Goal: Information Seeking & Learning: Find specific page/section

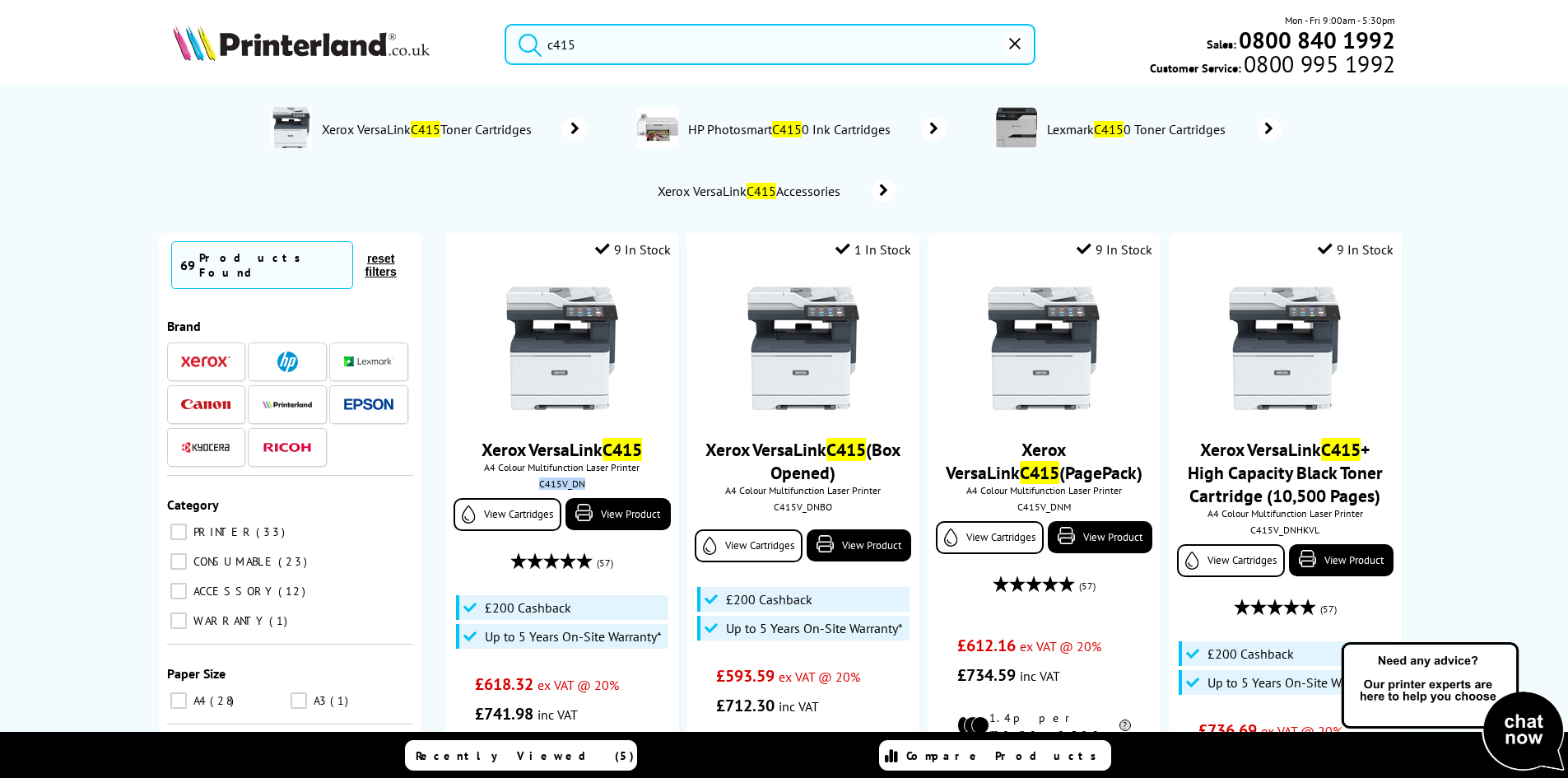
click at [694, 43] on input "c415" at bounding box center [770, 45] width 531 height 42
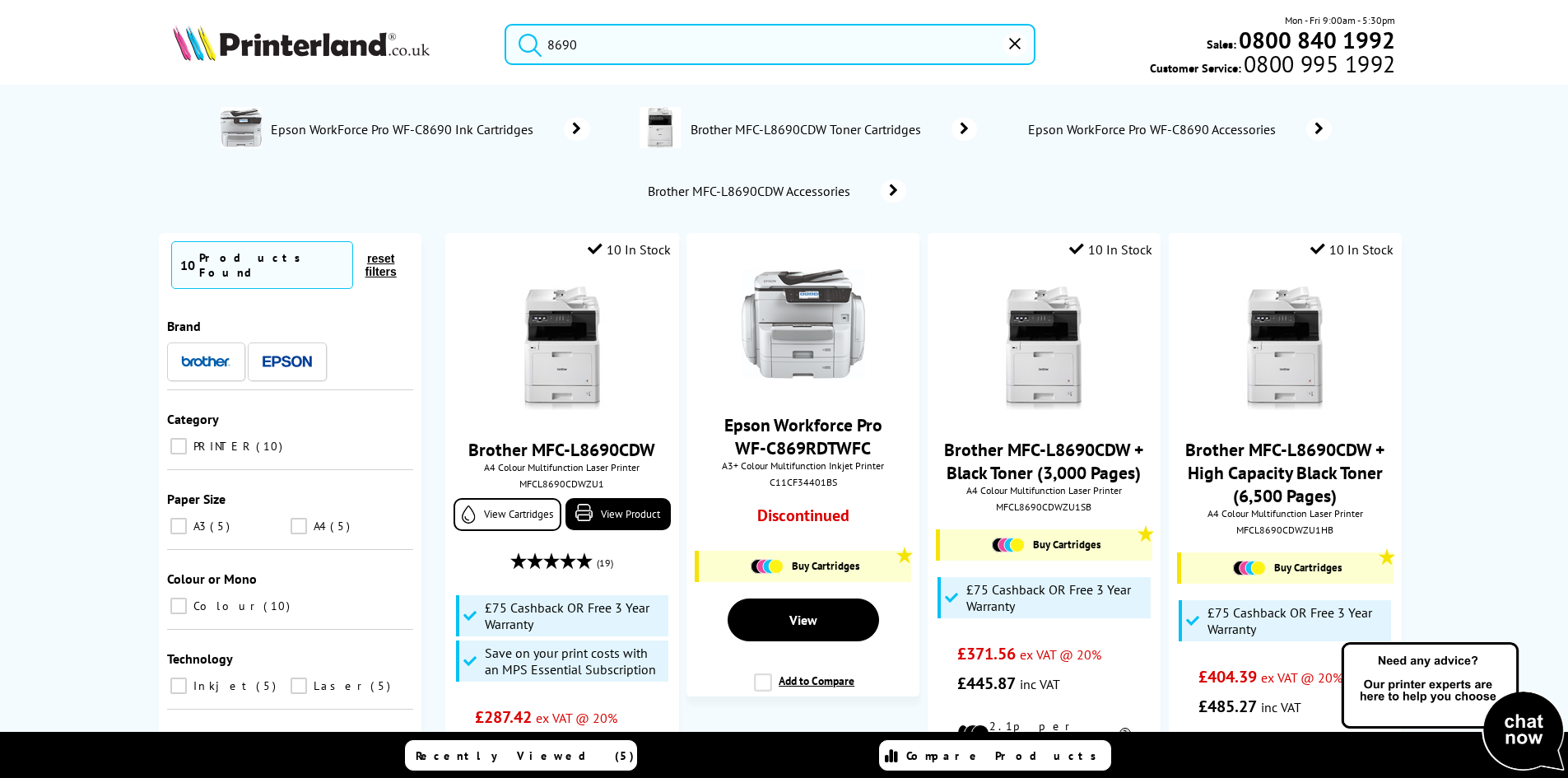
type input "8690"
click at [505, 24] on button "submit" at bounding box center [526, 42] width 42 height 36
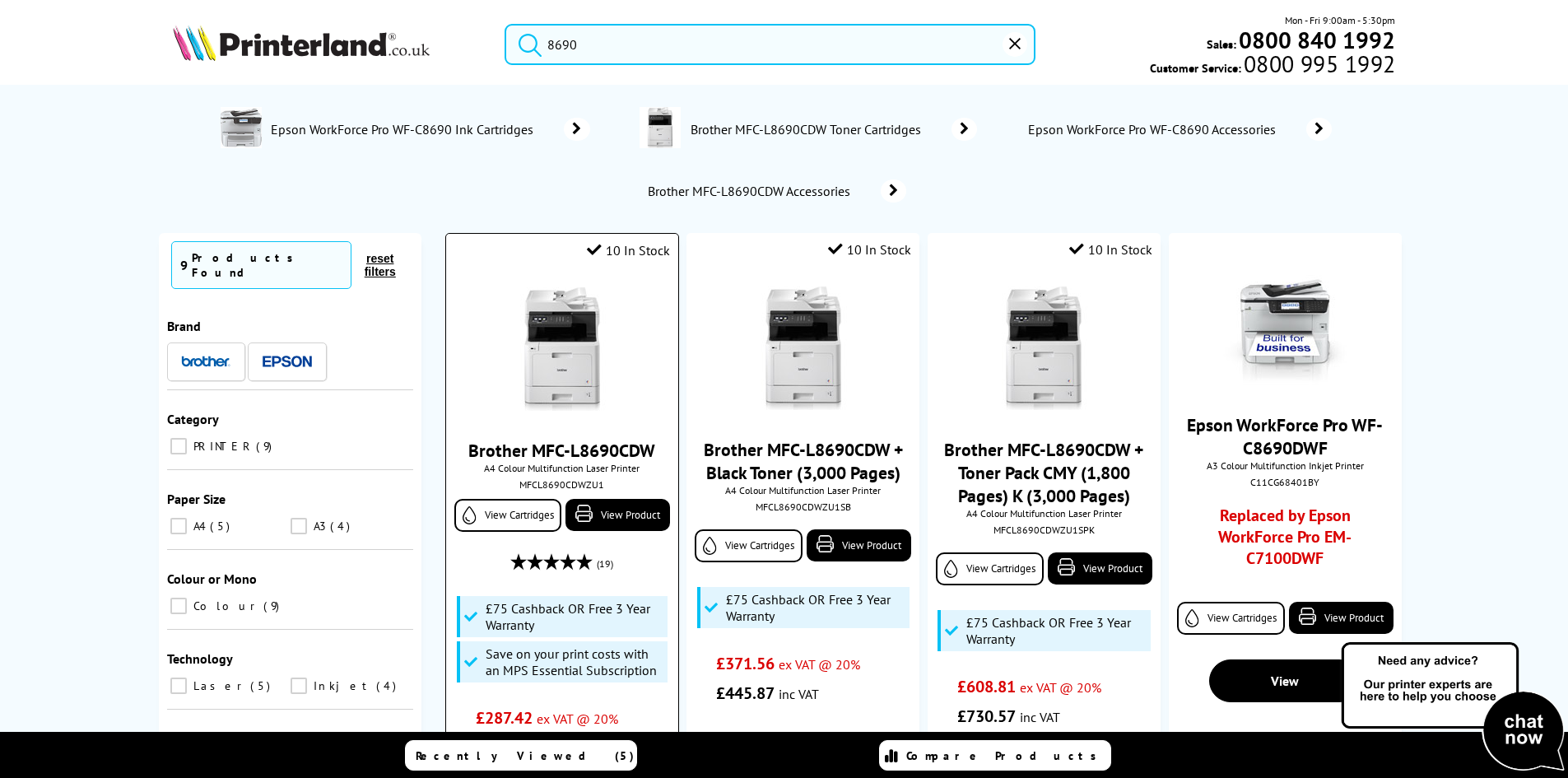
click at [572, 342] on img at bounding box center [561, 349] width 124 height 124
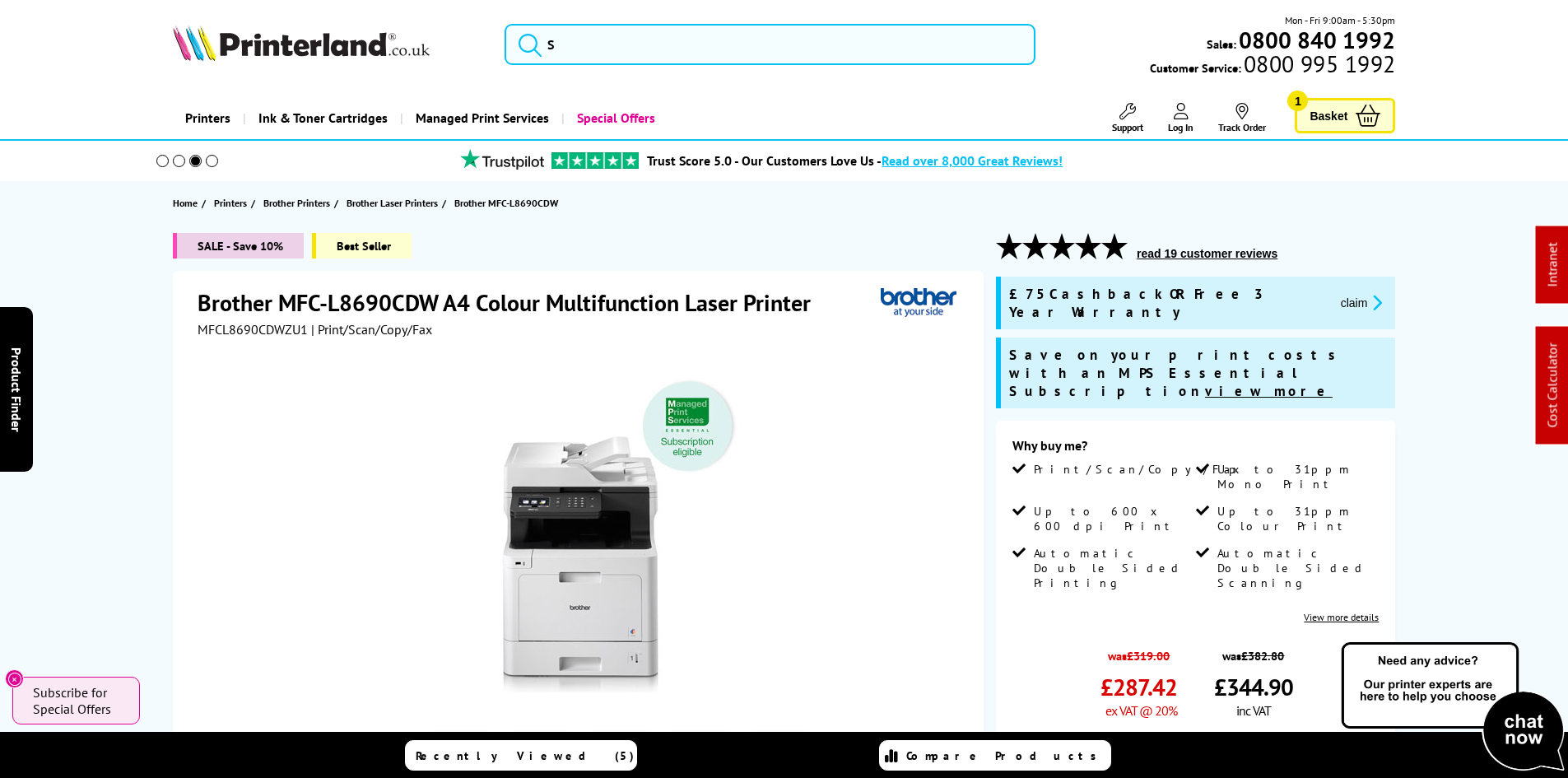
click at [161, 361] on div "SALE - Save 10% Best Seller Brother MFC-L8690CDW A4 Colour Multifunction Laser …" at bounding box center [784, 687] width 1316 height 910
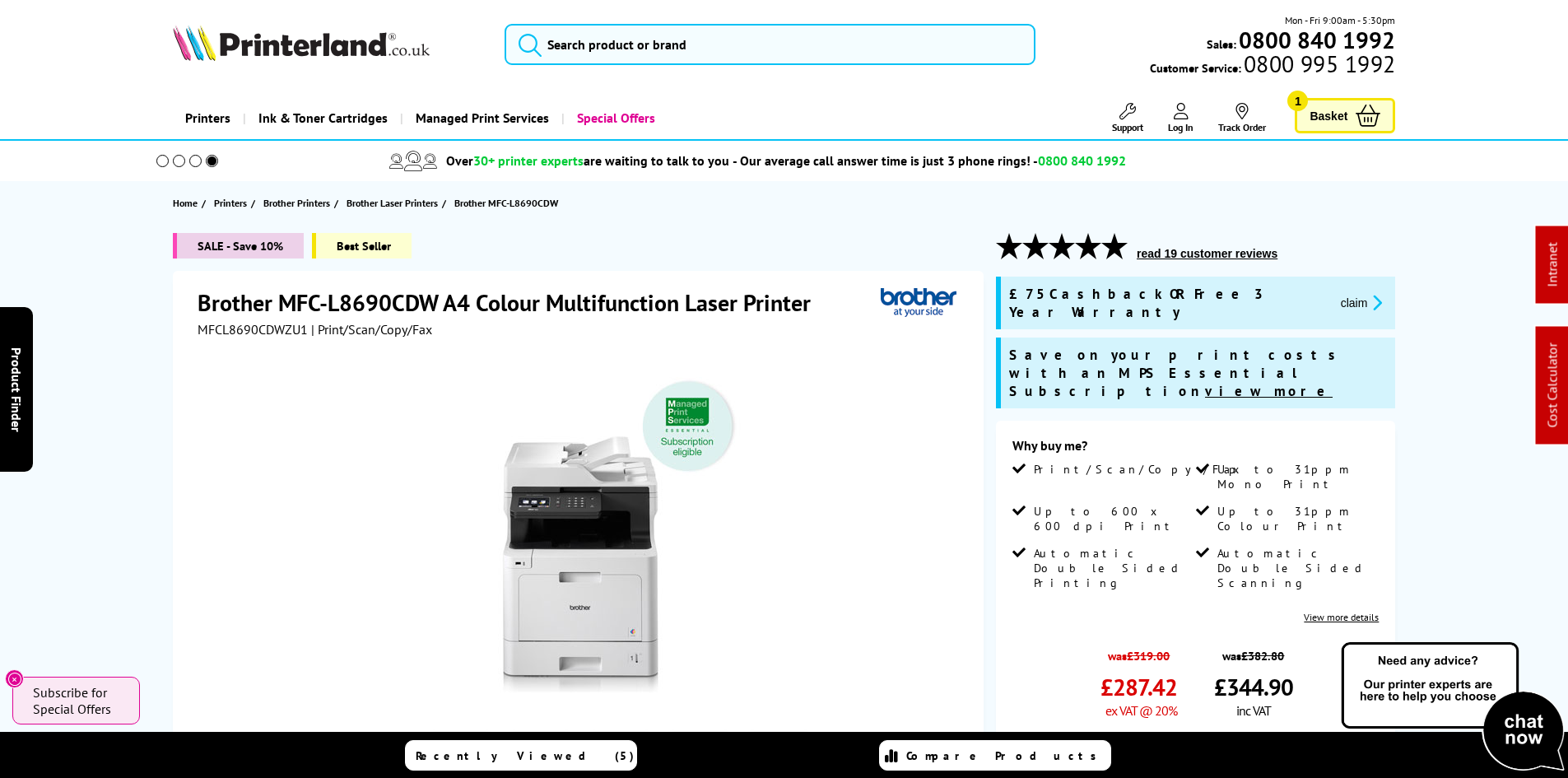
click at [157, 352] on div "SALE - Save 10% Best Seller Brother MFC-L8690CDW A4 Colour Multifunction Laser …" at bounding box center [784, 687] width 1316 height 910
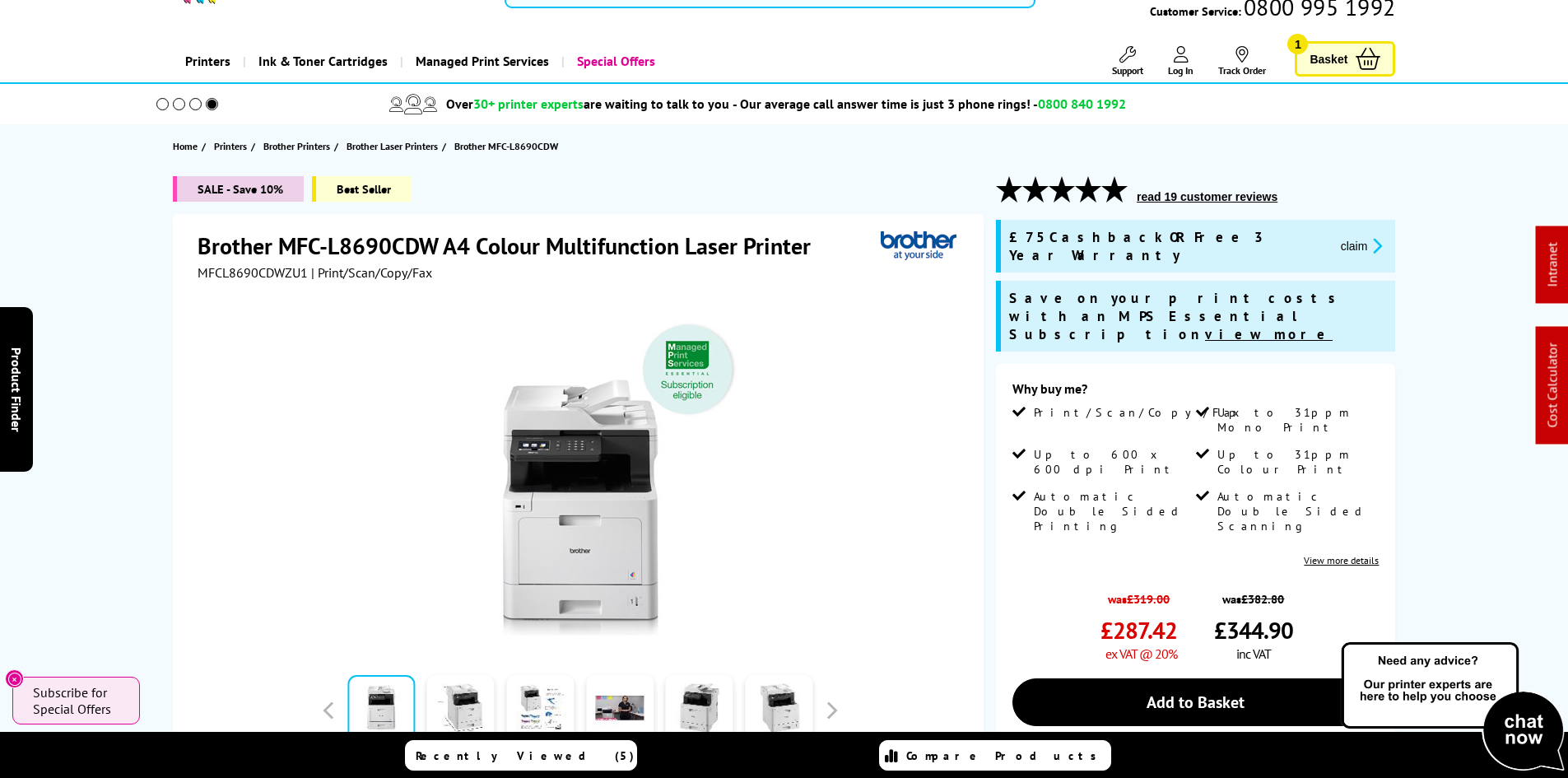
scroll to position [82, 0]
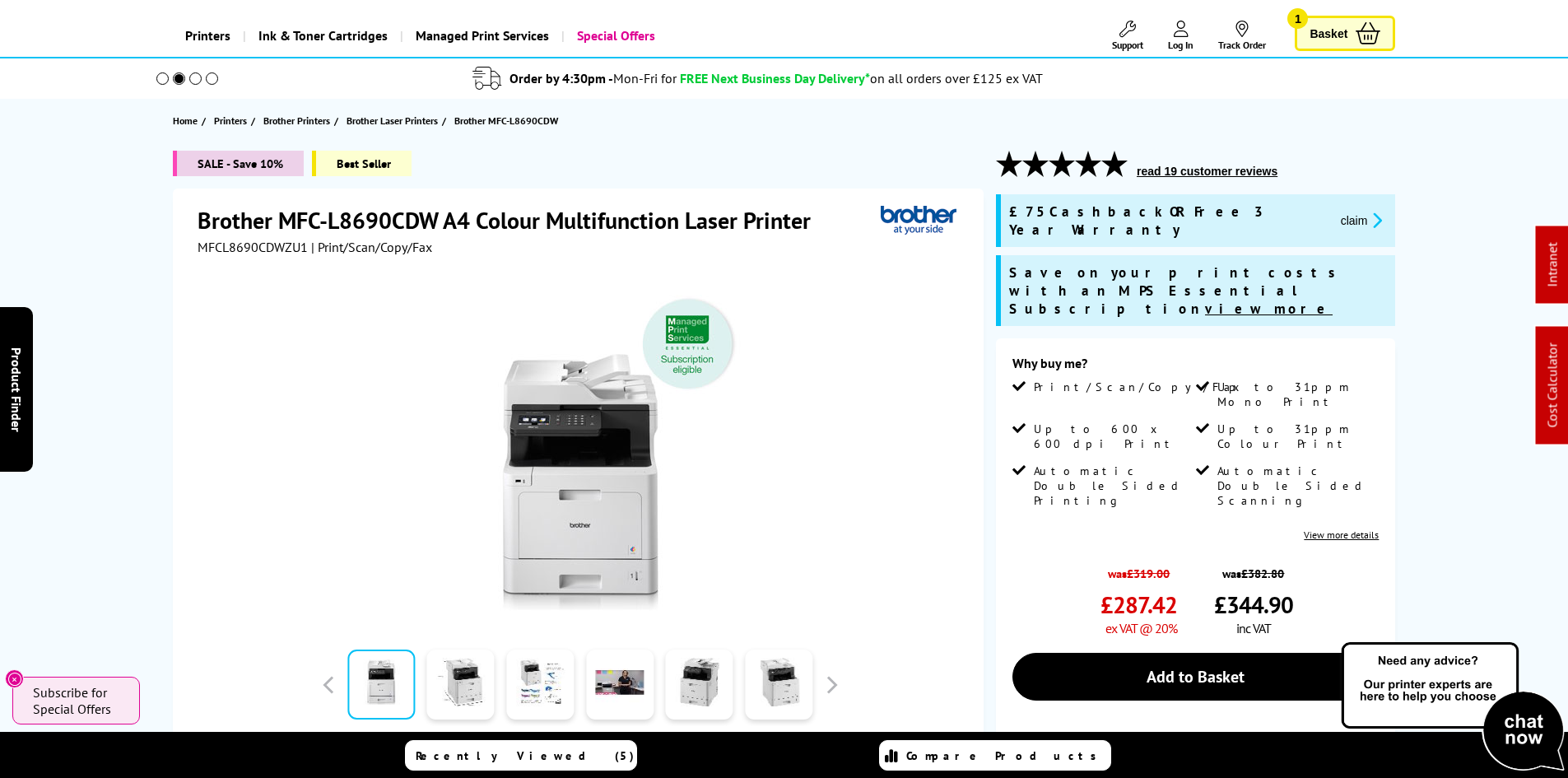
click at [157, 352] on div "SALE - Save 10% Best Seller Brother MFC-L8690CDW A4 Colour Multifunction Laser …" at bounding box center [784, 605] width 1316 height 910
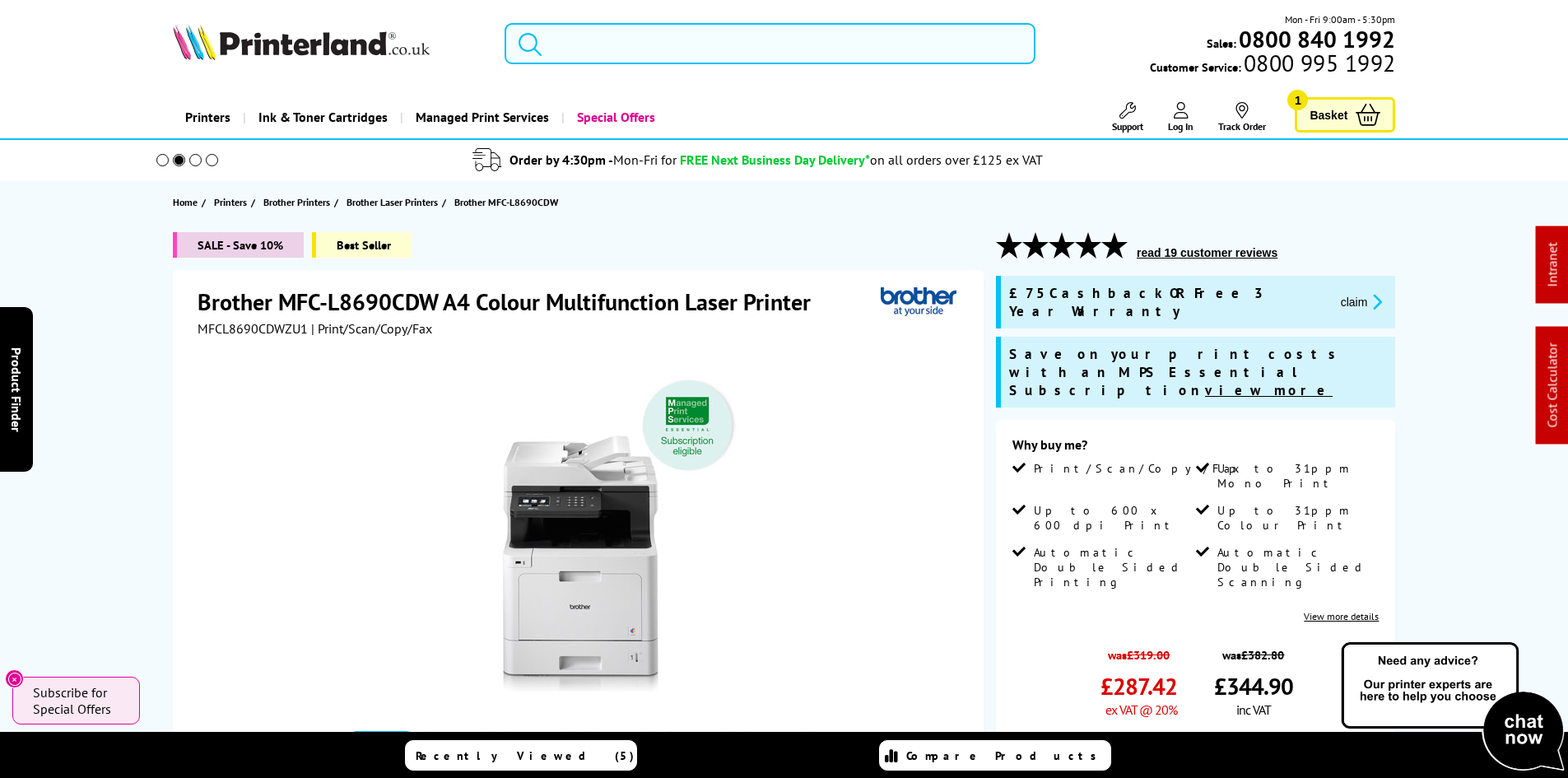
scroll to position [0, 0]
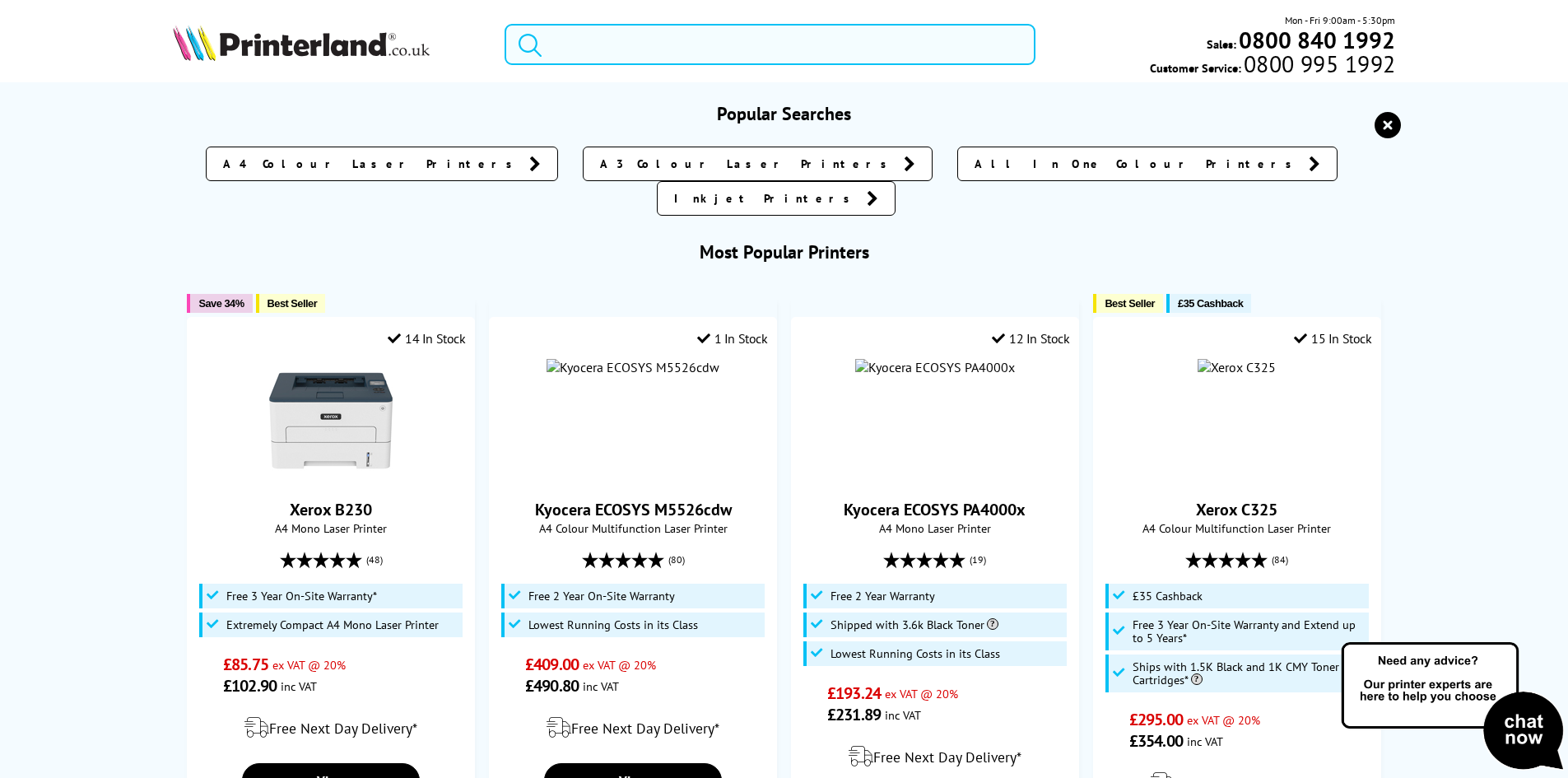
drag, startPoint x: 585, startPoint y: 67, endPoint x: 598, endPoint y: 50, distance: 21.4
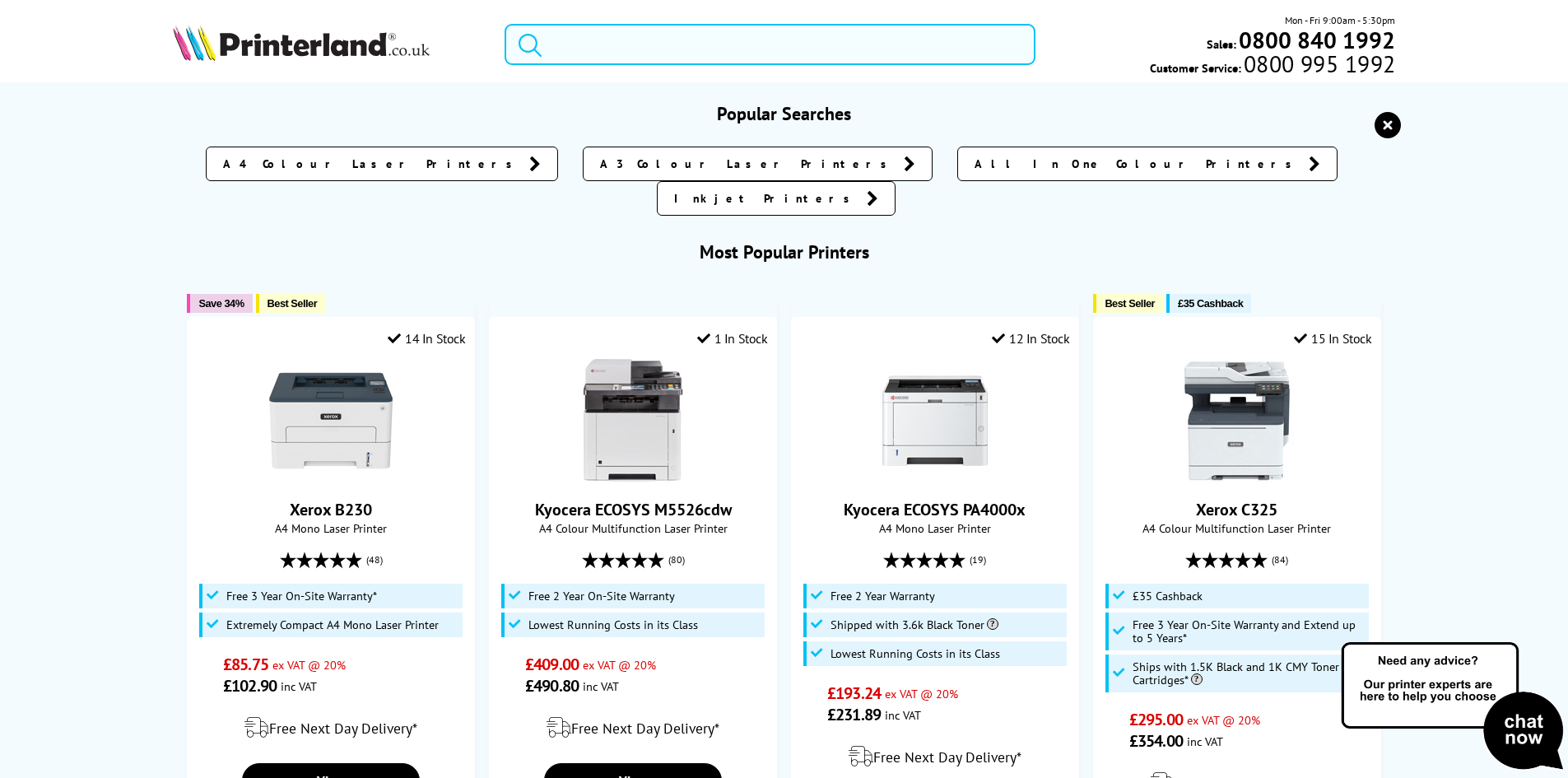
paste input "W2030A"
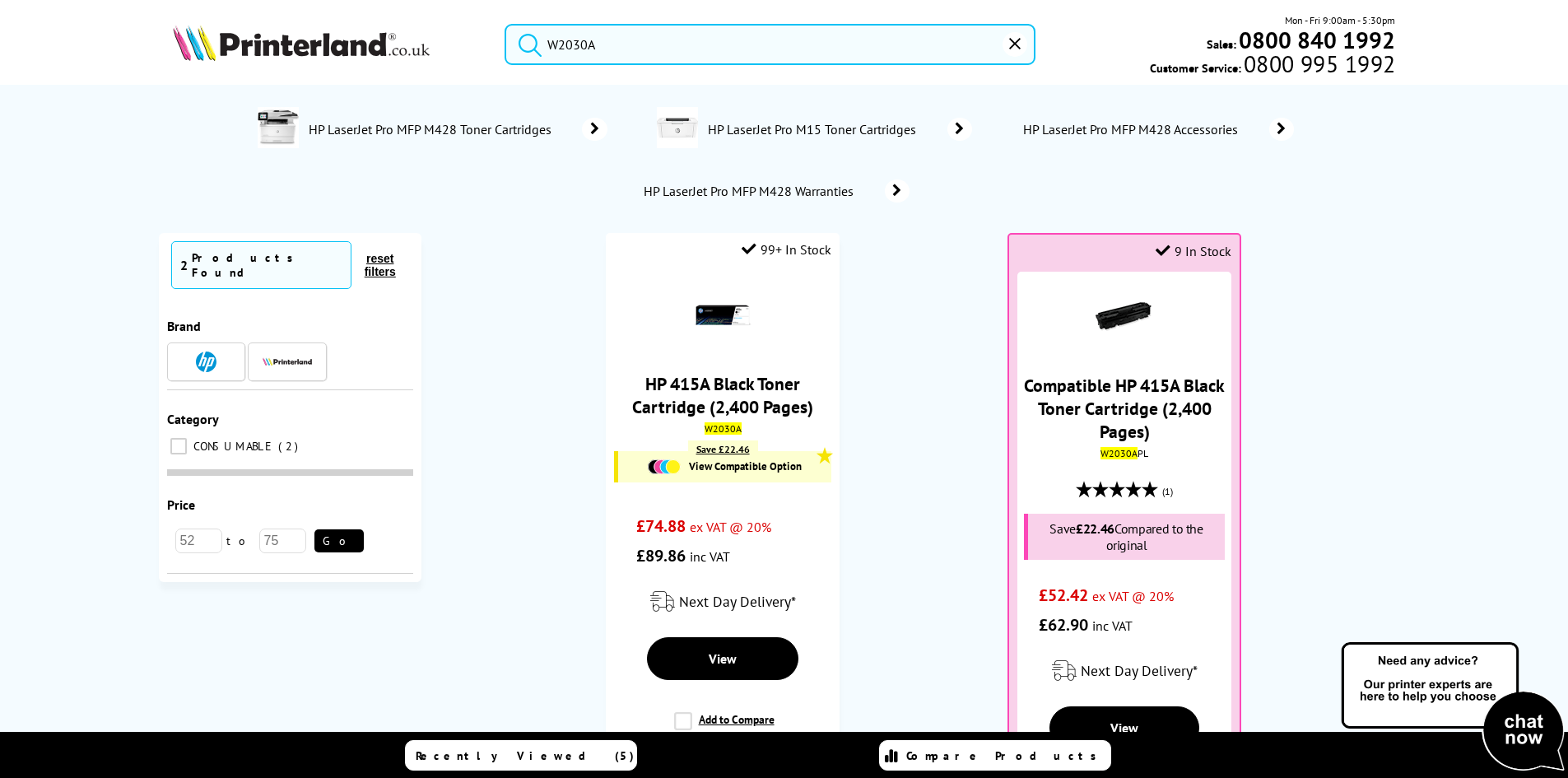
click at [899, 347] on ol "99+ In Stock HP 415A Black Toner Cartridge (2,400 Pages) W2030A Save £22.46 Vie…" at bounding box center [924, 527] width 972 height 589
click at [591, 42] on input "W2030A" at bounding box center [770, 45] width 531 height 42
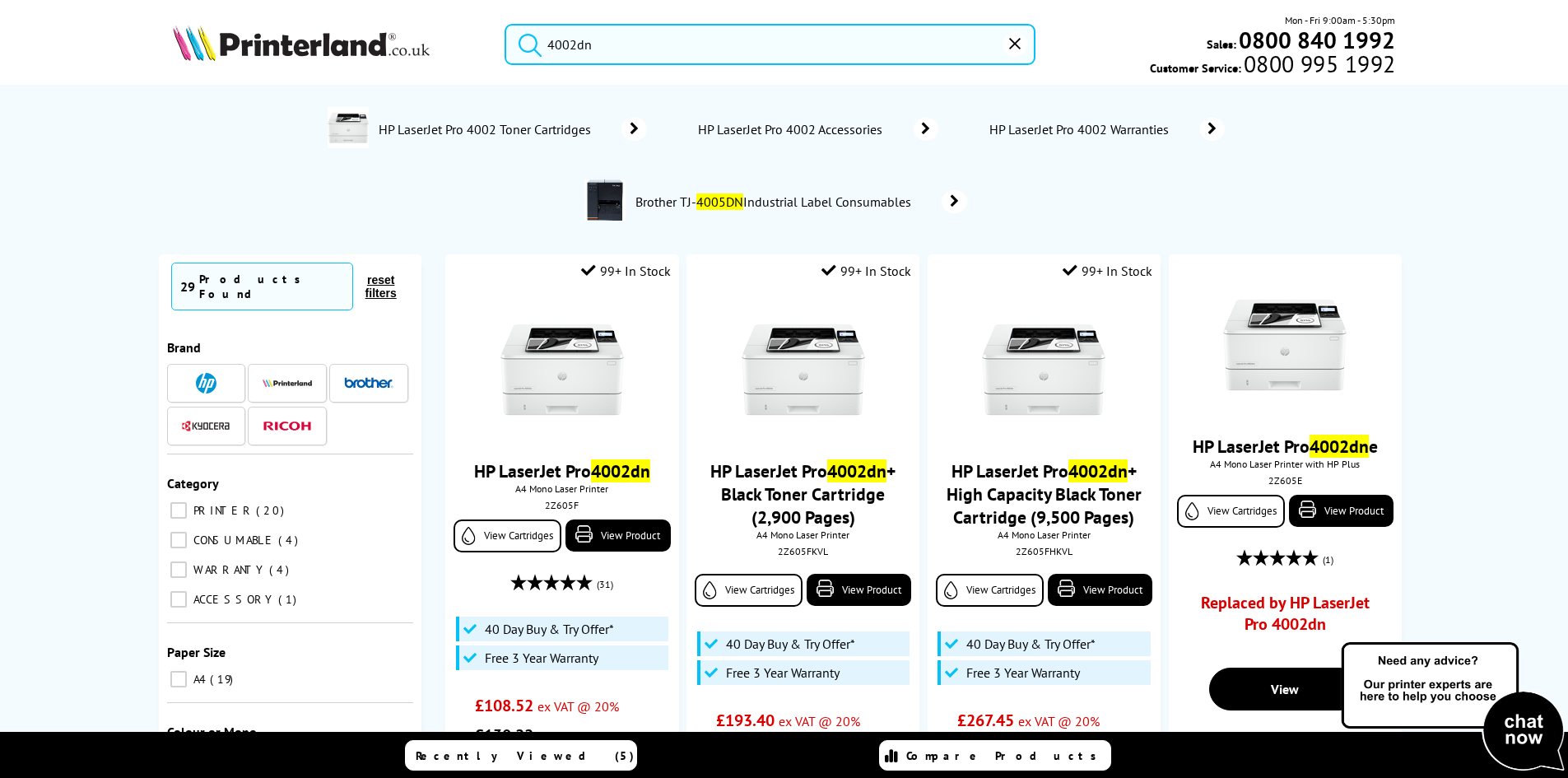
type input "4002dn"
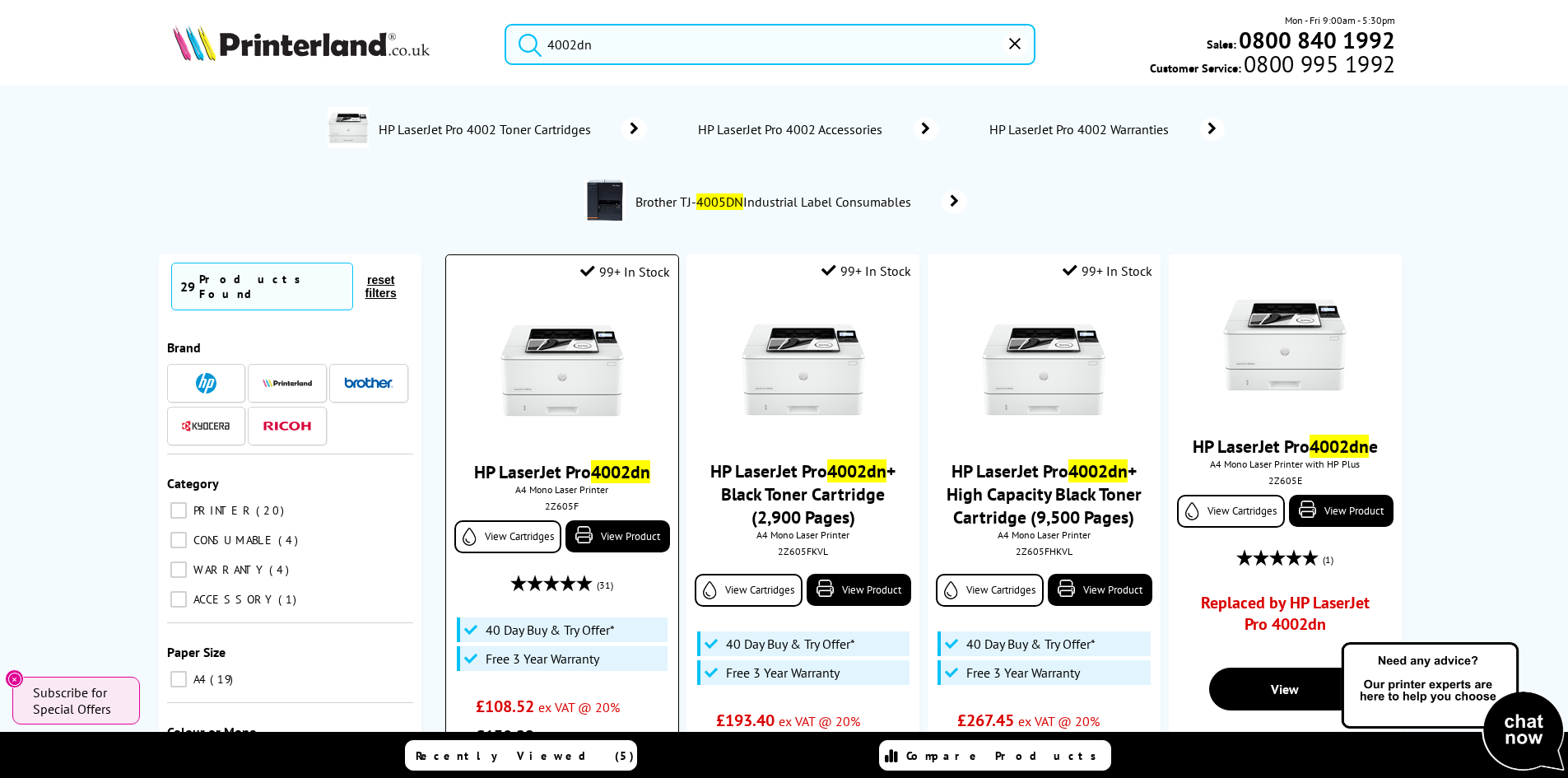
click at [567, 371] on img at bounding box center [561, 370] width 124 height 124
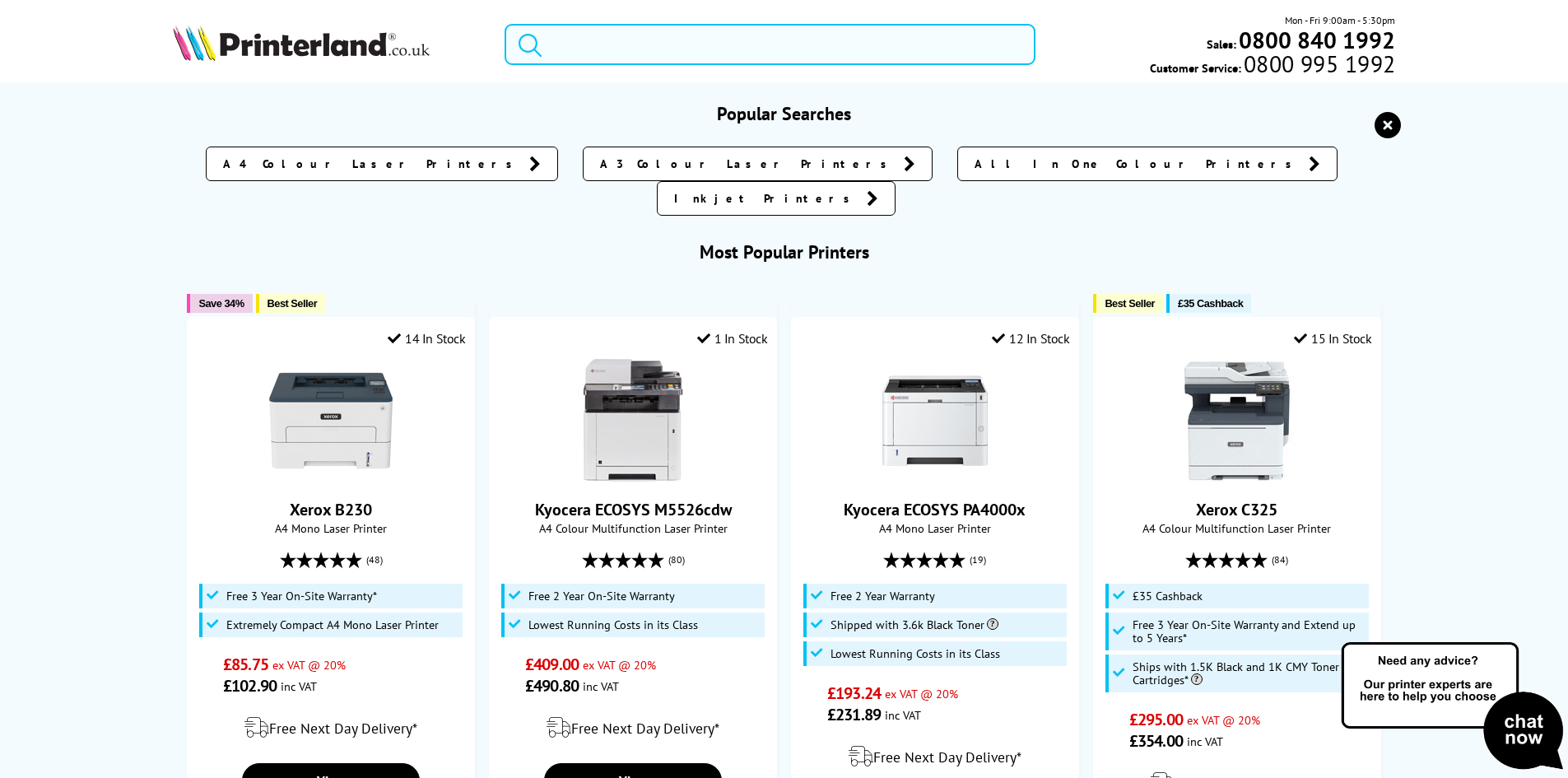
paste input "W2030A"
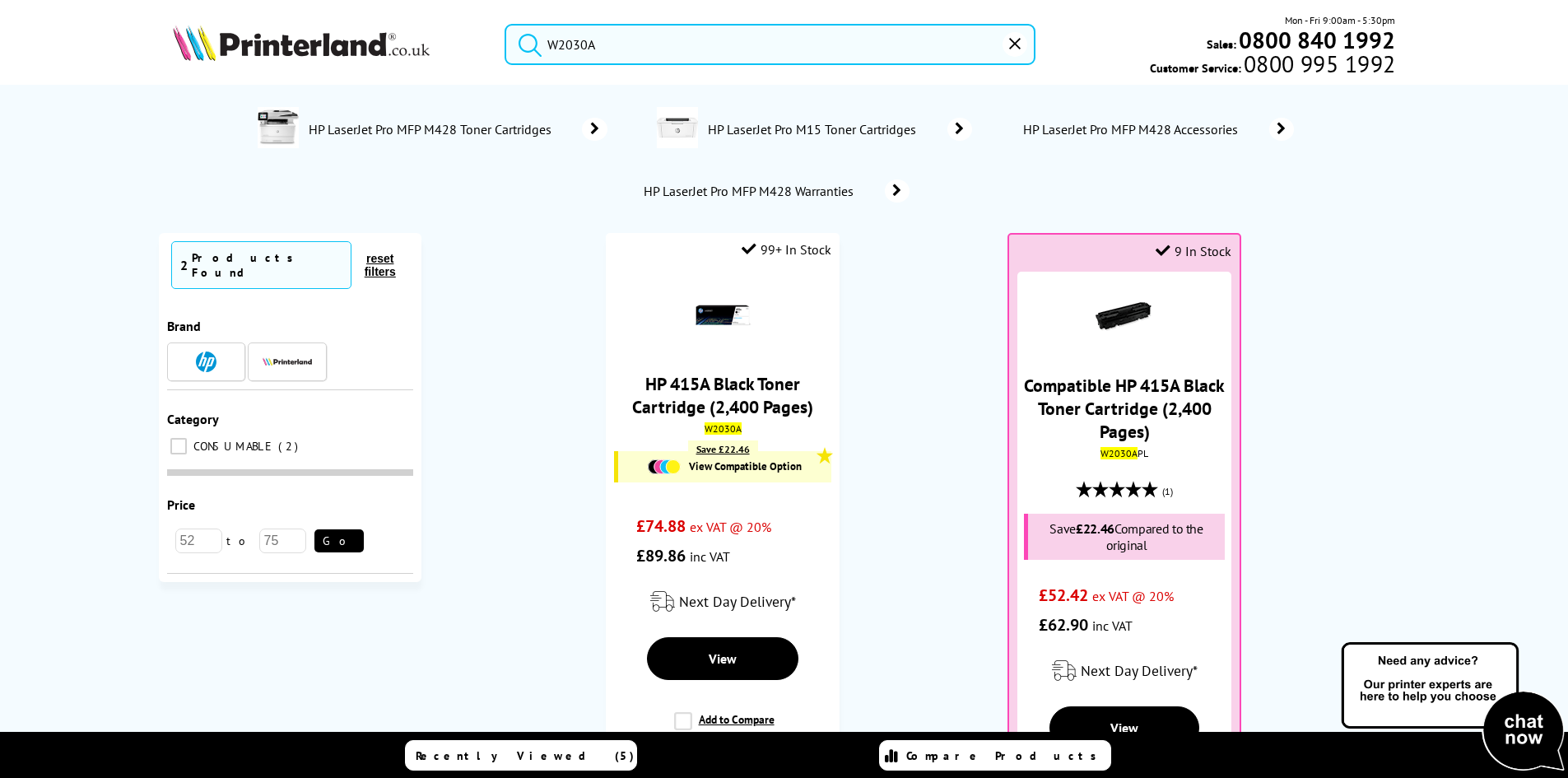
click at [907, 354] on ol "99+ In Stock HP 415A Black Toner Cartridge (2,400 Pages) W2030A Save £22.46 Vie…" at bounding box center [924, 527] width 972 height 589
click at [930, 410] on ol "99+ In Stock HP 415A Black Toner Cartridge (2,400 Pages) W2030A Save £22.46 Vie…" at bounding box center [924, 527] width 972 height 589
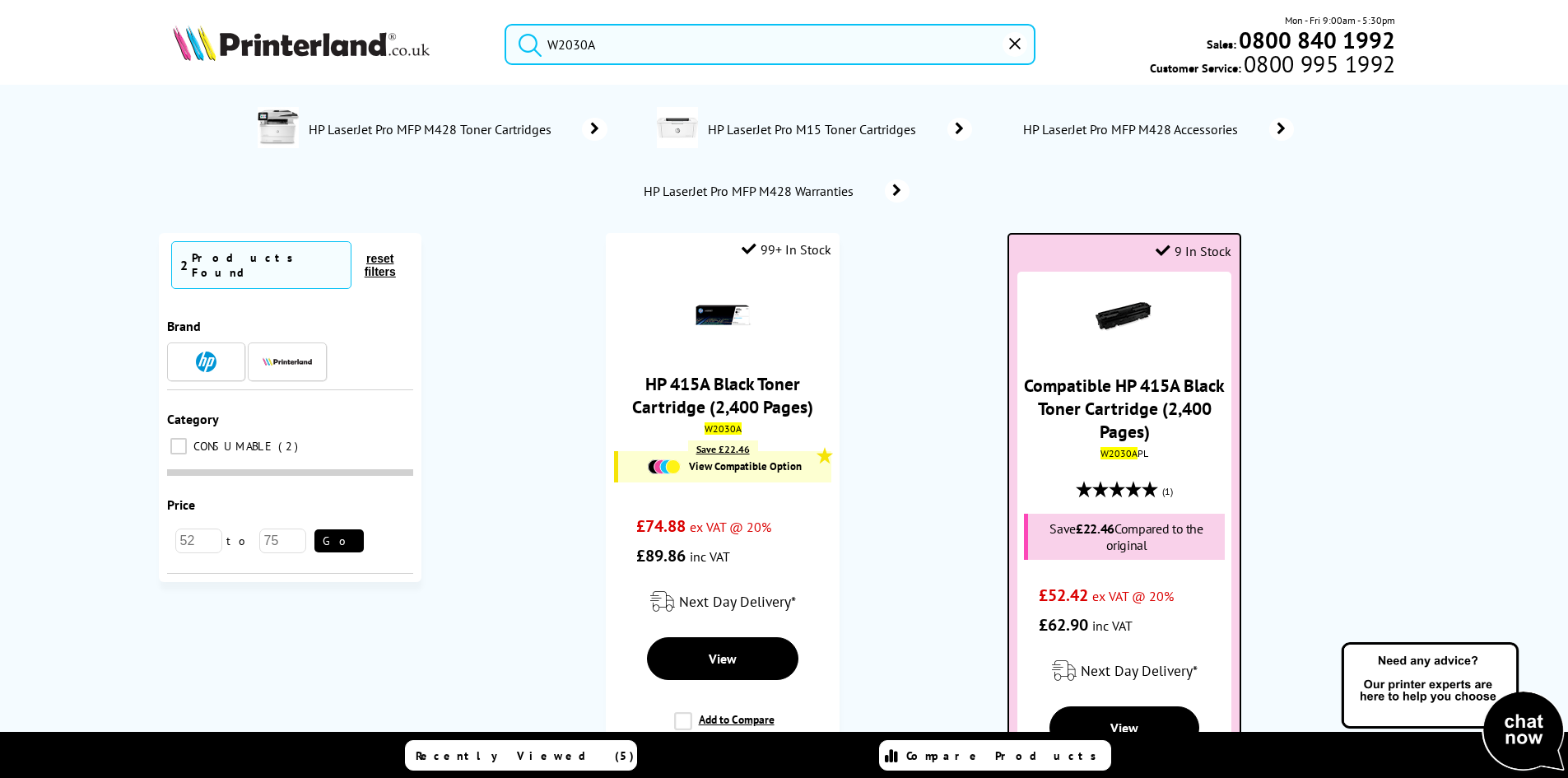
click at [1126, 449] on mark "W2030A" at bounding box center [1118, 453] width 37 height 12
copy div "W2030A PL"
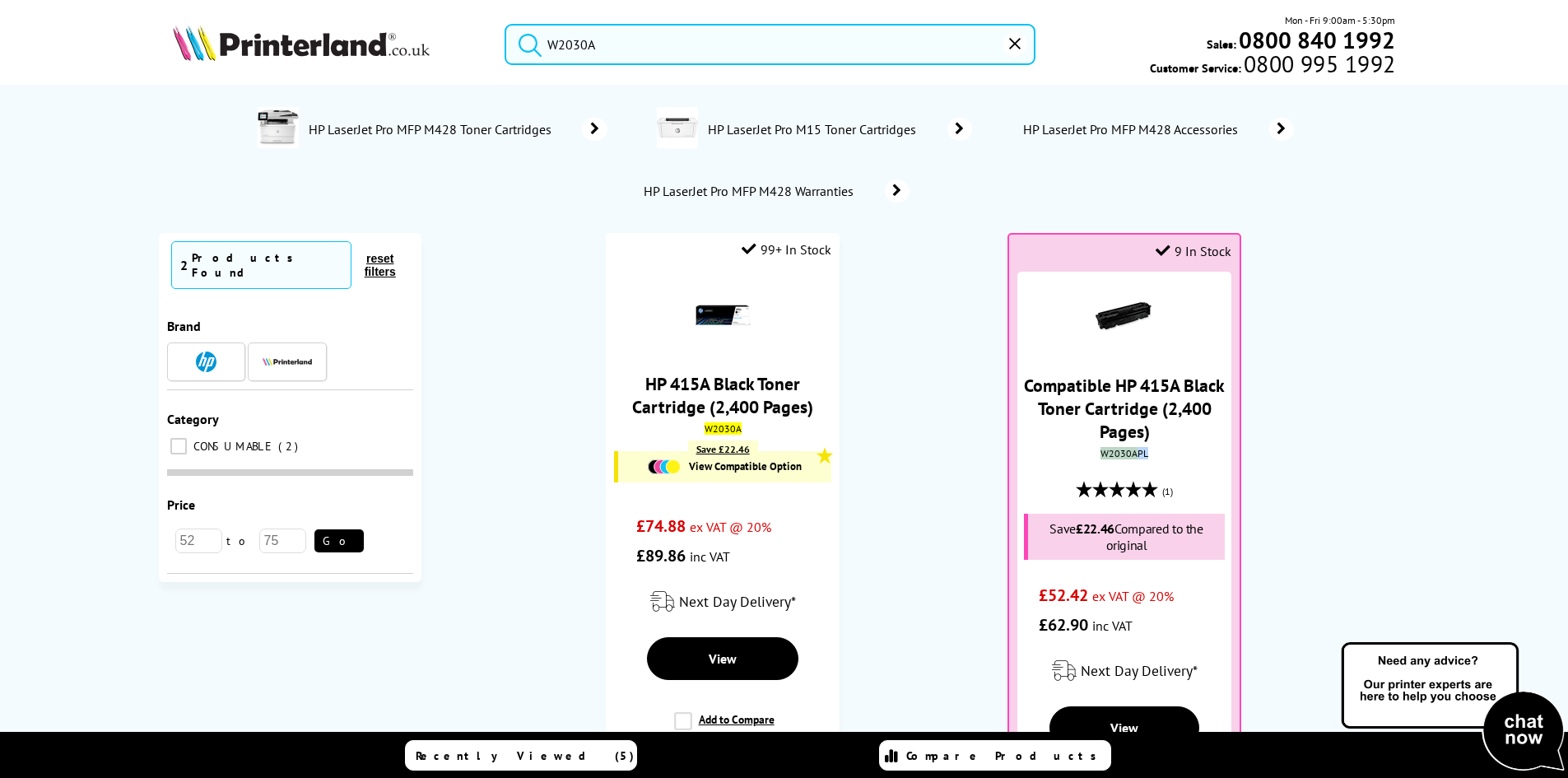
click at [598, 45] on input "W2030A" at bounding box center [770, 45] width 531 height 42
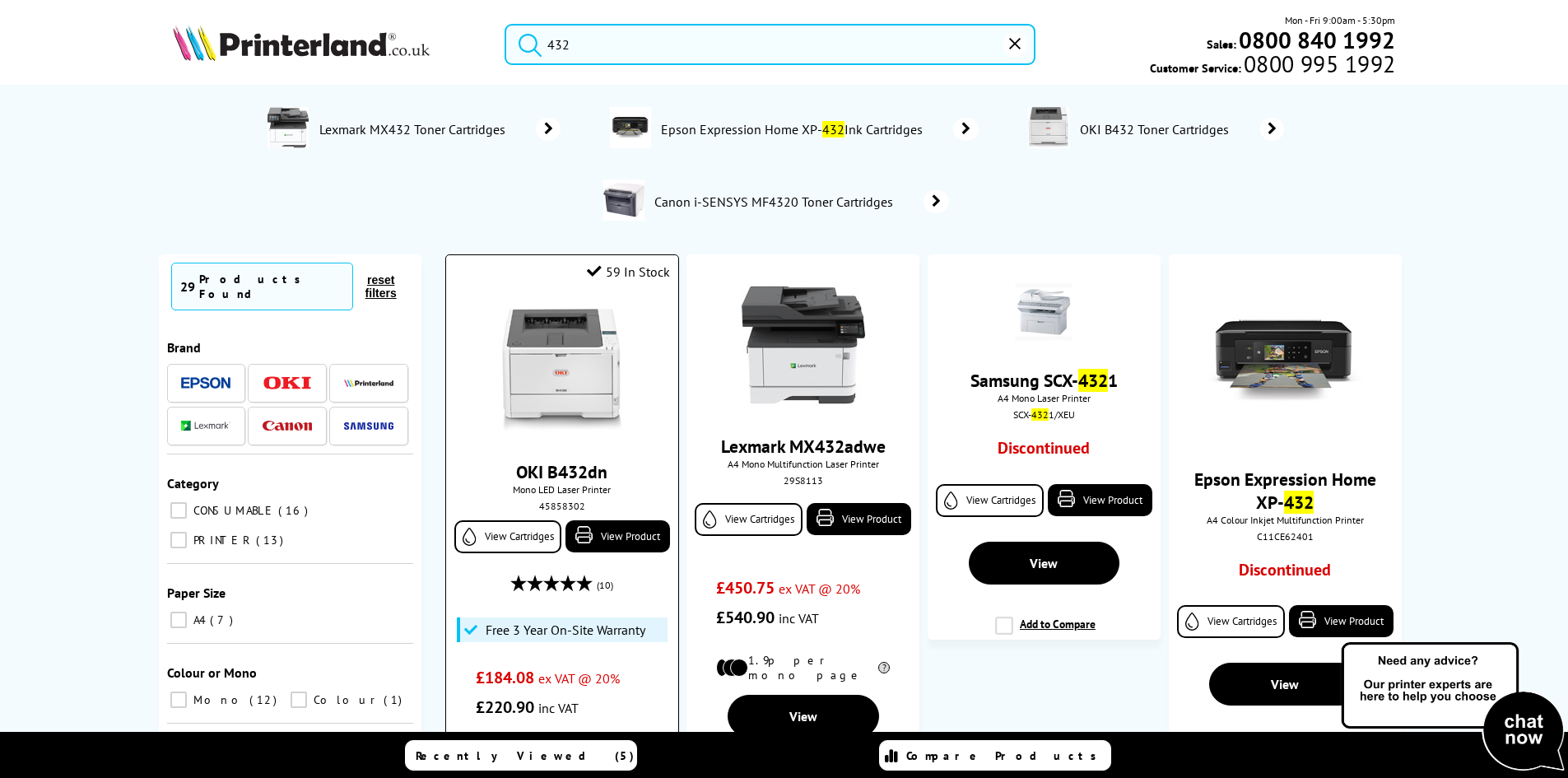
type input "432"
click at [540, 344] on img at bounding box center [561, 370] width 124 height 124
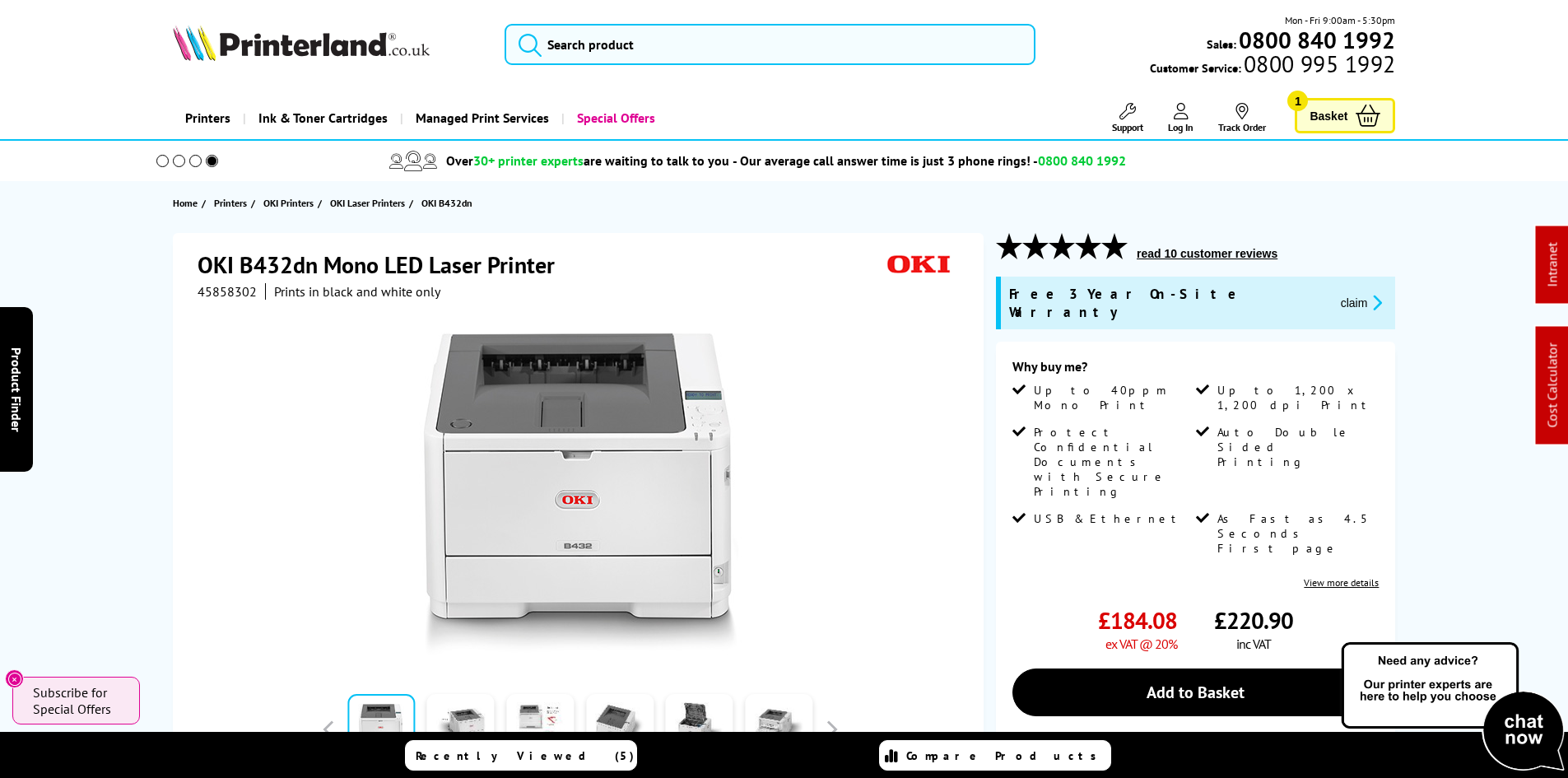
click at [141, 399] on div "OKI B432dn Mono LED Laser Printer 45858302 Prints in black and white only Watch…" at bounding box center [784, 625] width 1316 height 784
click at [1142, 123] on span "Support" at bounding box center [1127, 127] width 31 height 12
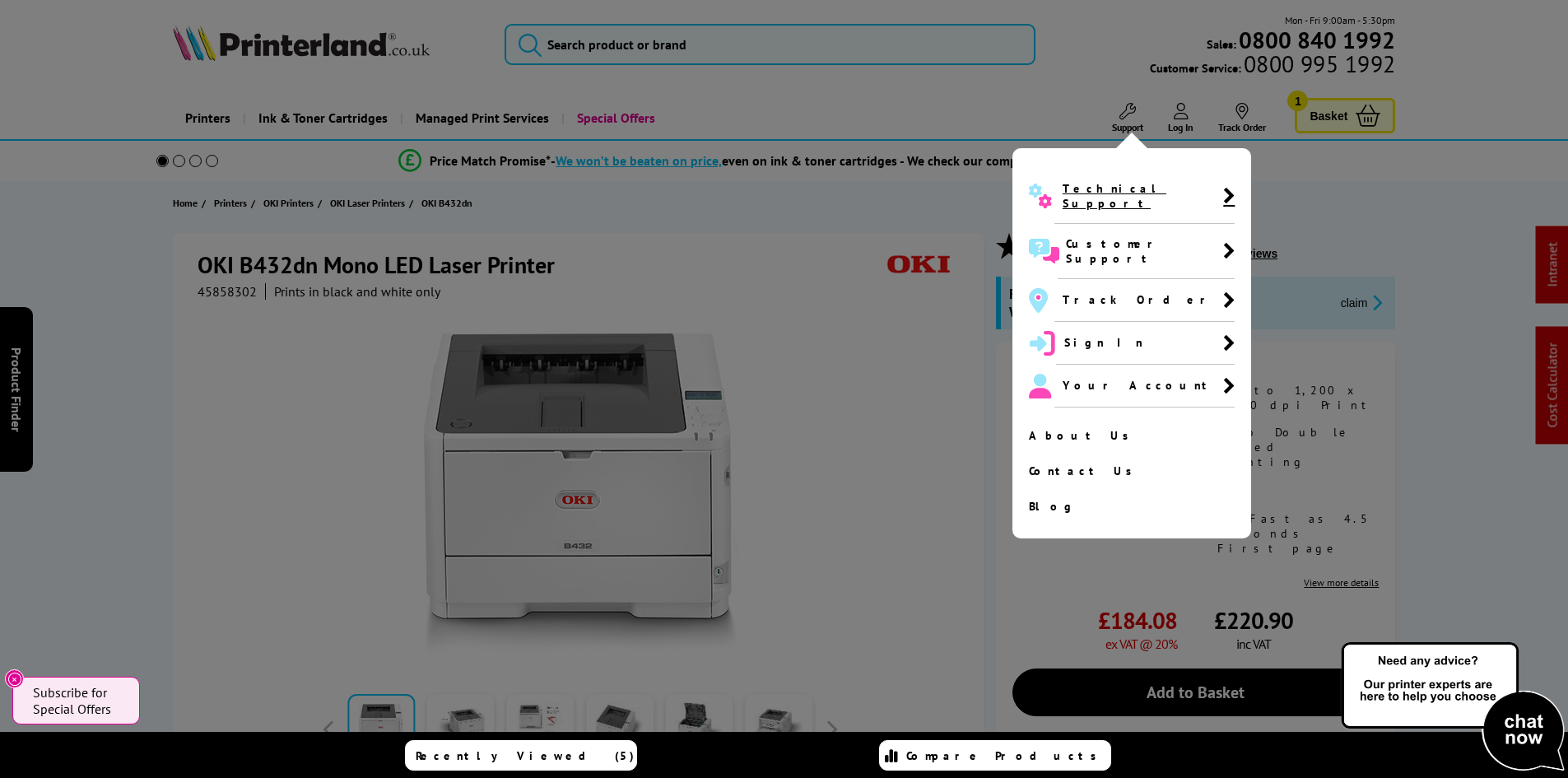
click at [1062, 192] on span "Technical Support" at bounding box center [1142, 196] width 161 height 29
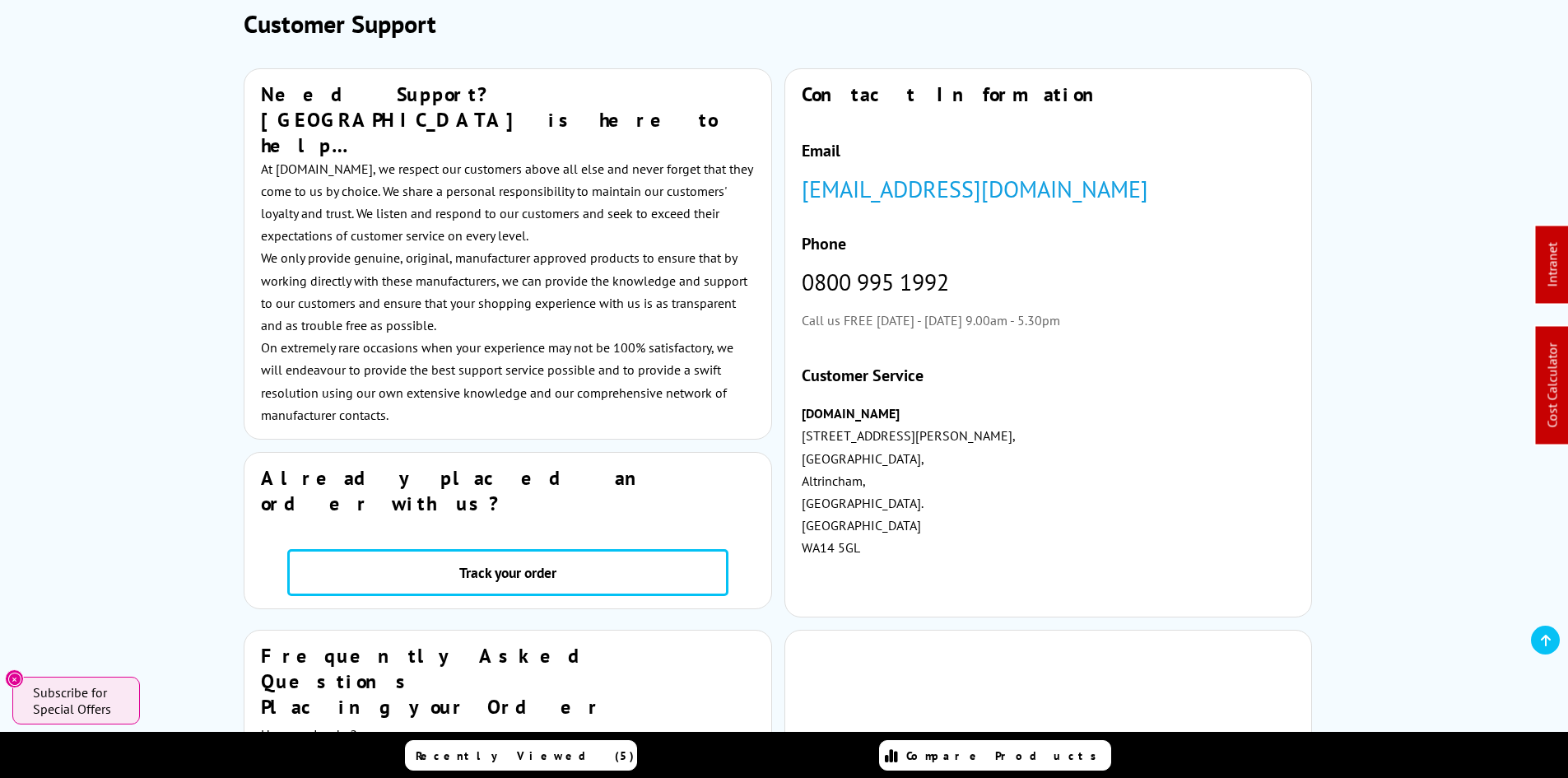
scroll to position [87, 0]
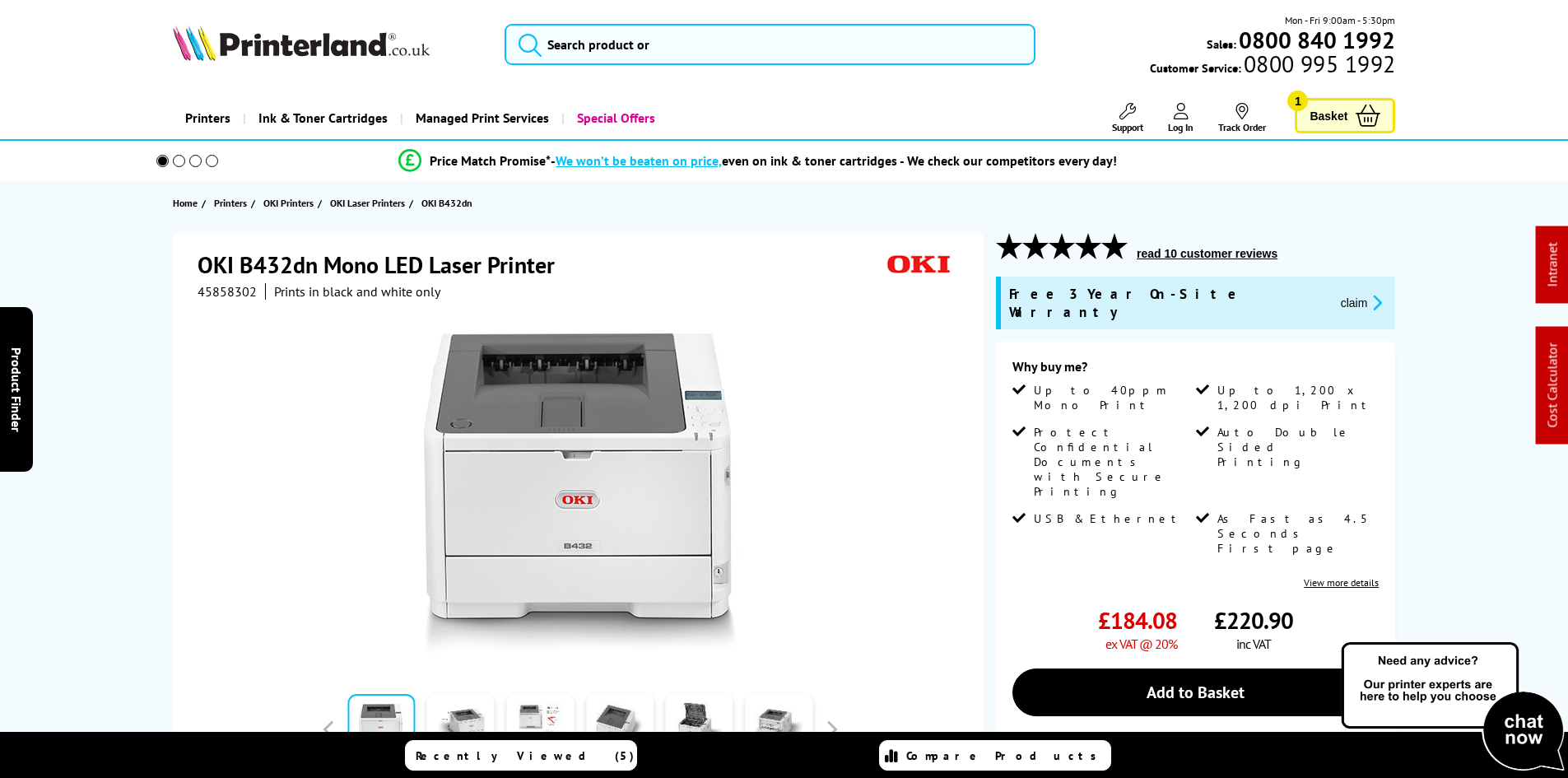
click at [127, 362] on div "OKI B432dn Mono LED Laser Printer 45858302 Prints in black and white only Watch…" at bounding box center [784, 625] width 1316 height 784
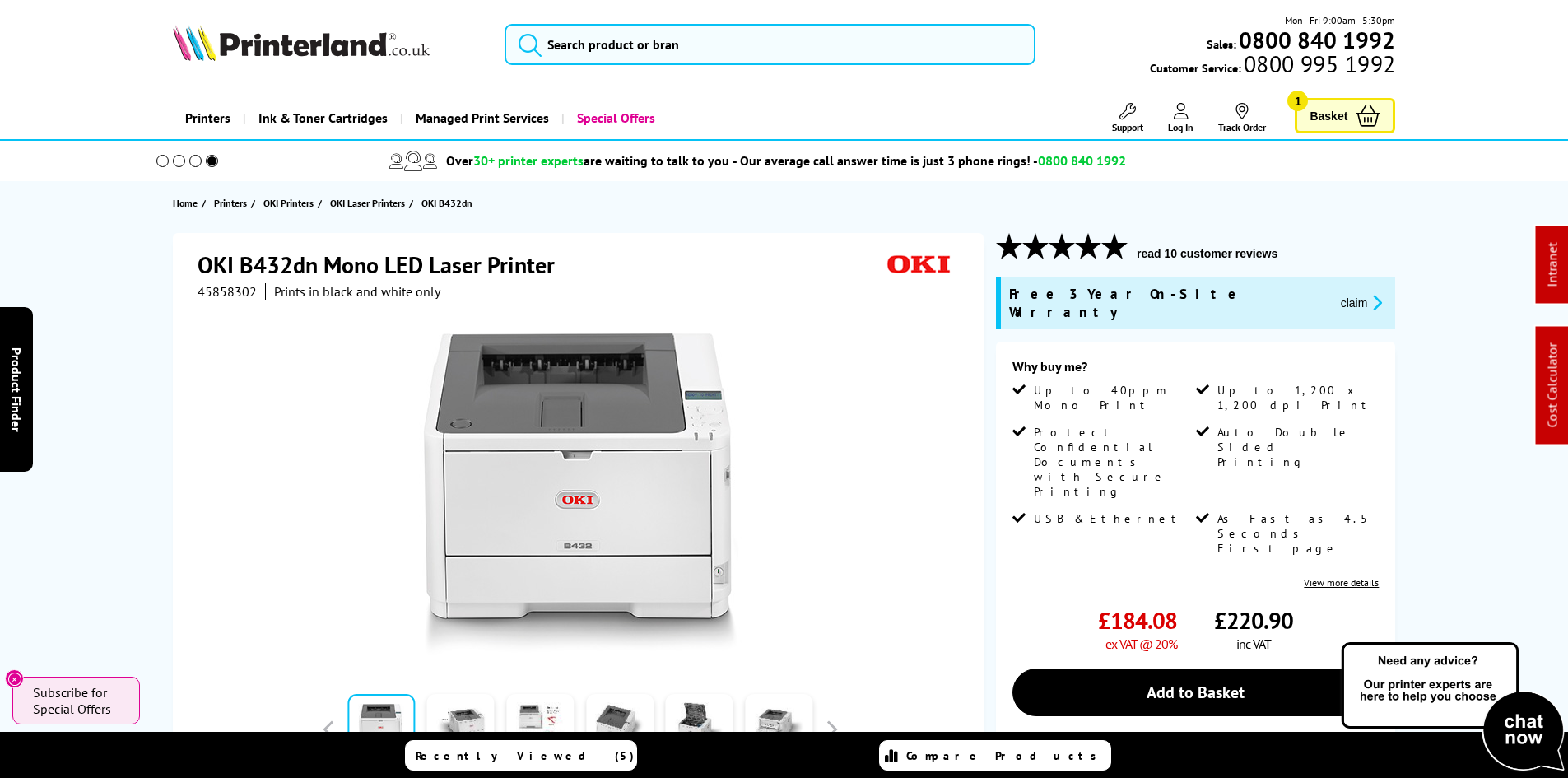
click at [127, 362] on div "OKI B432dn Mono LED Laser Printer 45858302 Prints in black and white only Watch…" at bounding box center [784, 625] width 1316 height 784
drag, startPoint x: 164, startPoint y: 461, endPoint x: 119, endPoint y: 147, distance: 317.2
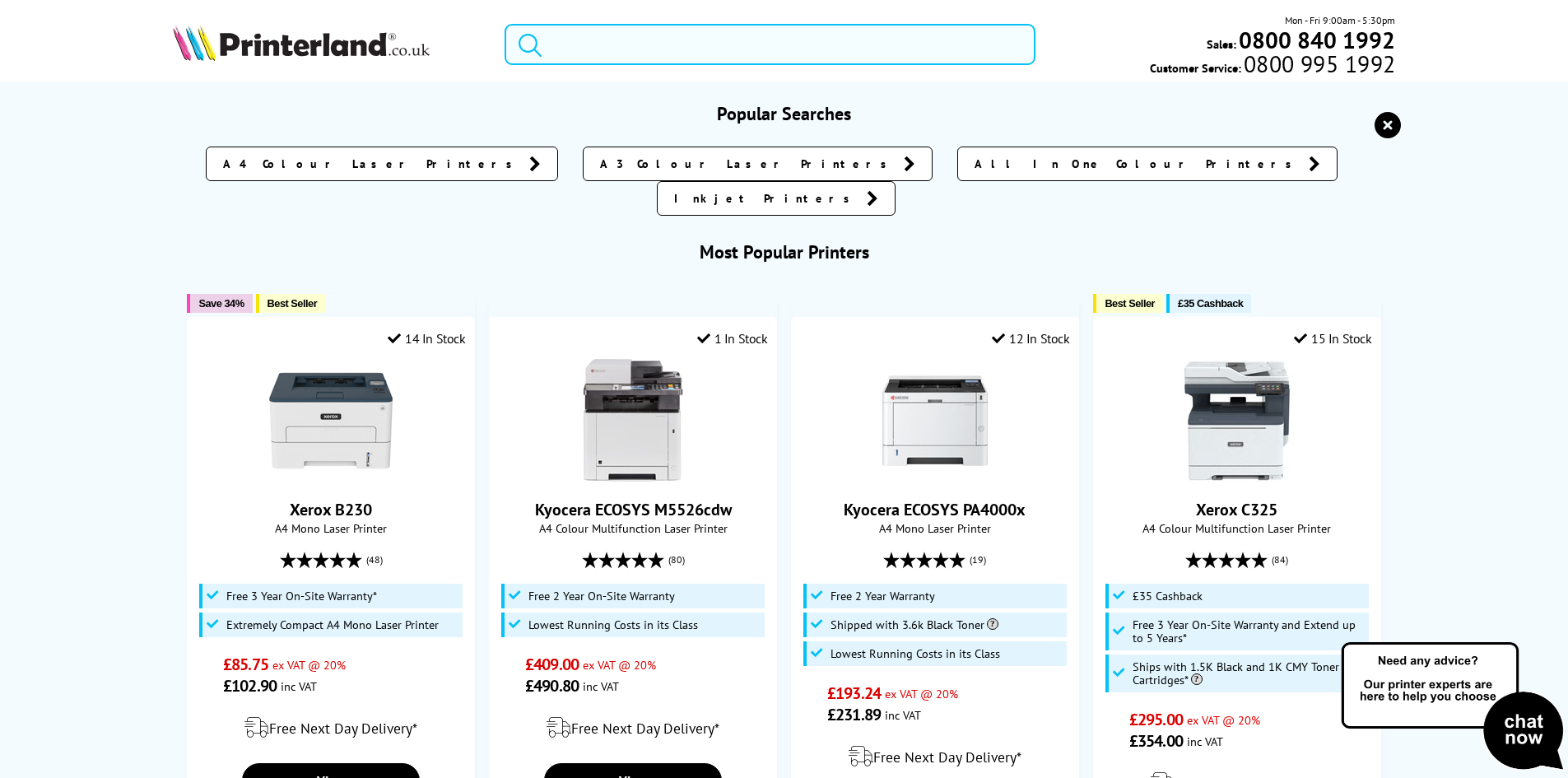
paste input "HLL2445DWZU1"
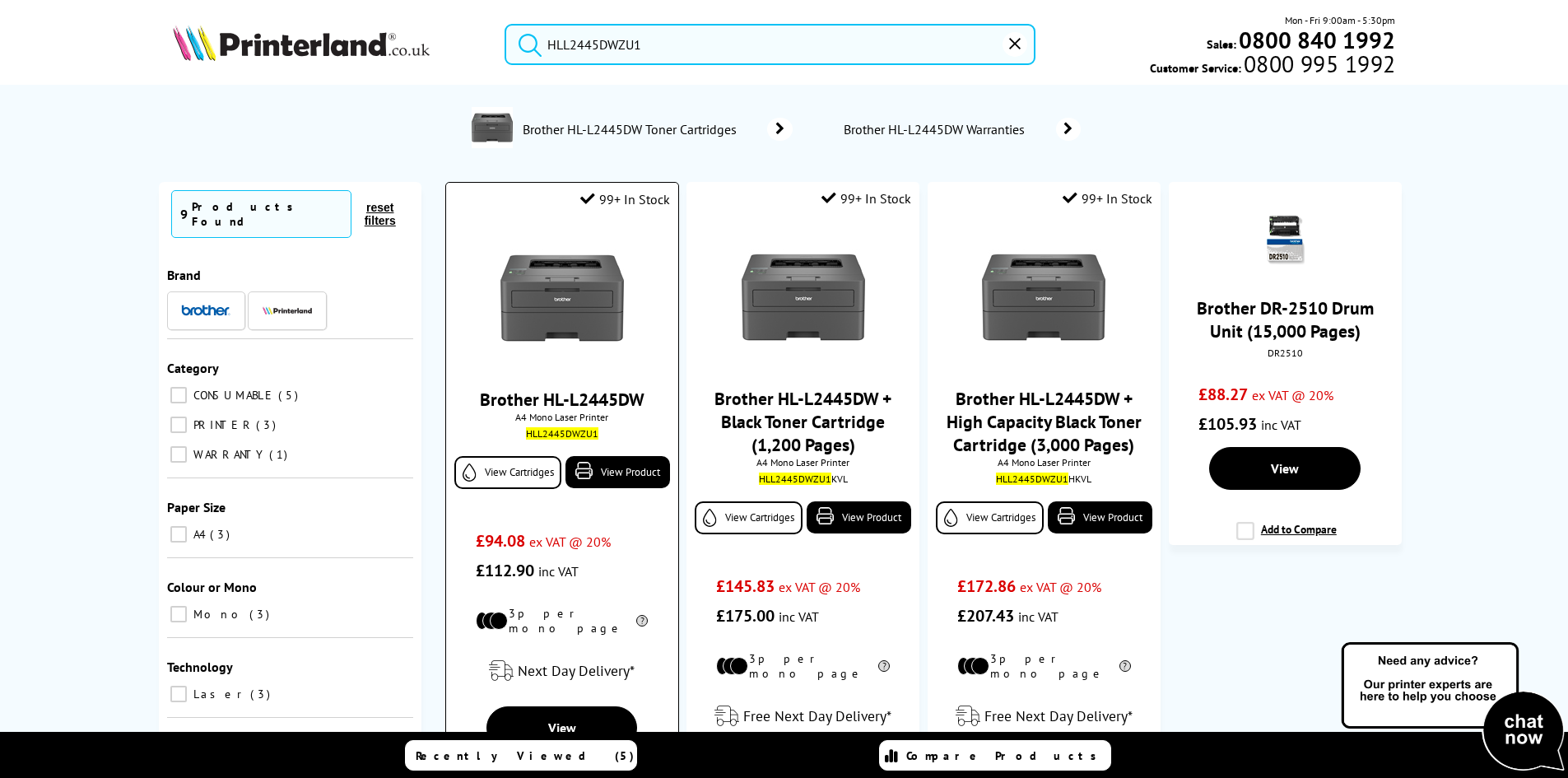
type input "HLL2445DWZU1"
click at [565, 270] on img at bounding box center [561, 298] width 124 height 124
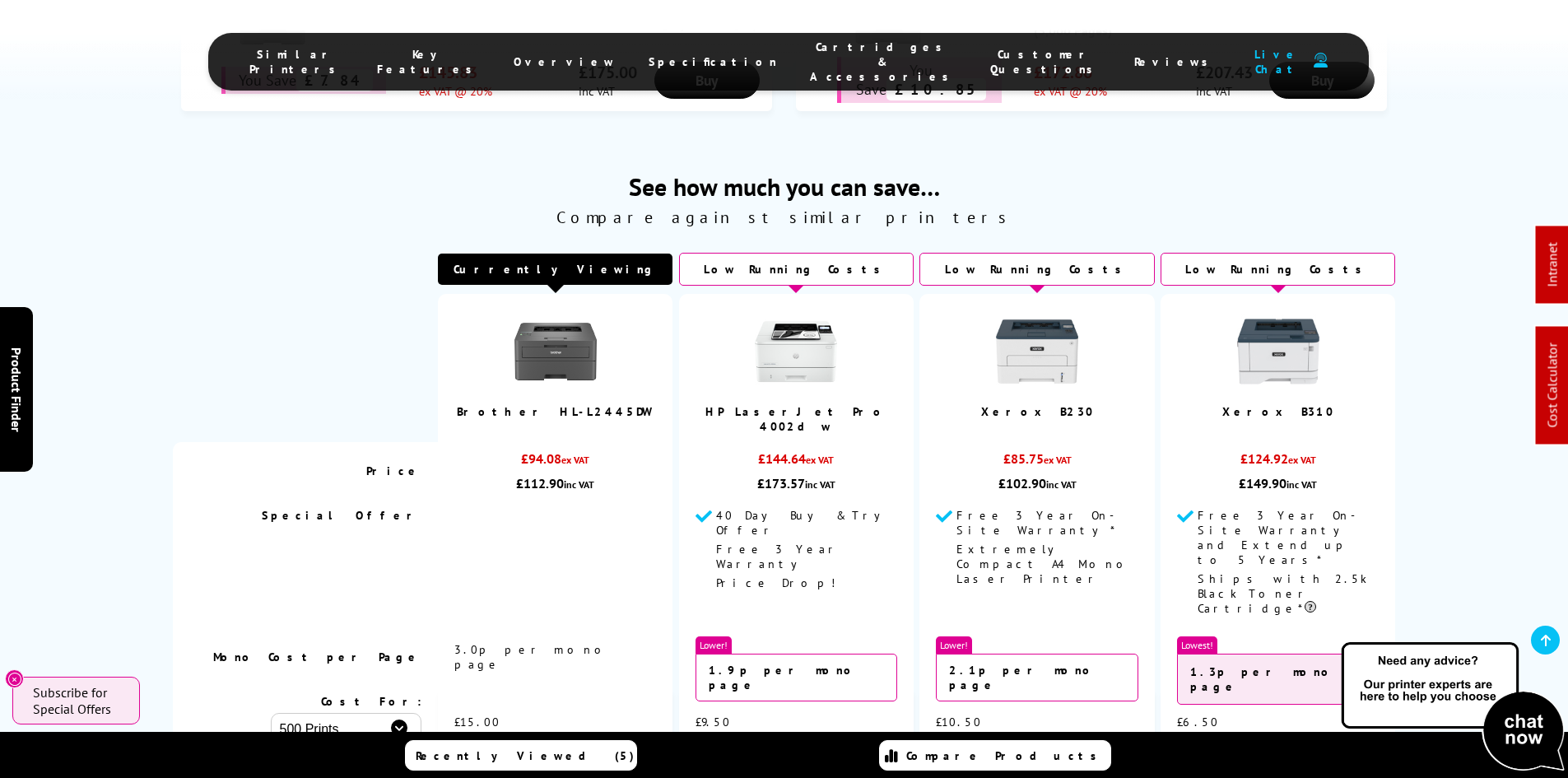
scroll to position [1153, 0]
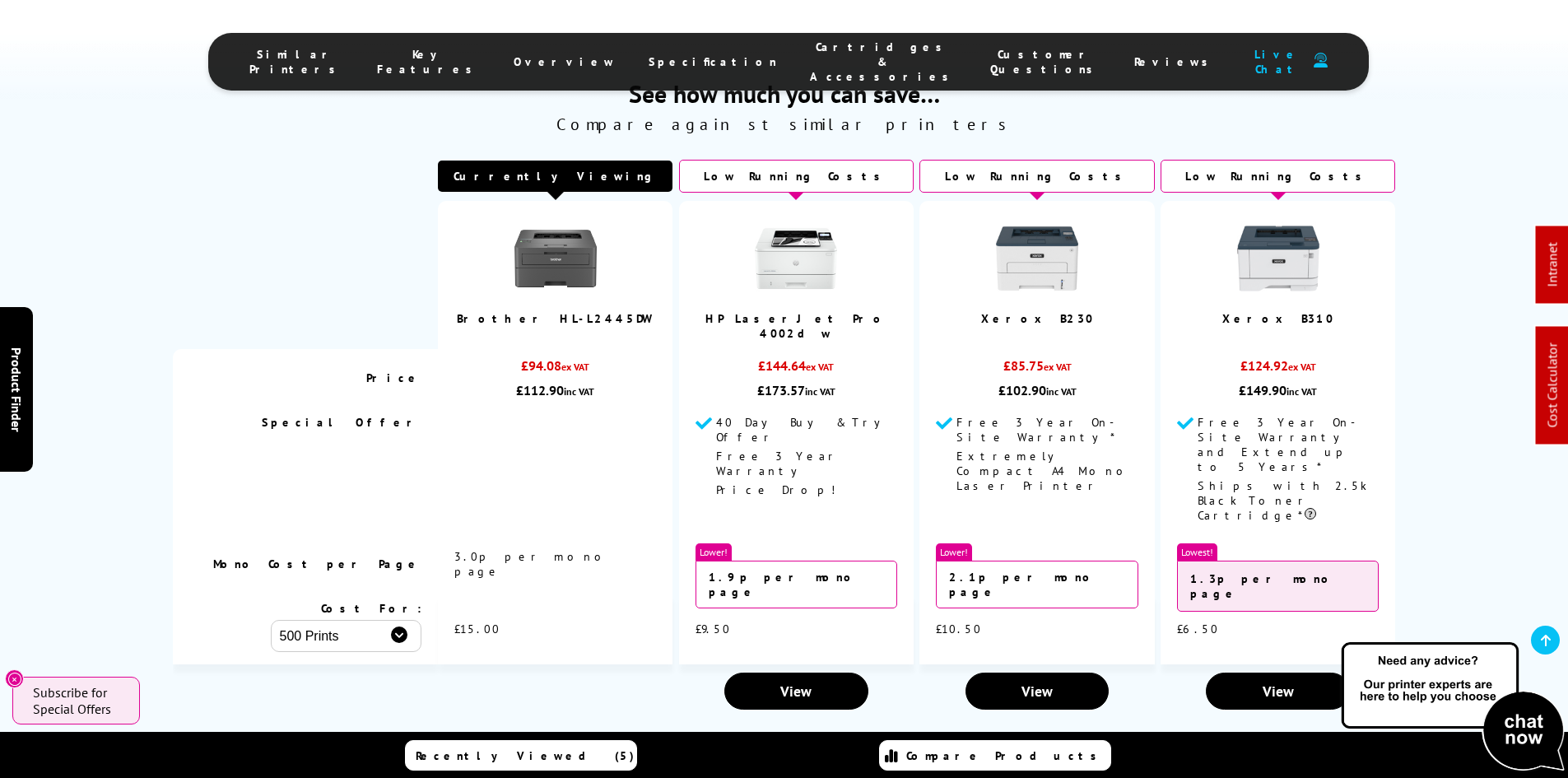
click at [122, 432] on div "See how much you can save… Compare against similar printers Currently Viewing P…" at bounding box center [784, 397] width 1568 height 640
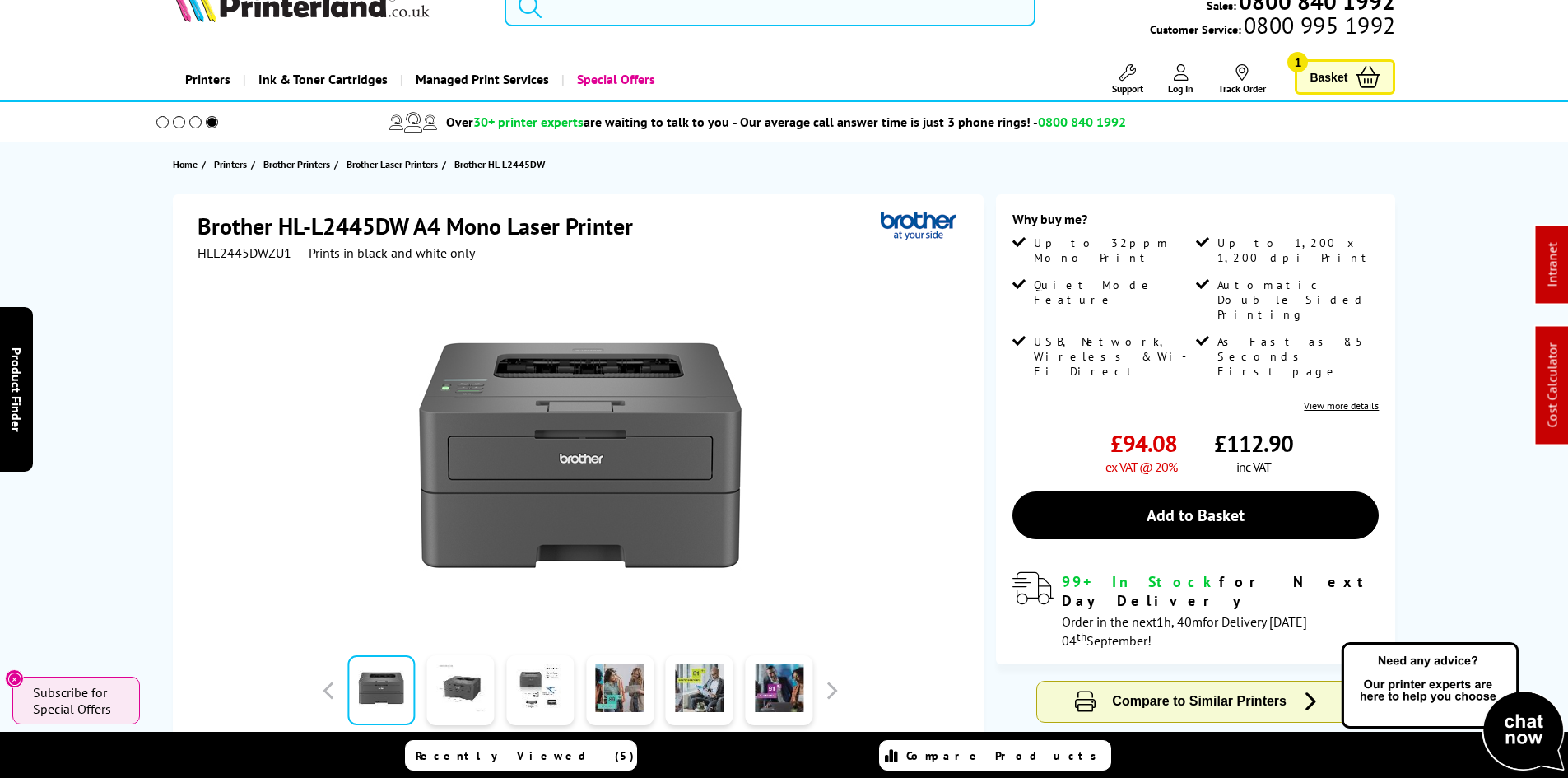
scroll to position [0, 0]
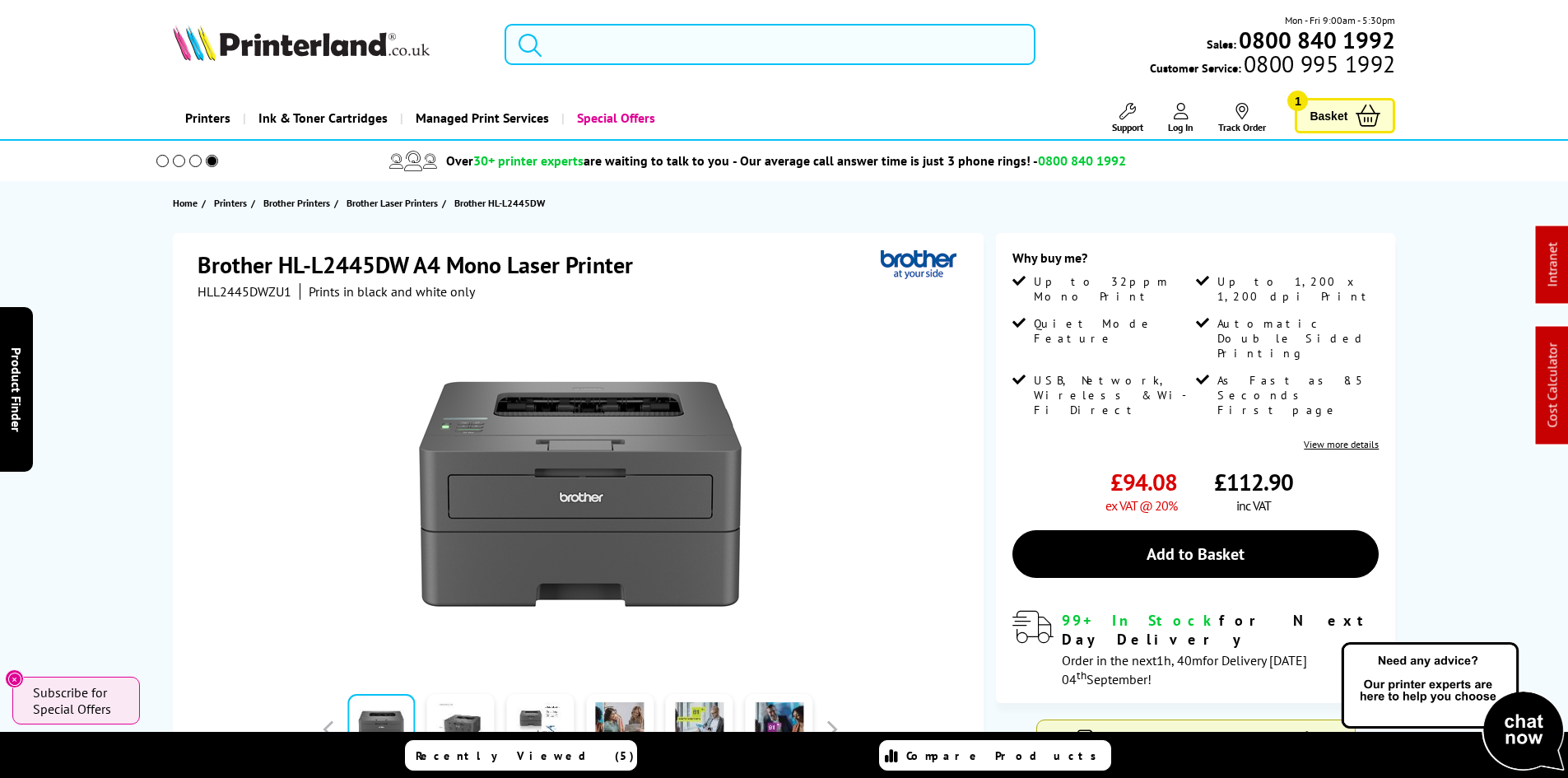
click at [621, 43] on input "search" at bounding box center [770, 45] width 531 height 42
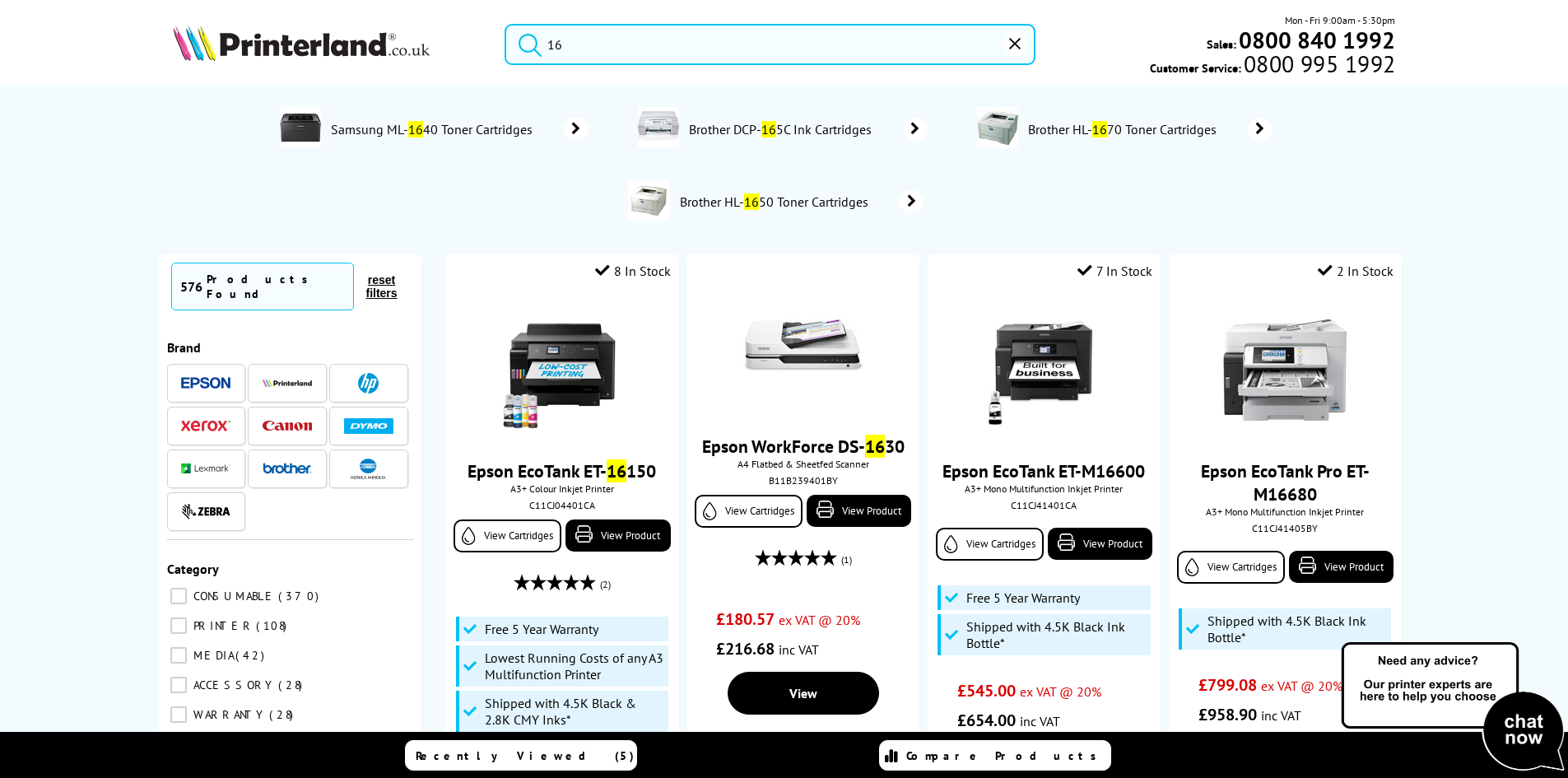
type input "16"
click at [330, 42] on img at bounding box center [301, 43] width 257 height 36
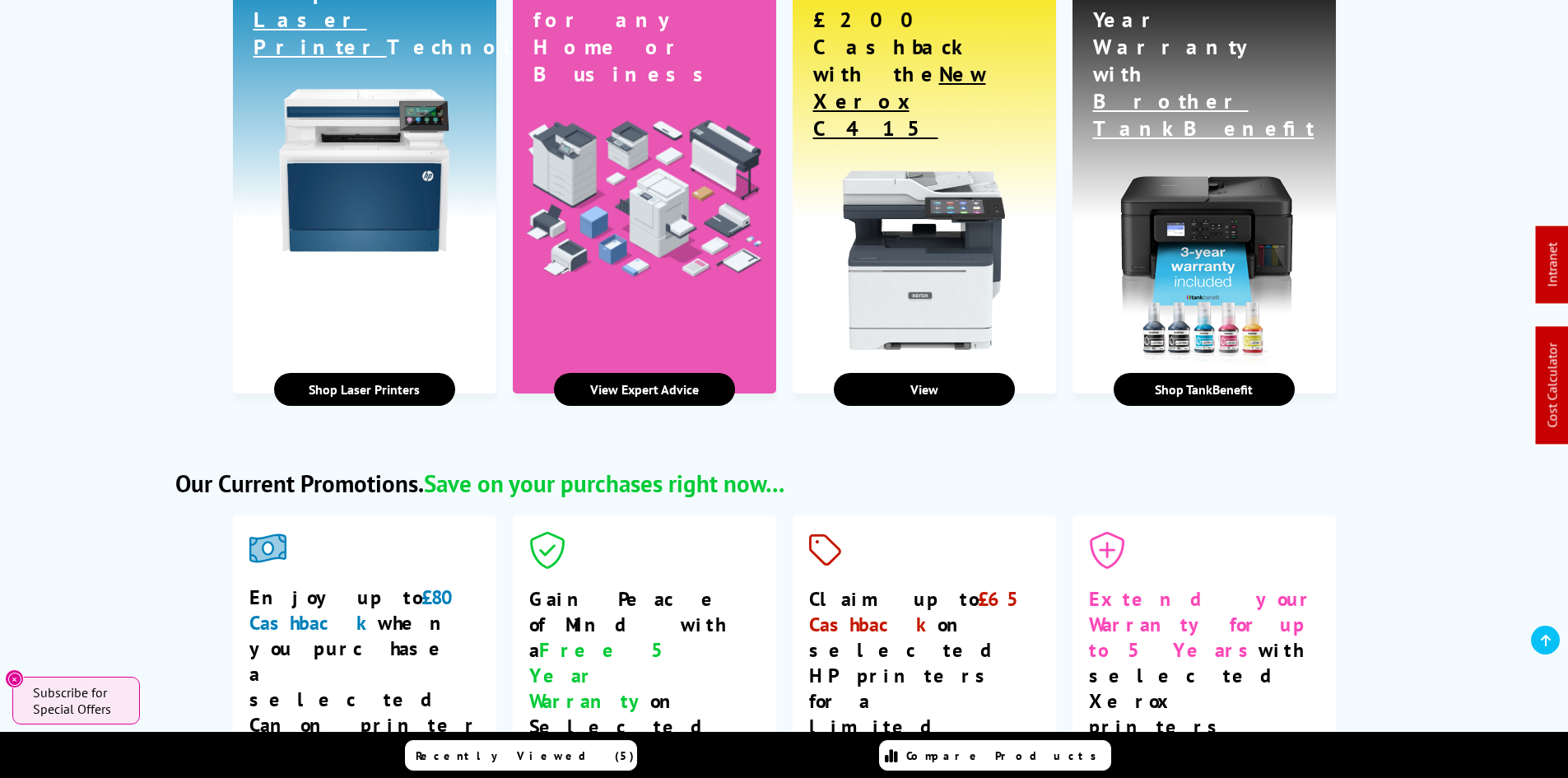
scroll to position [2552, 0]
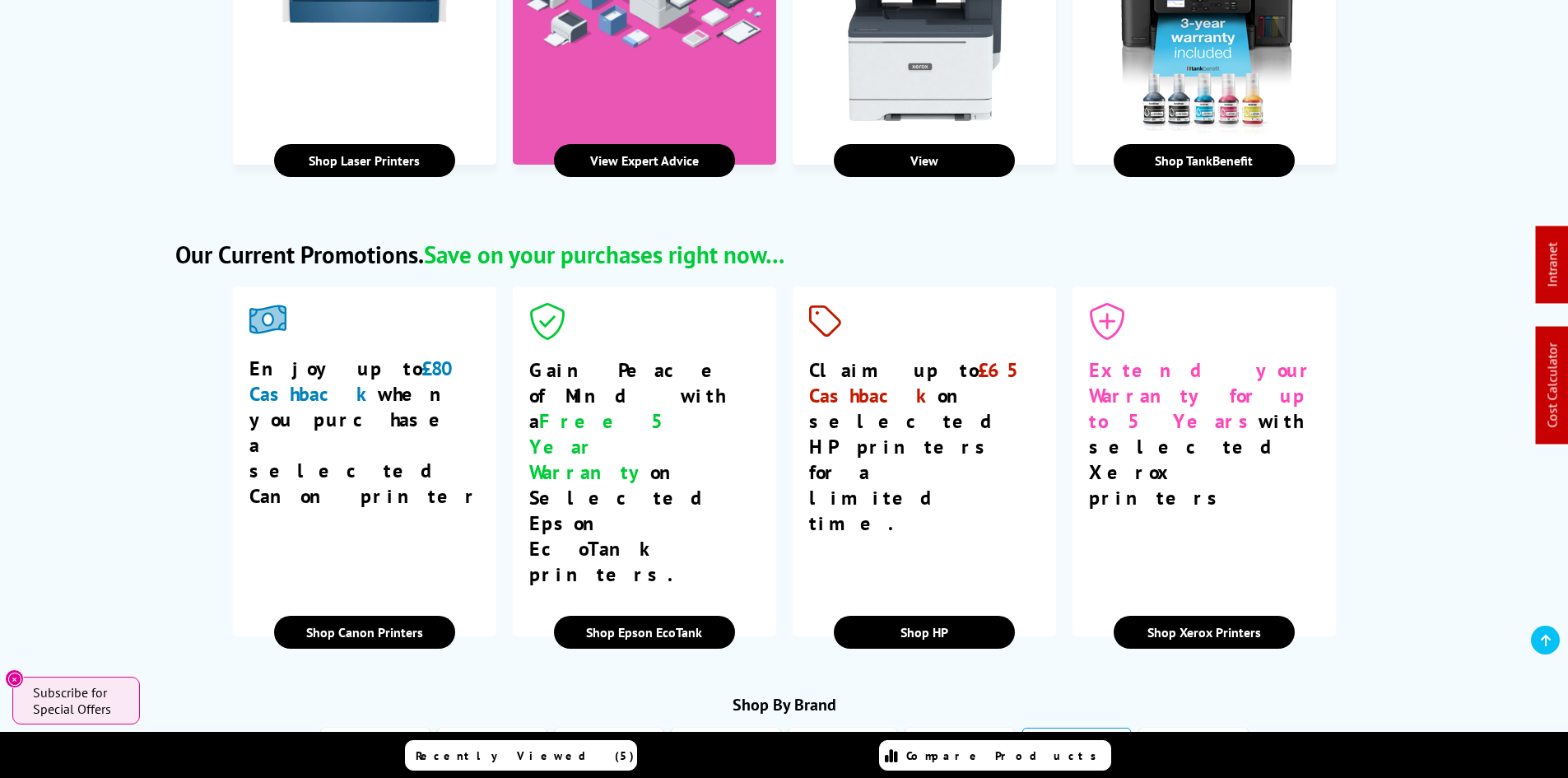
click at [1069, 743] on img at bounding box center [1077, 758] width 76 height 30
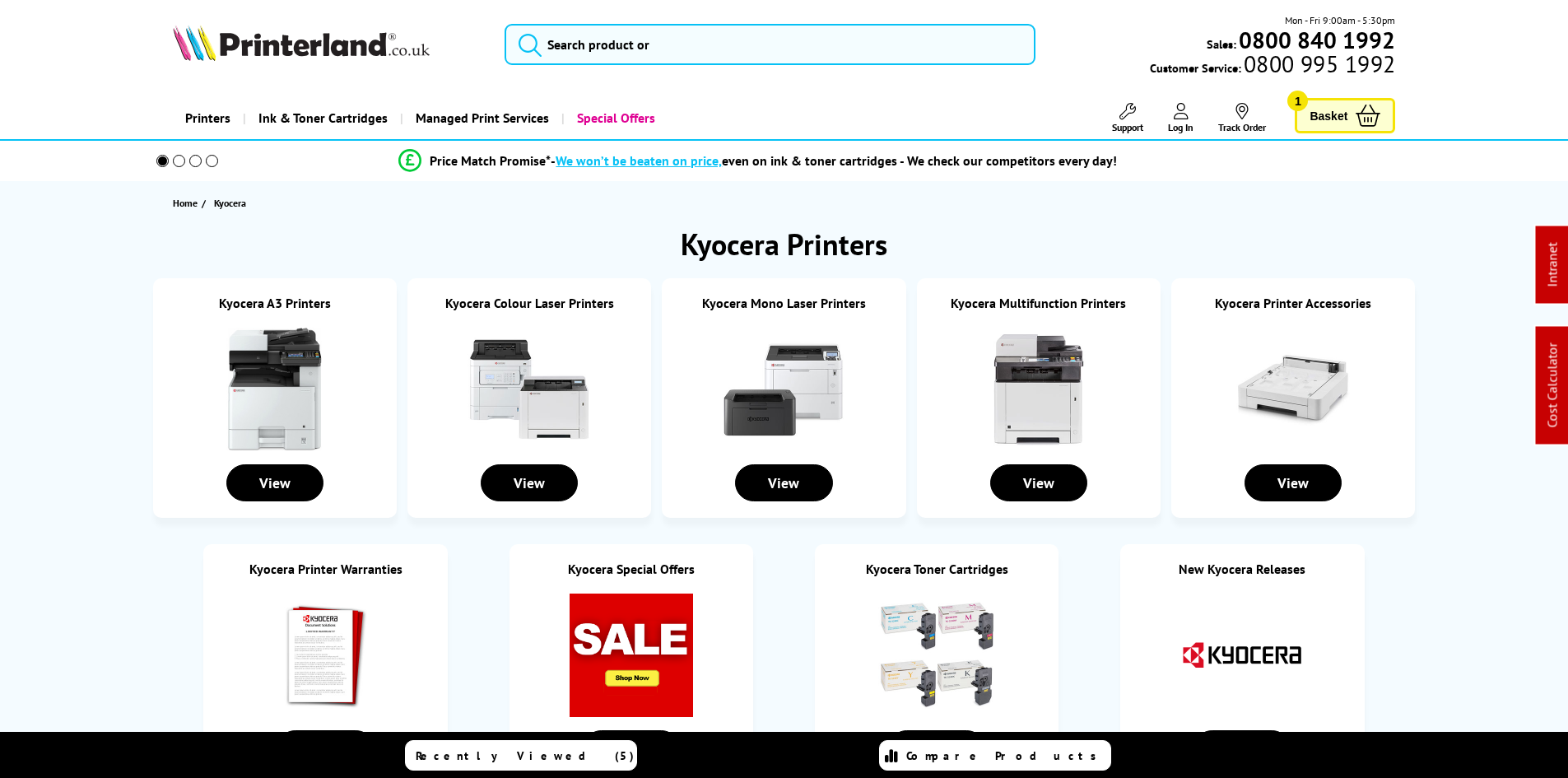
click at [816, 386] on img at bounding box center [783, 389] width 124 height 124
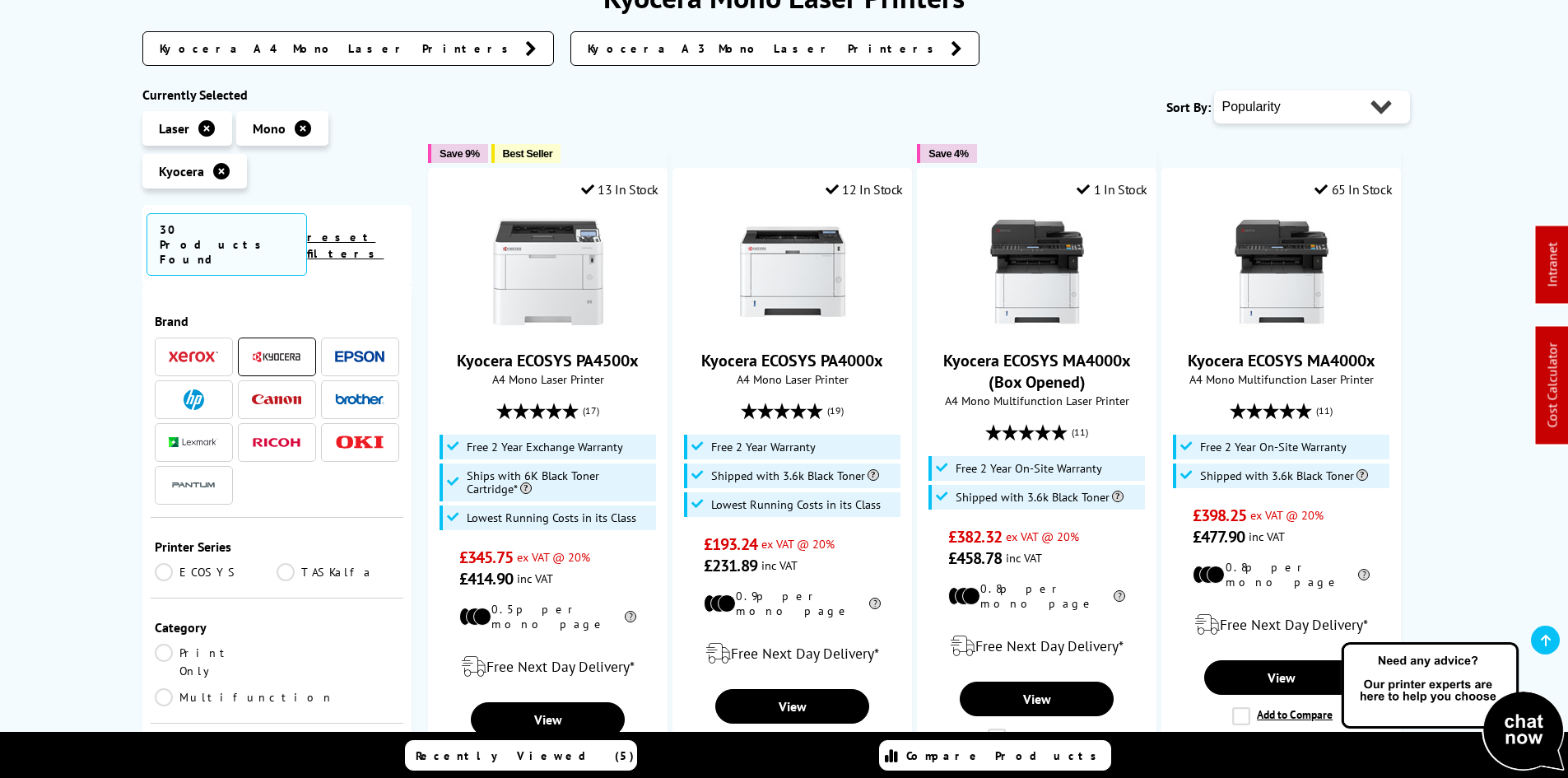
scroll to position [412, 0]
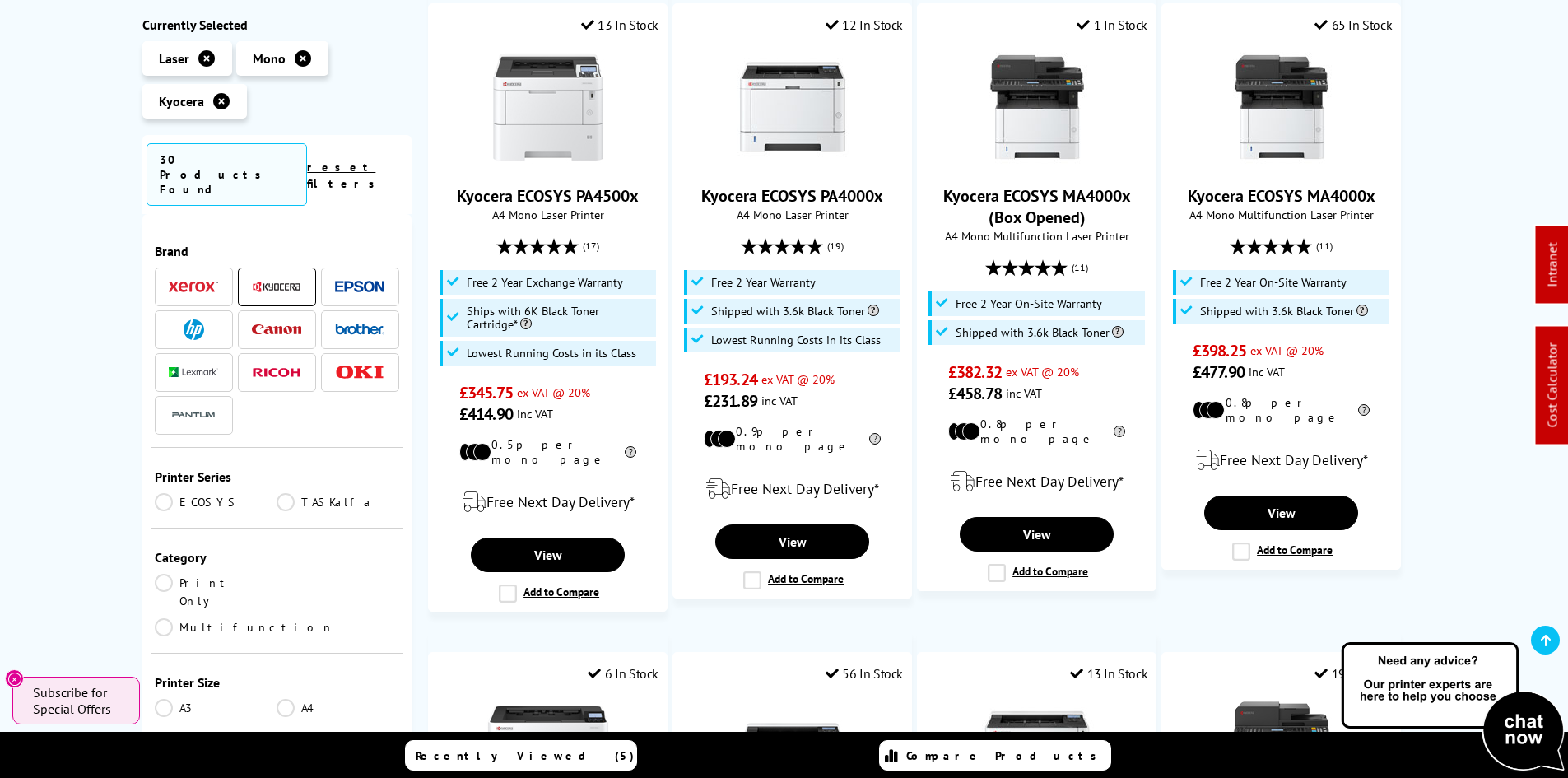
click at [188, 574] on link "Print Only" at bounding box center [216, 592] width 123 height 36
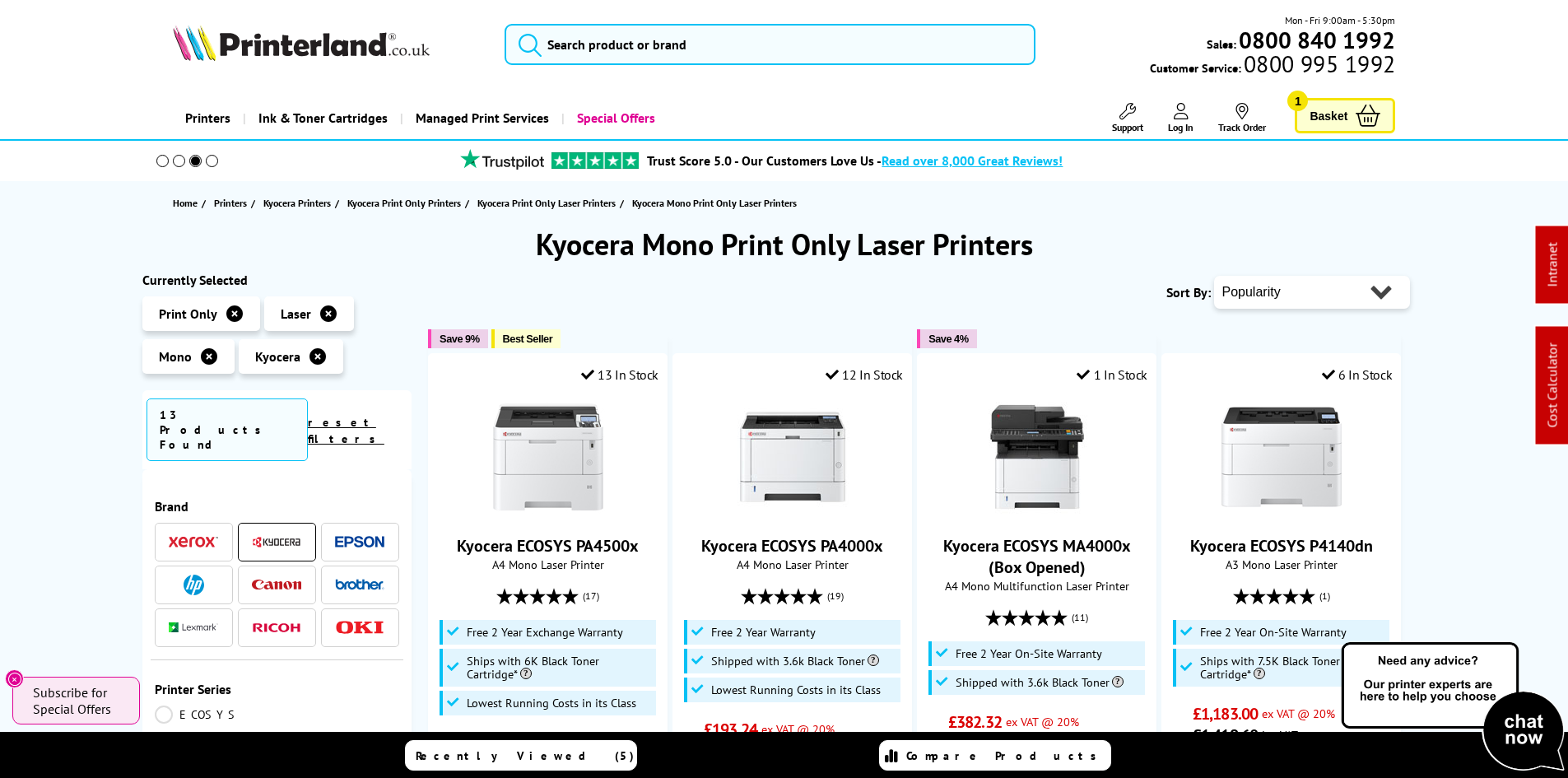
drag, startPoint x: 1279, startPoint y: 293, endPoint x: 1304, endPoint y: 303, distance: 26.9
click at [1279, 293] on select "Popularity Rating Price - Low to High Price - High to Low Running Costs - Low t…" at bounding box center [1311, 293] width 195 height 33
select select "Price Ascending"
click at [1213, 276] on select "Popularity Rating Price - Low to High Price - High to Low Running Costs - Low t…" at bounding box center [1311, 293] width 195 height 33
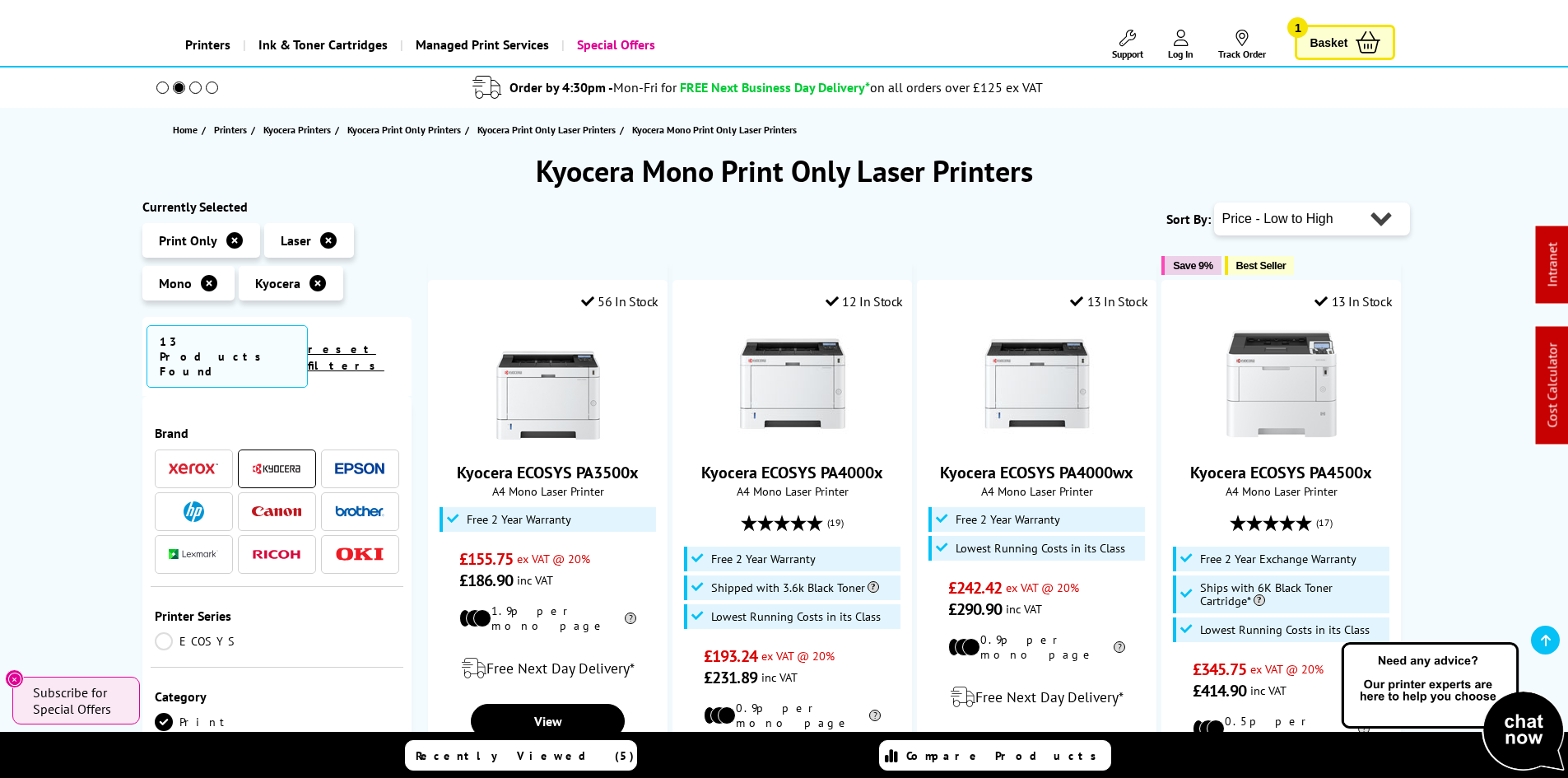
scroll to position [164, 0]
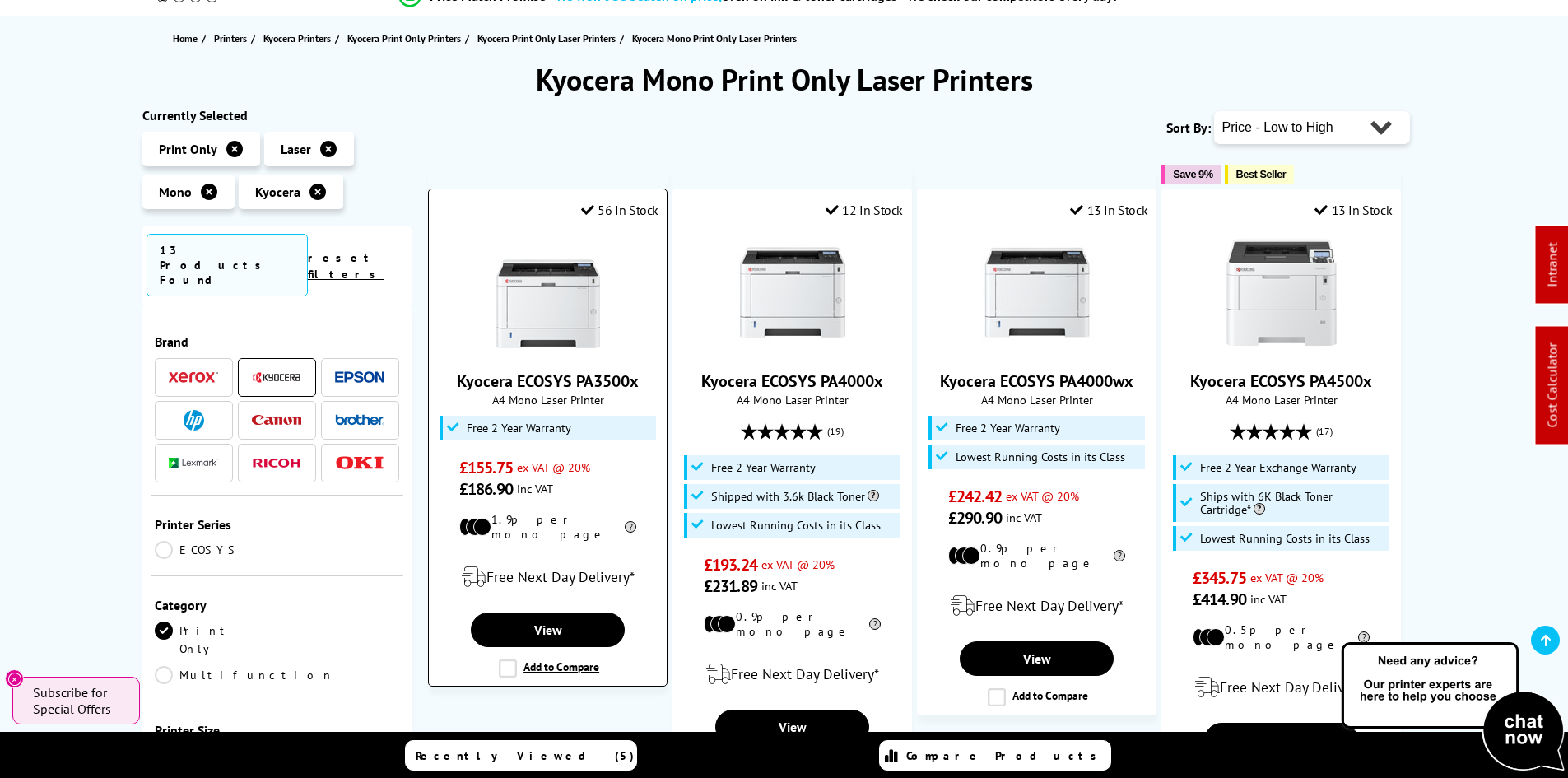
click at [558, 282] on img at bounding box center [547, 292] width 124 height 124
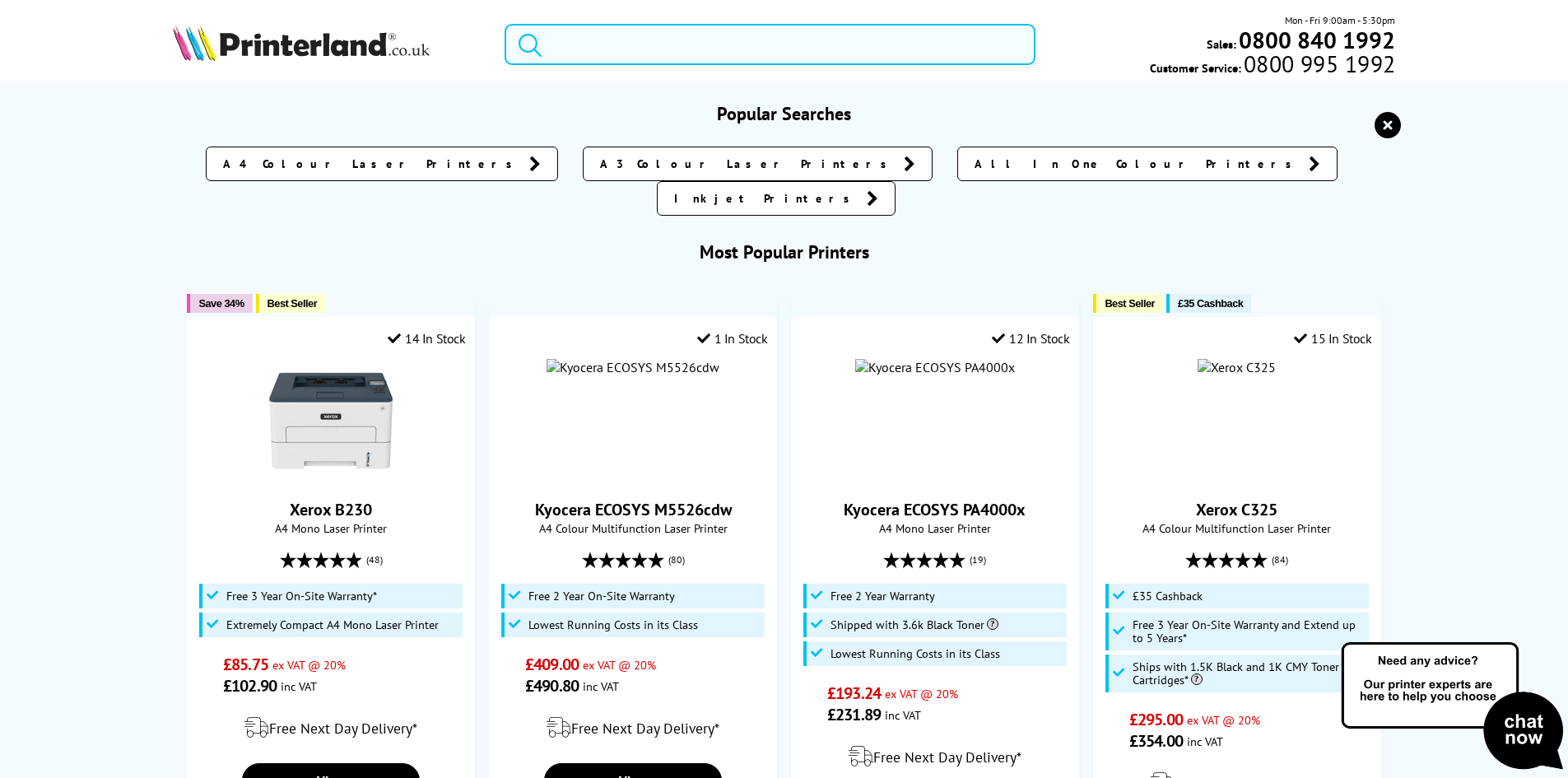
click at [567, 55] on input "search" at bounding box center [770, 45] width 531 height 42
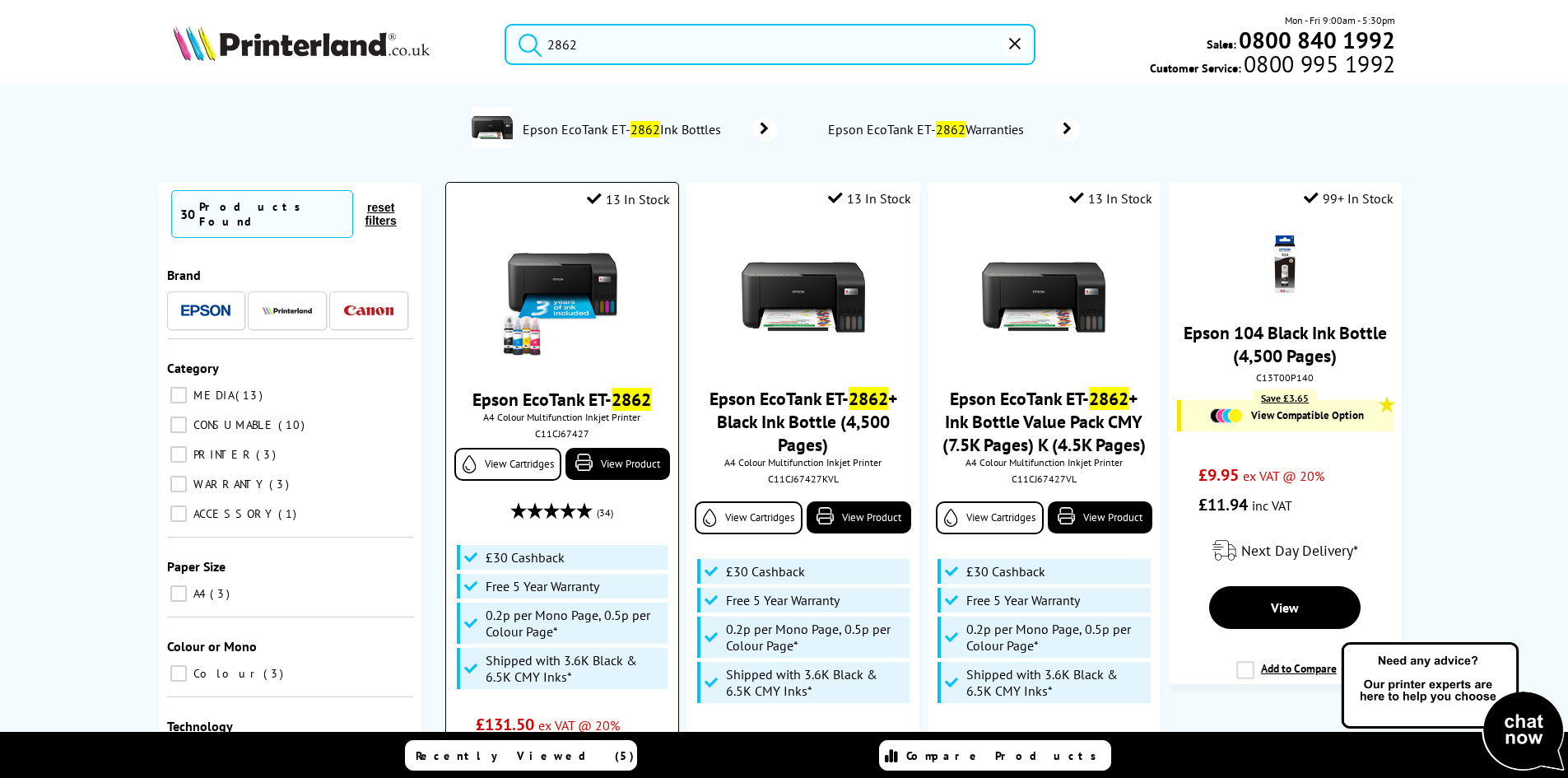
type input "2862"
click at [602, 298] on img at bounding box center [561, 298] width 124 height 124
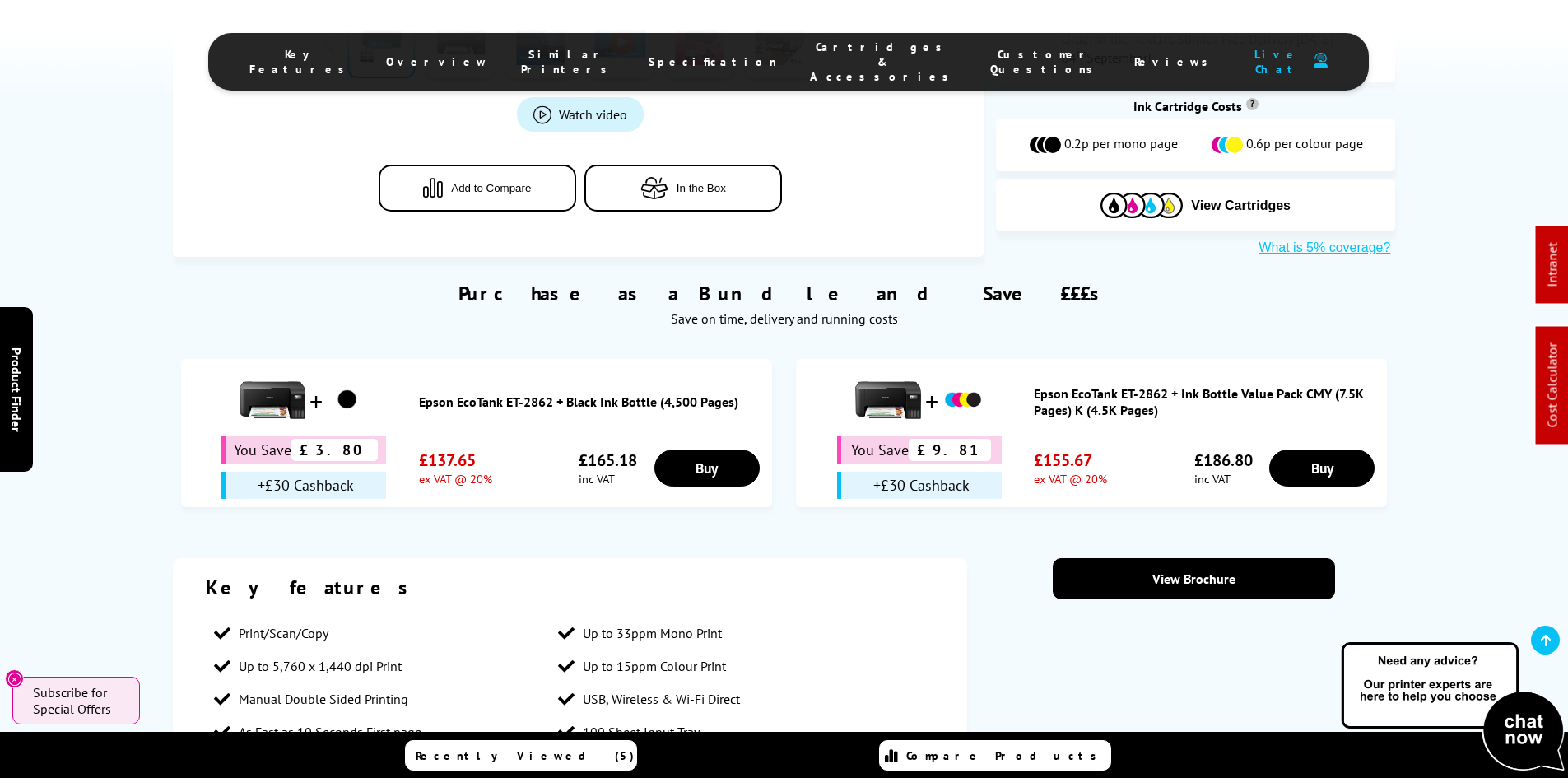
scroll to position [1153, 0]
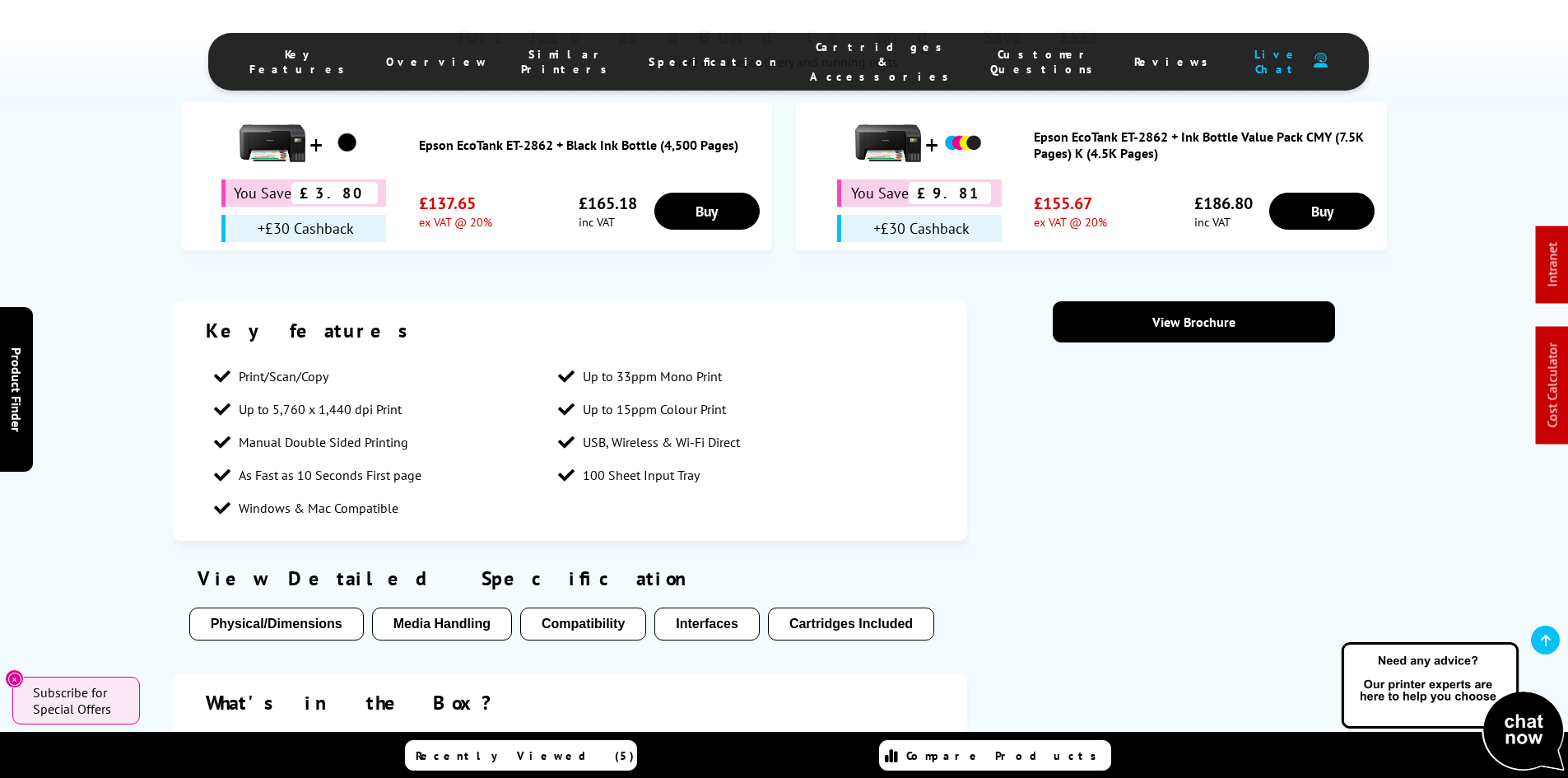
click at [145, 338] on div "Key features Print/Scan/Copy Up to 33ppm Mono Print Up to 5,760 x 1,440 dpi Pri…" at bounding box center [784, 607] width 1316 height 612
click at [151, 328] on div "Key features Print/Scan/Copy Up to 33ppm Mono Print Up to 5,760 x 1,440 dpi Pri…" at bounding box center [784, 607] width 1316 height 612
click at [114, 305] on div "Key features Print/Scan/Copy Up to 33ppm Mono Print Up to 5,760 x 1,440 dpi Pri…" at bounding box center [784, 607] width 1568 height 612
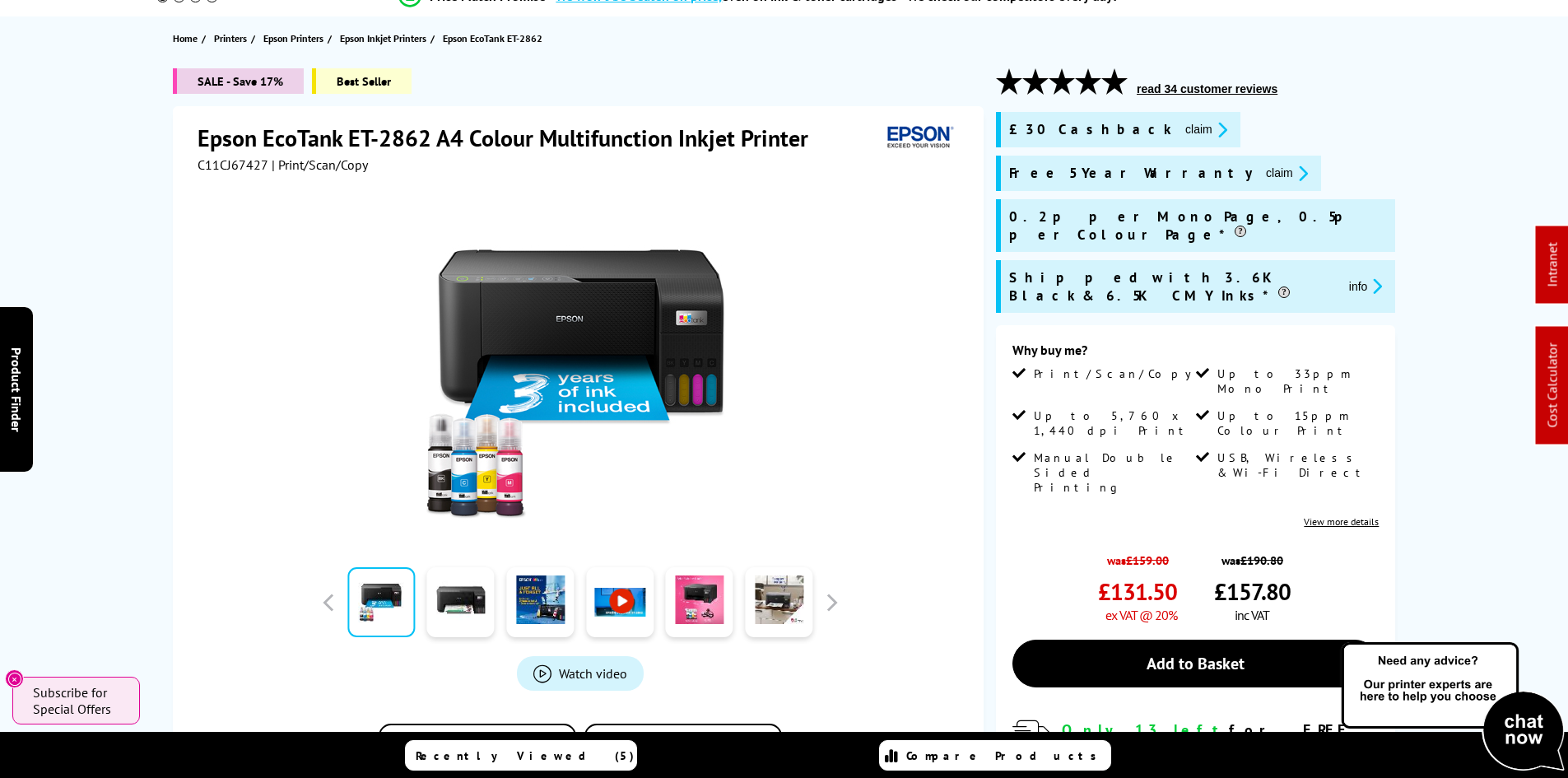
scroll to position [0, 0]
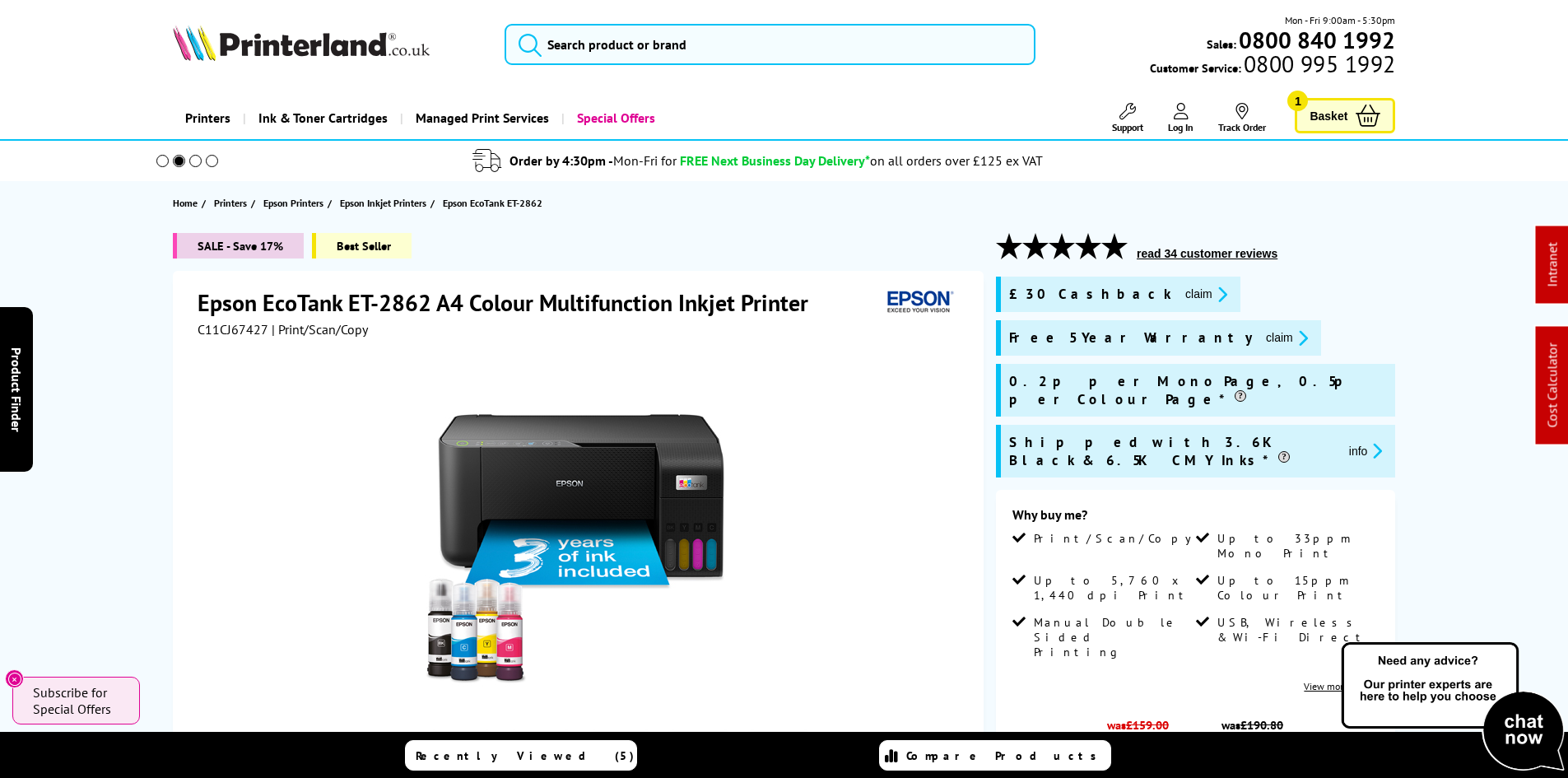
click at [138, 282] on div "SALE - Save 17% Best Seller Epson EcoTank ET-2862 A4 Colour Multifunction Inkje…" at bounding box center [784, 692] width 1316 height 920
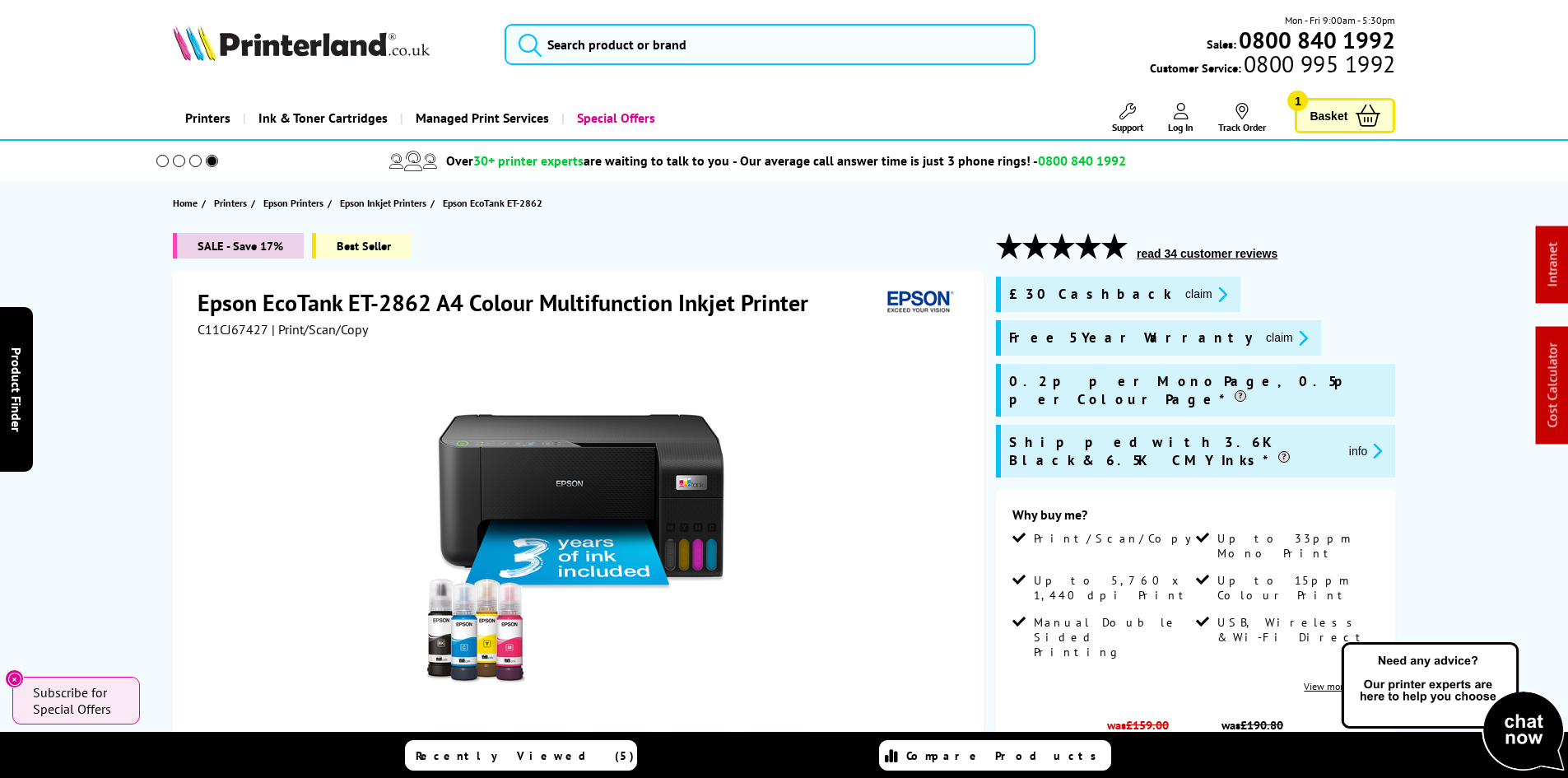
click at [136, 285] on div "SALE - Save 17% Best Seller Epson EcoTank ET-2862 A4 Colour Multifunction Inkje…" at bounding box center [784, 692] width 1316 height 920
click at [135, 331] on div "SALE - Save 17% Best Seller Epson EcoTank ET-2862 A4 Colour Multifunction Inkje…" at bounding box center [784, 692] width 1316 height 920
drag, startPoint x: 113, startPoint y: 403, endPoint x: 130, endPoint y: 452, distance: 51.9
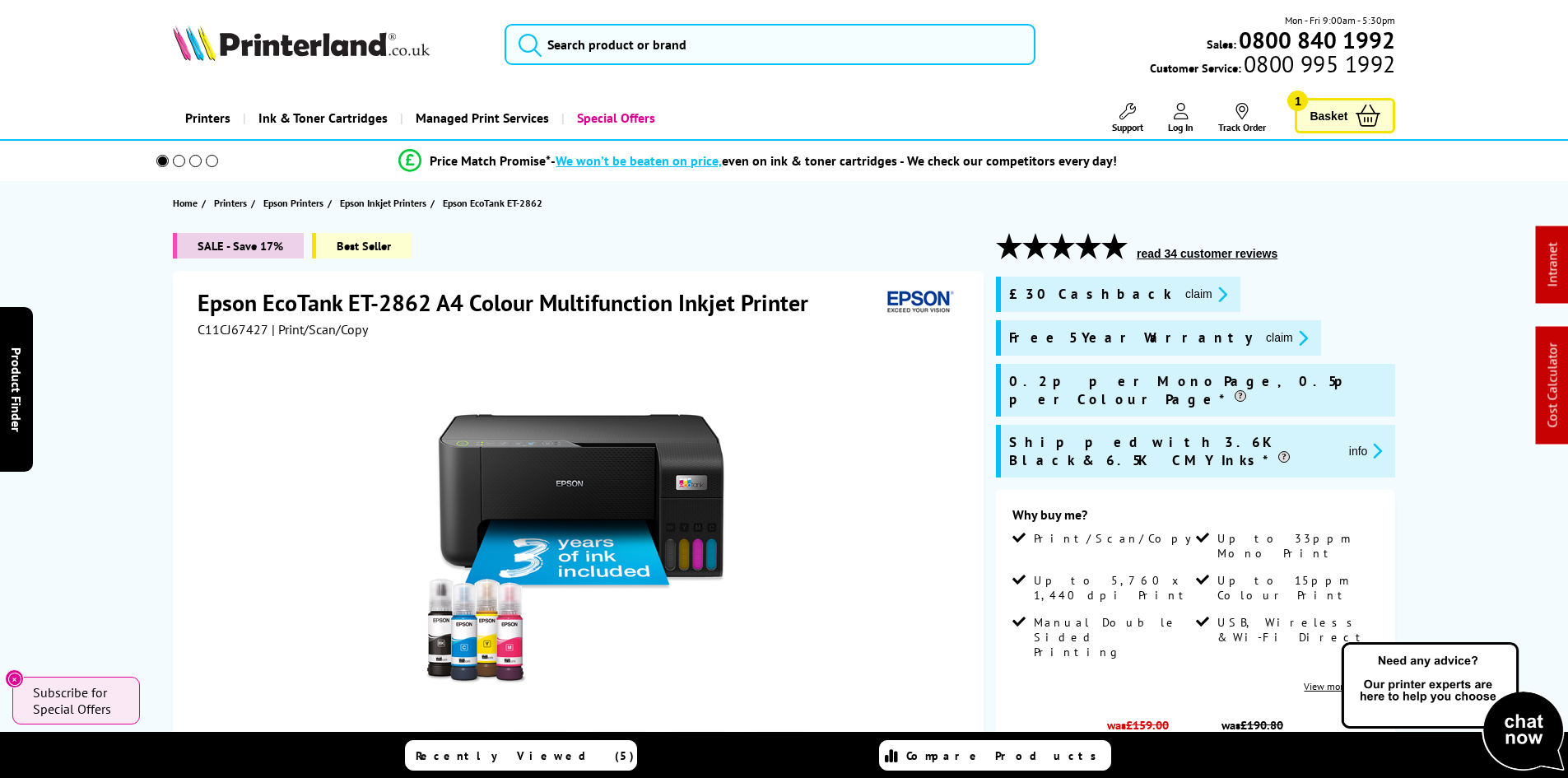
drag, startPoint x: 143, startPoint y: 520, endPoint x: 161, endPoint y: 367, distance: 154.1
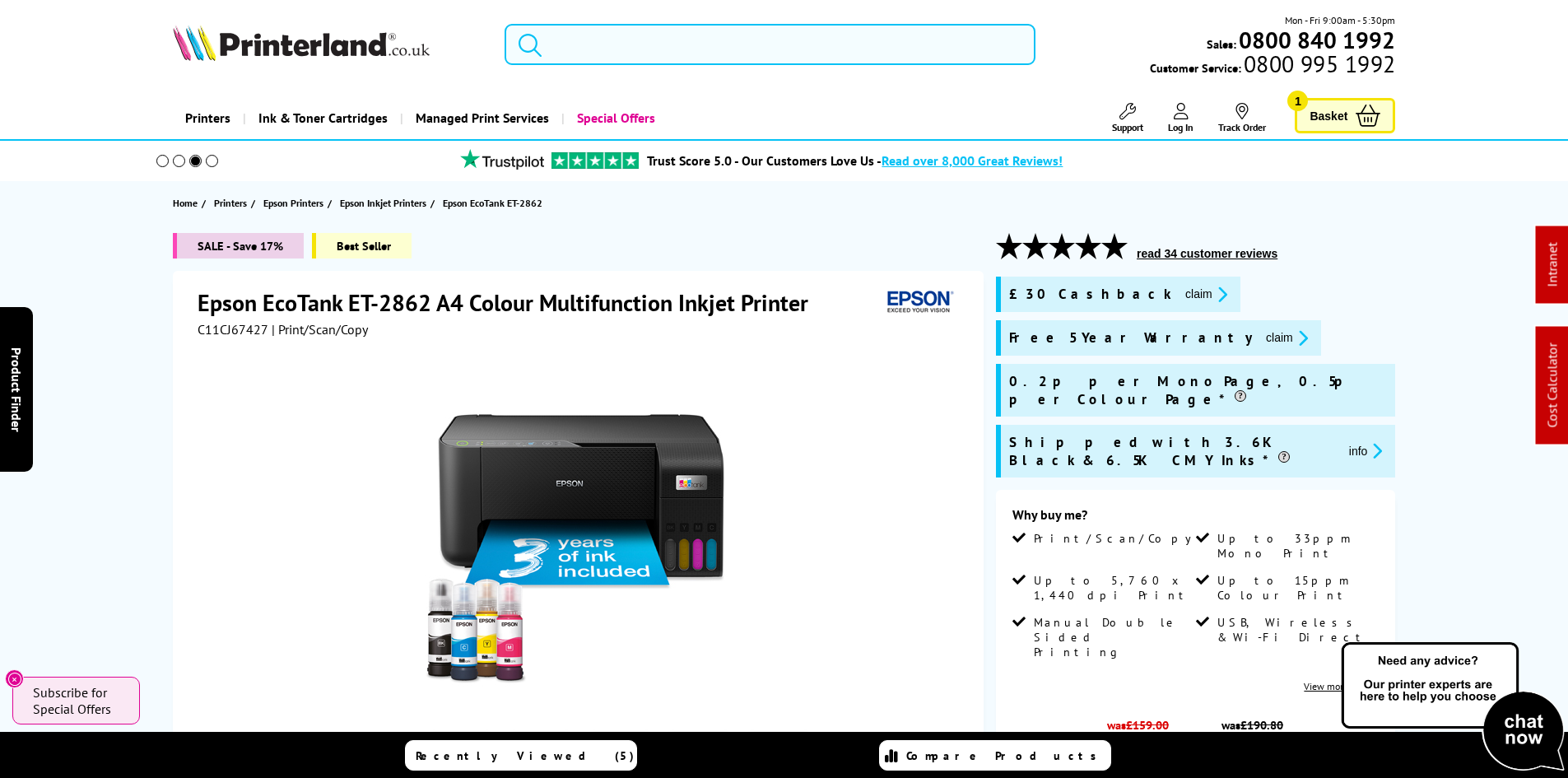
click at [662, 45] on input "search" at bounding box center [770, 45] width 531 height 42
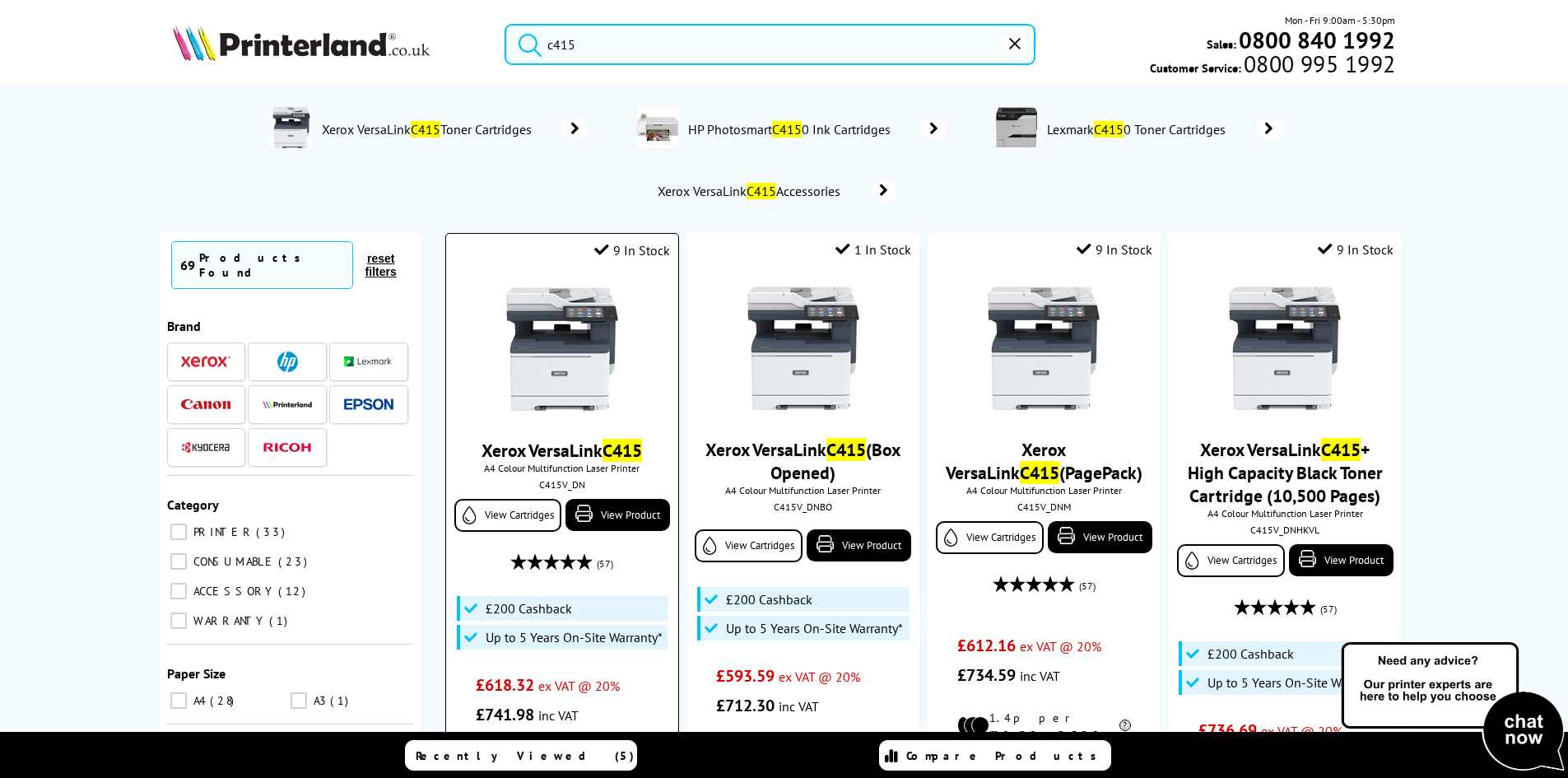
click at [565, 484] on div "C415V_DN" at bounding box center [561, 485] width 207 height 12
copy div "C415V_DN"
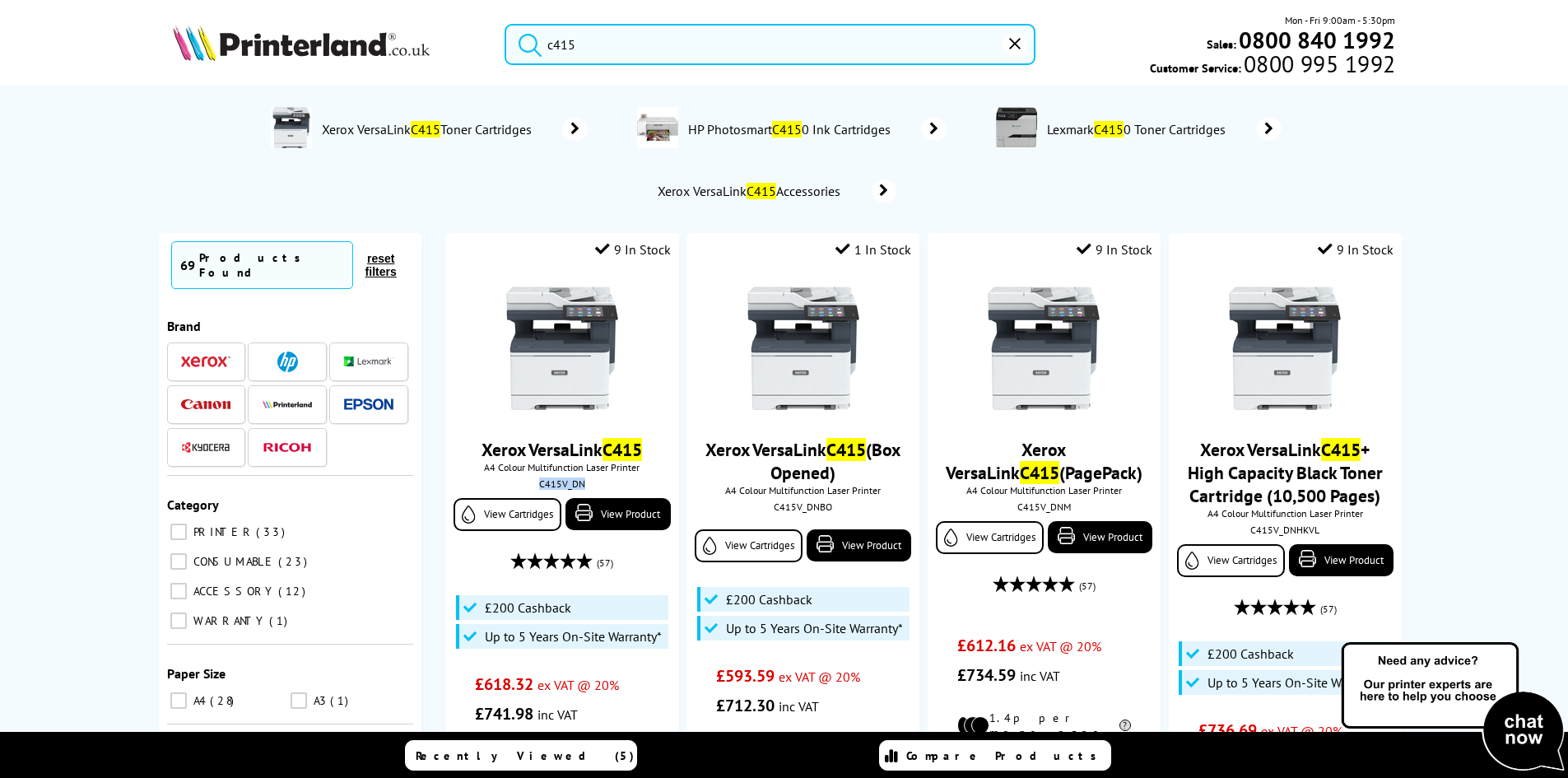
click at [607, 41] on input "c415" at bounding box center [770, 45] width 531 height 42
drag, startPoint x: 607, startPoint y: 47, endPoint x: 495, endPoint y: 62, distance: 113.0
click at [495, 62] on div "c415" at bounding box center [758, 45] width 551 height 42
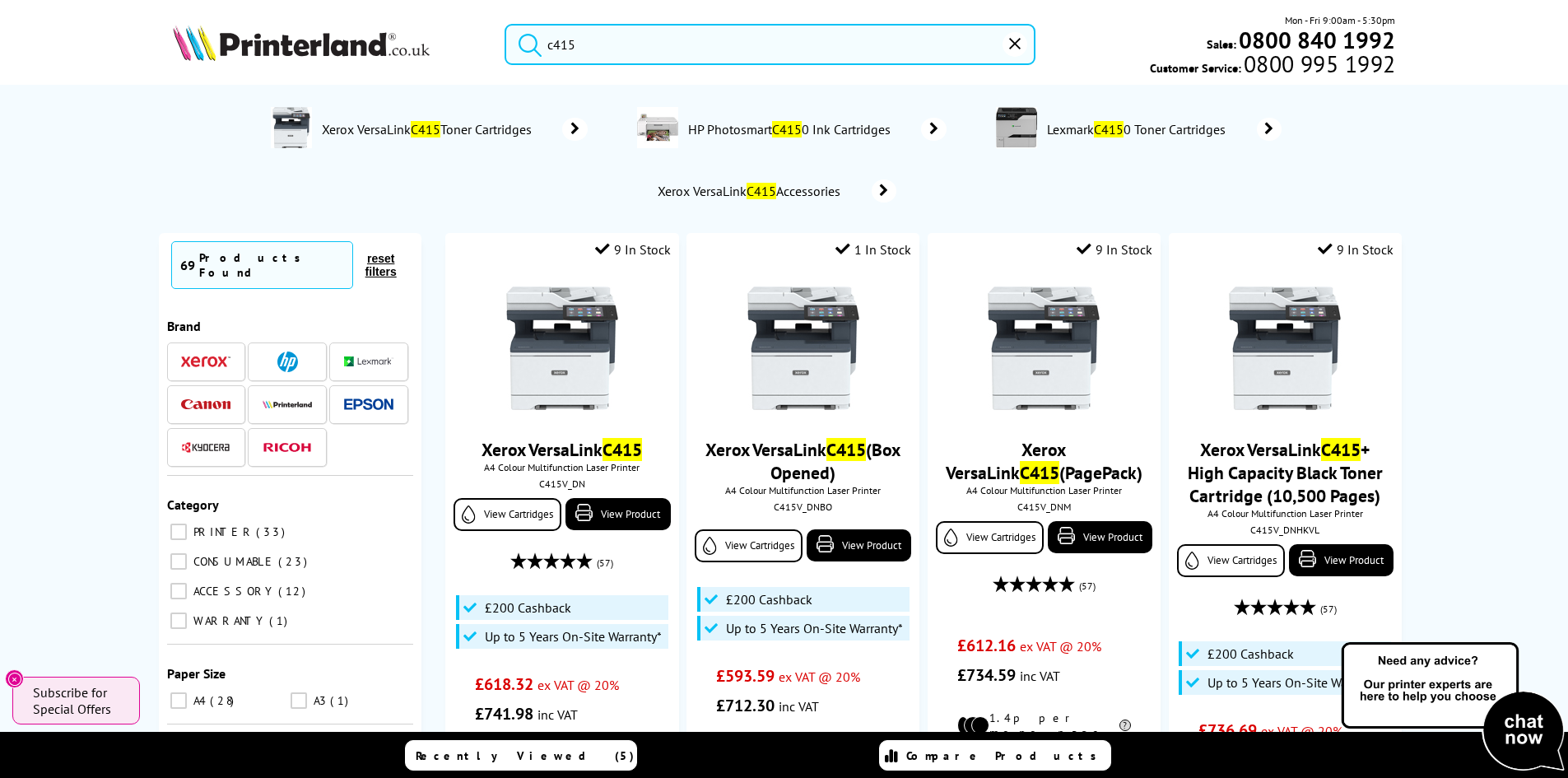
paste input "DCPL1660WZU1"
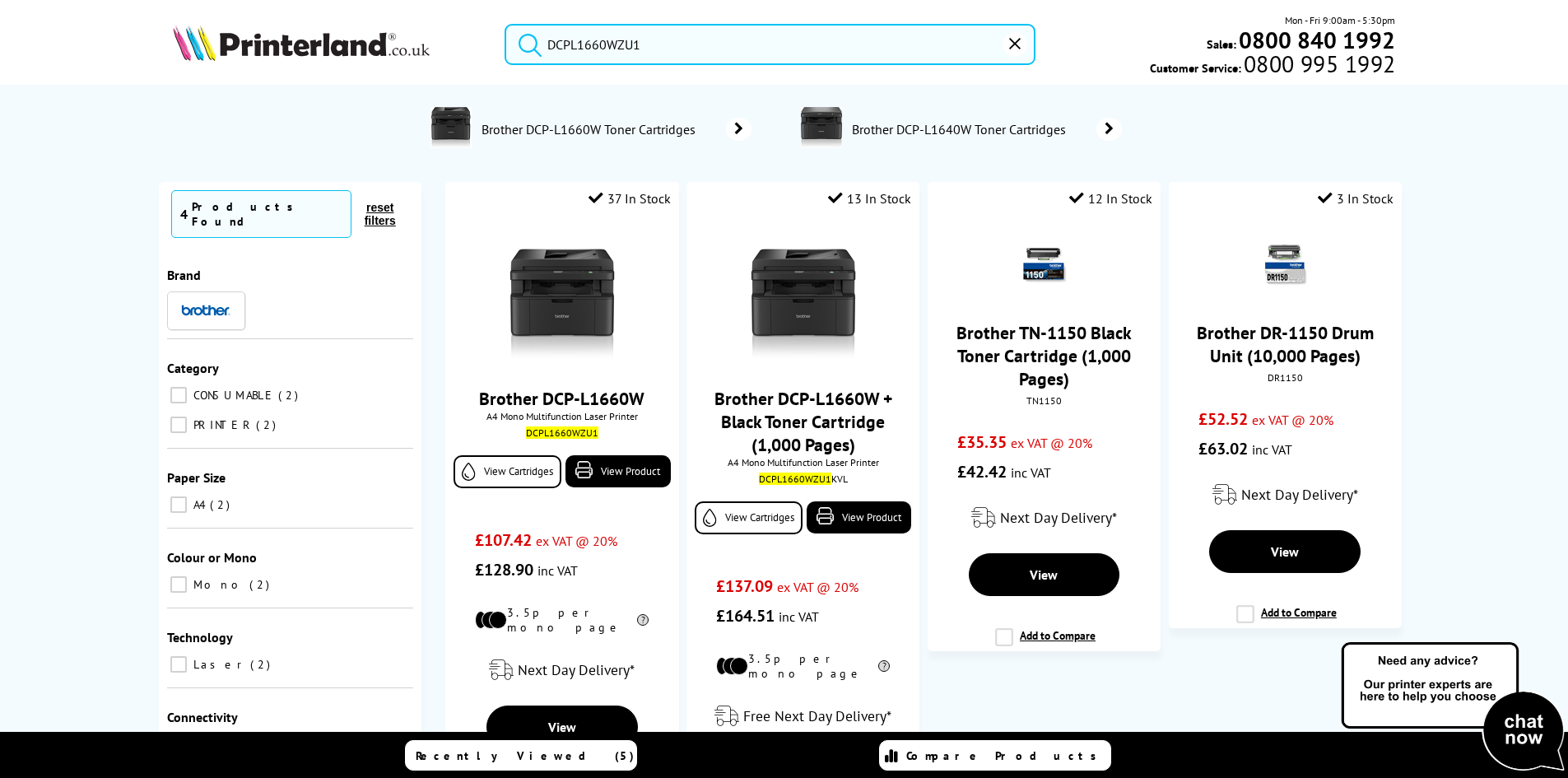
type input "DCPL1660WZU1"
click at [505, 24] on button "submit" at bounding box center [526, 42] width 42 height 36
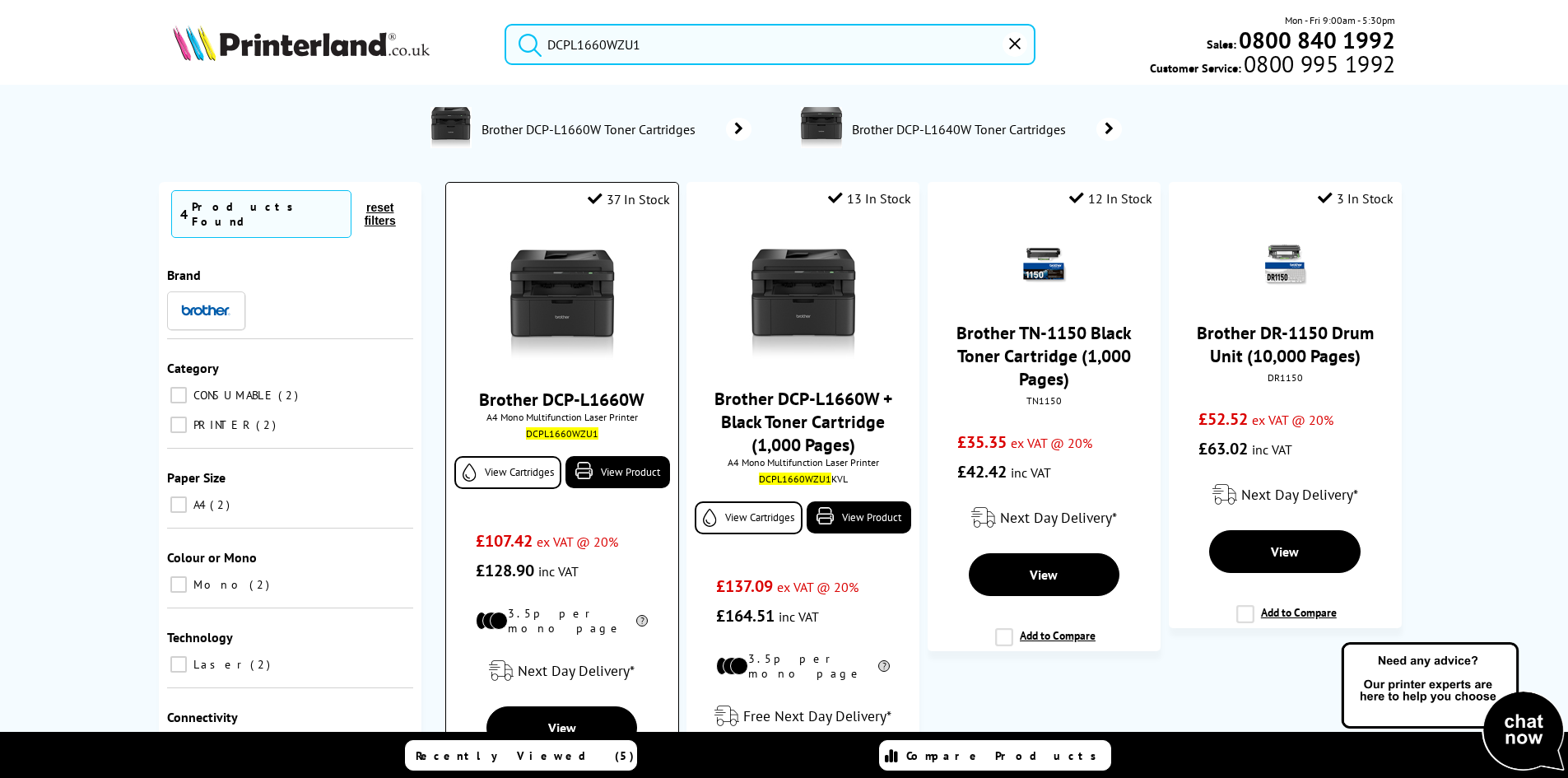
click at [598, 312] on img at bounding box center [561, 298] width 124 height 124
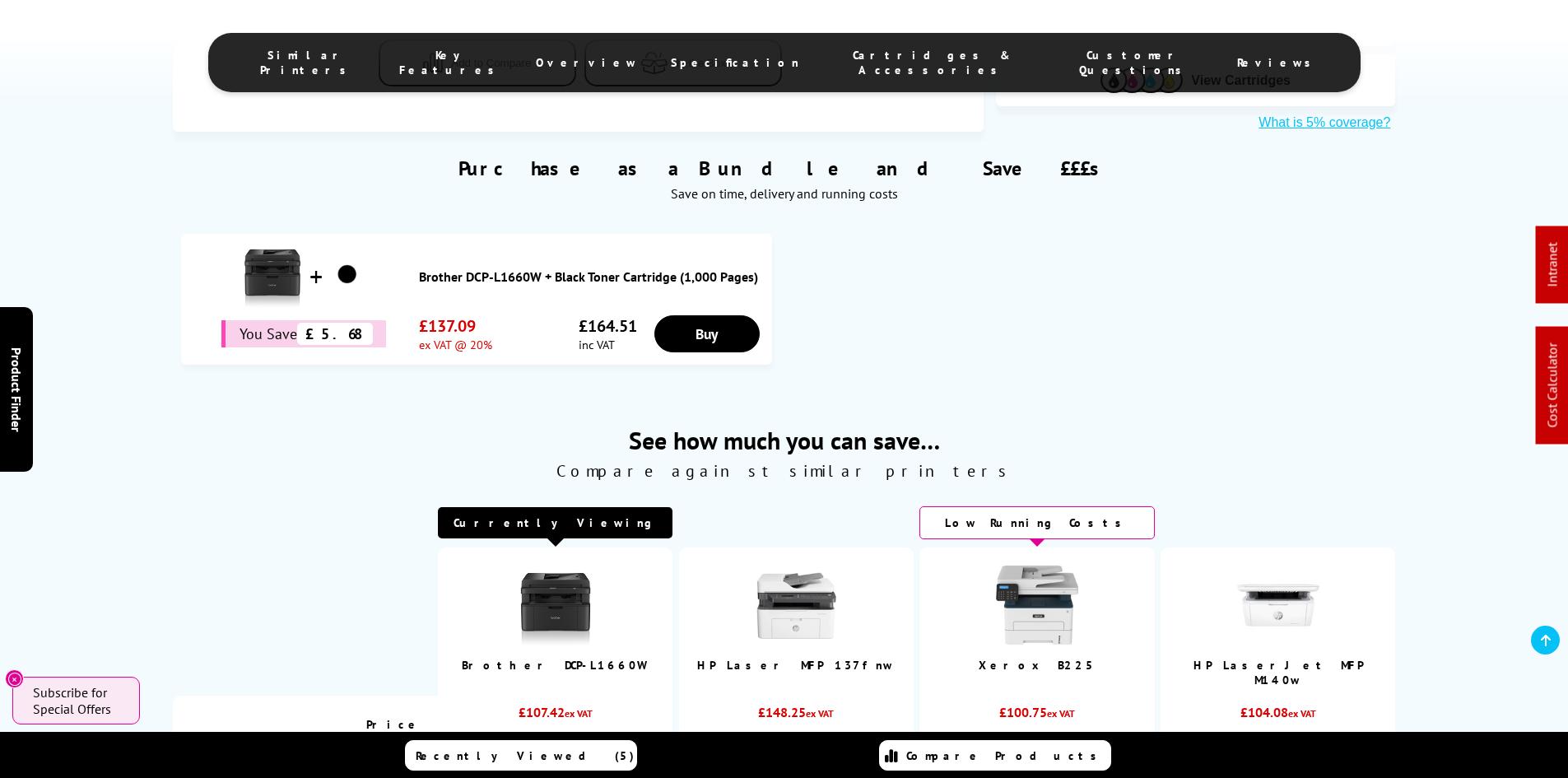
scroll to position [906, 0]
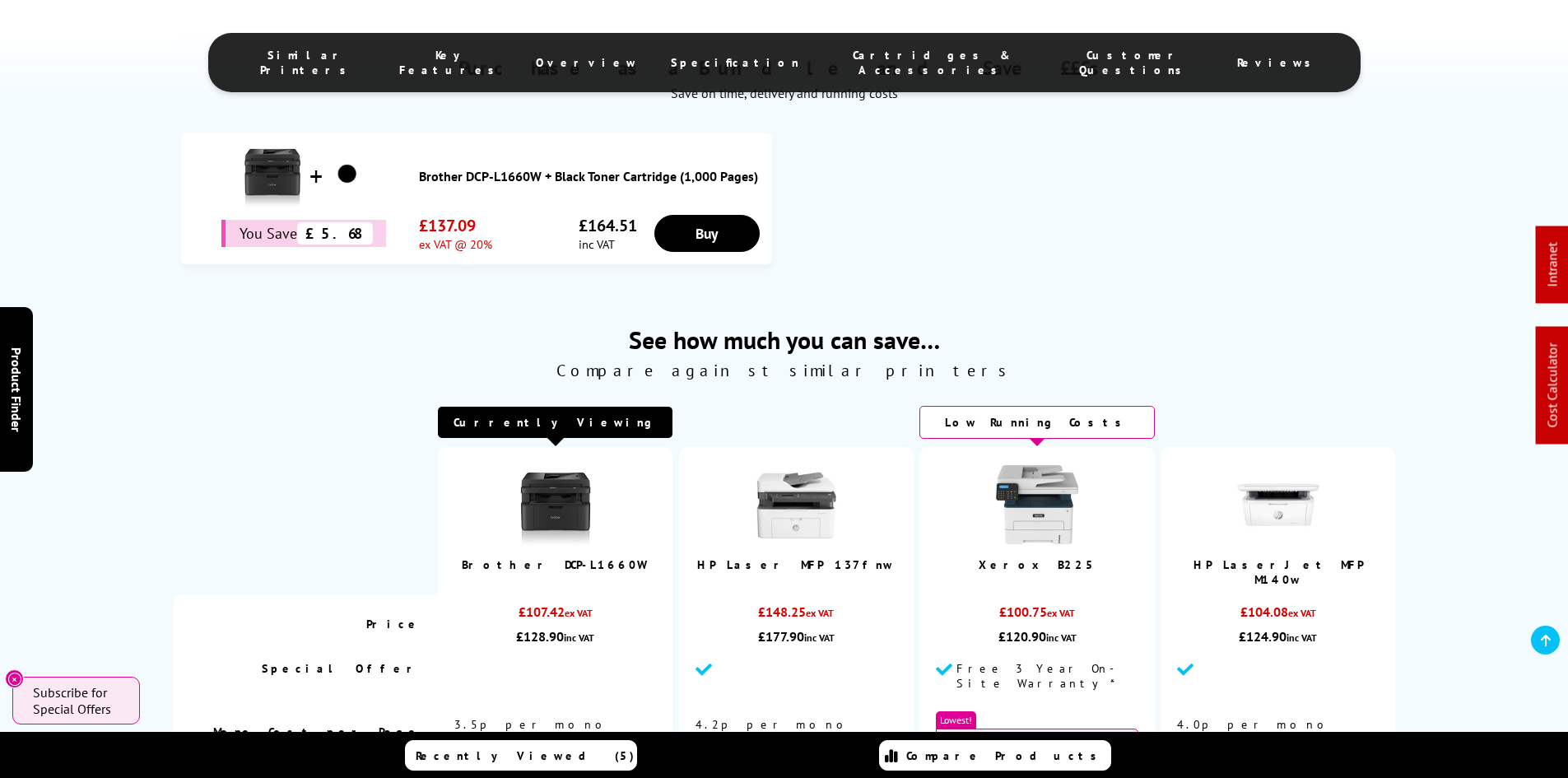
click at [1048, 489] on img at bounding box center [1036, 505] width 82 height 82
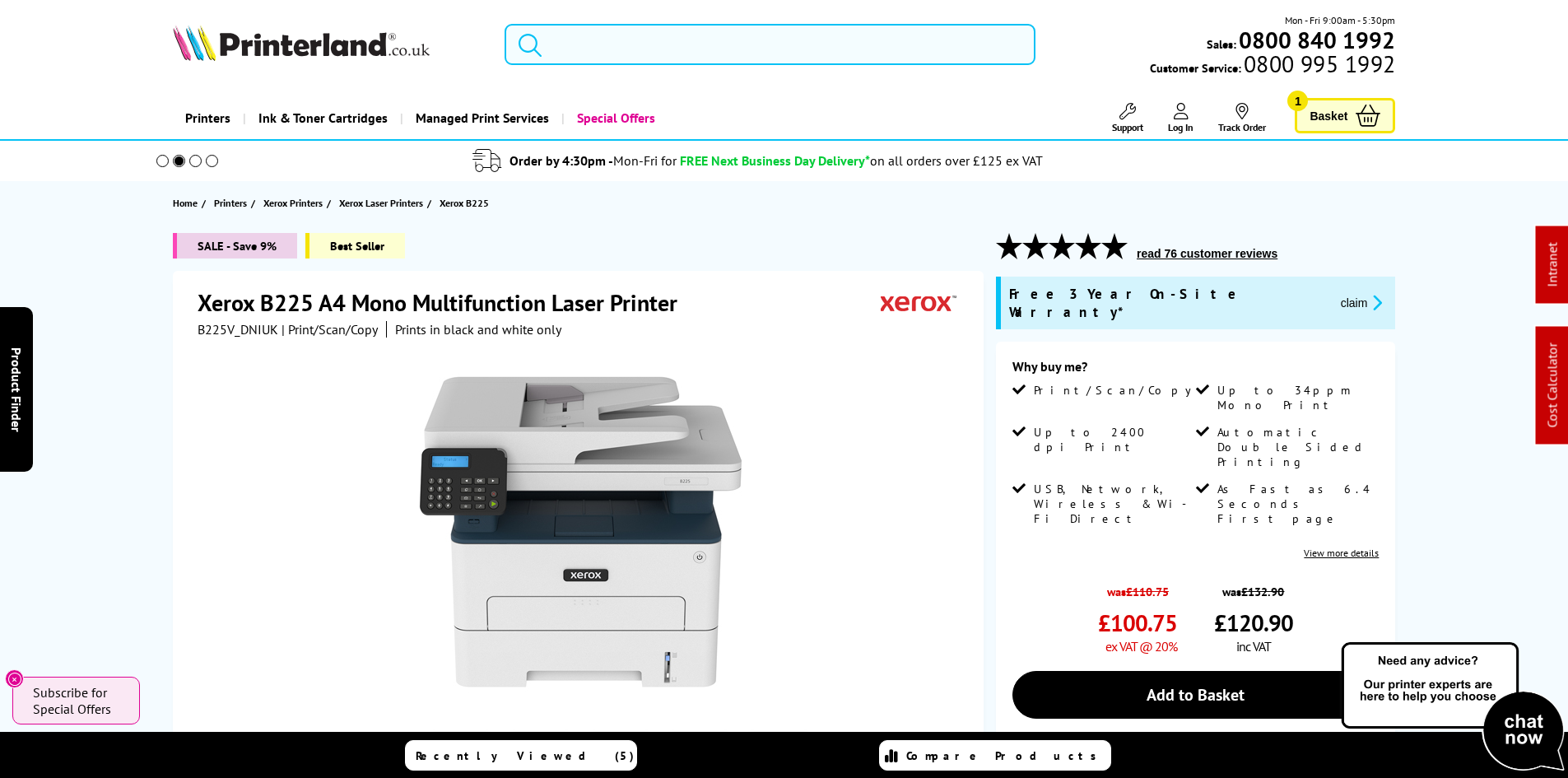
click at [608, 44] on input "search" at bounding box center [770, 45] width 531 height 42
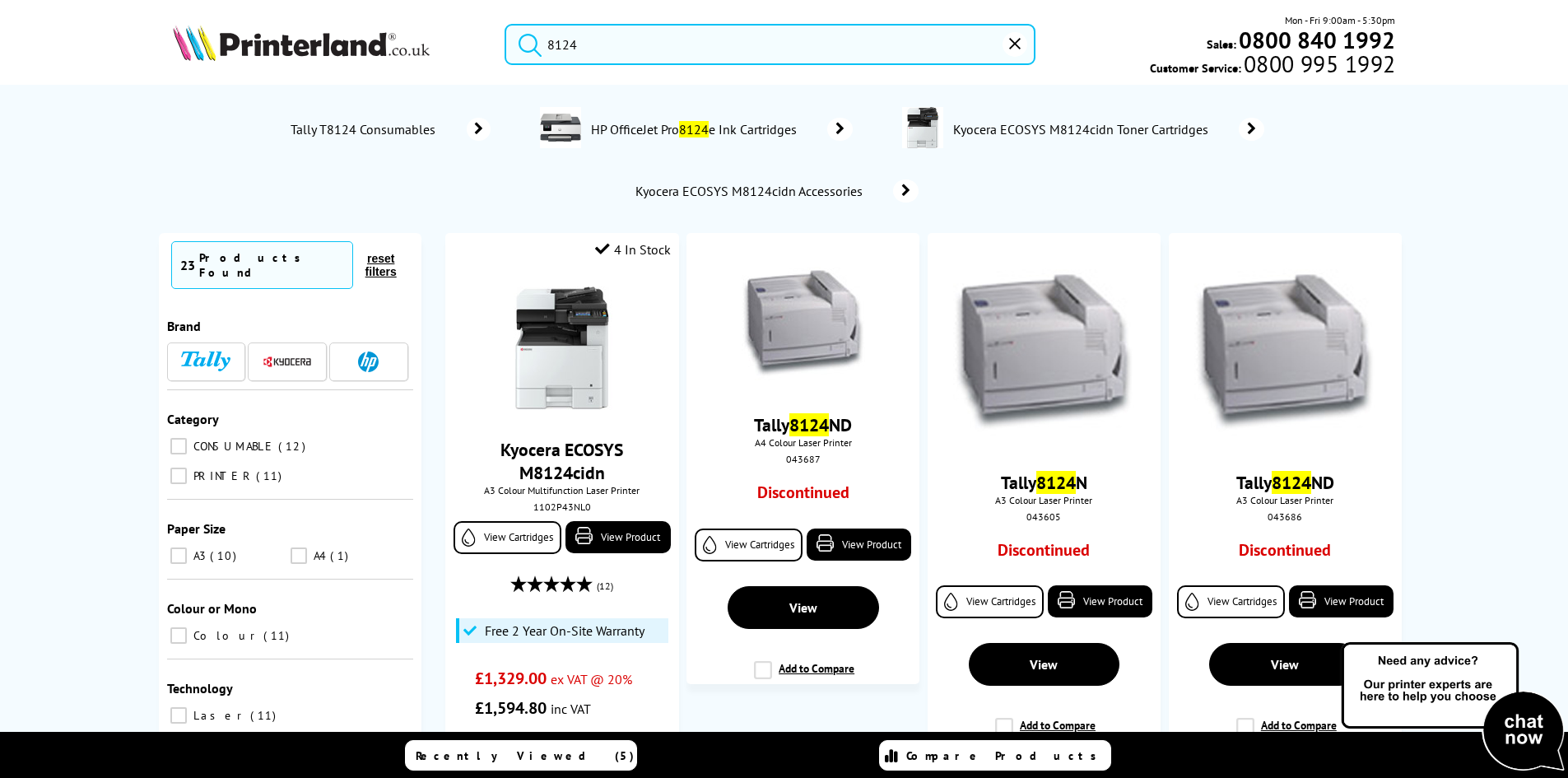
type input "8124"
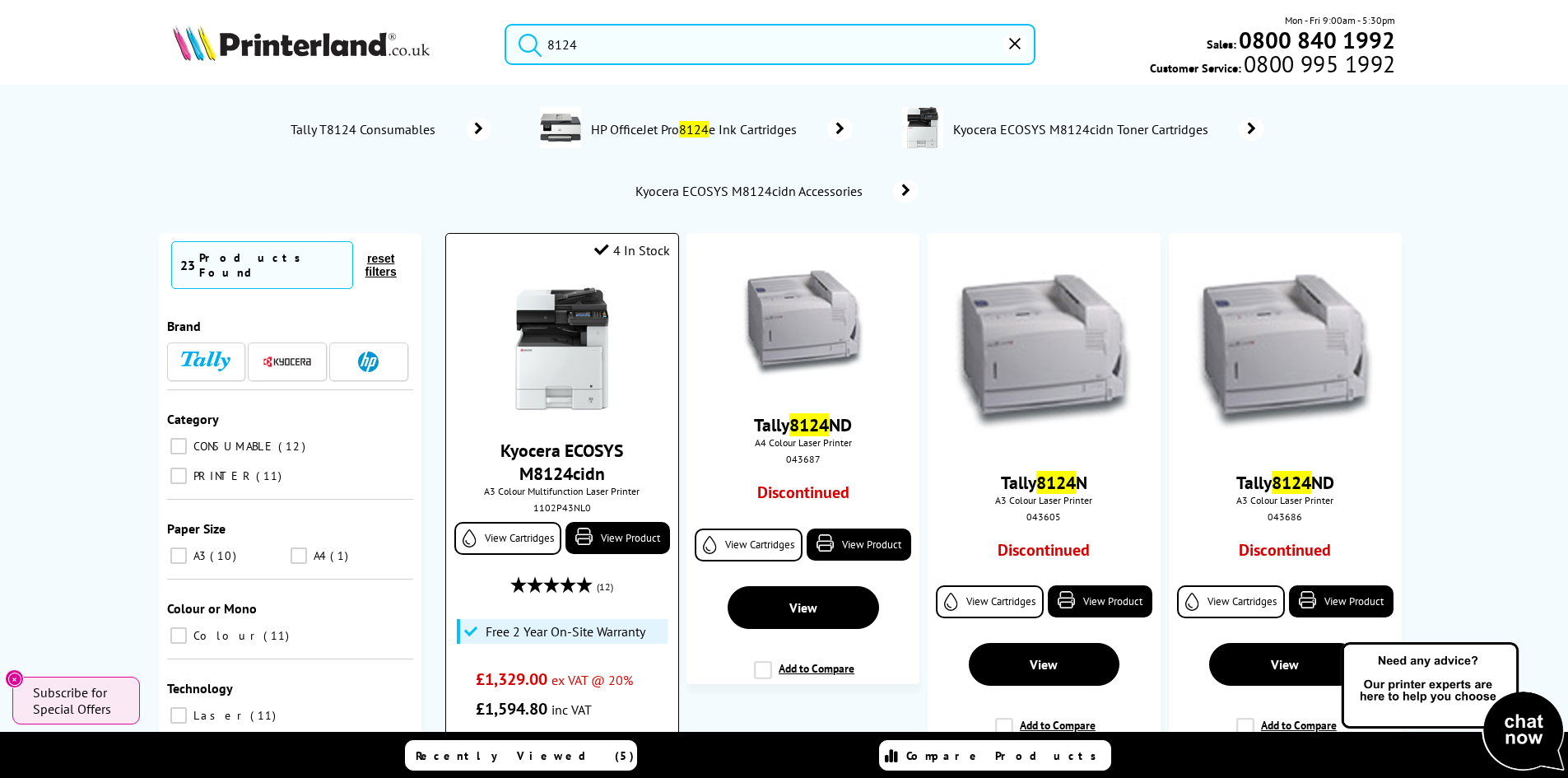
click at [581, 354] on img at bounding box center [561, 349] width 124 height 124
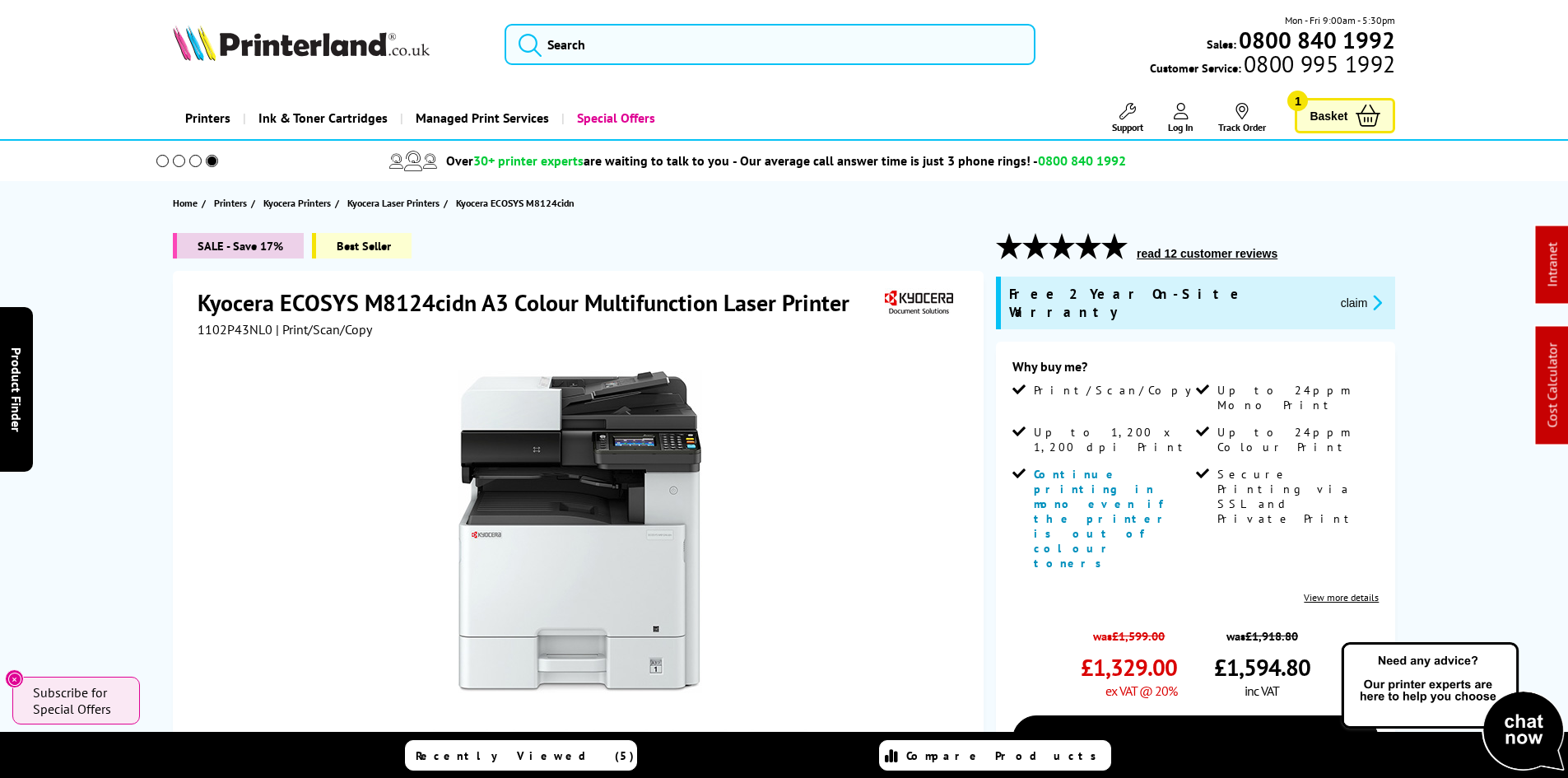
click at [233, 327] on span "1102P43NL0" at bounding box center [234, 329] width 75 height 16
copy span "1102P43NL0"
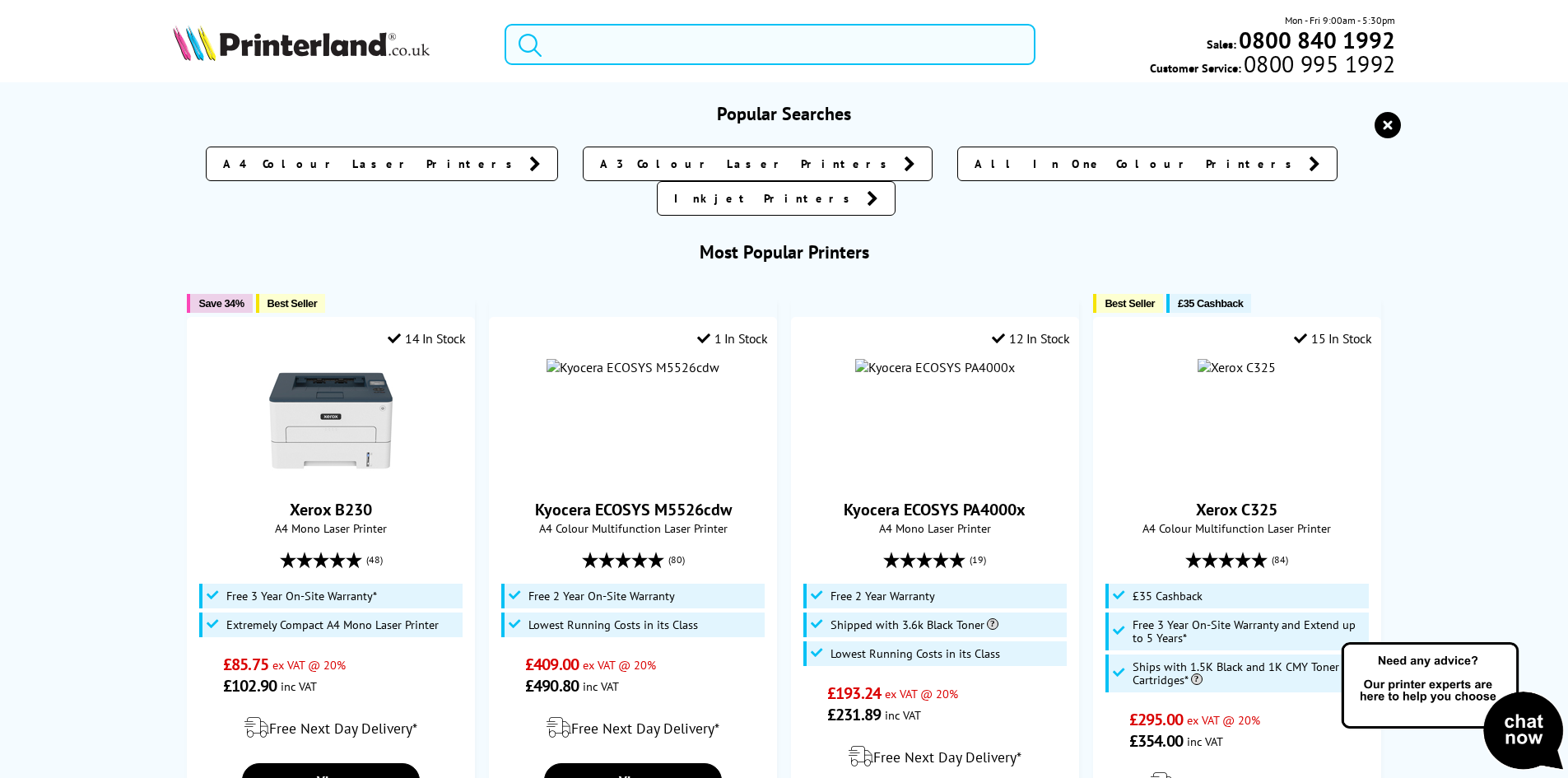
click at [577, 55] on input "search" at bounding box center [770, 45] width 531 height 42
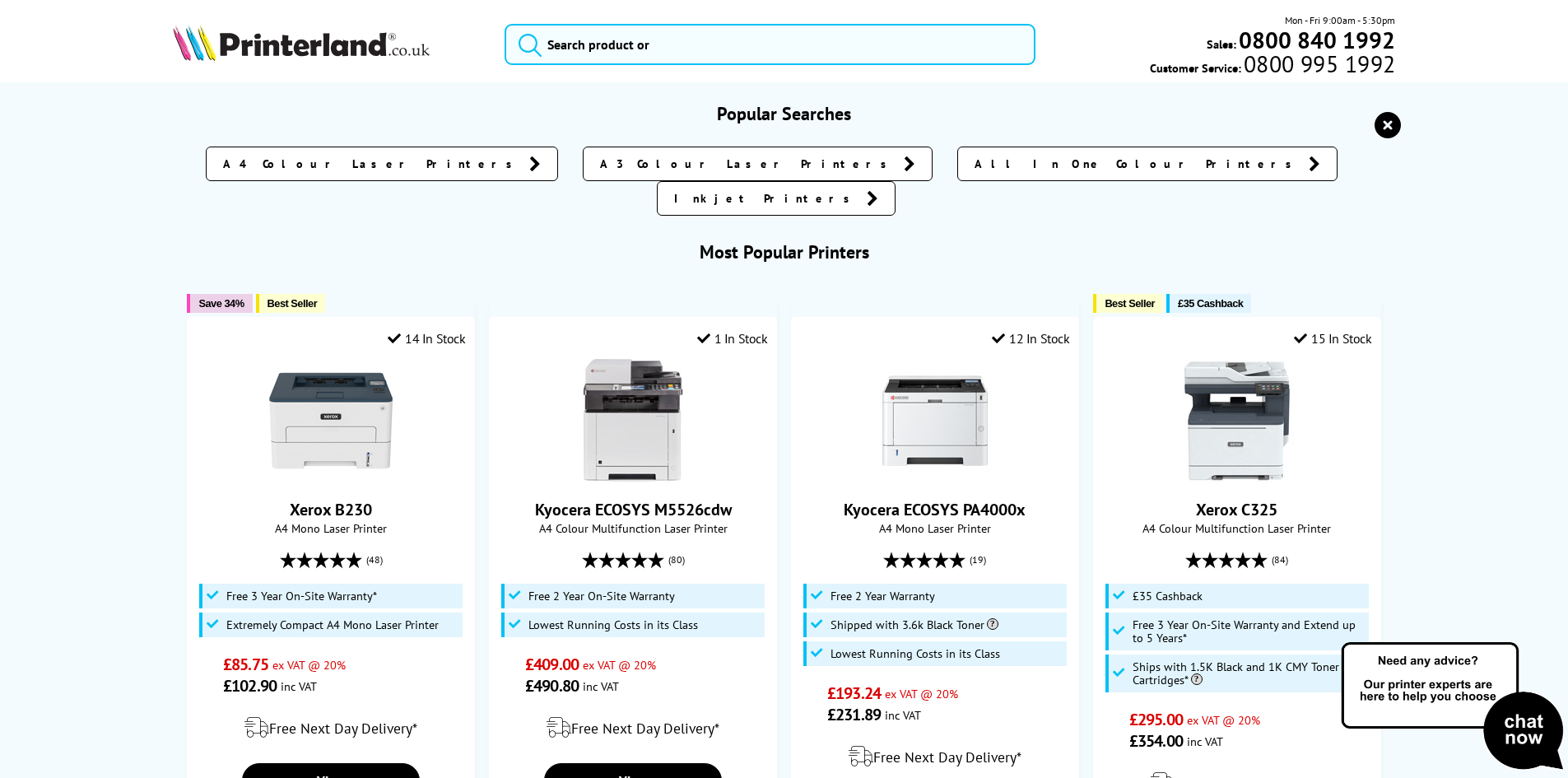
click at [594, 51] on input "search" at bounding box center [770, 45] width 531 height 42
click at [596, 40] on input "search" at bounding box center [770, 45] width 531 height 42
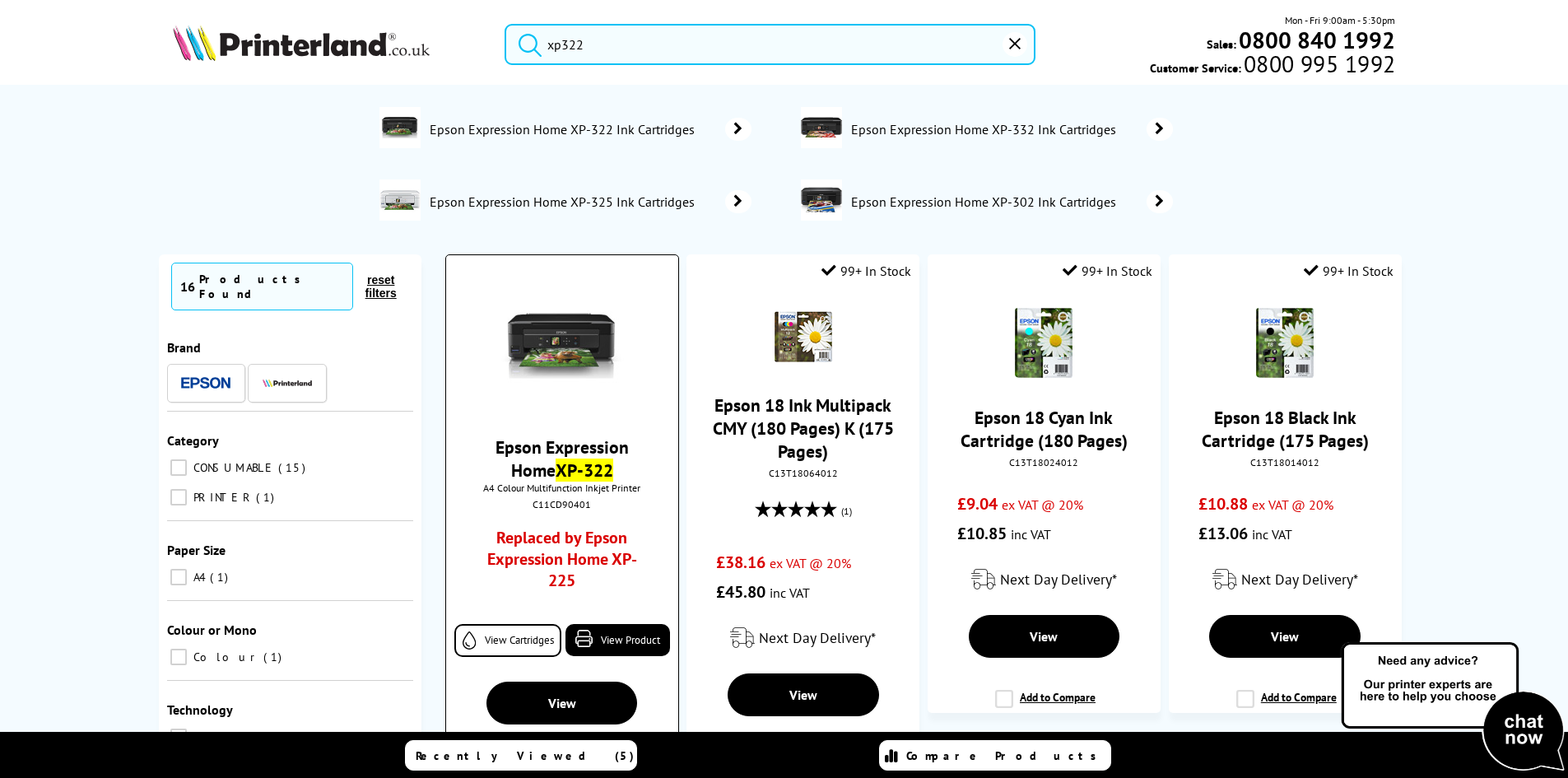
type input "xp322"
click at [602, 335] on img at bounding box center [561, 345] width 124 height 124
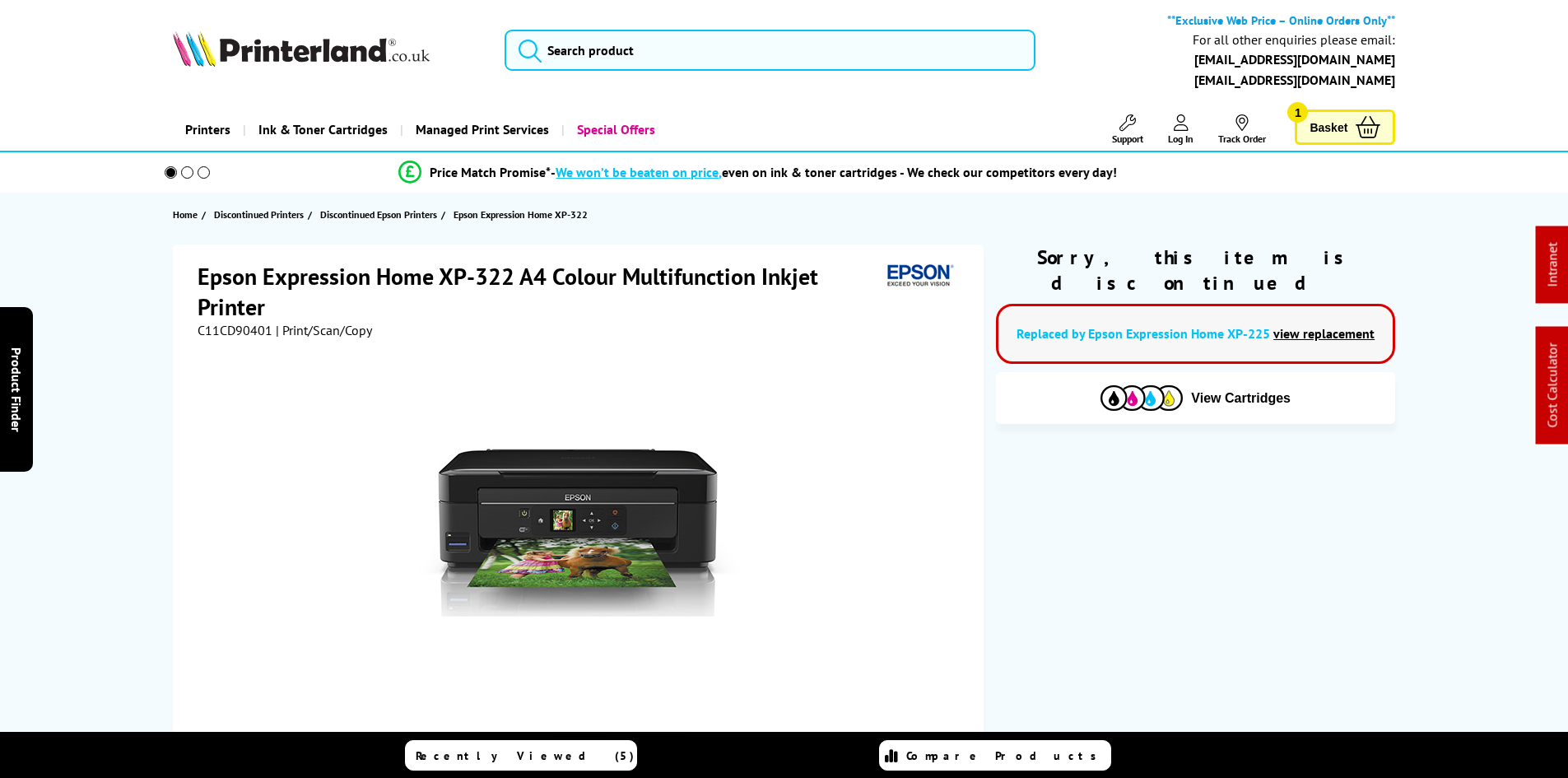
click at [1325, 325] on link "view replacement" at bounding box center [1323, 333] width 101 height 16
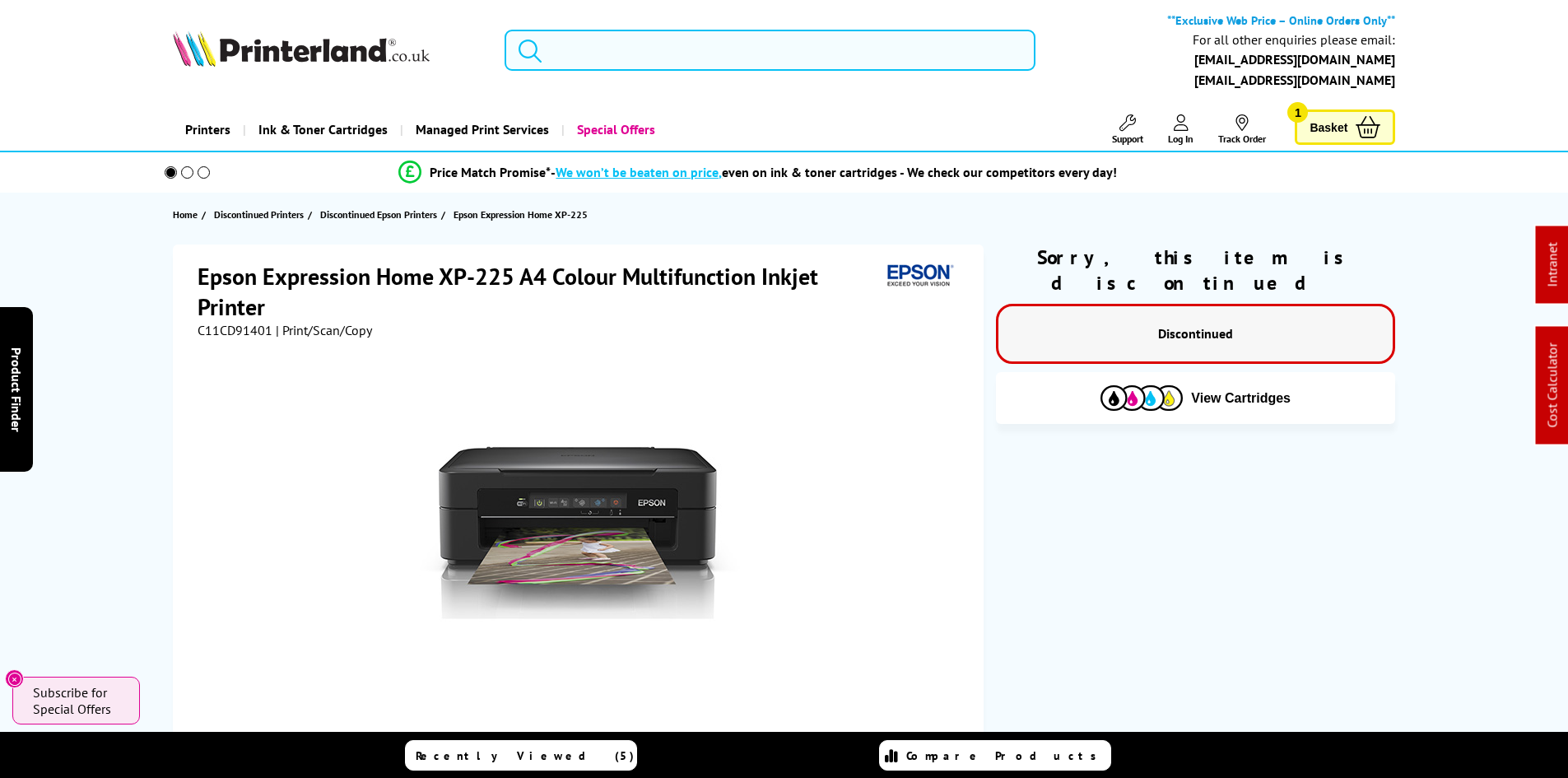
click at [566, 56] on input "search" at bounding box center [770, 50] width 531 height 42
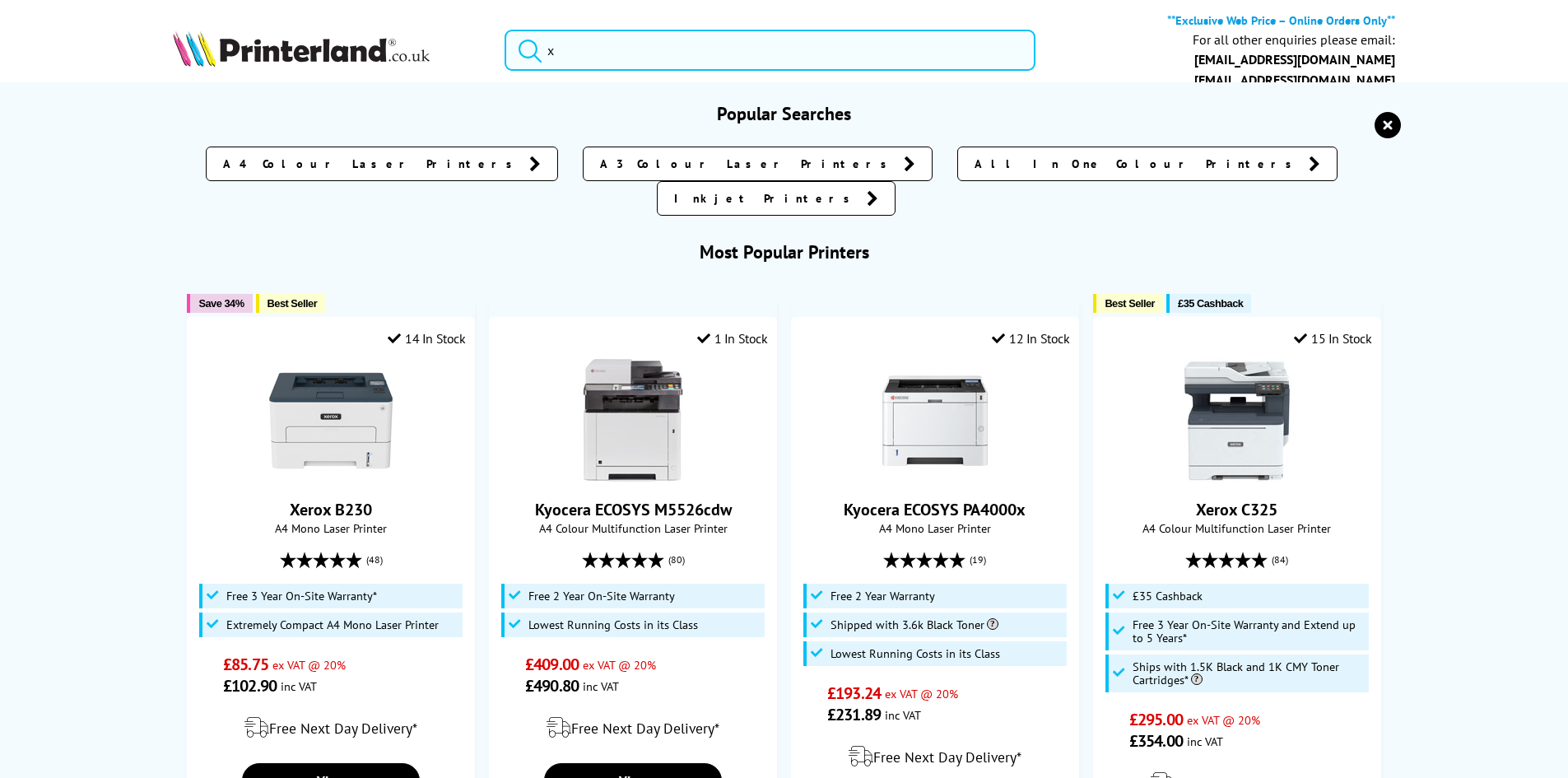
type input "xp"
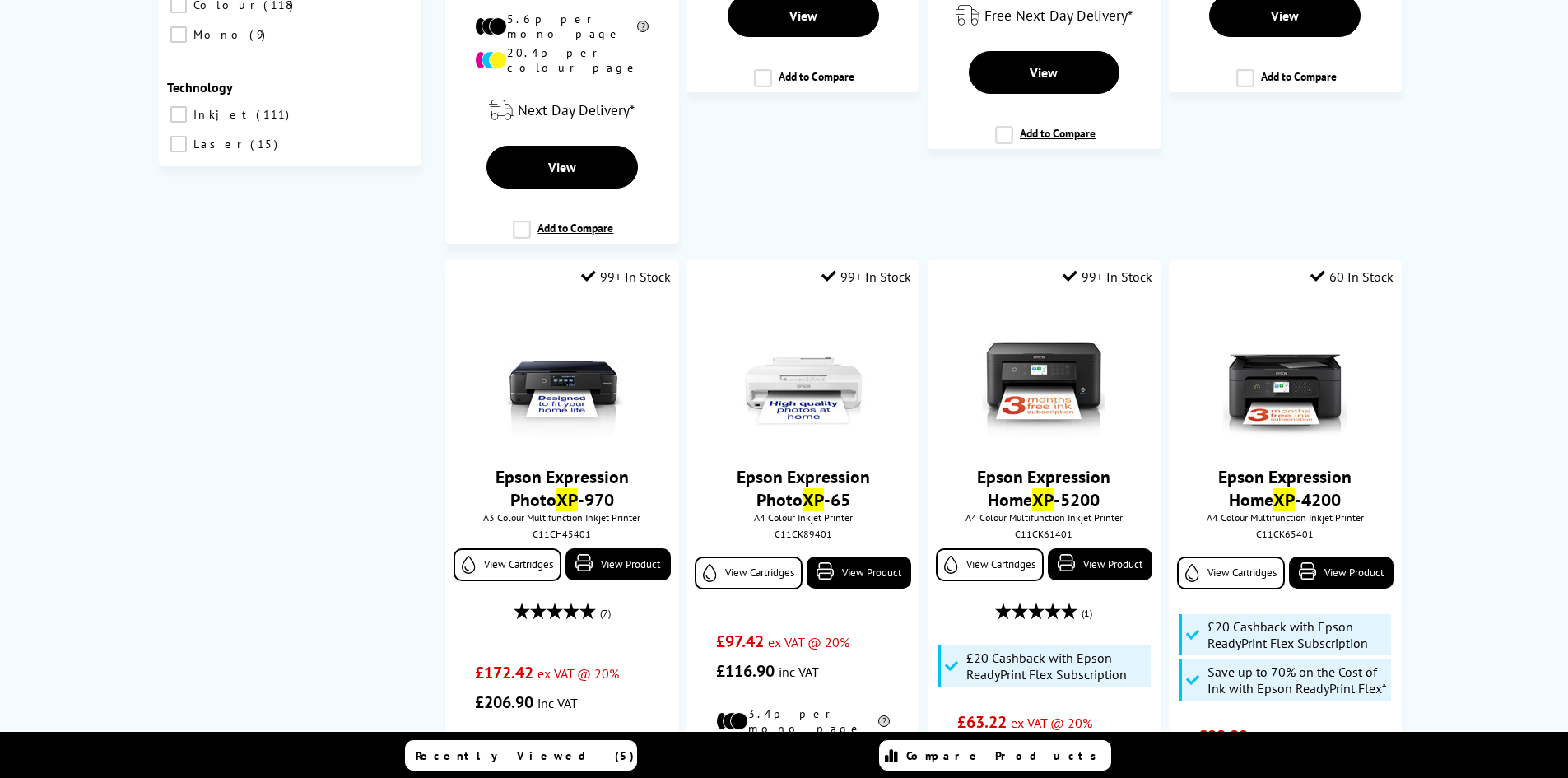
scroll to position [823, 0]
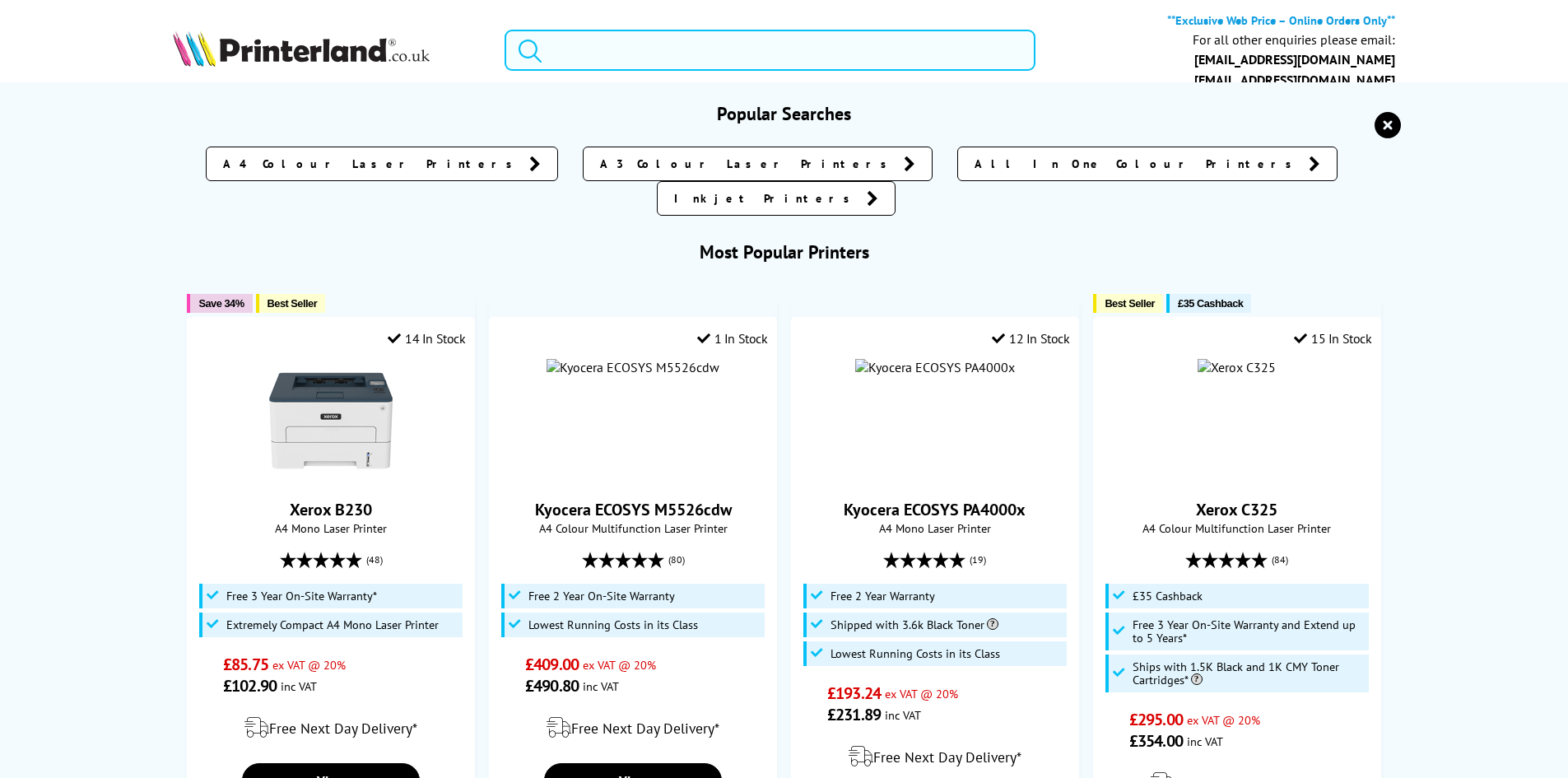
click at [649, 48] on input "search" at bounding box center [770, 50] width 531 height 42
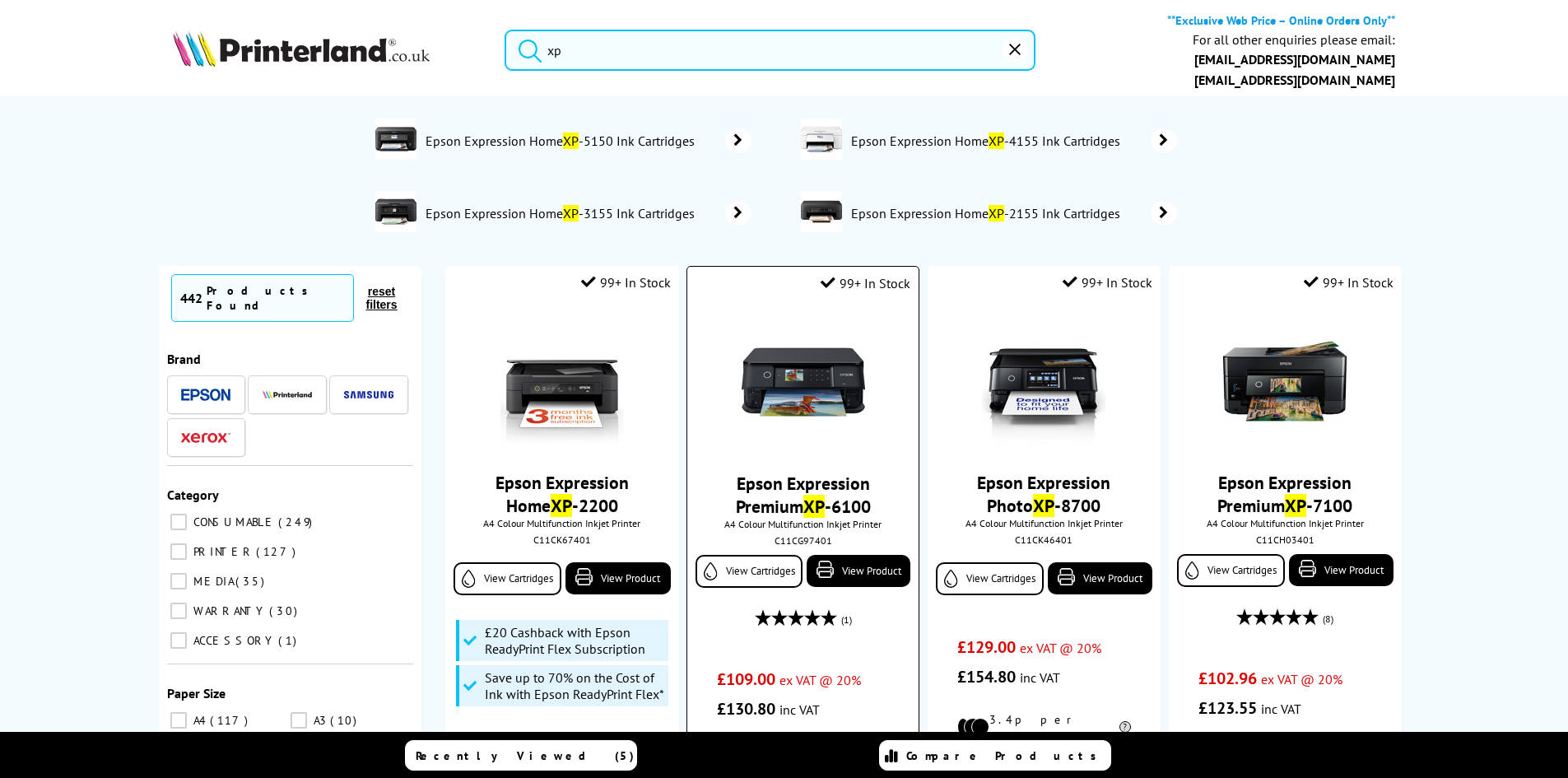
type input "xp"
click at [505, 29] on button "submit" at bounding box center [526, 48] width 42 height 36
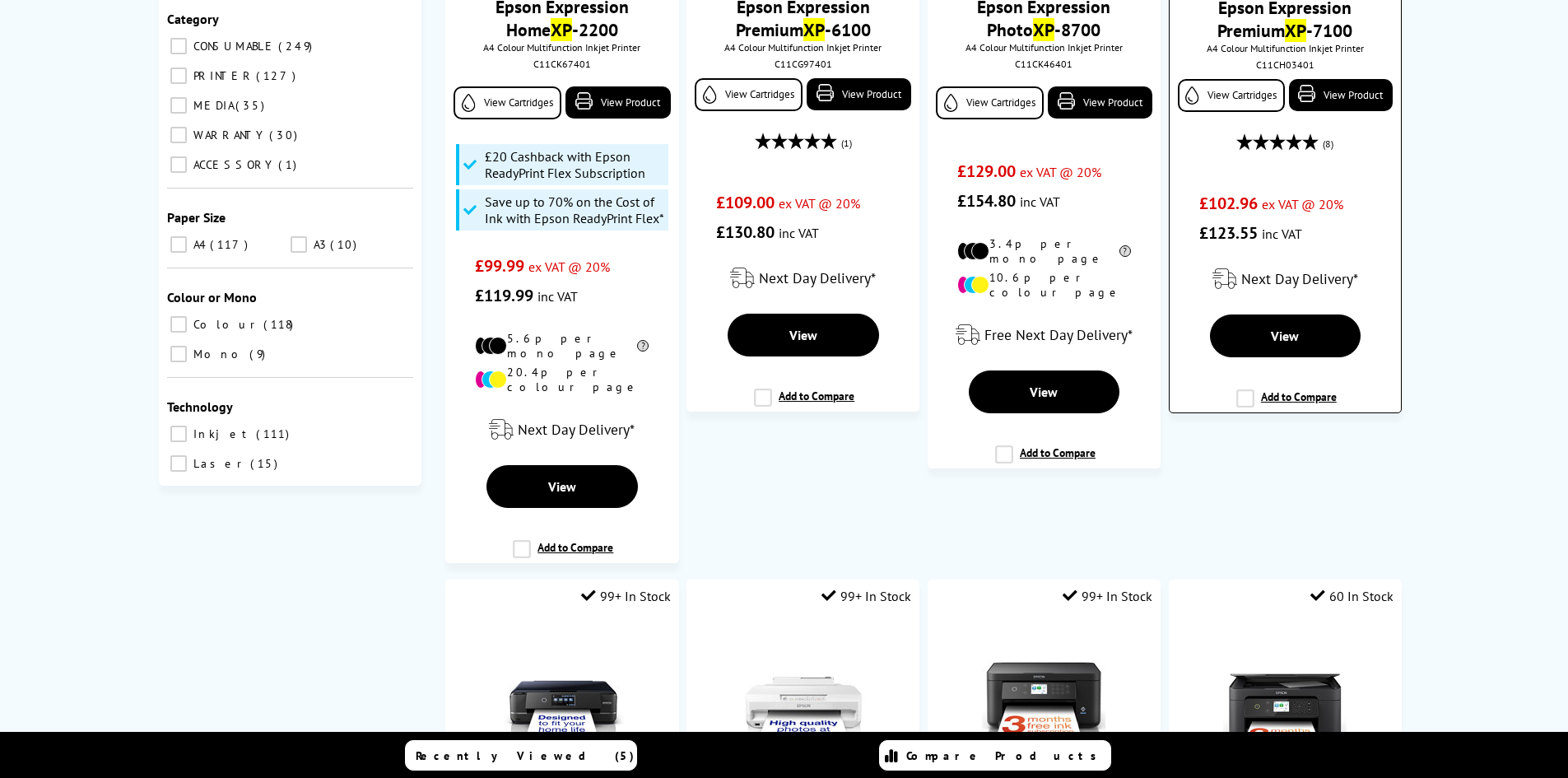
scroll to position [330, 0]
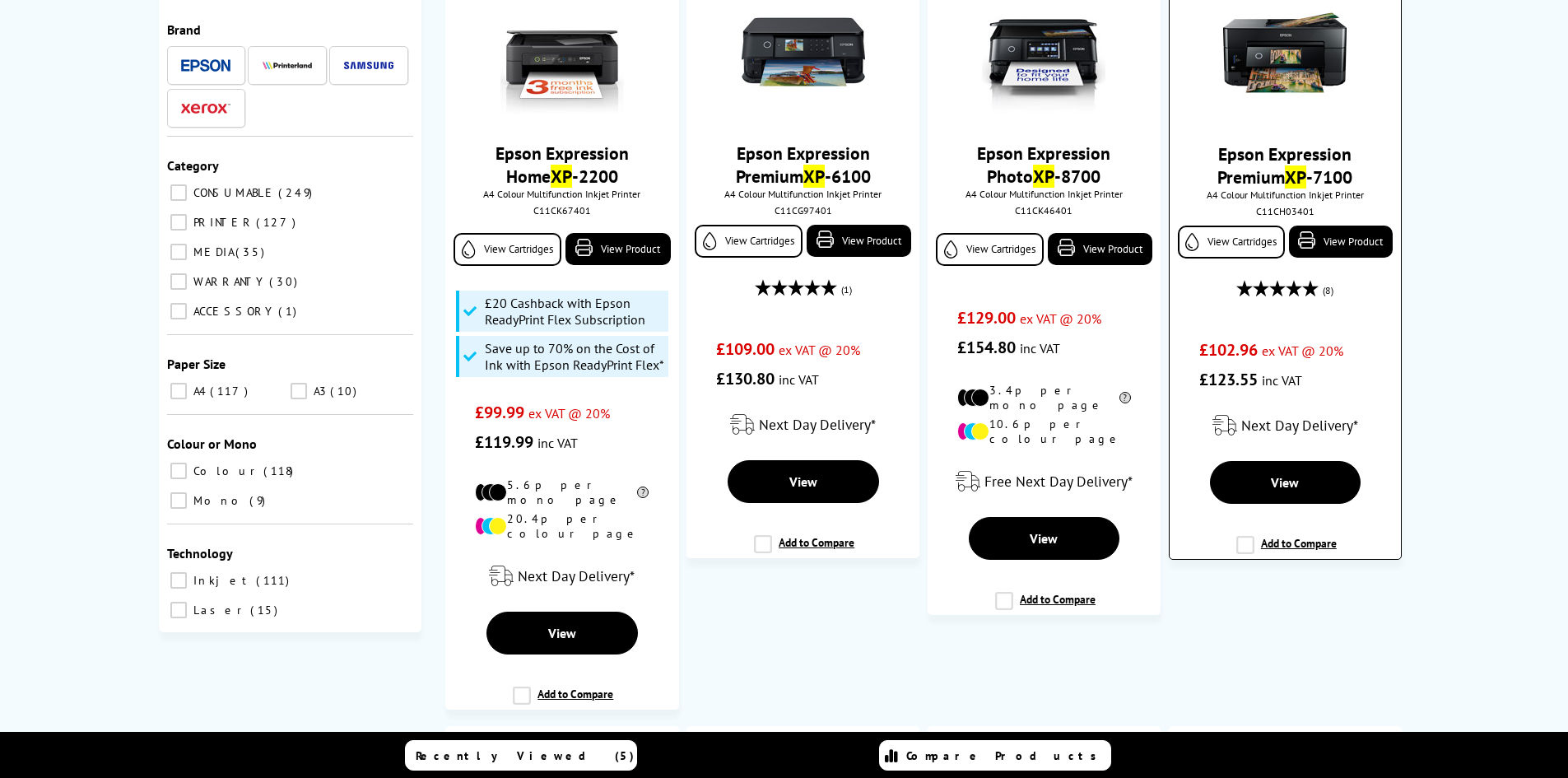
click at [1308, 77] on img at bounding box center [1284, 53] width 124 height 124
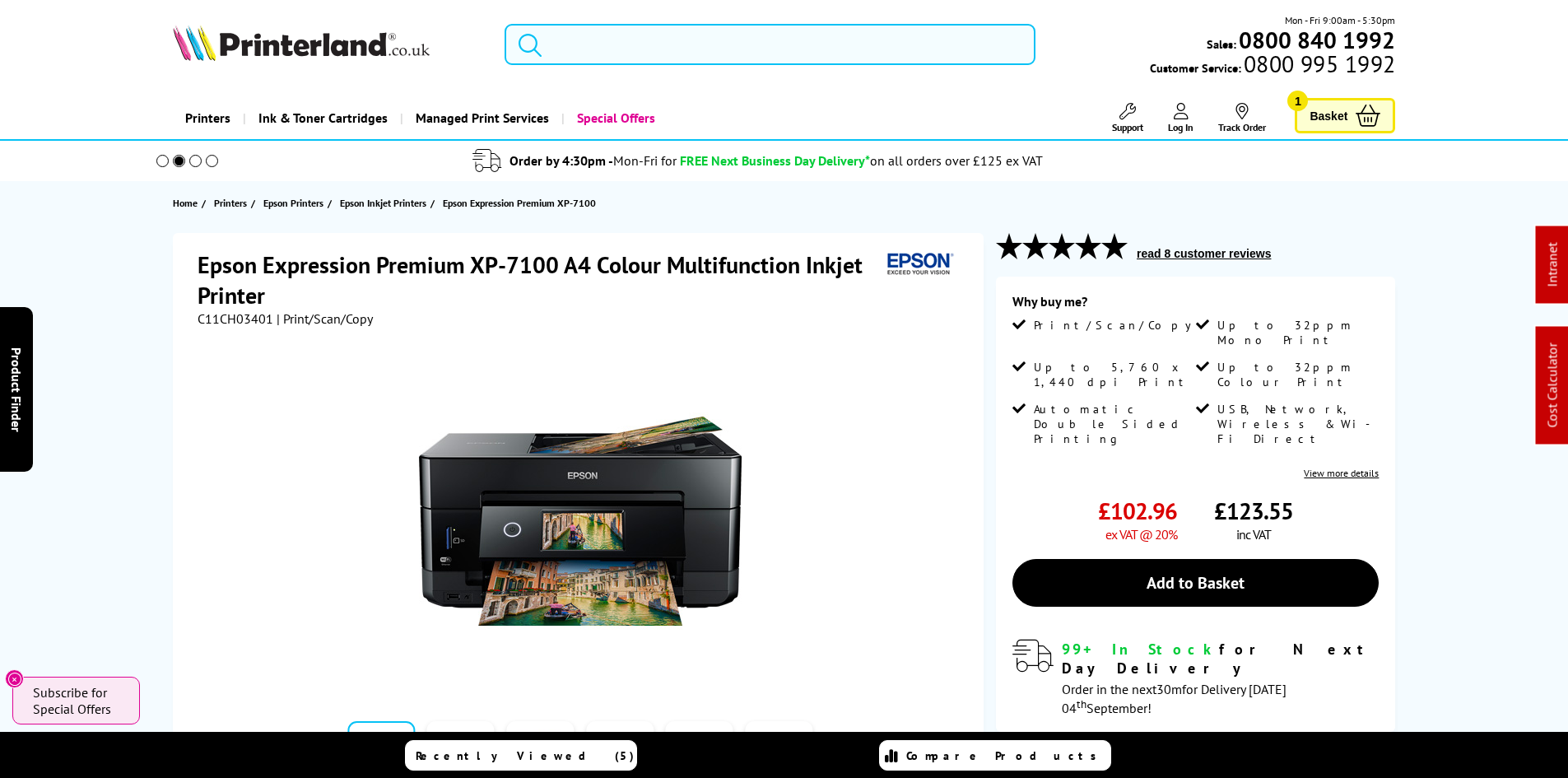
drag, startPoint x: 598, startPoint y: 57, endPoint x: 610, endPoint y: 60, distance: 12.4
click at [598, 57] on input "search" at bounding box center [770, 45] width 531 height 42
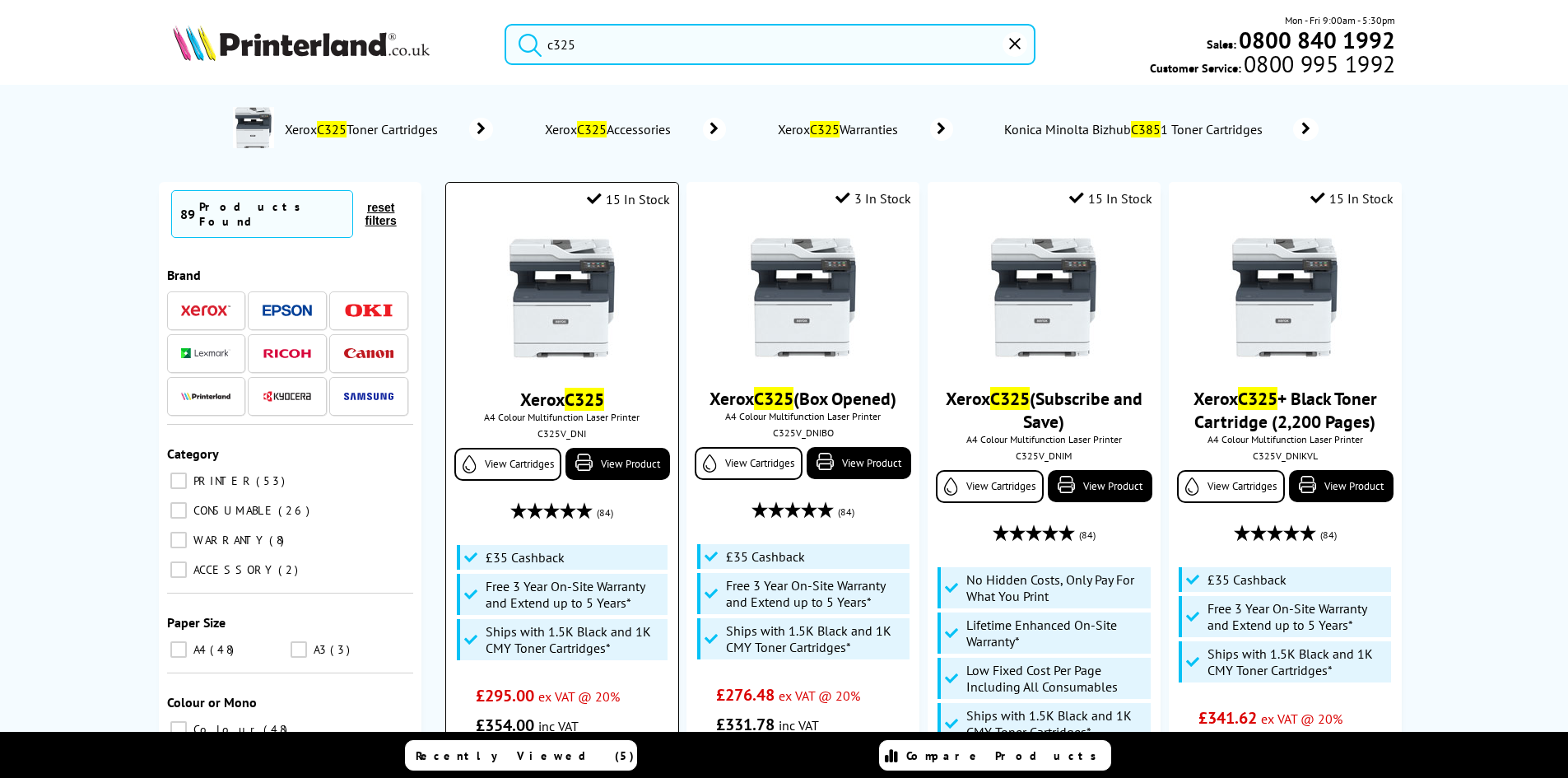
type input "c325"
click at [540, 278] on img at bounding box center [561, 298] width 124 height 124
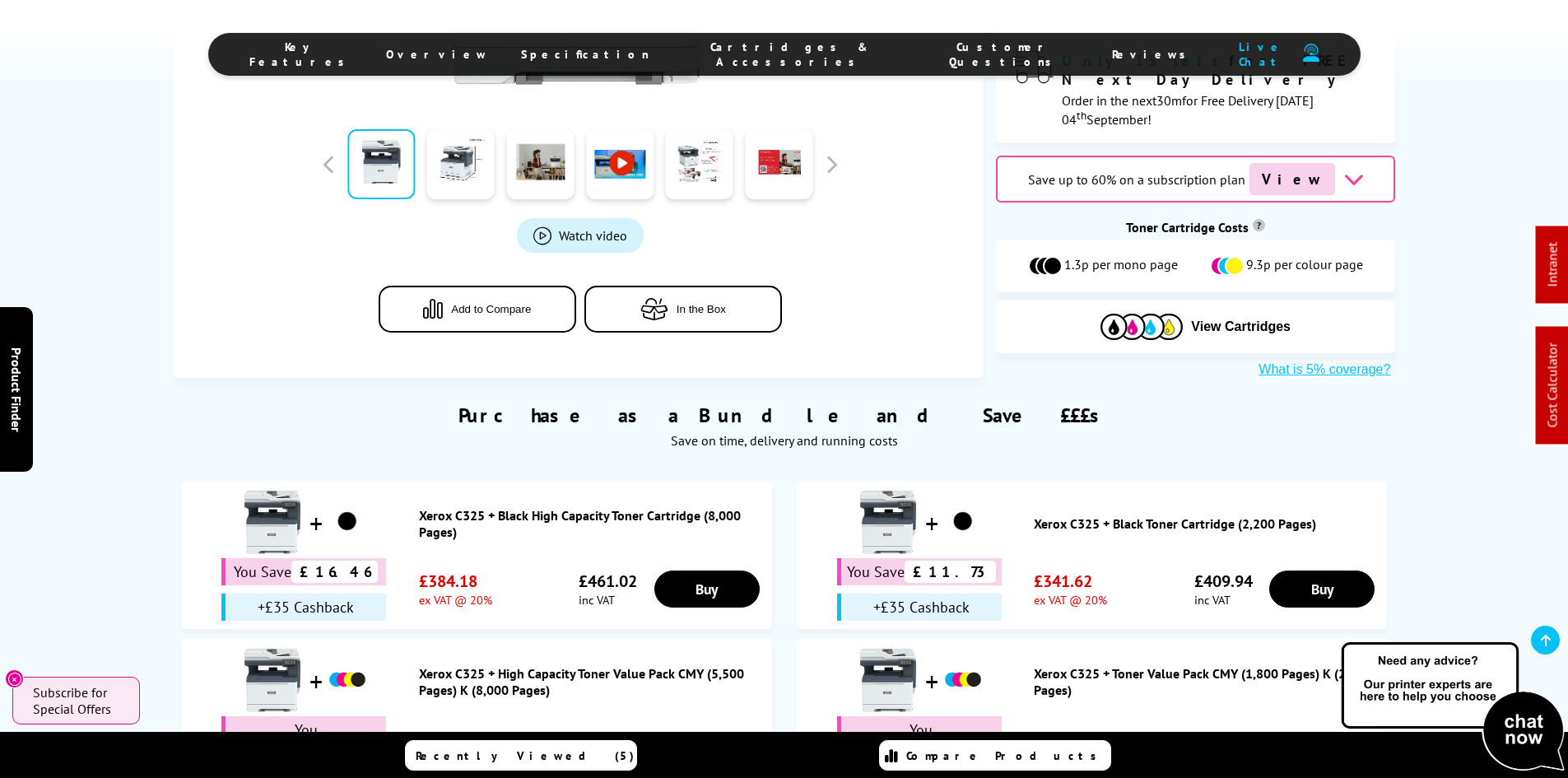
scroll to position [906, 0]
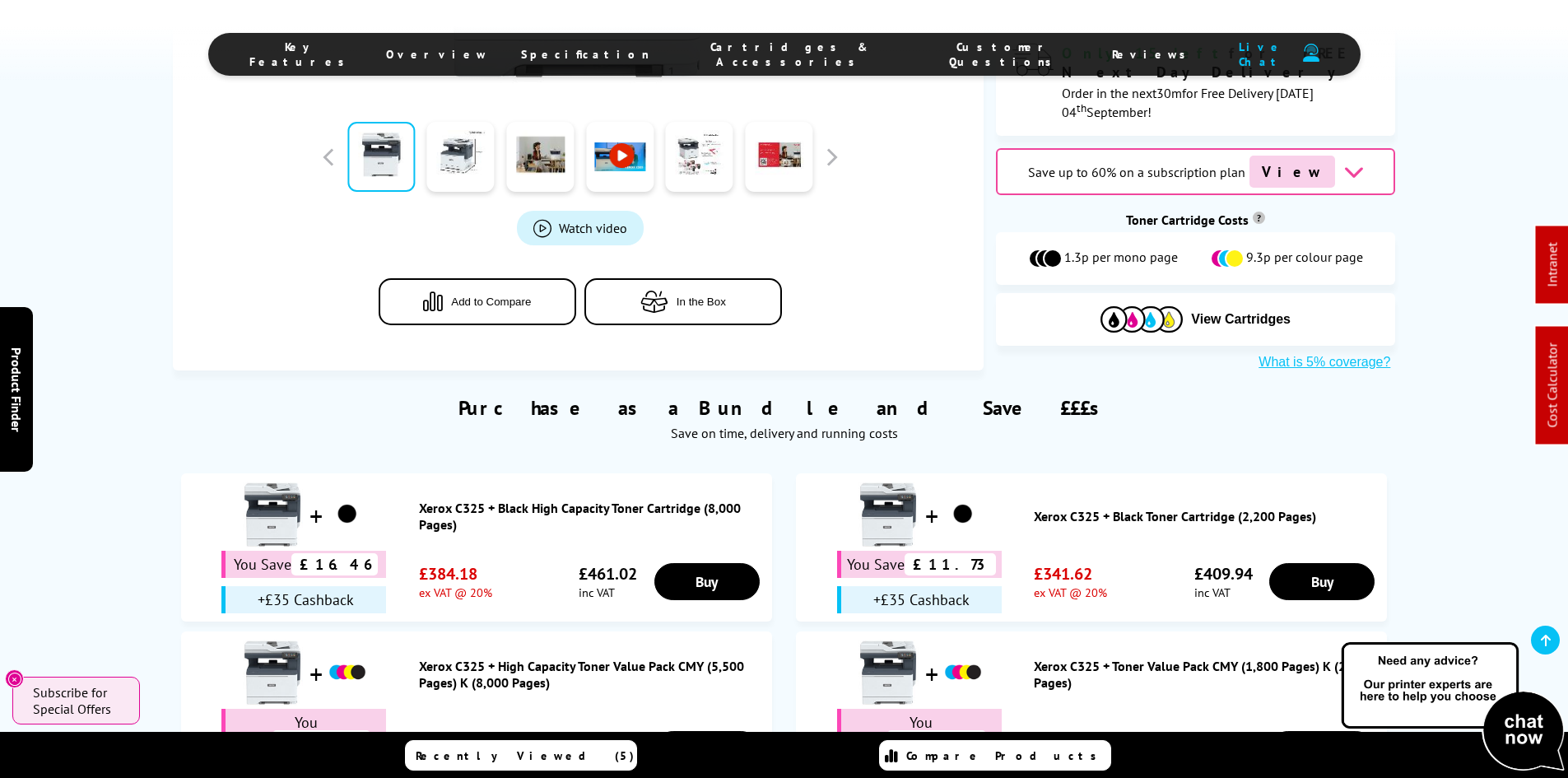
click at [123, 446] on div "Purchase as a Bundle and Save £££s Save on time, delivery and running costs You…" at bounding box center [784, 594] width 1568 height 447
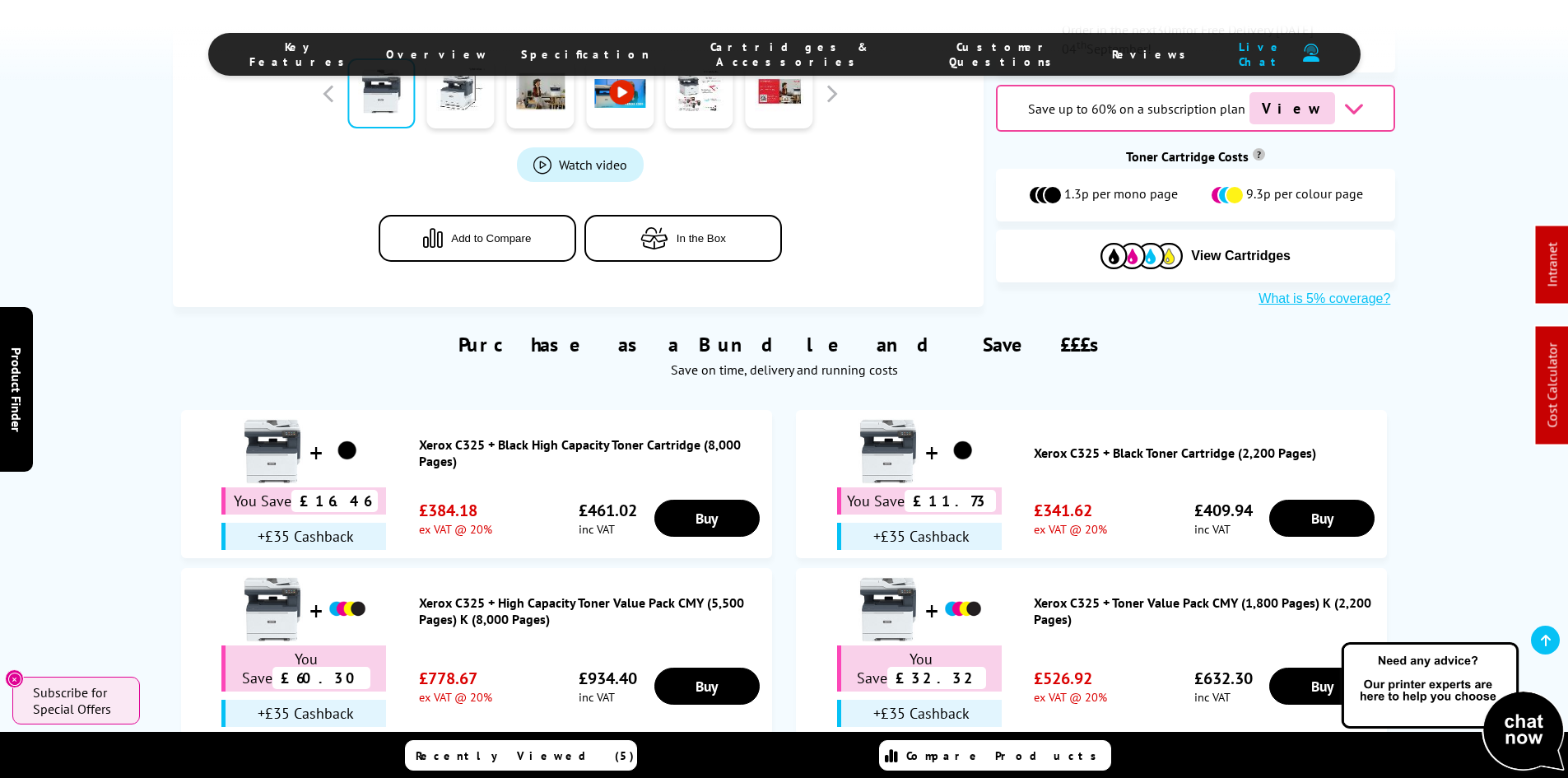
scroll to position [988, 0]
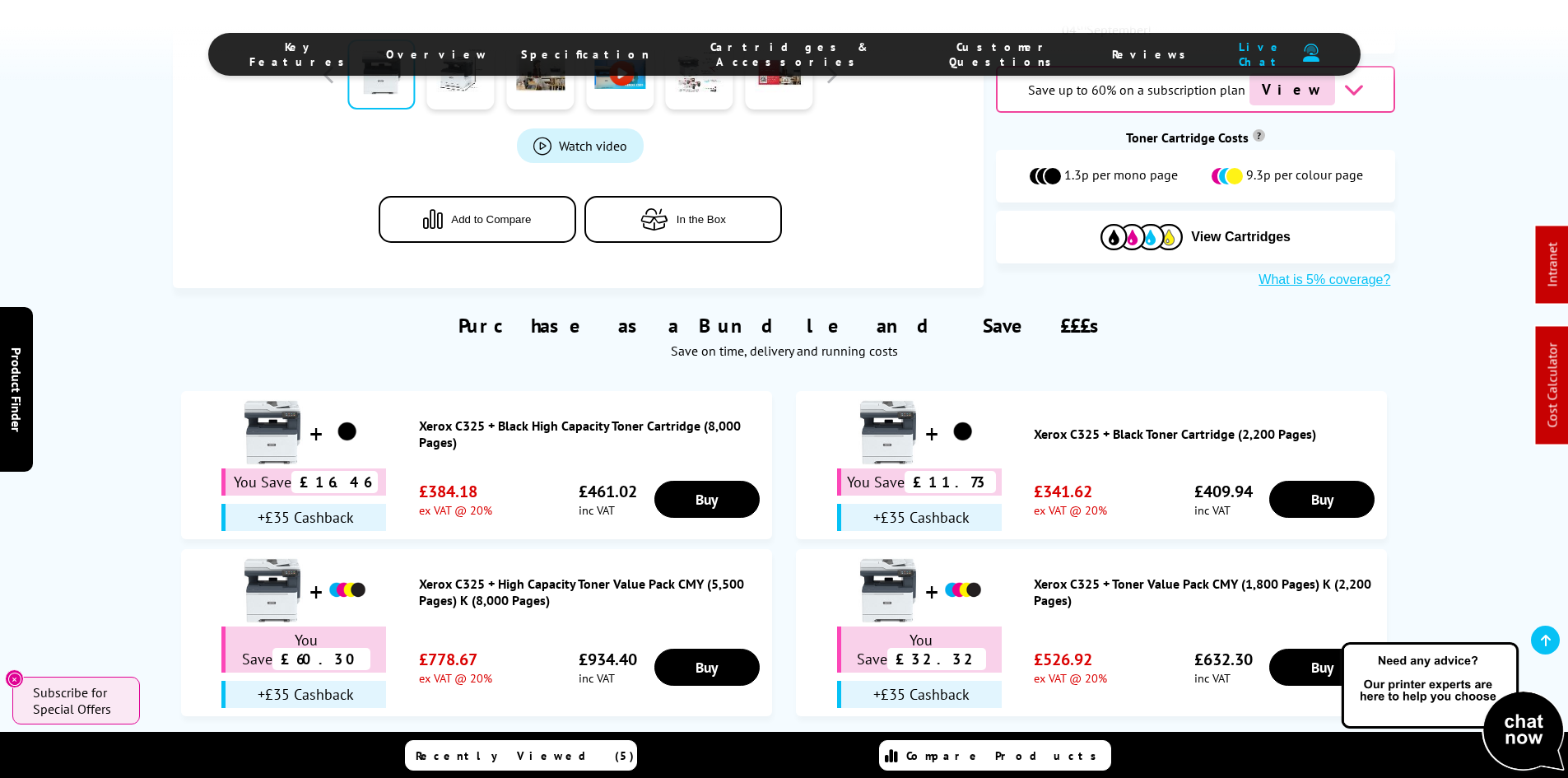
click at [1155, 575] on link "Xerox C325 + Toner Value Pack CMY (1,800 Pages) K (2,200 Pages)" at bounding box center [1206, 592] width 345 height 33
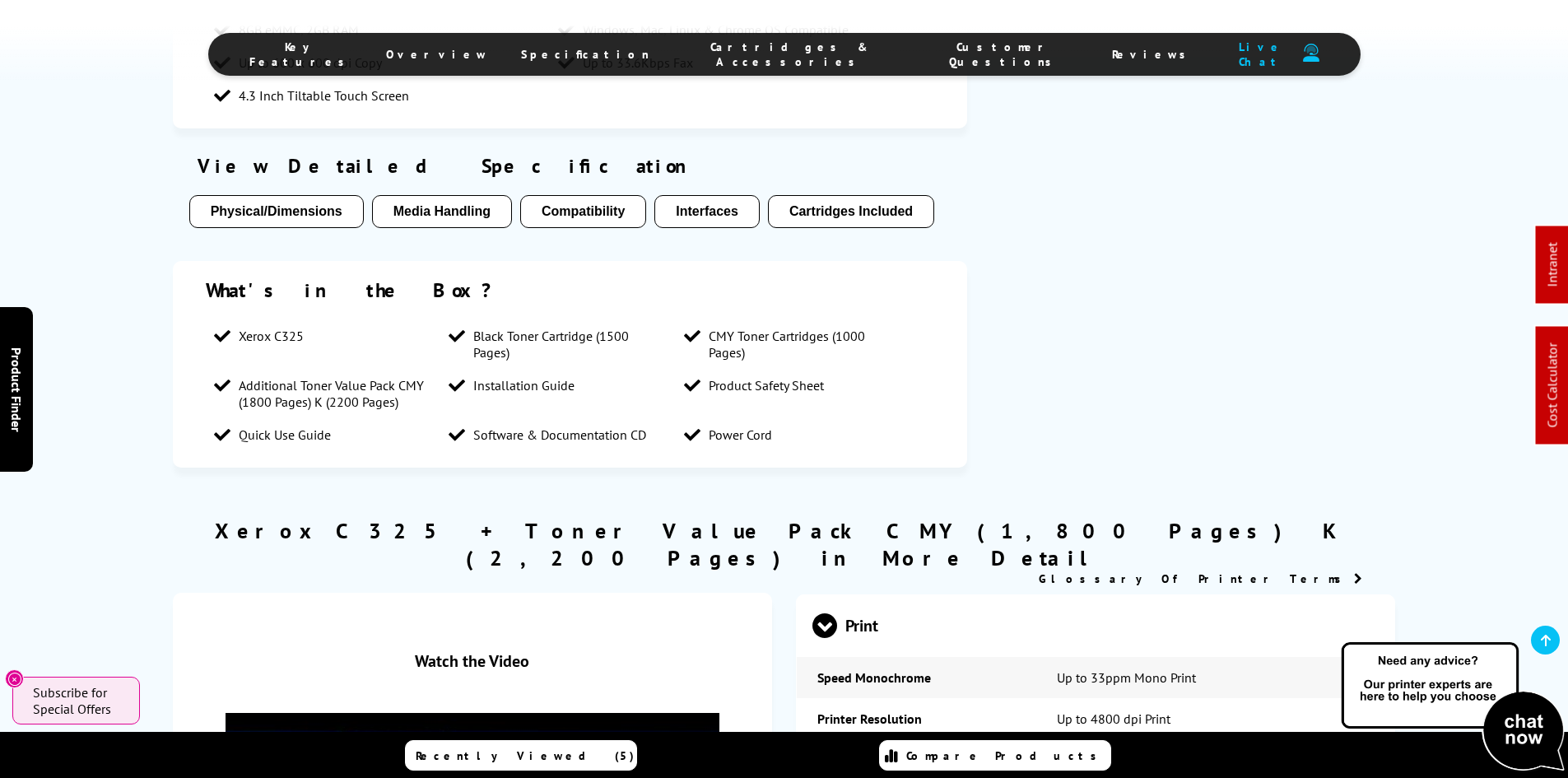
scroll to position [1647, 0]
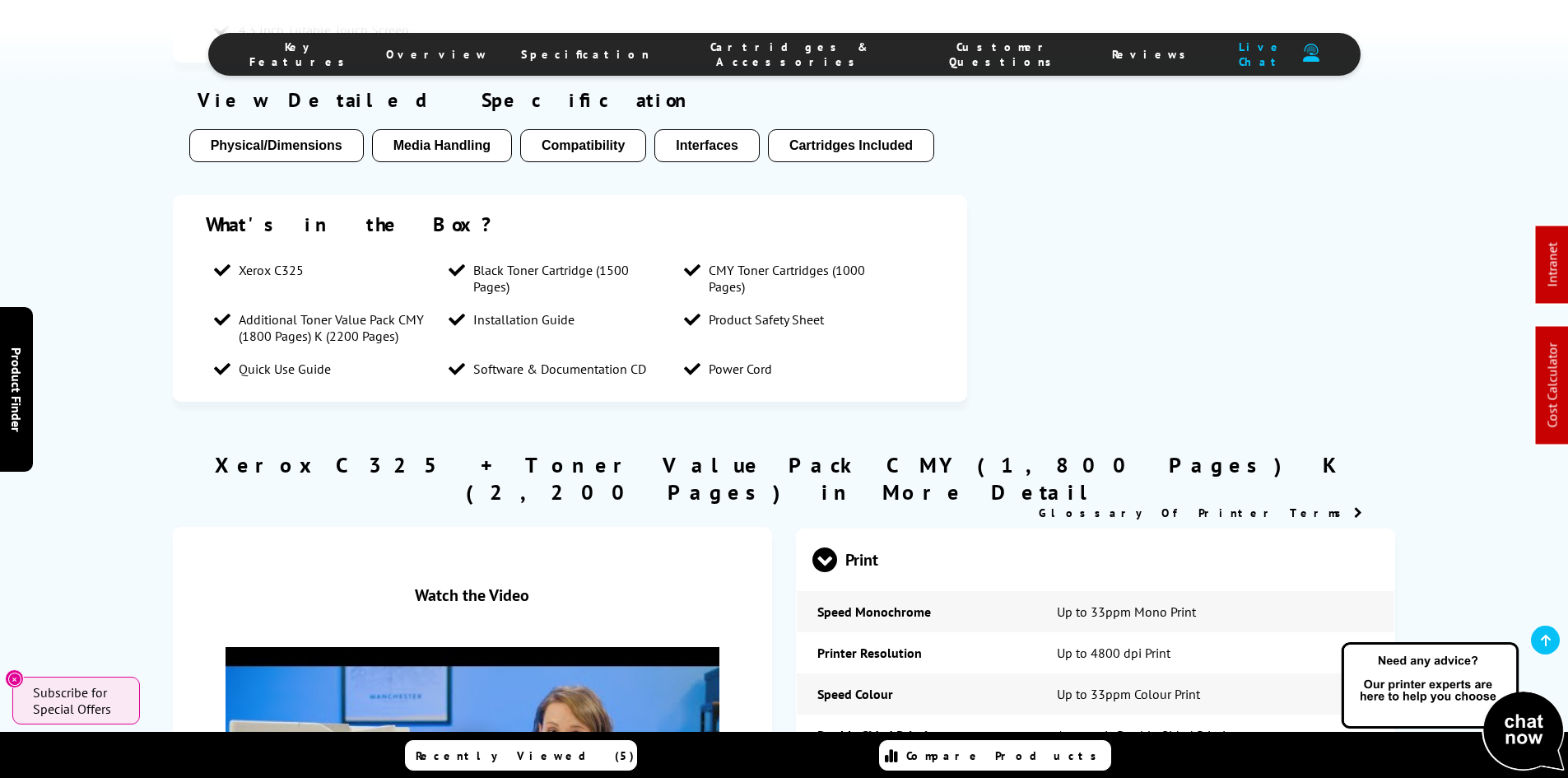
click at [666, 49] on li "Specification" at bounding box center [585, 55] width 161 height 29
click at [643, 59] on span "Specification" at bounding box center [585, 54] width 128 height 15
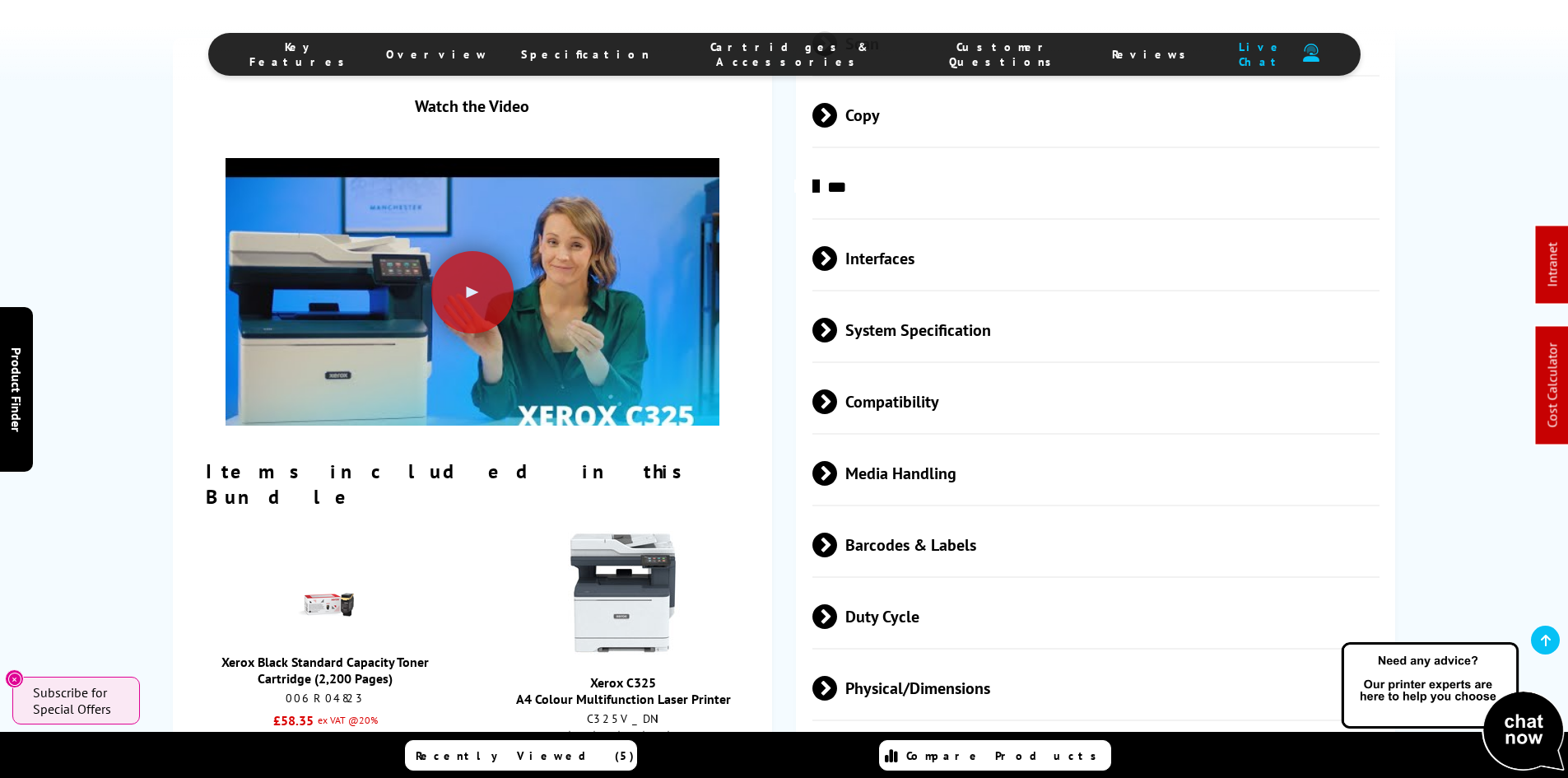
scroll to position [2810, 0]
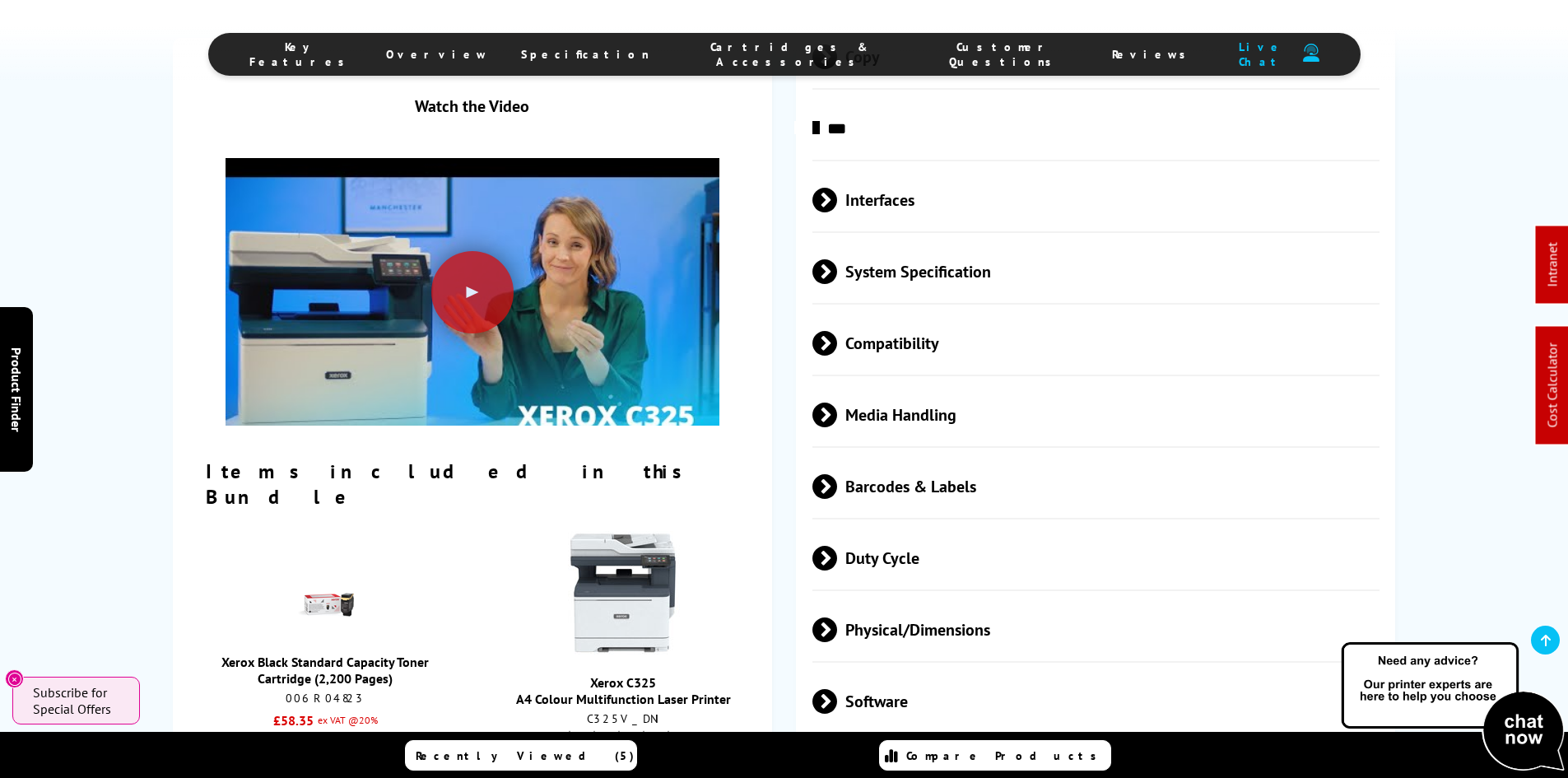
click at [960, 600] on span "Physical/Dimensions" at bounding box center [1096, 630] width 567 height 61
click at [777, 530] on div "Watch the Video Items included in this Bundle Xerox Black Standard Capacity Ton…" at bounding box center [784, 420] width 1223 height 2155
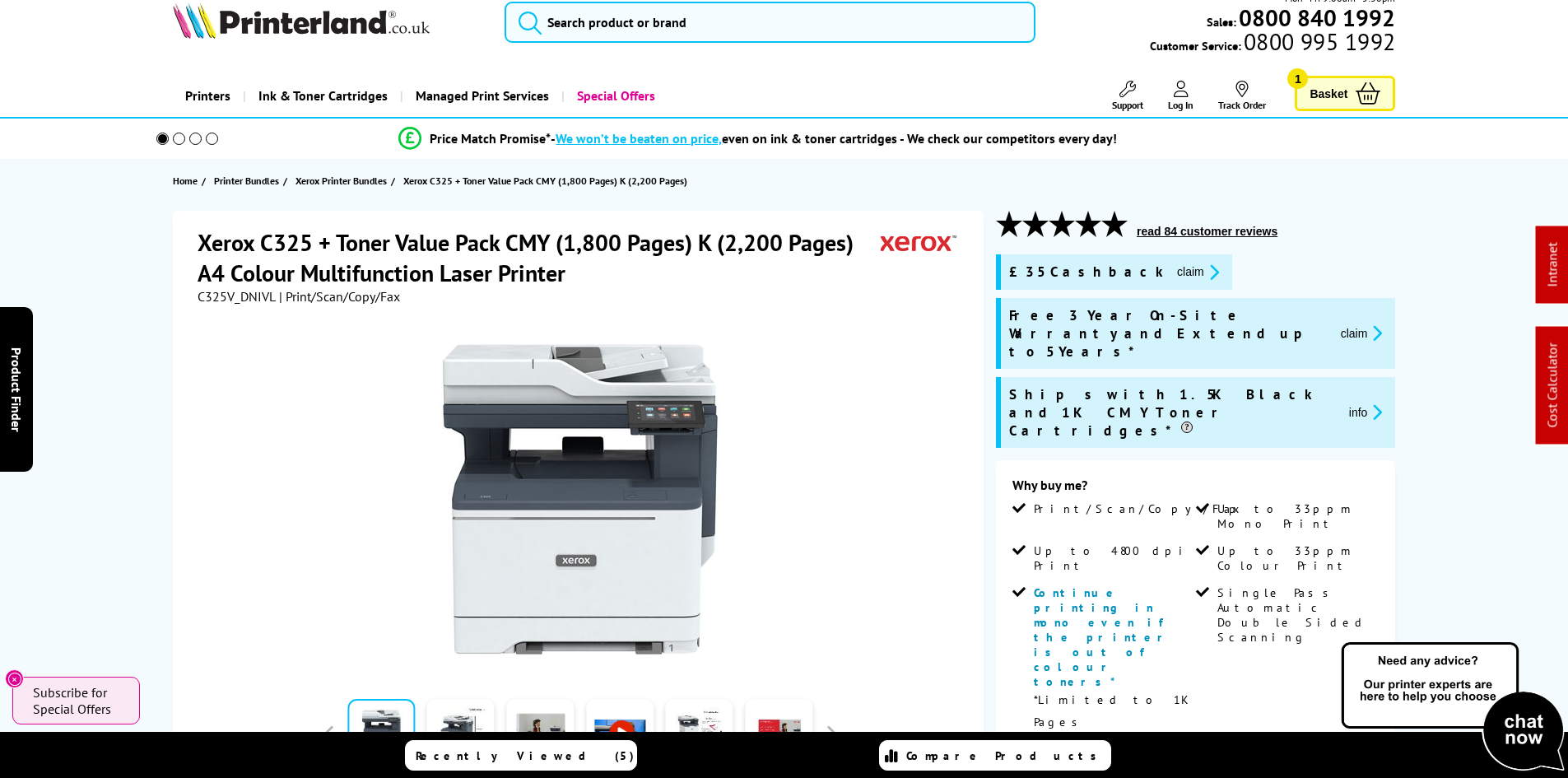
scroll to position [0, 0]
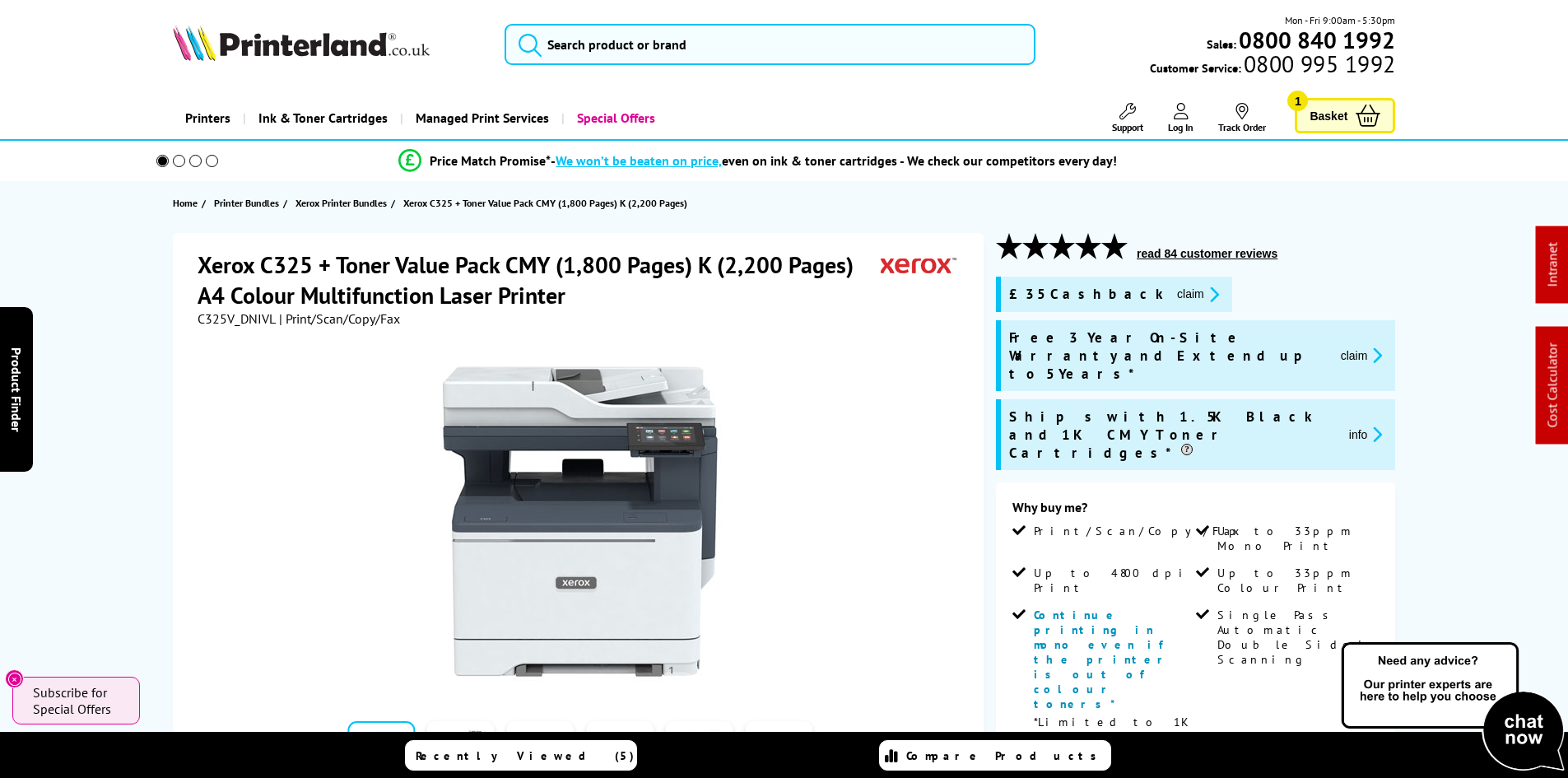
drag, startPoint x: 777, startPoint y: 564, endPoint x: 795, endPoint y: 435, distance: 130.2
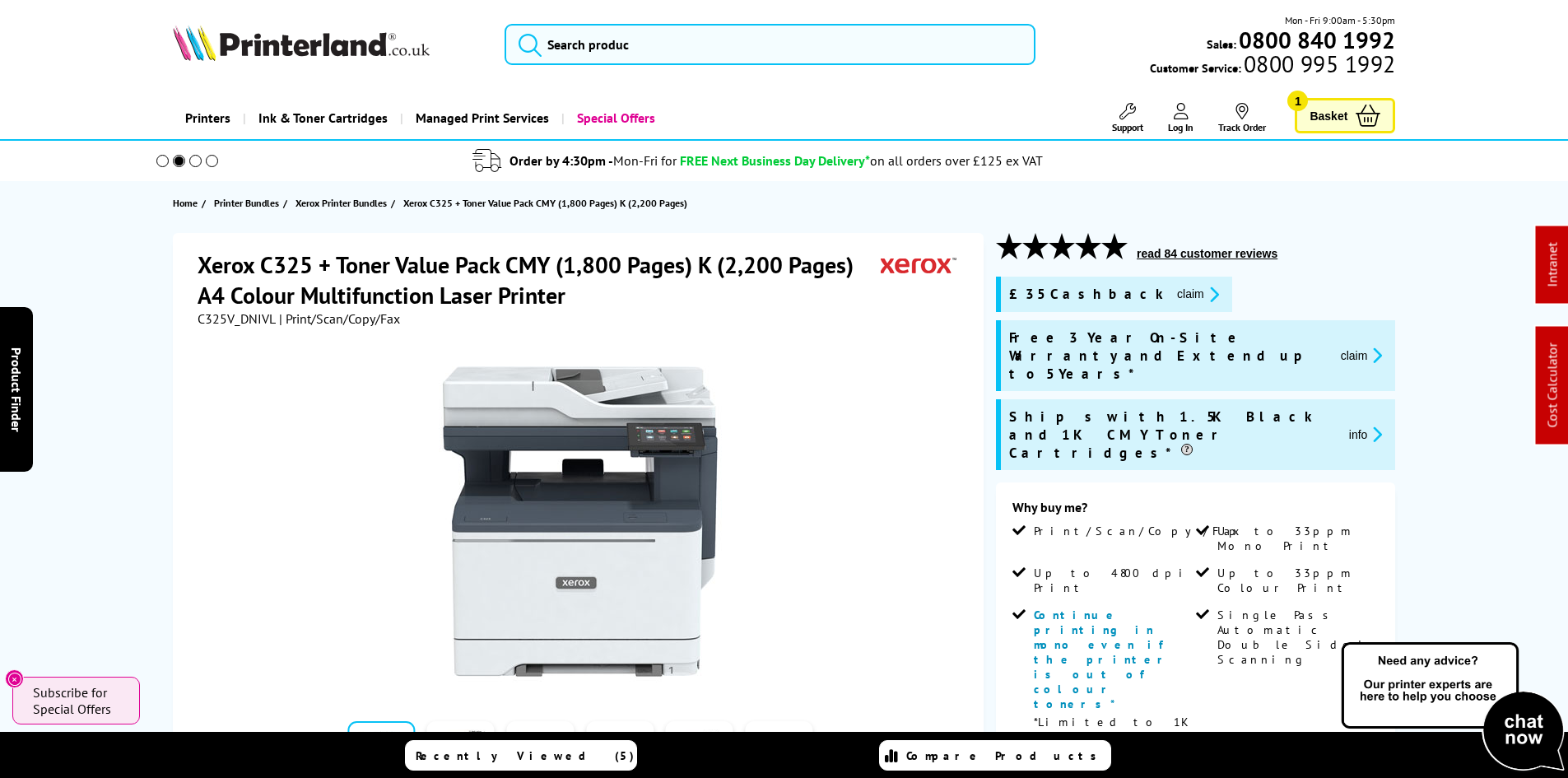
click at [146, 324] on div "Xerox C325 + Toner Value Pack CMY (1,800 Pages) K (2,200 Pages) A4 Colour Multi…" at bounding box center [784, 724] width 1316 height 984
click at [139, 309] on div "Xerox C325 + Toner Value Pack CMY (1,800 Pages) K (2,200 Pages) A4 Colour Multi…" at bounding box center [784, 724] width 1316 height 984
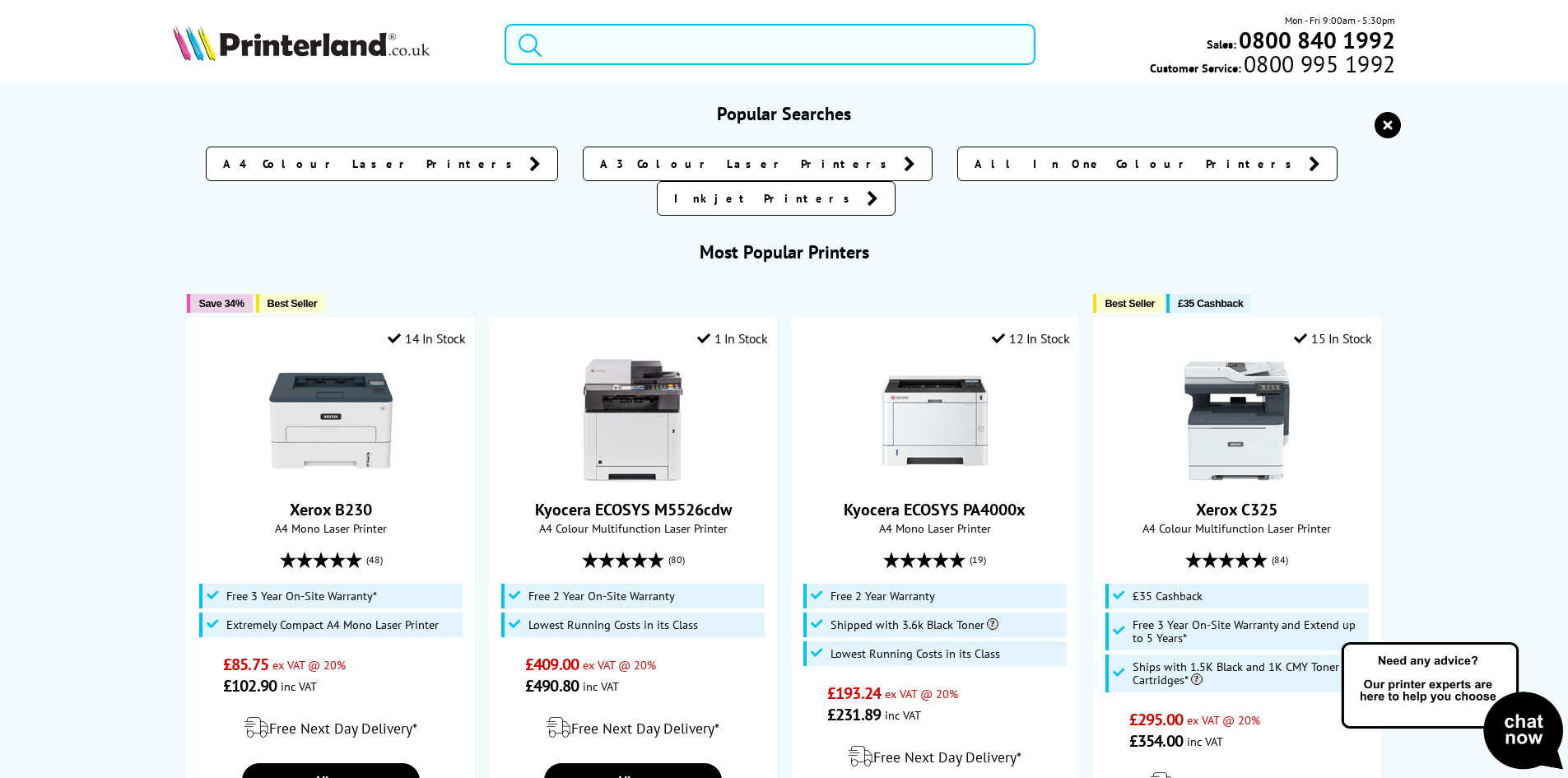
paste input "106R03624"
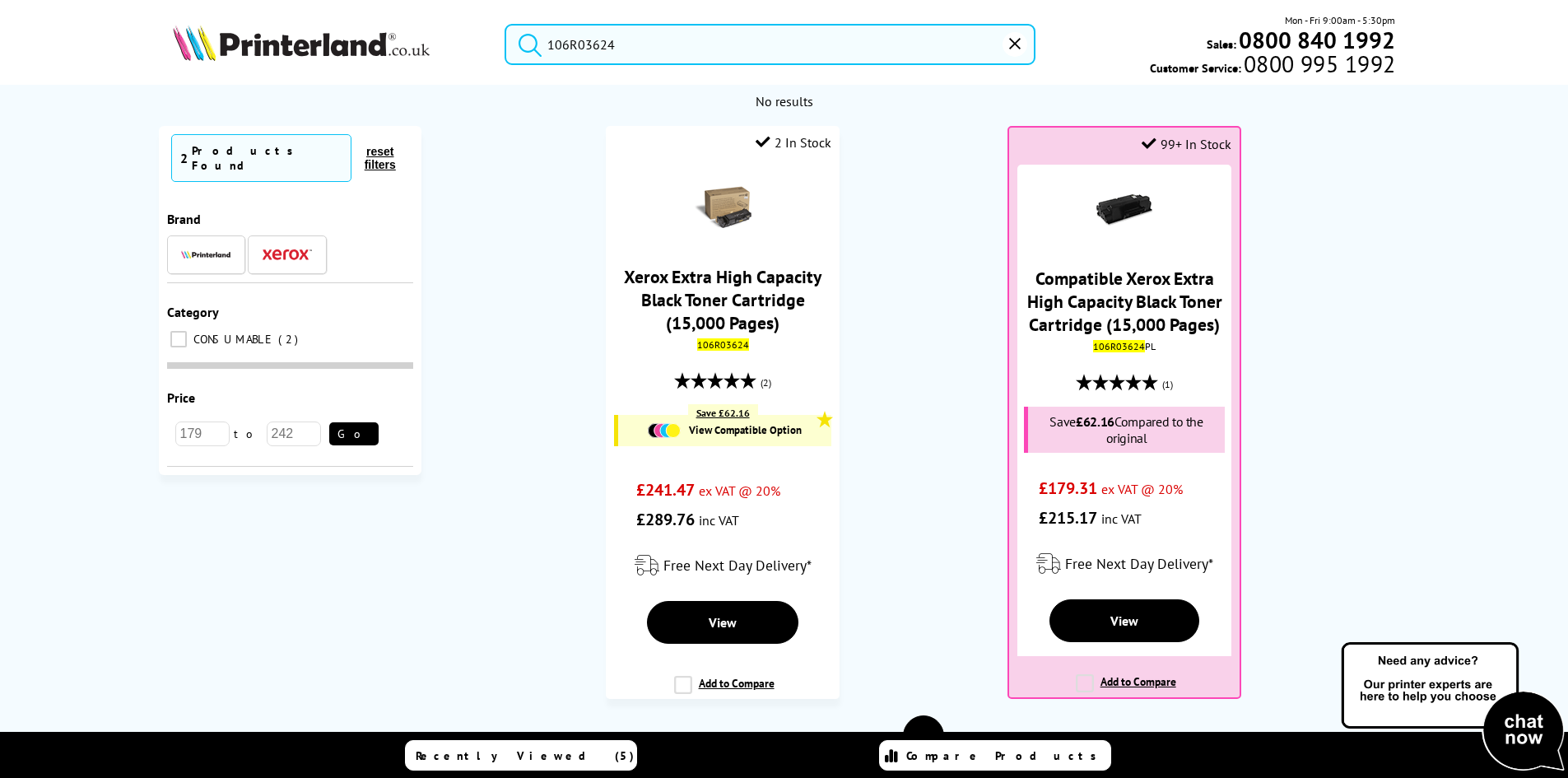
type input "106R03624"
click at [930, 277] on ol "2 In Stock Xerox Extra High Capacity Black Toner Cartridge (15,000 Pages) 106R0…" at bounding box center [924, 421] width 972 height 589
click at [931, 322] on ol "2 In Stock Xerox Extra High Capacity Black Toner Cartridge (15,000 Pages) 106R0…" at bounding box center [924, 421] width 972 height 589
click at [925, 386] on ol "2 In Stock Xerox Extra High Capacity Black Toner Cartridge (15,000 Pages) 106R0…" at bounding box center [924, 421] width 972 height 589
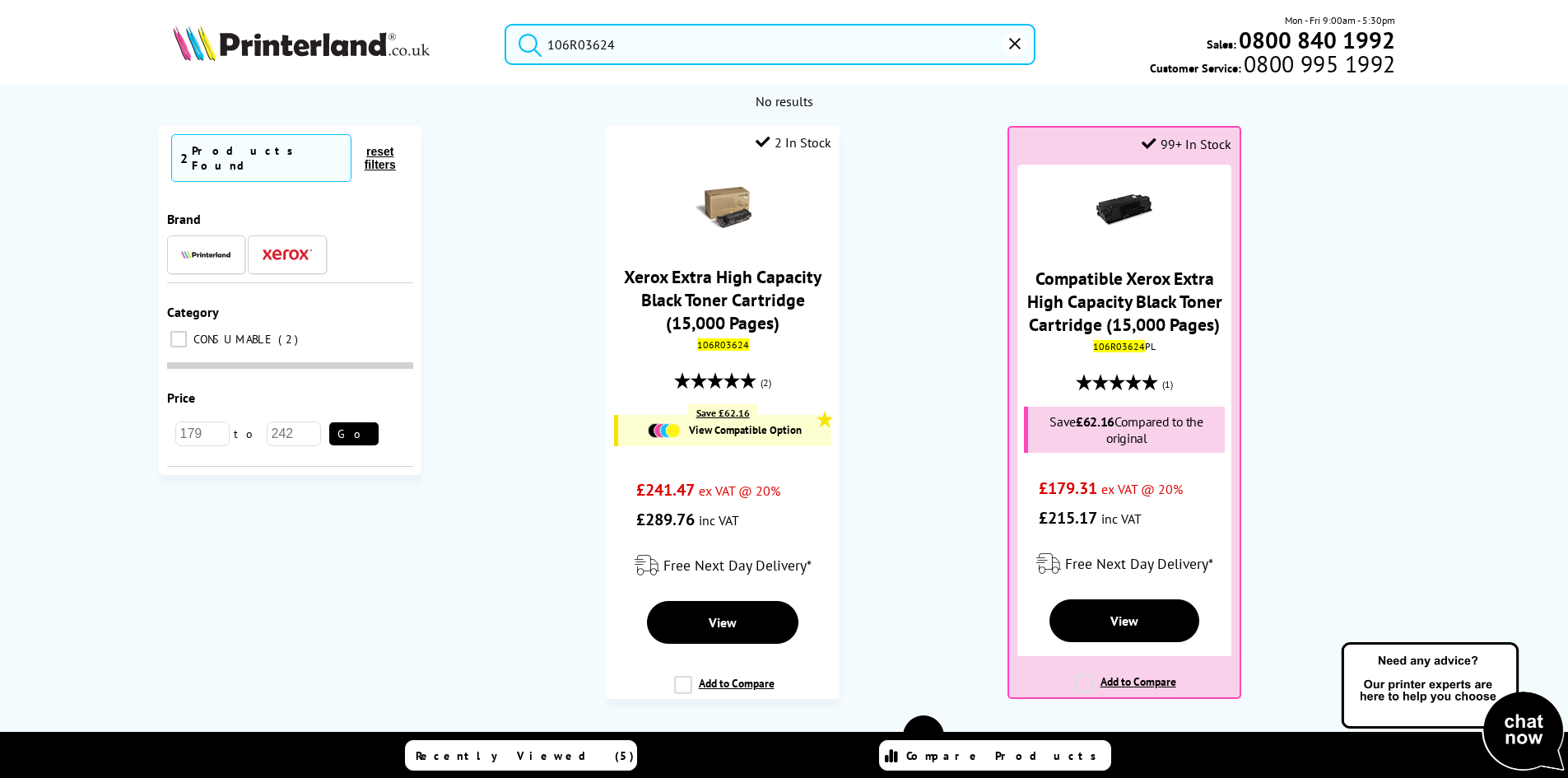
click at [534, 278] on ol "2 In Stock Xerox Extra High Capacity Black Toner Cartridge (15,000 Pages) 106R0…" at bounding box center [924, 421] width 972 height 589
click at [534, 305] on ol "2 In Stock Xerox Extra High Capacity Black Toner Cartridge (15,000 Pages) 106R0…" at bounding box center [924, 421] width 972 height 589
click at [284, 61] on picture at bounding box center [301, 55] width 257 height 16
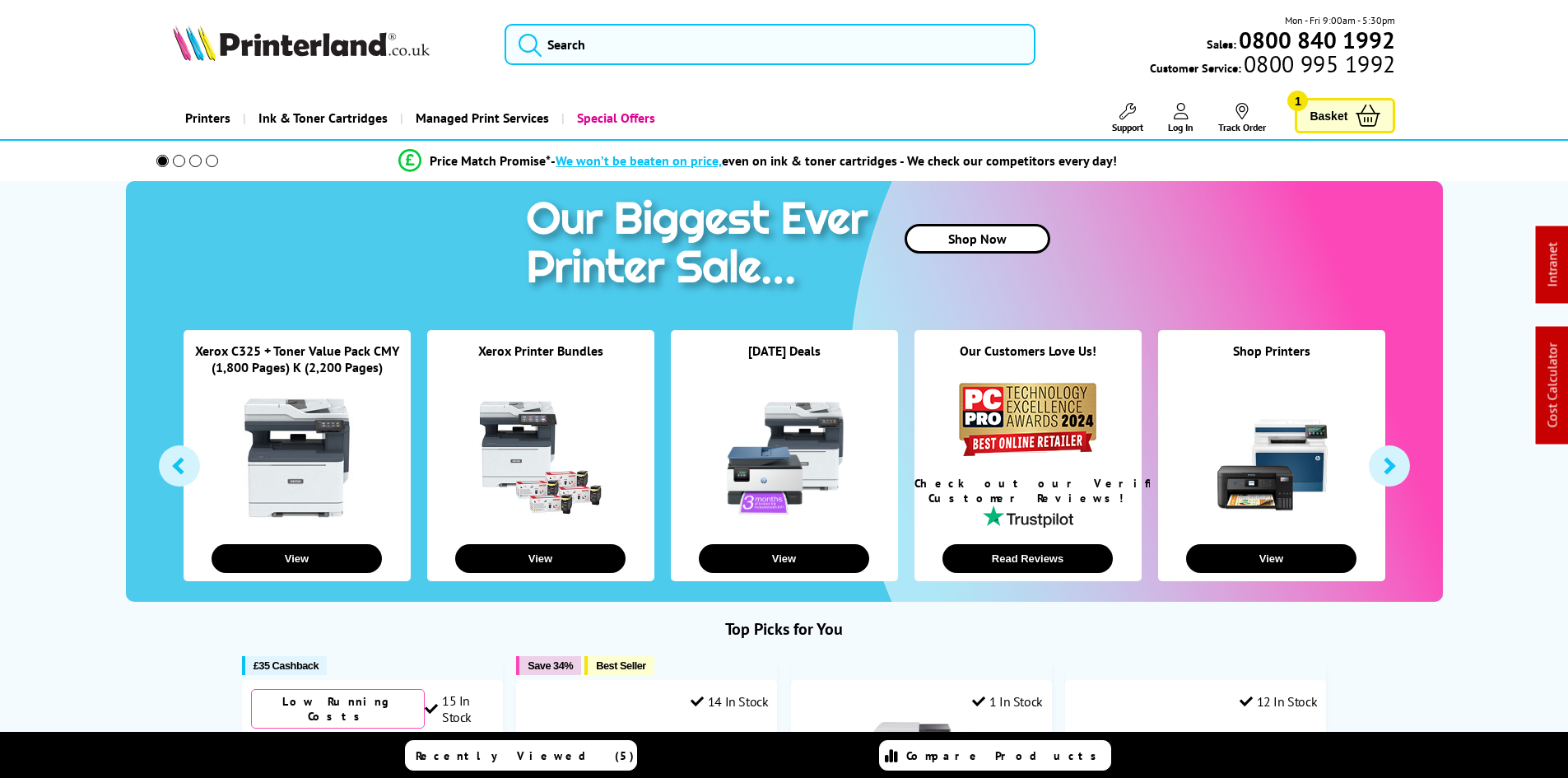
click at [1129, 121] on span "Support" at bounding box center [1127, 127] width 31 height 12
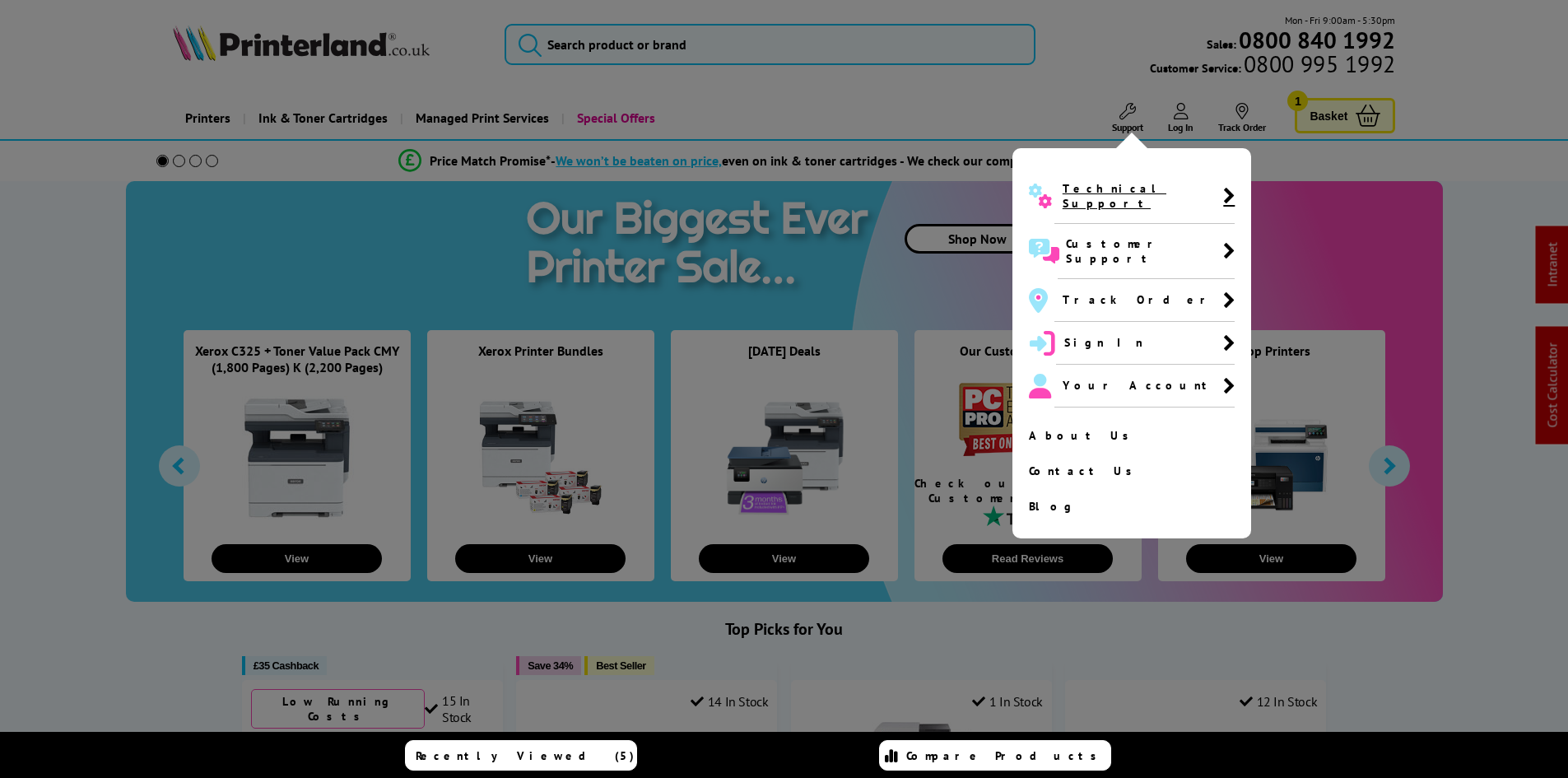
click at [1117, 183] on span "Technical Support" at bounding box center [1142, 196] width 161 height 29
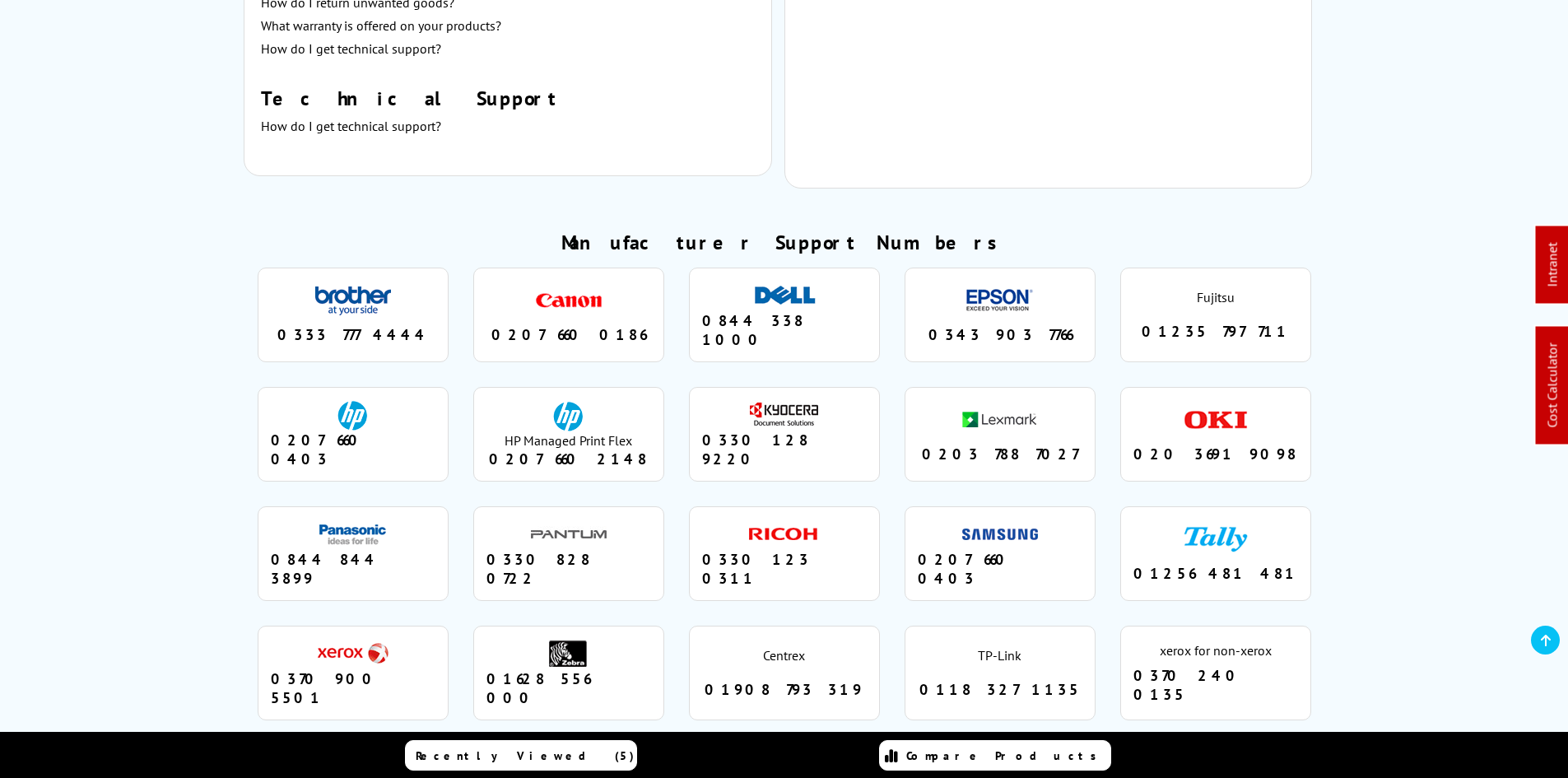
scroll to position [1322, 0]
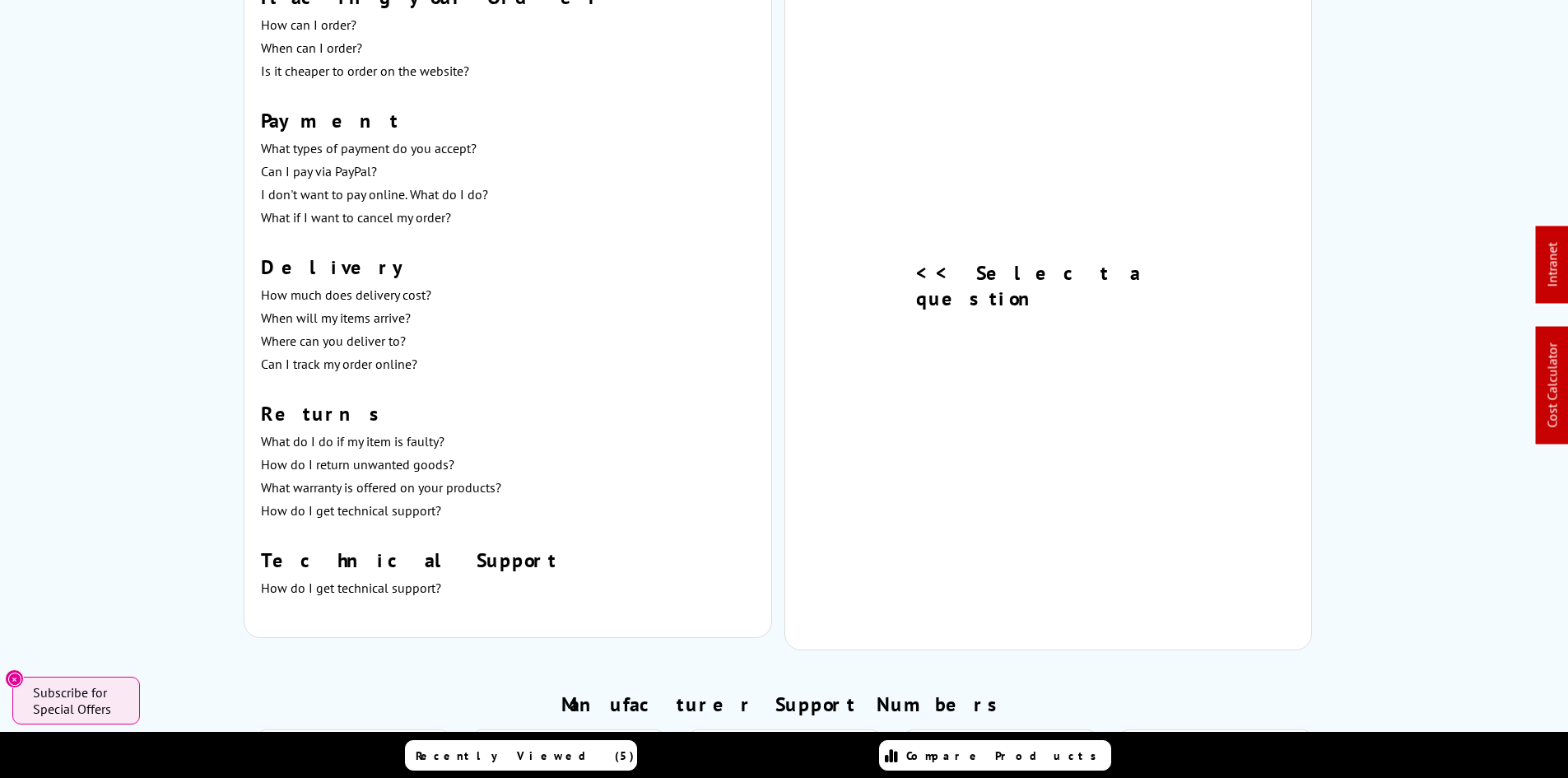
scroll to position [0, 0]
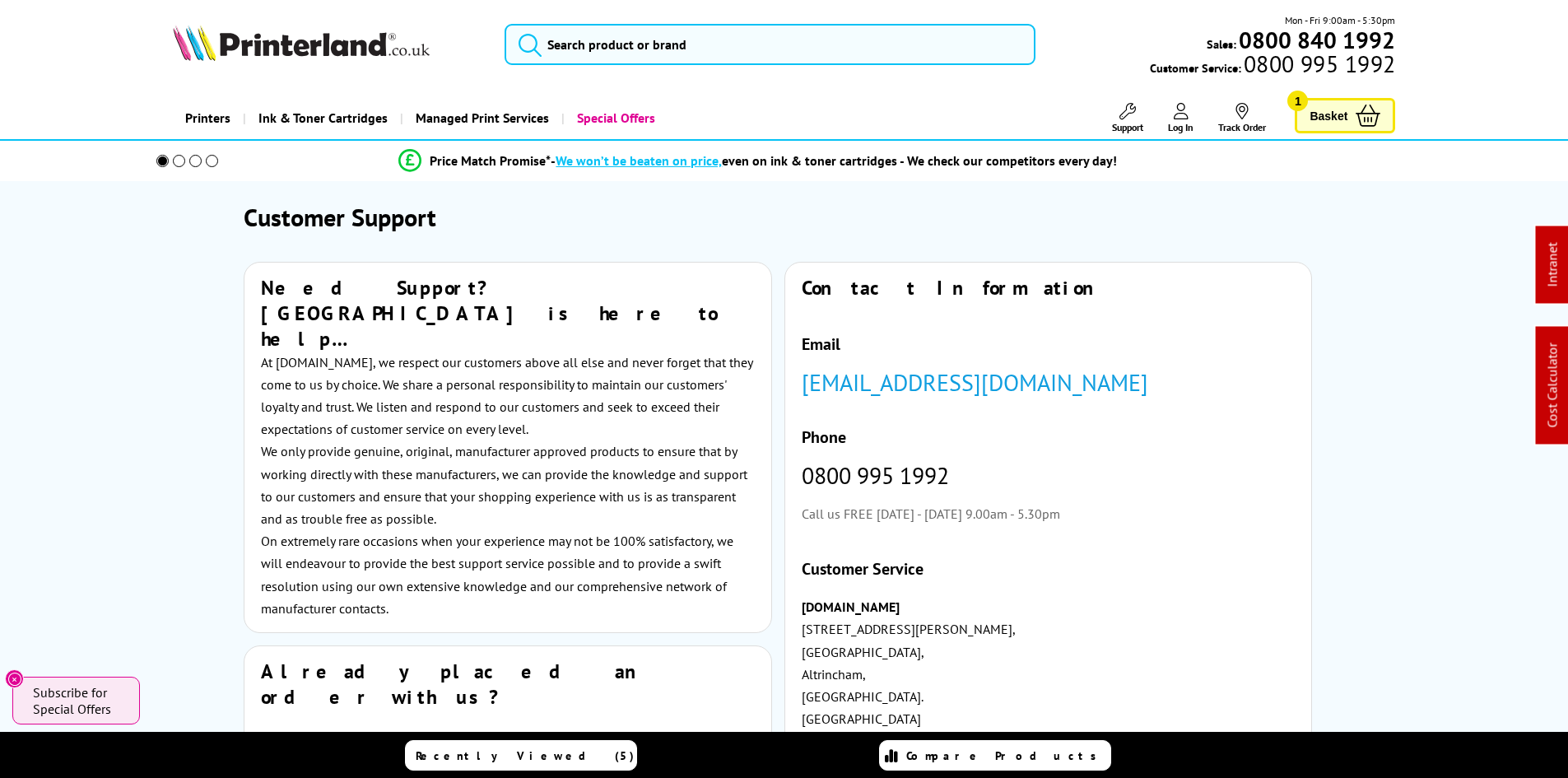
drag, startPoint x: 155, startPoint y: 524, endPoint x: 99, endPoint y: 253, distance: 276.7
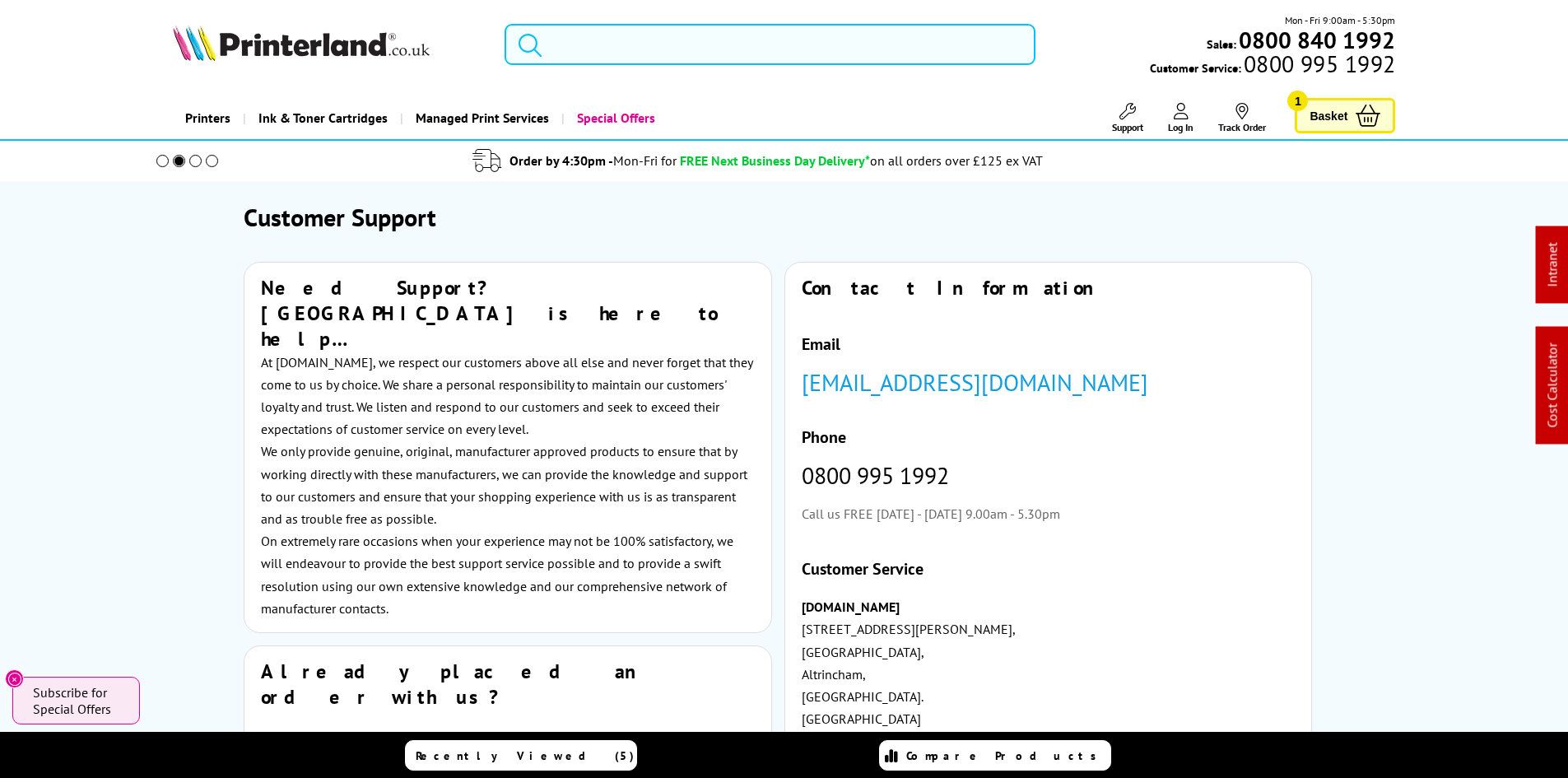
click at [577, 51] on input "search" at bounding box center [770, 45] width 531 height 42
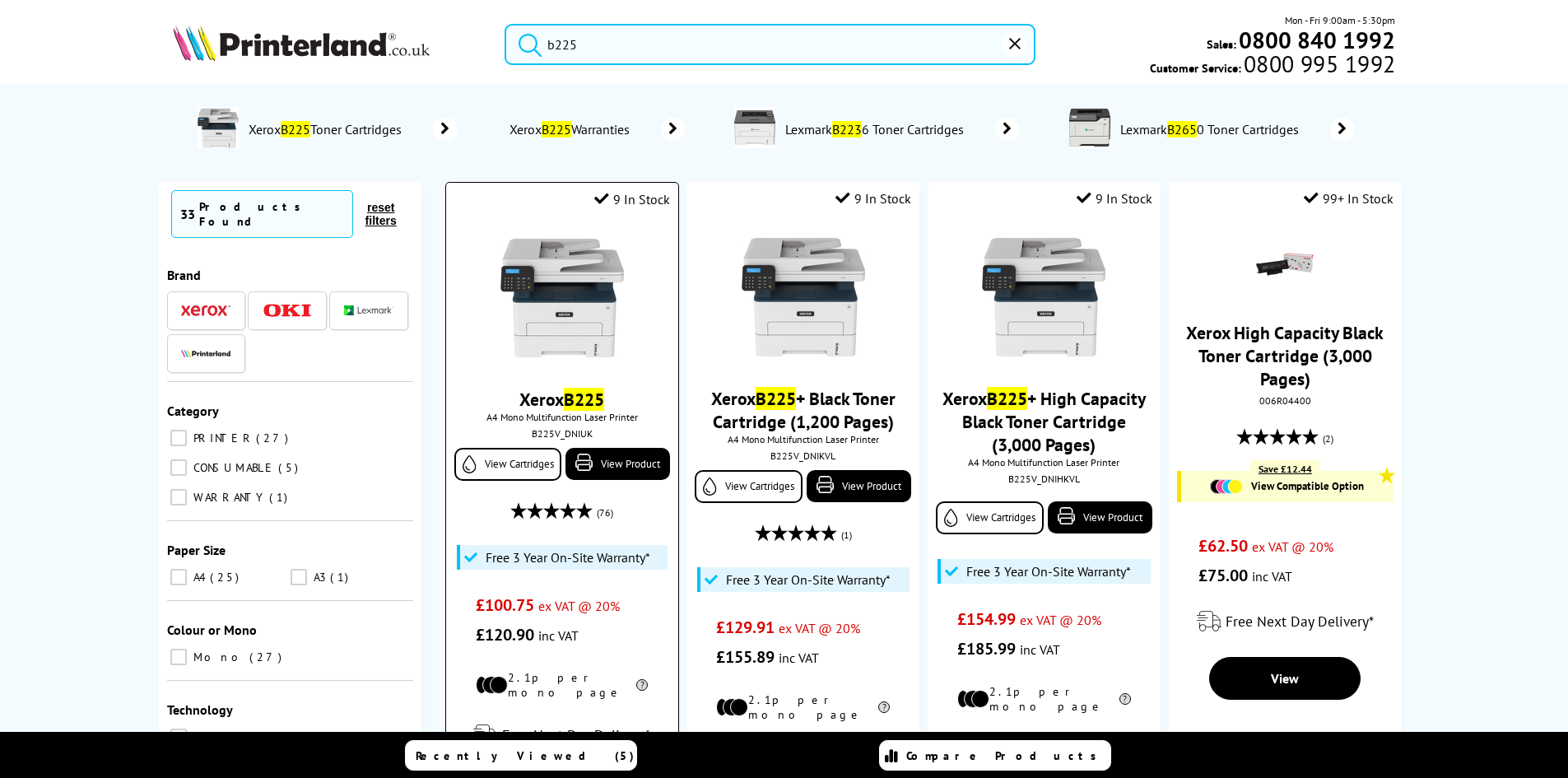
type input "b225"
click at [551, 360] on img at bounding box center [561, 298] width 124 height 124
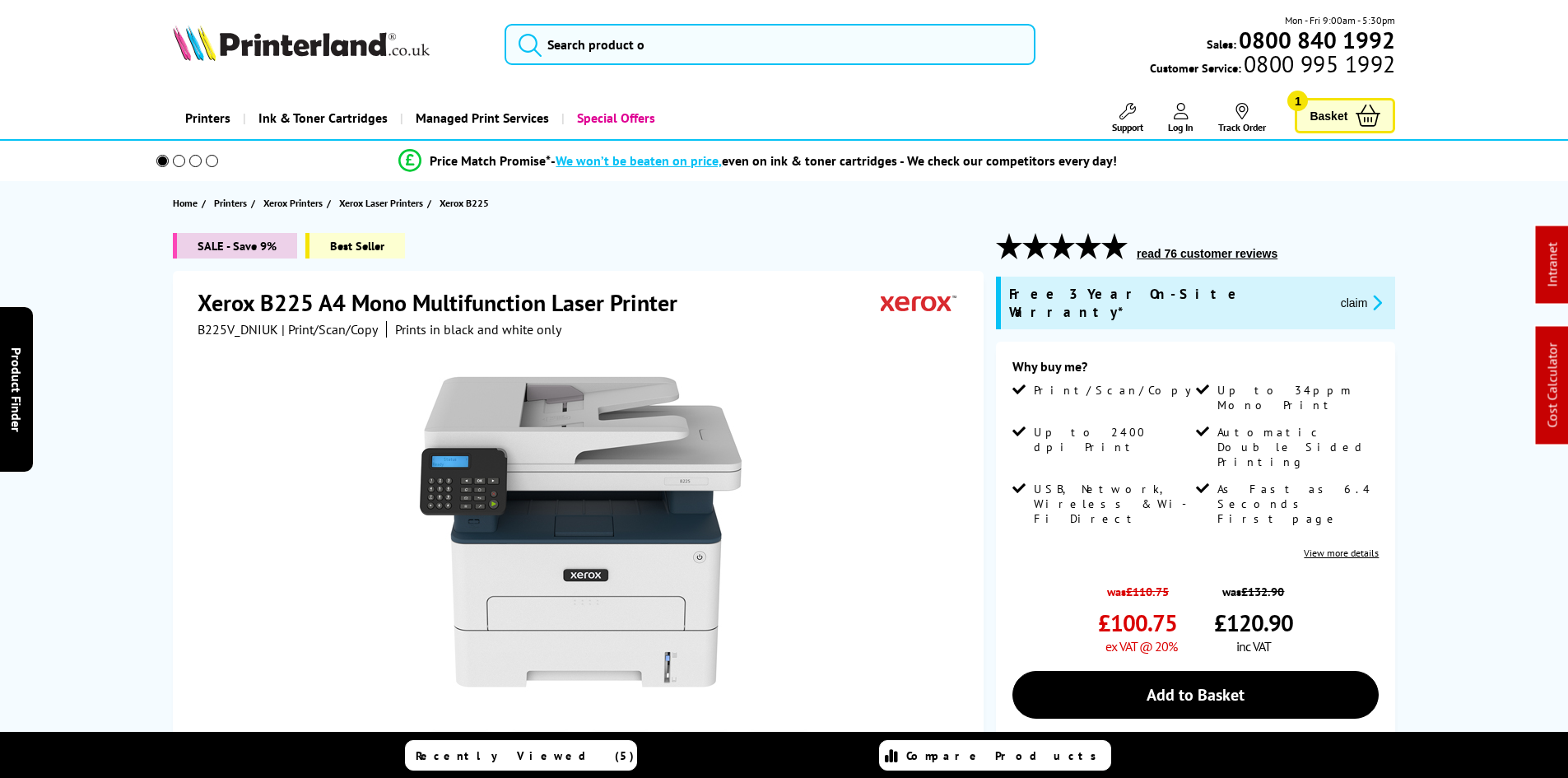
click at [233, 331] on span "B225V_DNIUK" at bounding box center [237, 329] width 80 height 16
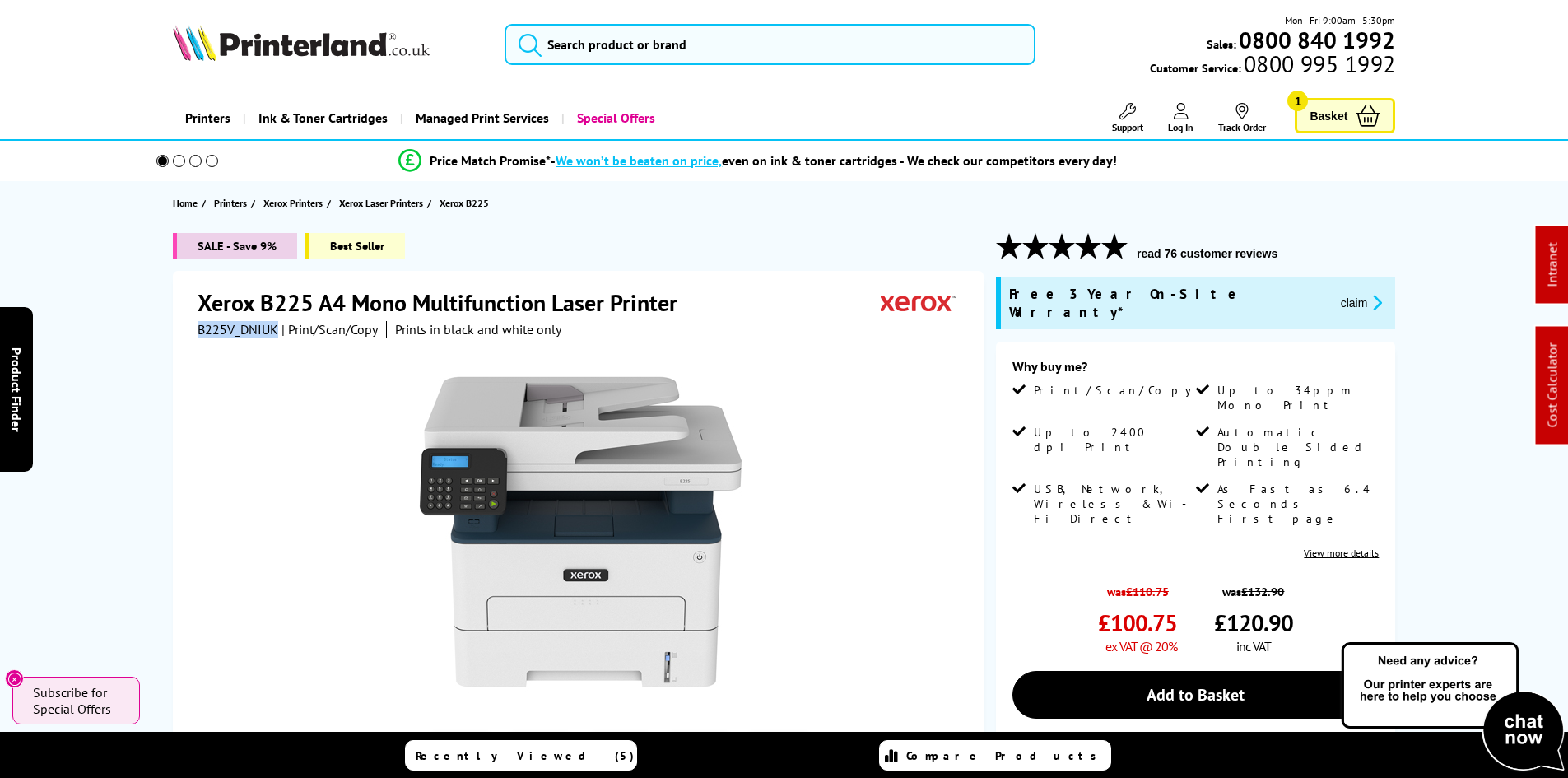
drag, startPoint x: 934, startPoint y: 406, endPoint x: 944, endPoint y: 408, distance: 10.2
click at [935, 406] on div at bounding box center [579, 524] width 765 height 372
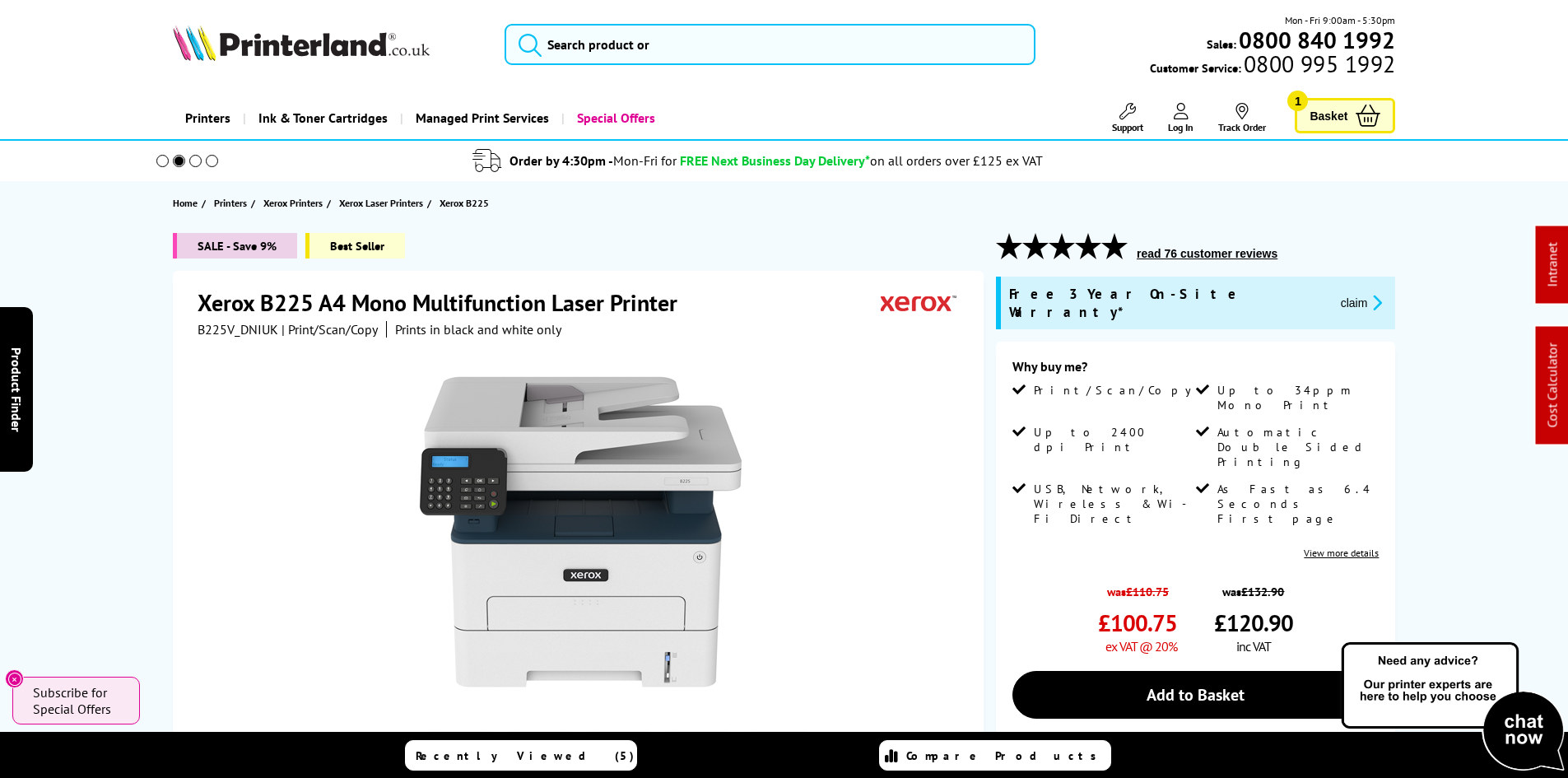
click at [1335, 294] on button "claim" at bounding box center [1361, 303] width 52 height 19
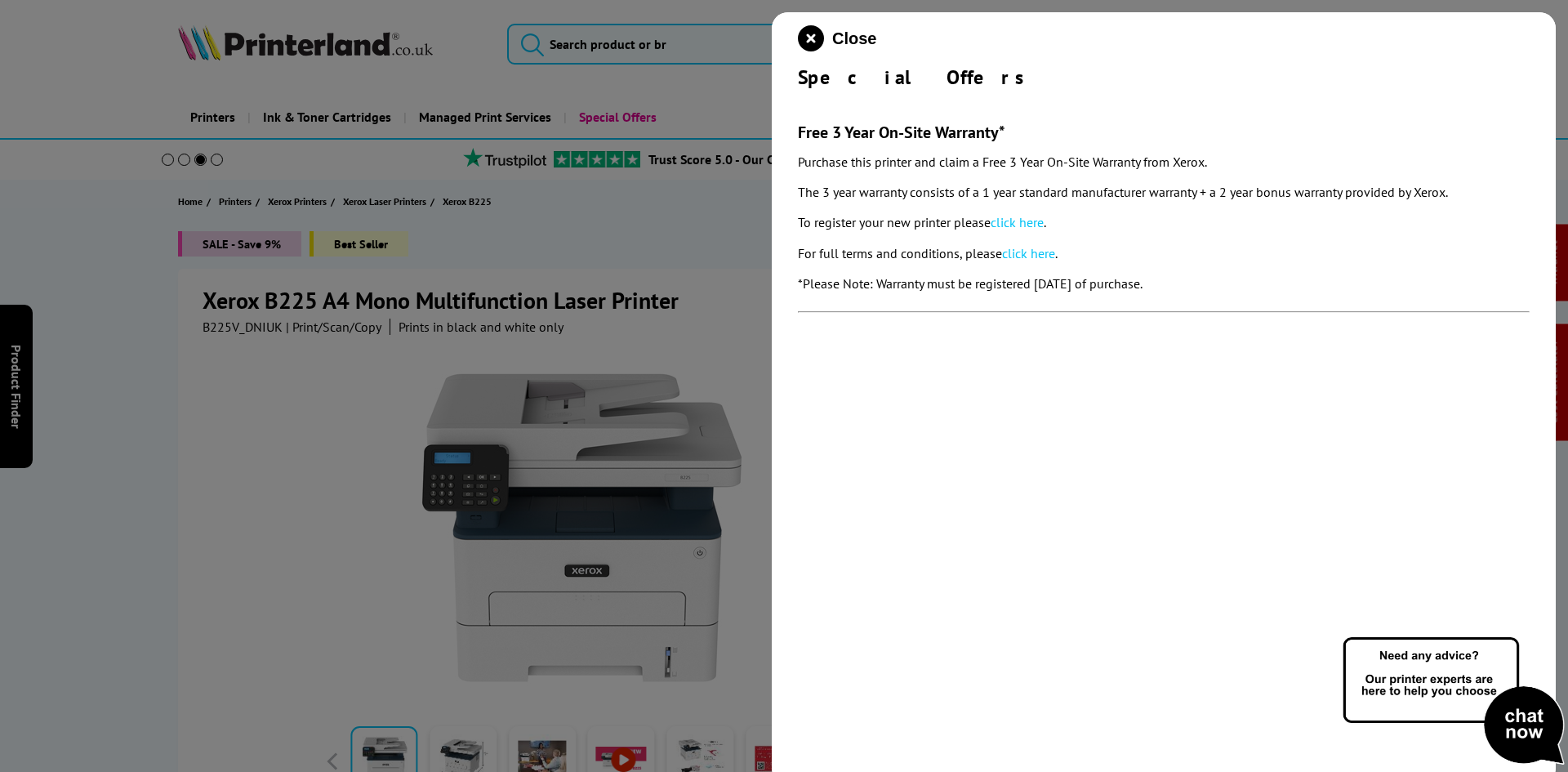
drag, startPoint x: 785, startPoint y: 76, endPoint x: 1220, endPoint y: 272, distance: 477.1
click at [1220, 272] on div "Close Special Offers Free 3 Year On-Site Warranty* Purchase this printer and cl…" at bounding box center [1163, 398] width 784 height 772
copy div "Special Offers Free 3 Year On-Site Warranty* Purchase this printer and claim a …"
click at [802, 30] on icon "close modal" at bounding box center [811, 38] width 26 height 26
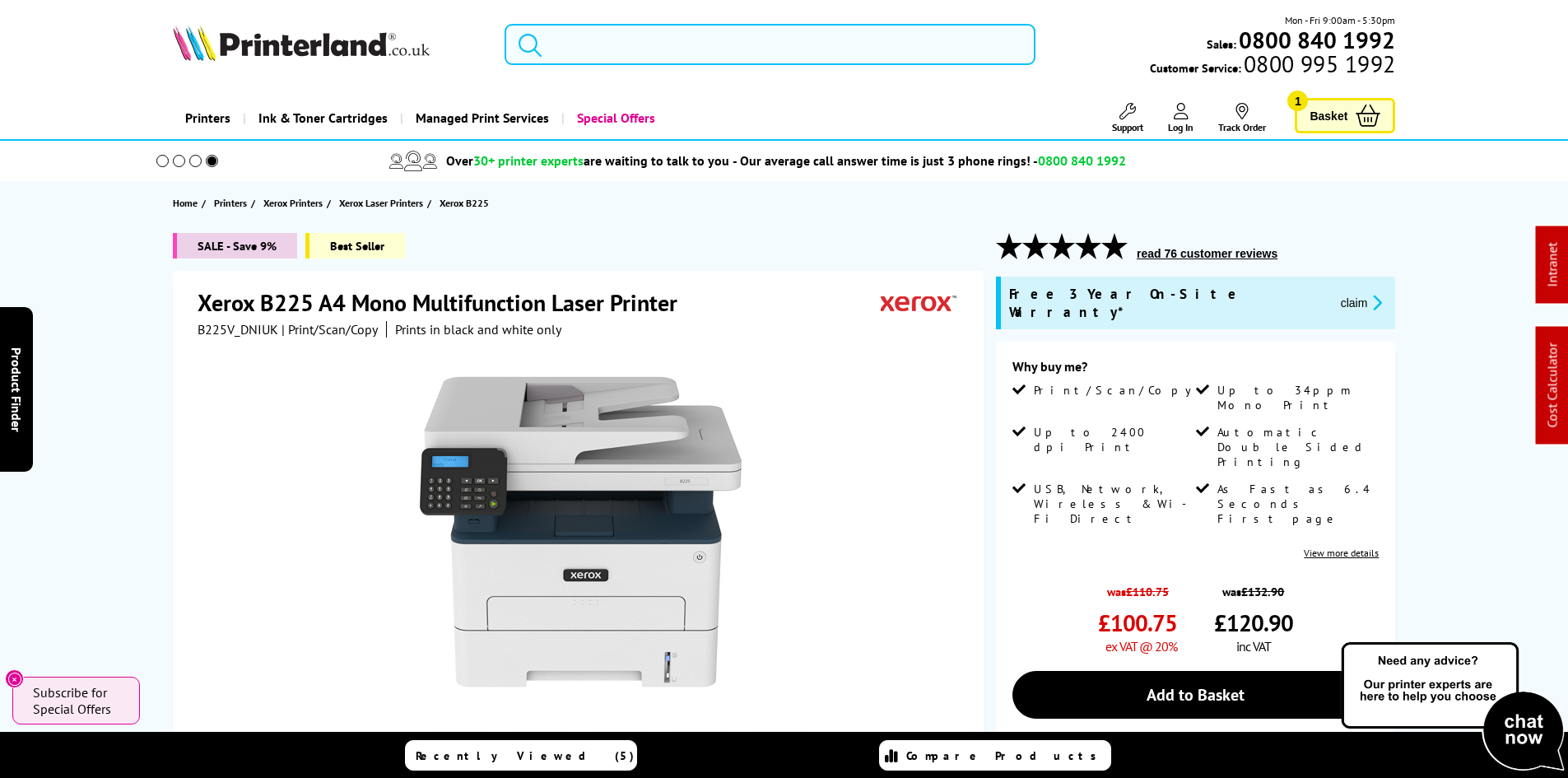
click at [605, 40] on input "search" at bounding box center [770, 45] width 531 height 42
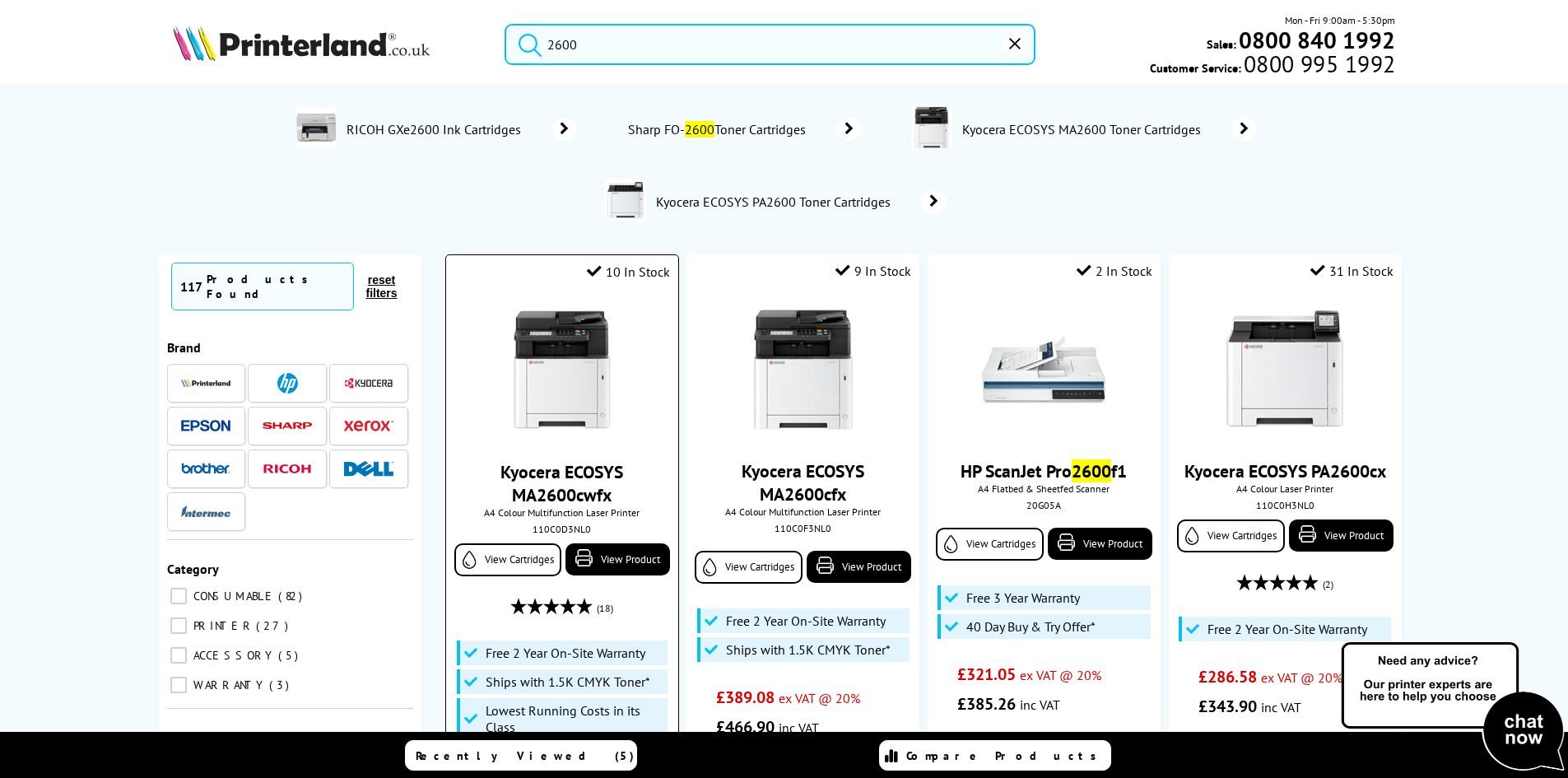
type input "2600"
click at [566, 372] on img at bounding box center [561, 370] width 124 height 124
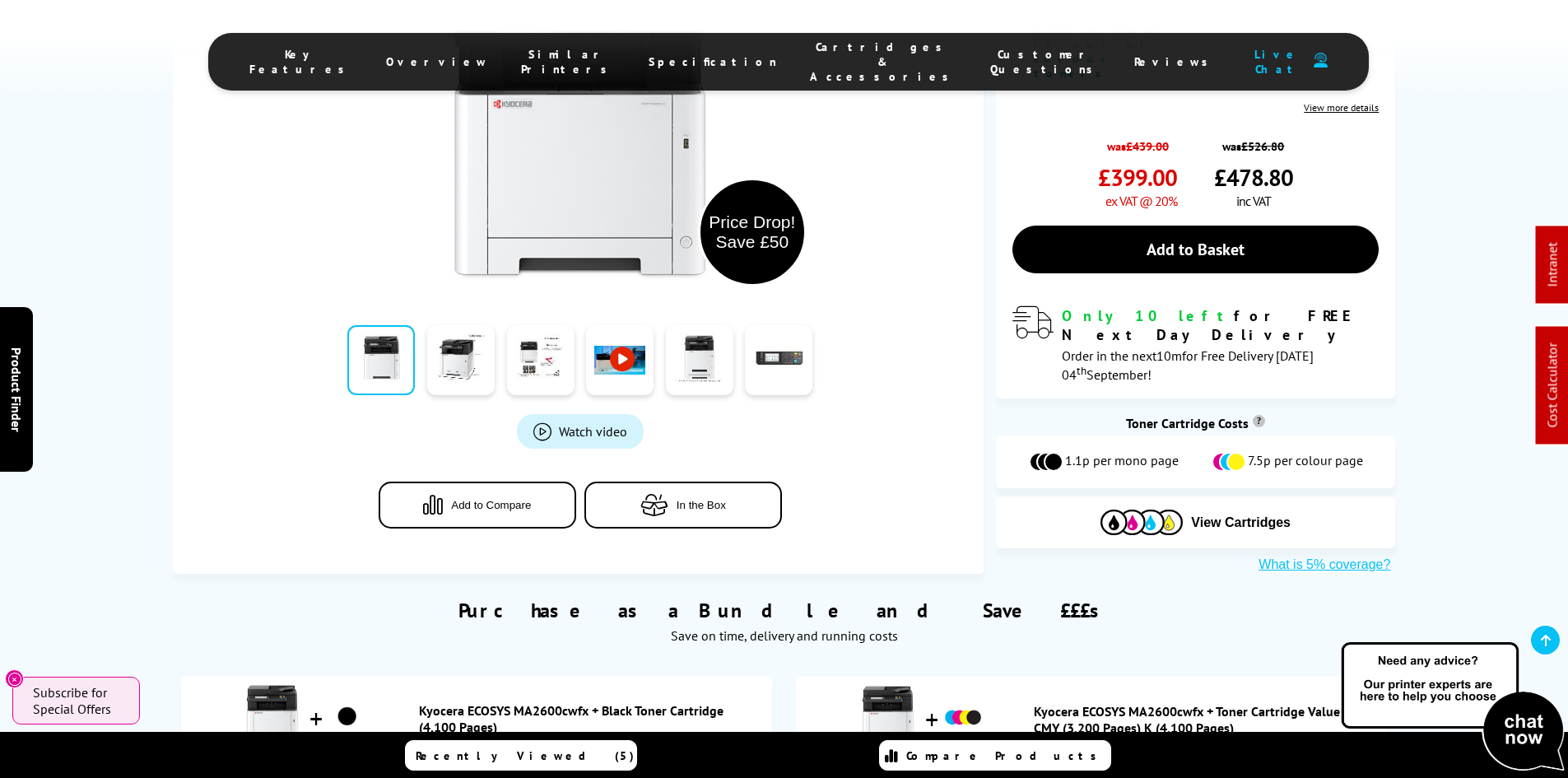
scroll to position [659, 0]
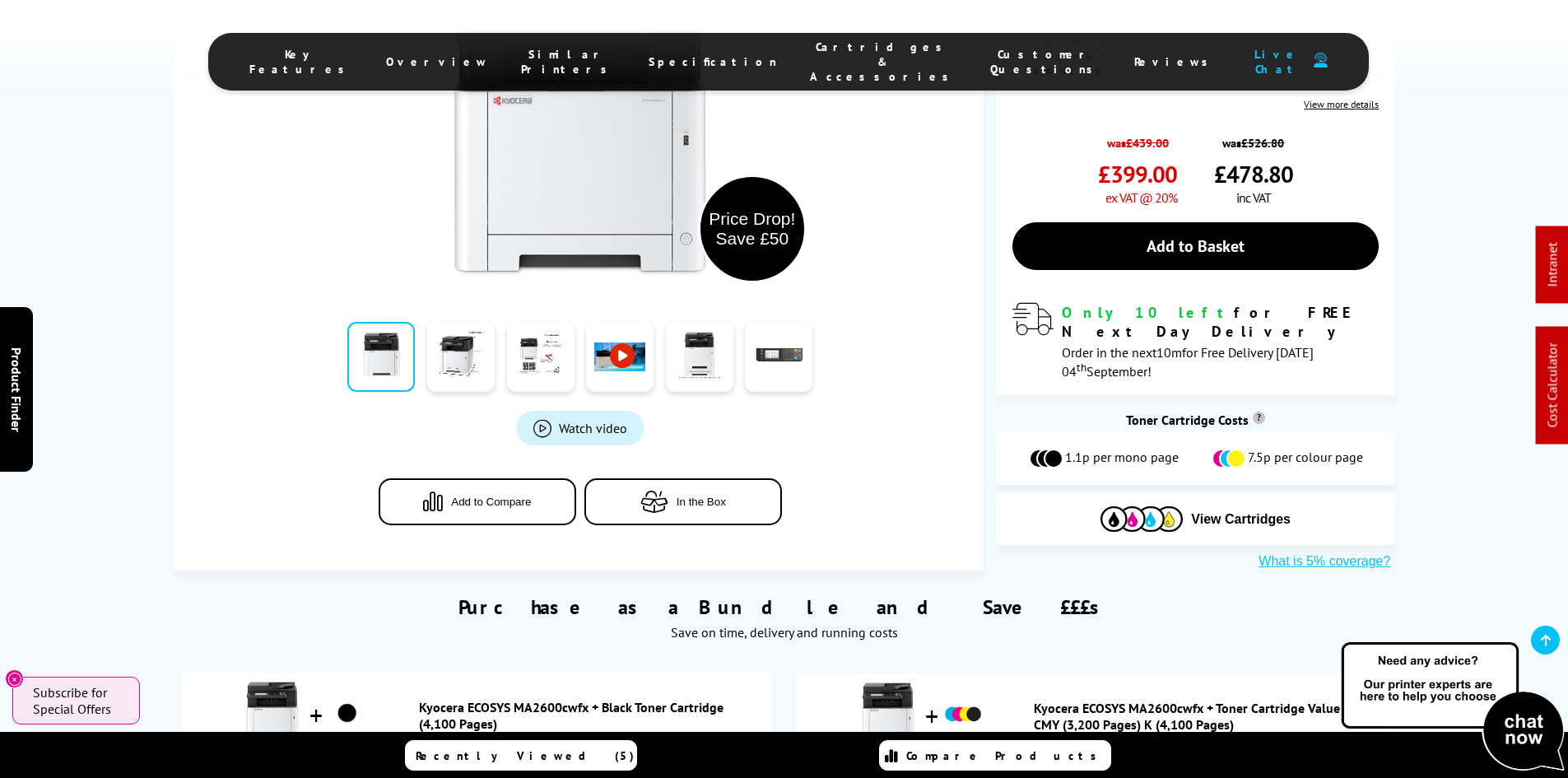
drag, startPoint x: 162, startPoint y: 493, endPoint x: 148, endPoint y: 492, distance: 14.0
click at [162, 569] on div "Purchase as a Bundle and Save £££s Save on time, delivery and running costs Kyo…" at bounding box center [784, 691] width 1316 height 245
click at [146, 569] on div "Purchase as a Bundle and Save £££s Save on time, delivery and running costs Kyo…" at bounding box center [784, 691] width 1316 height 245
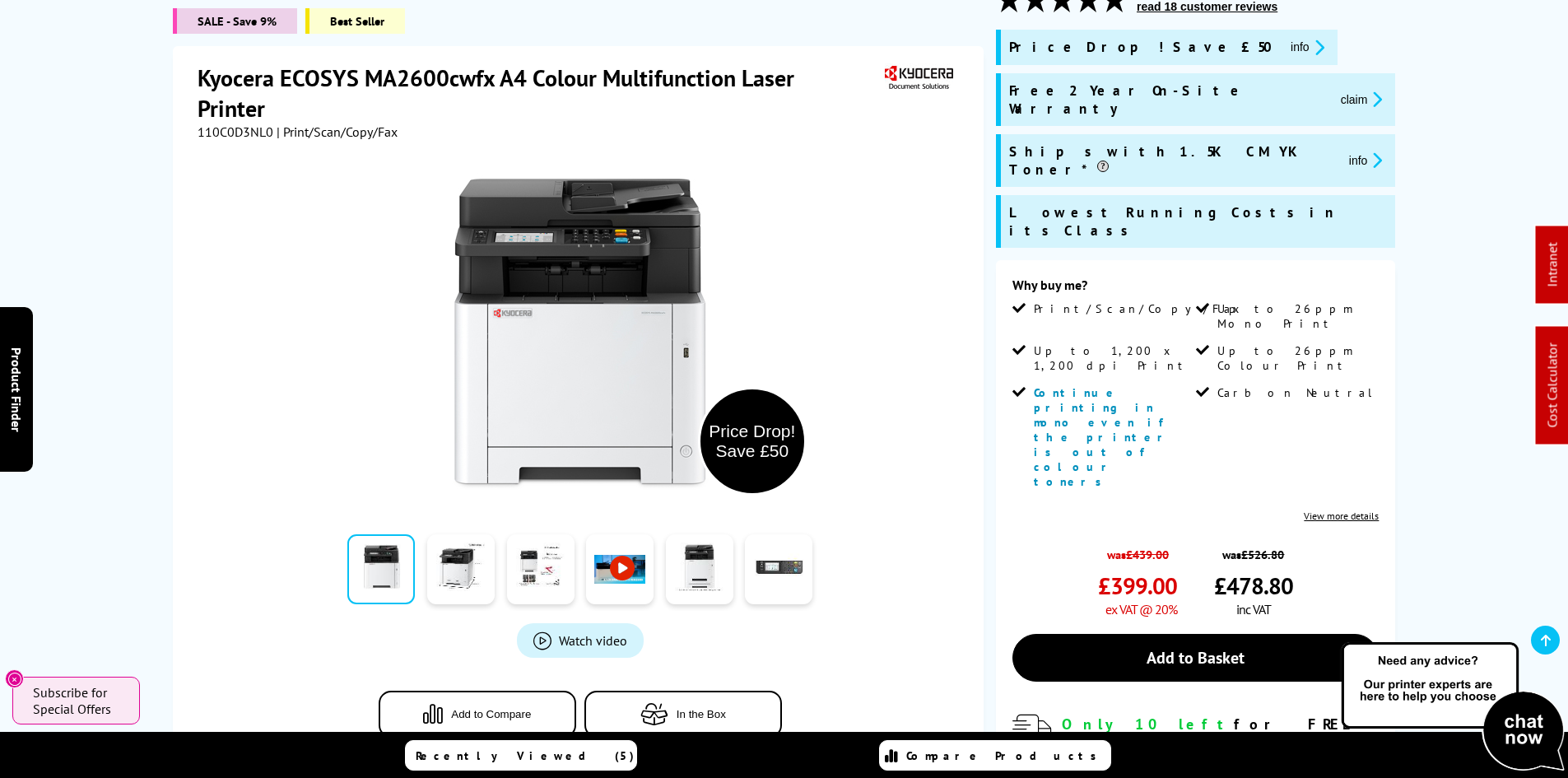
scroll to position [0, 0]
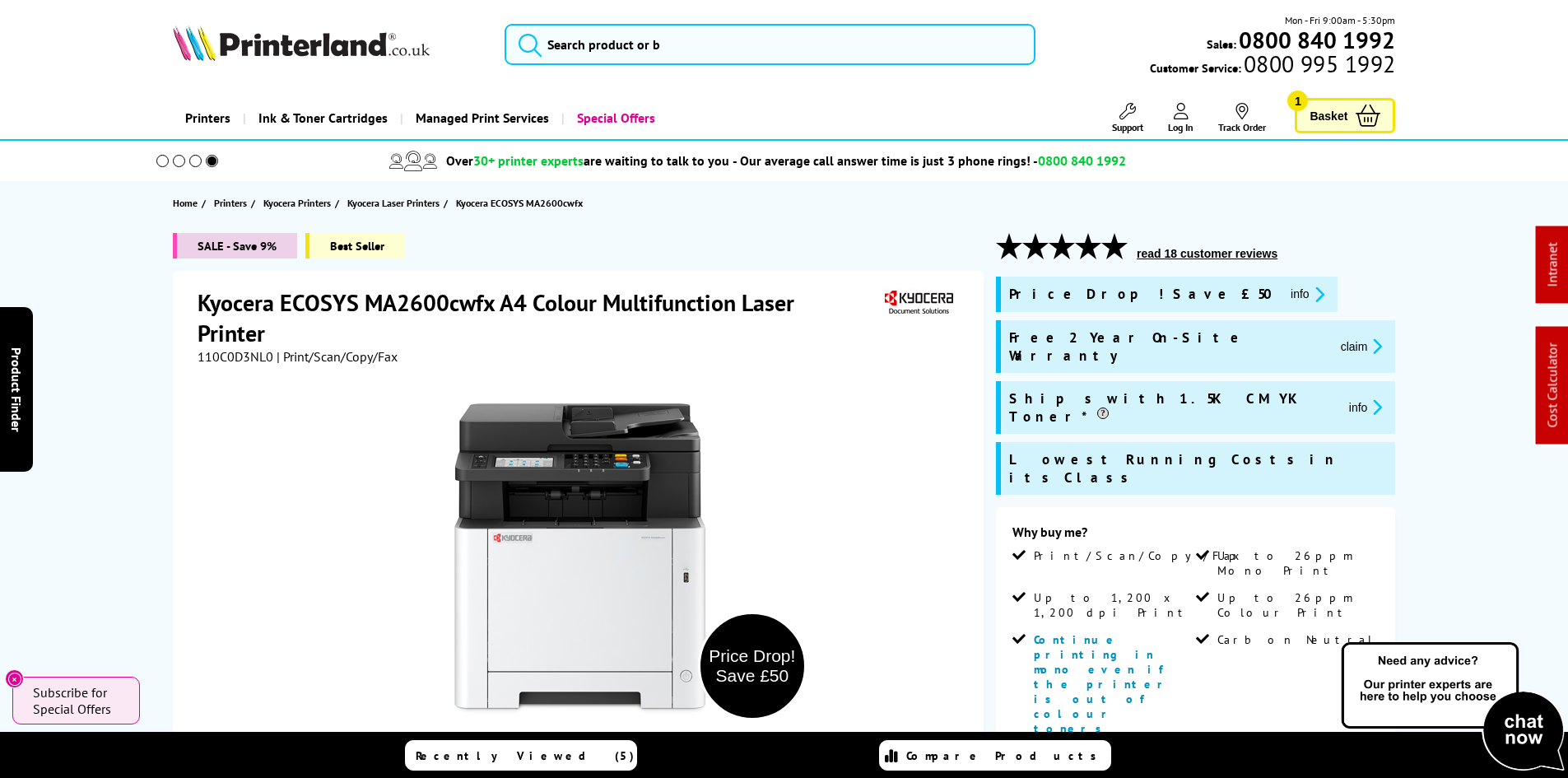
click at [210, 359] on span "110C0D3NL0" at bounding box center [235, 356] width 76 height 16
copy span "110C0D3NL0"
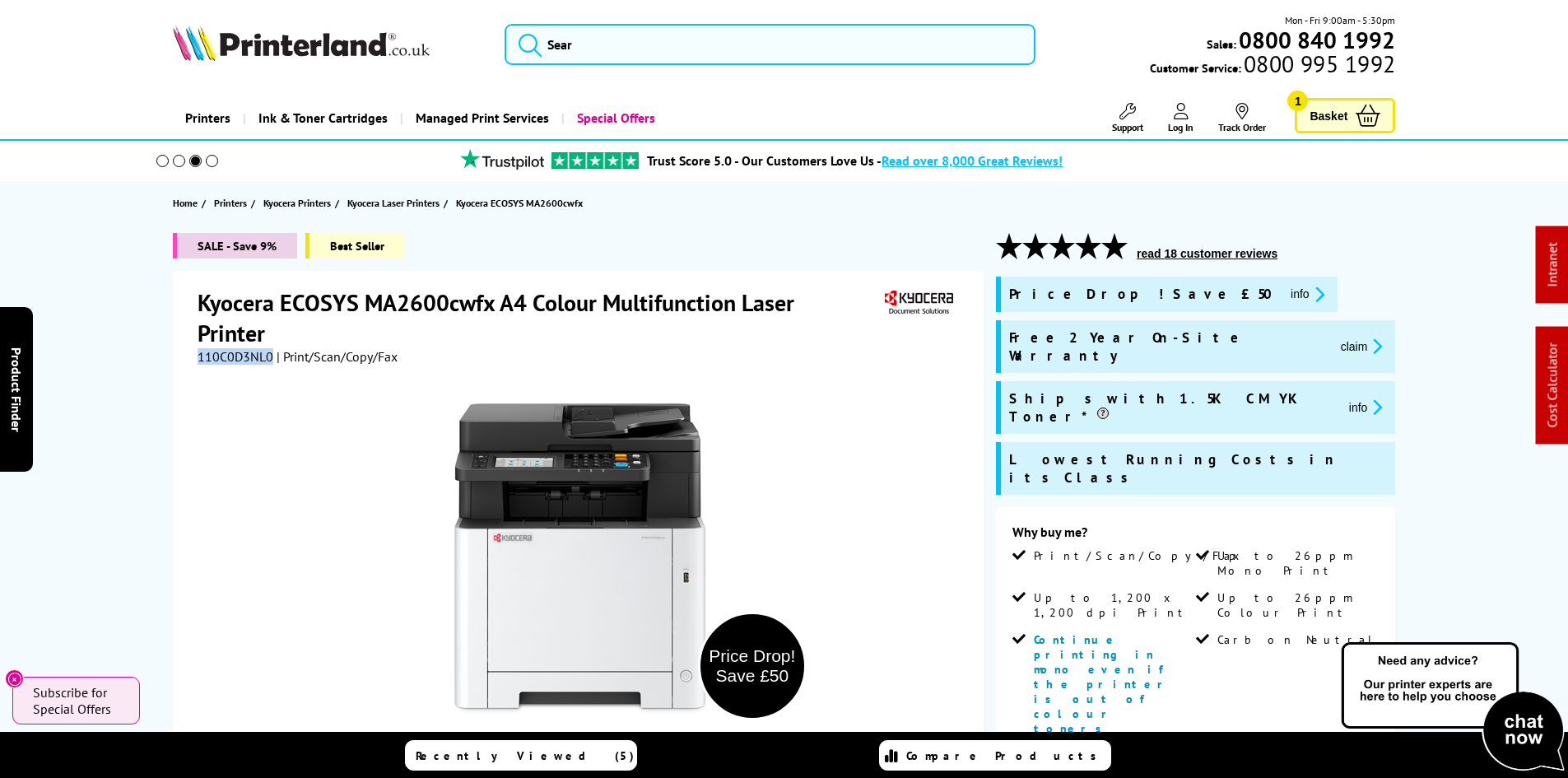
copy span "110C0D3NL0"
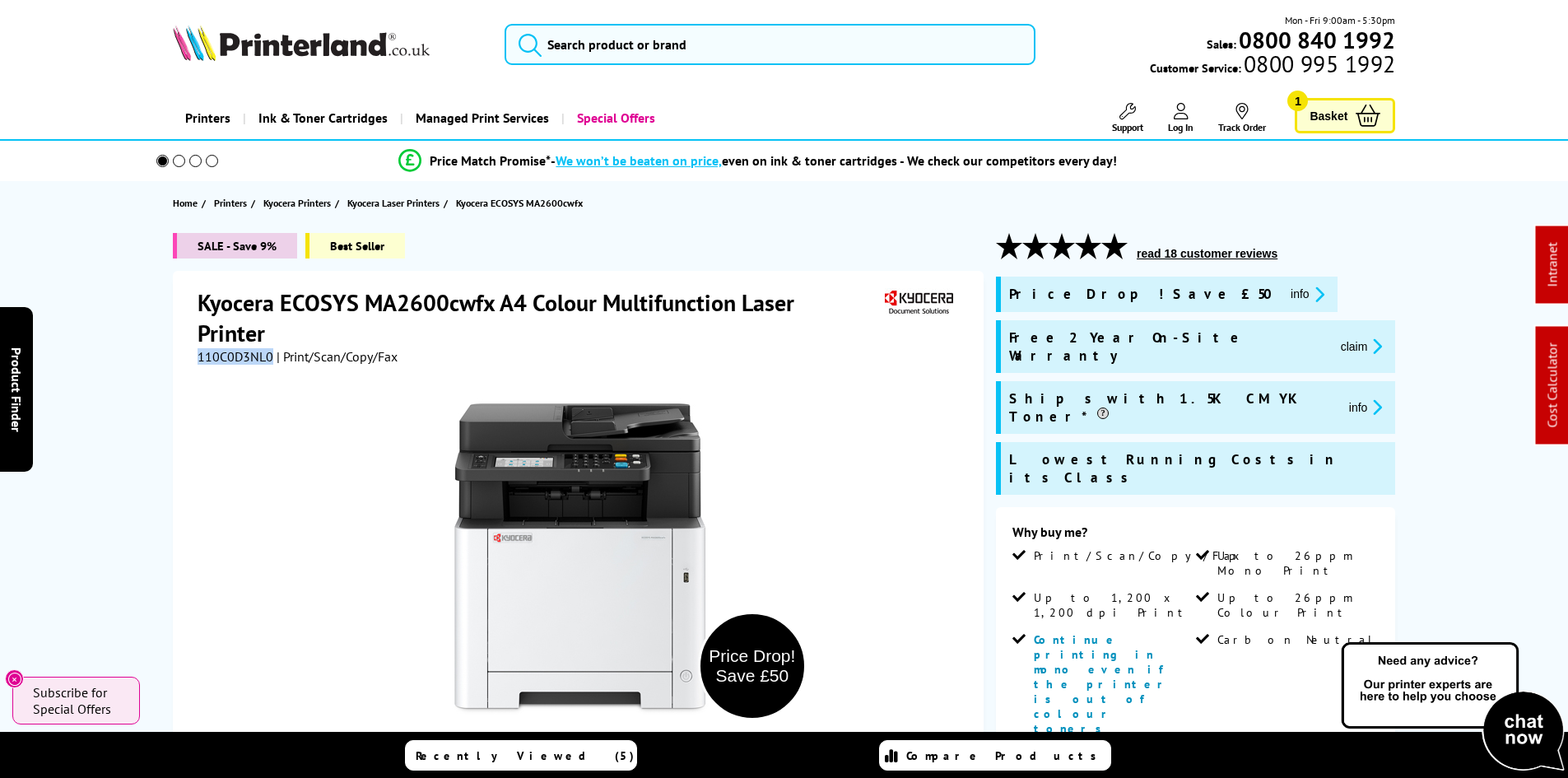
copy span "110C0D3NL0"
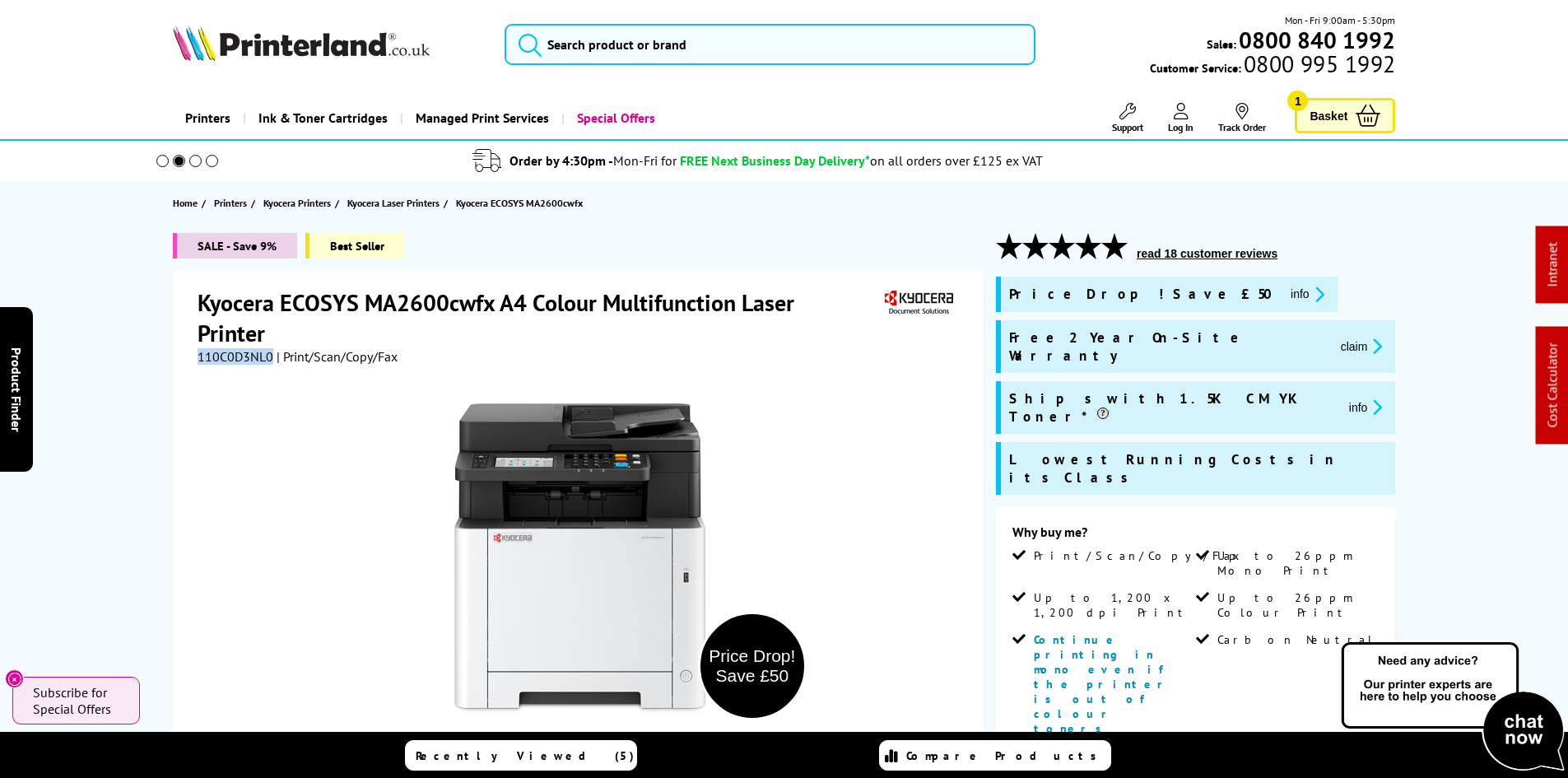
copy span "110C0D3NL0"
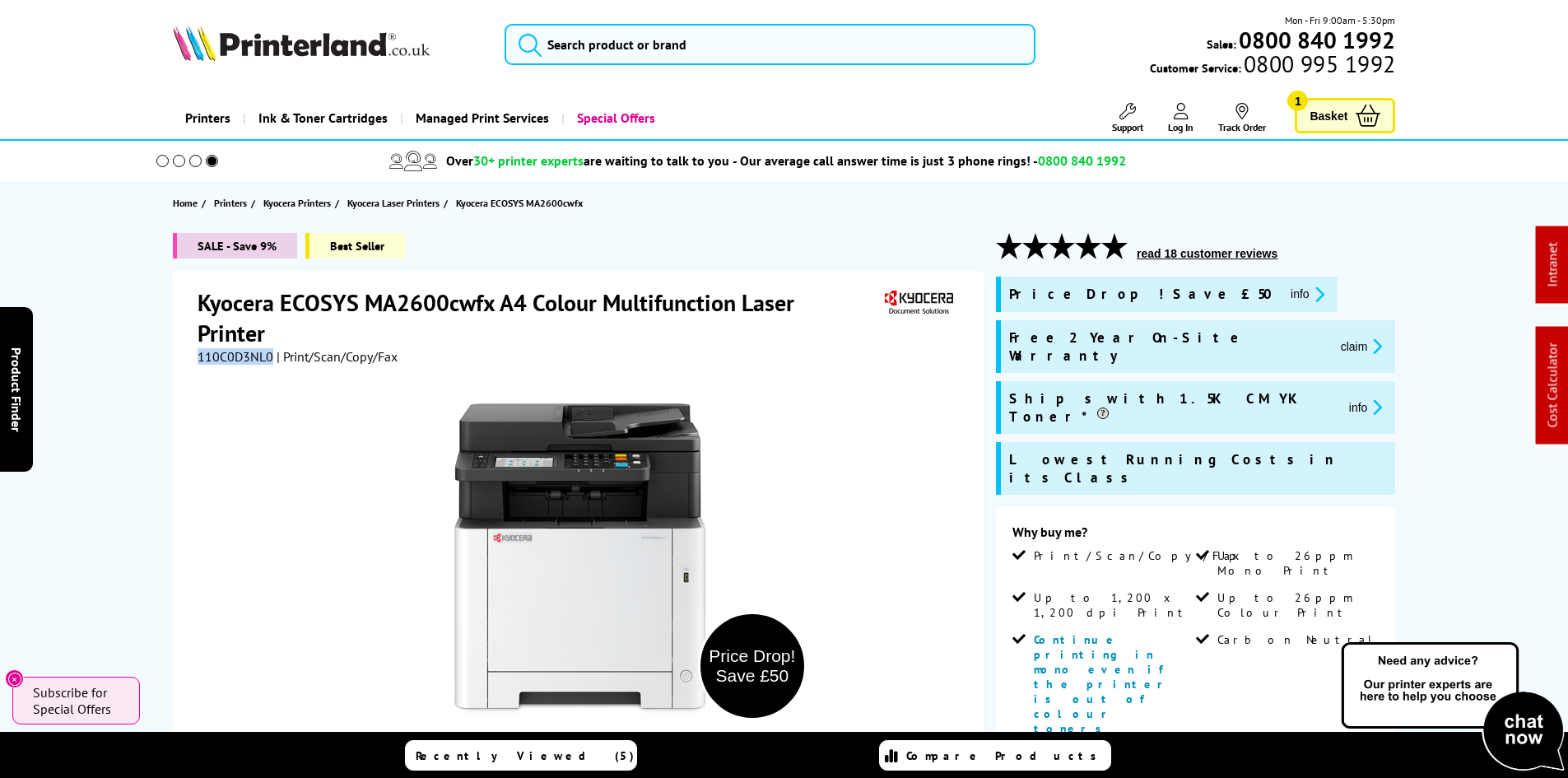
copy span "110C0D3NL0"
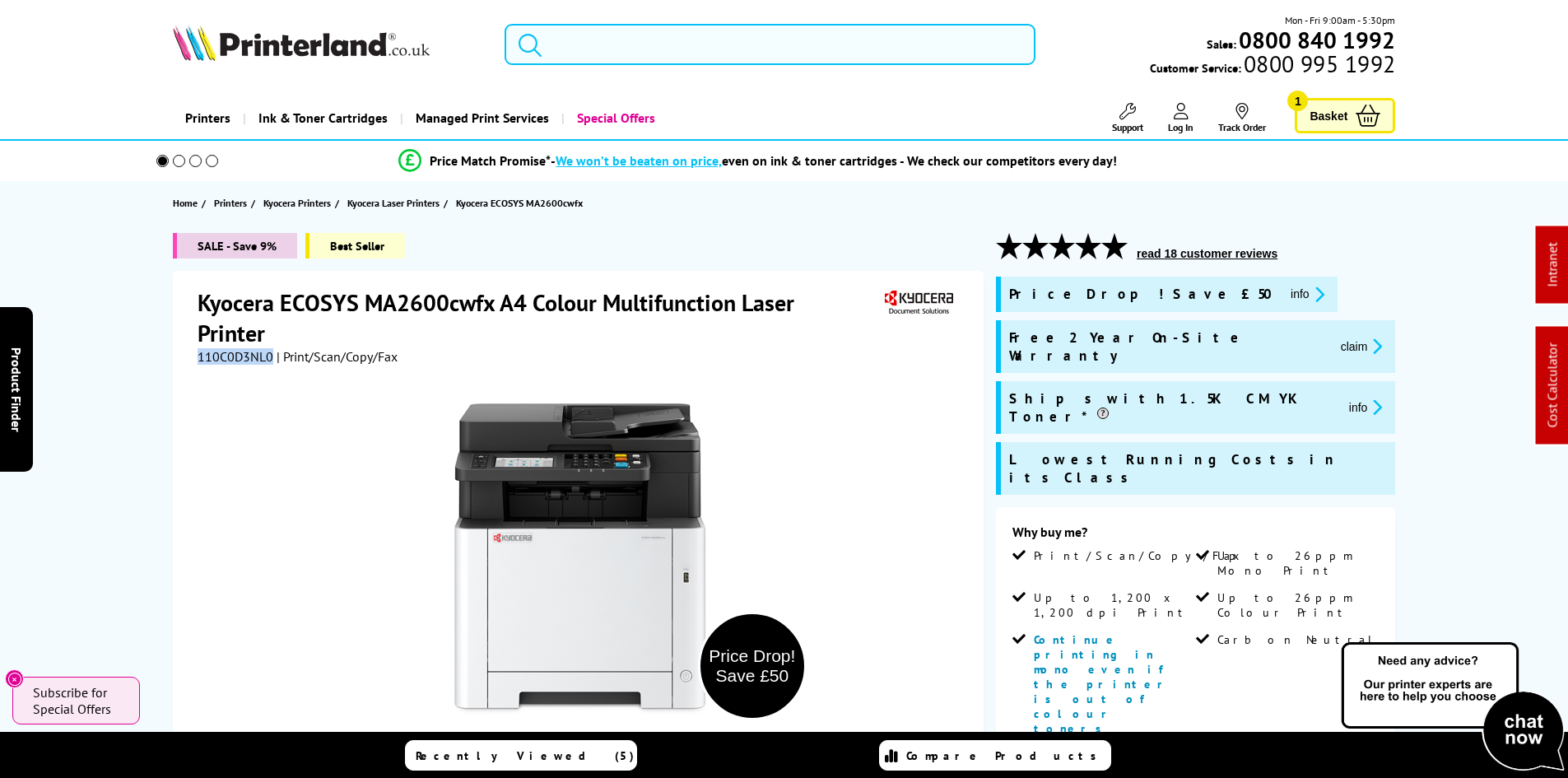
drag, startPoint x: 582, startPoint y: 44, endPoint x: 621, endPoint y: 66, distance: 44.8
click at [582, 44] on input "search" at bounding box center [770, 45] width 531 height 42
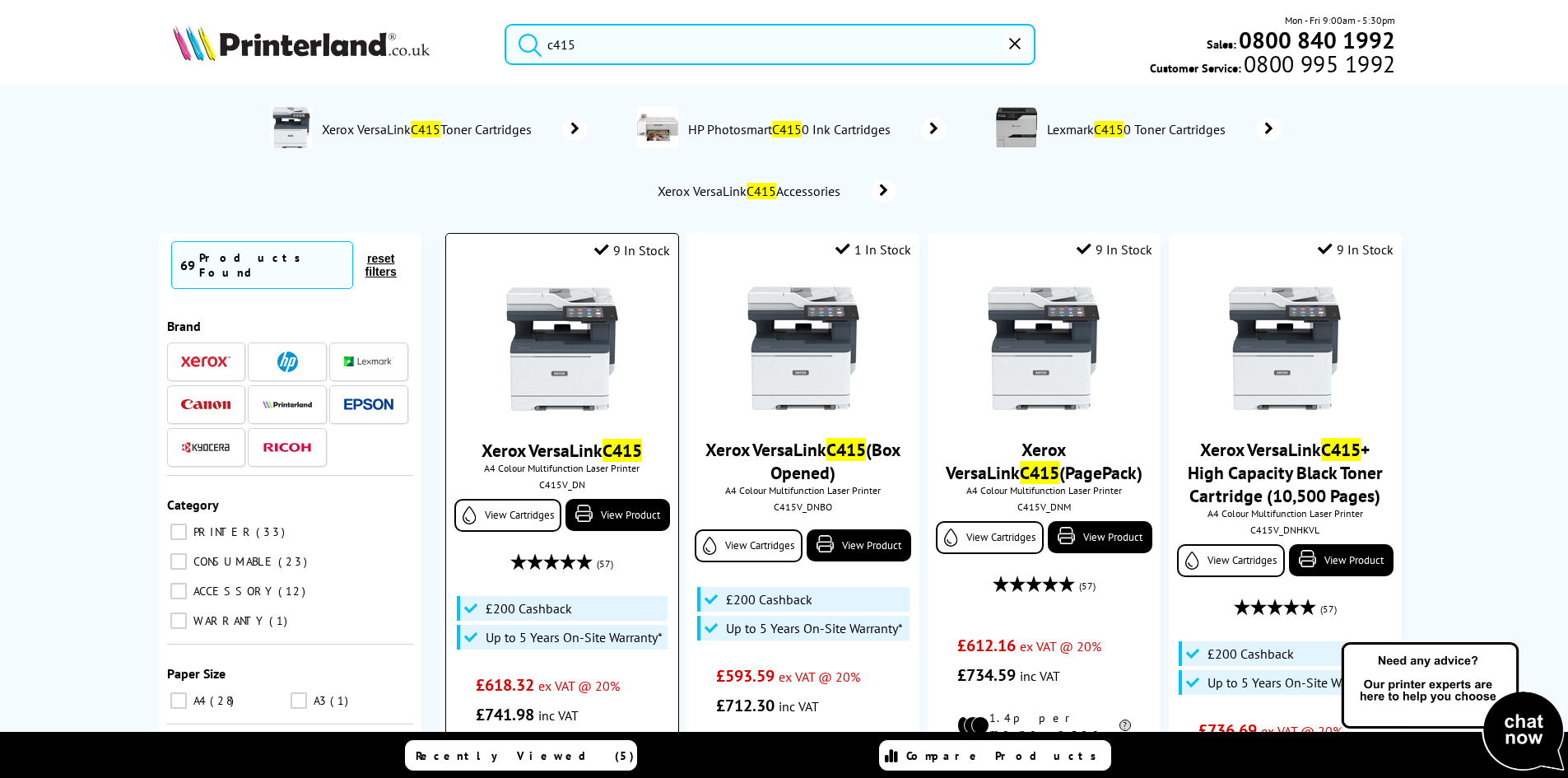
scroll to position [82, 0]
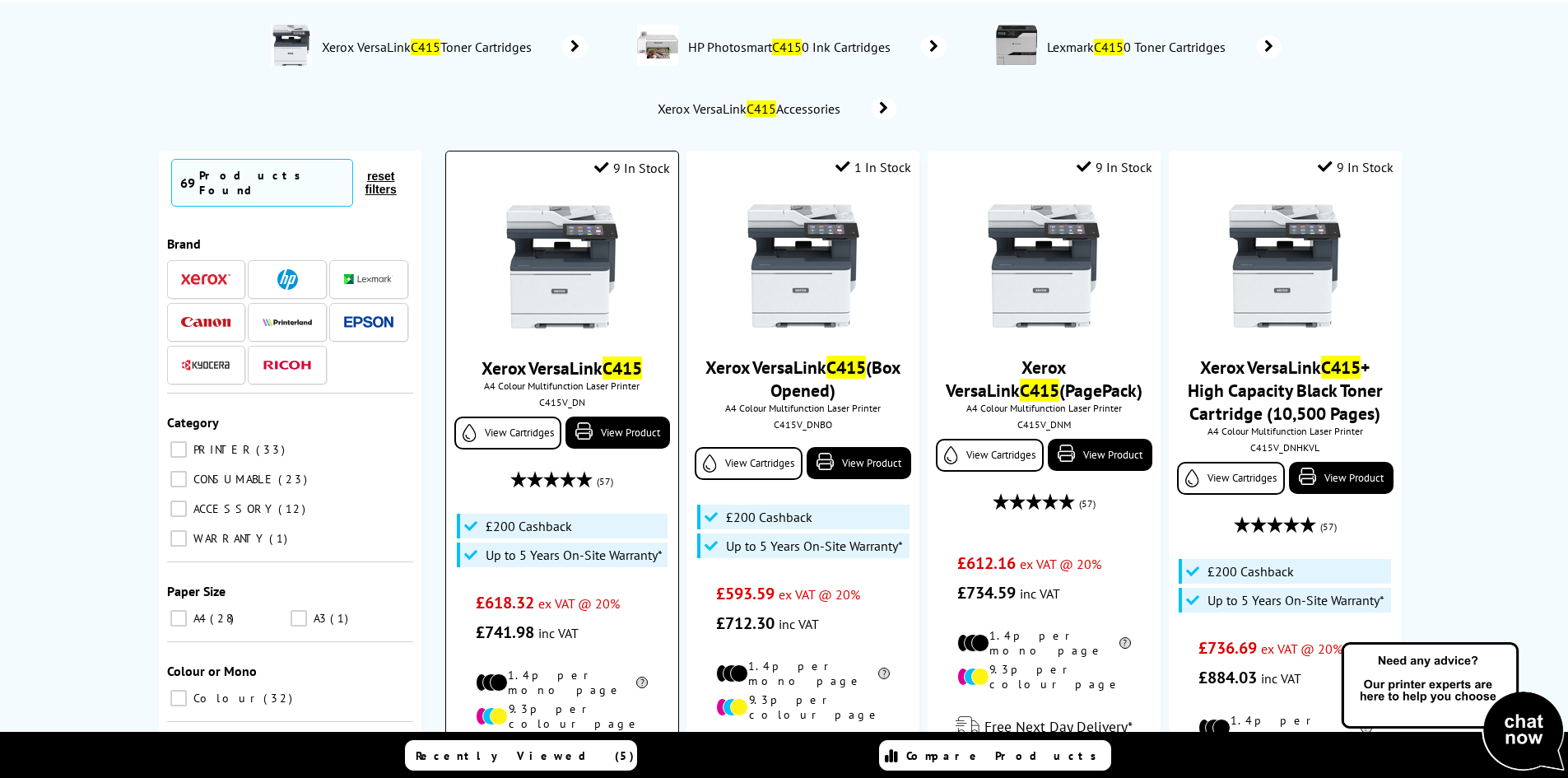
type input "c415"
click at [534, 249] on img at bounding box center [561, 267] width 124 height 124
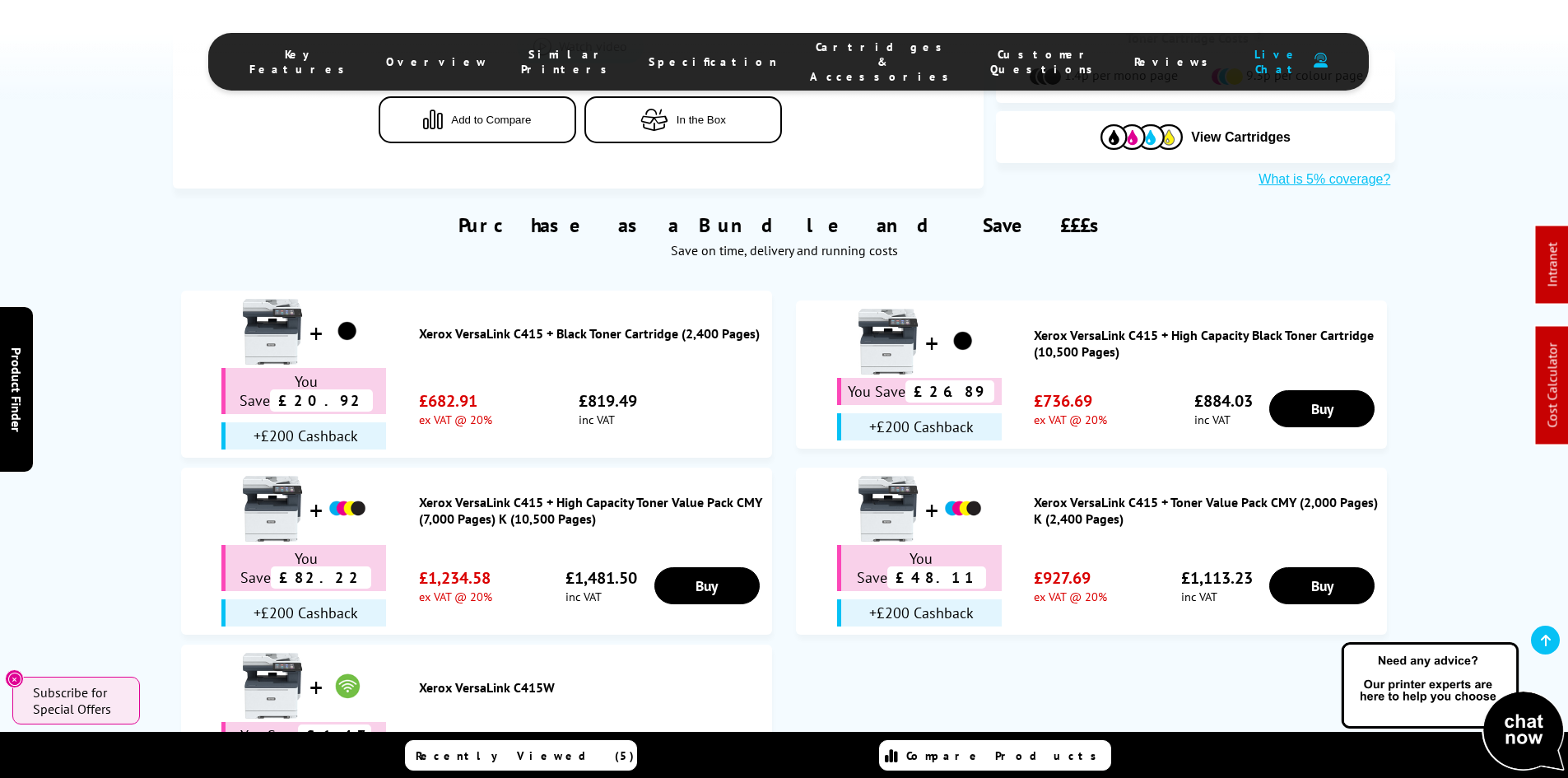
scroll to position [906, 0]
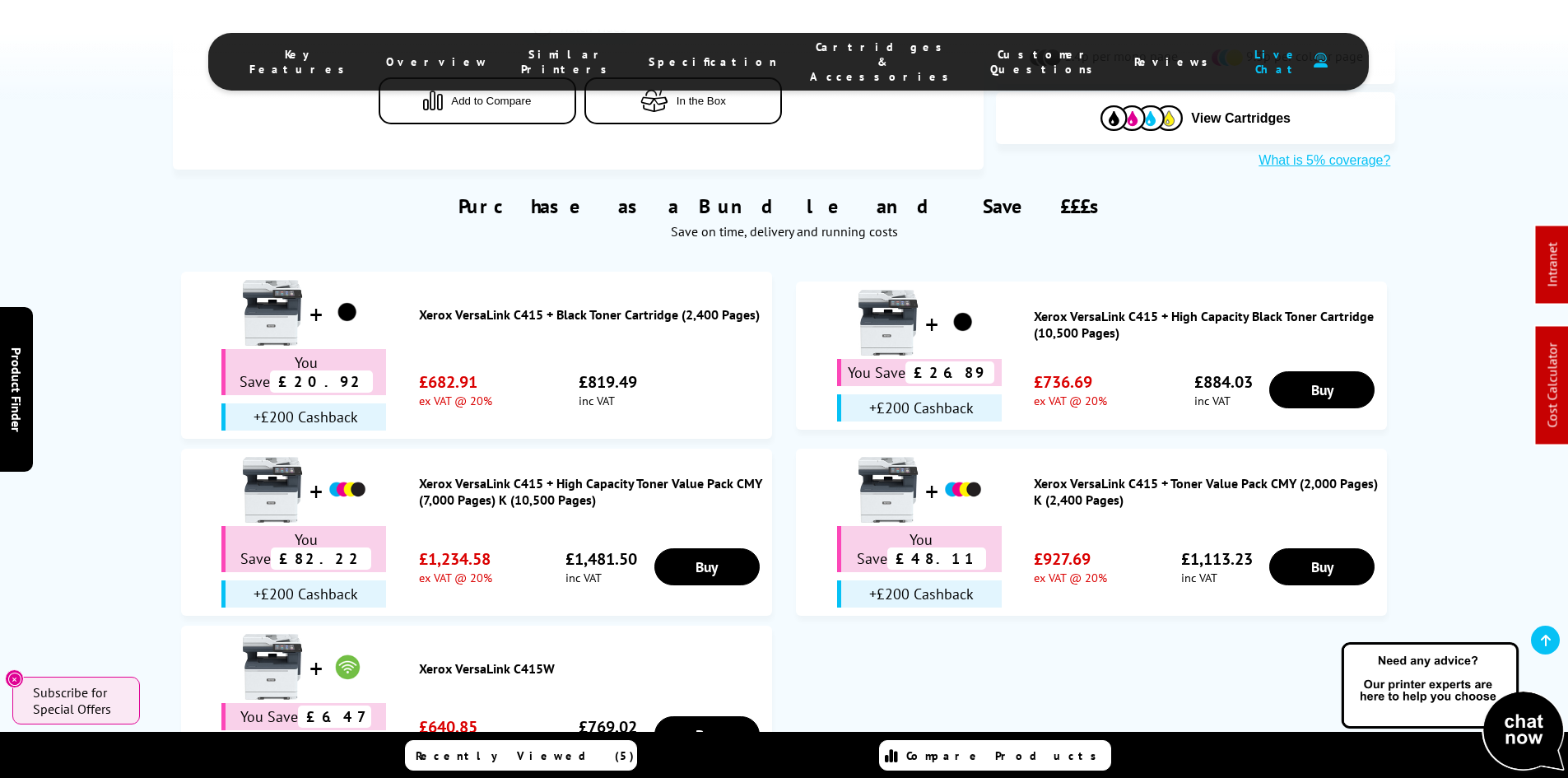
click at [113, 455] on div "Purchase as a Bundle and Save £££s Save on time, delivery and running costs You…" at bounding box center [784, 480] width 1568 height 623
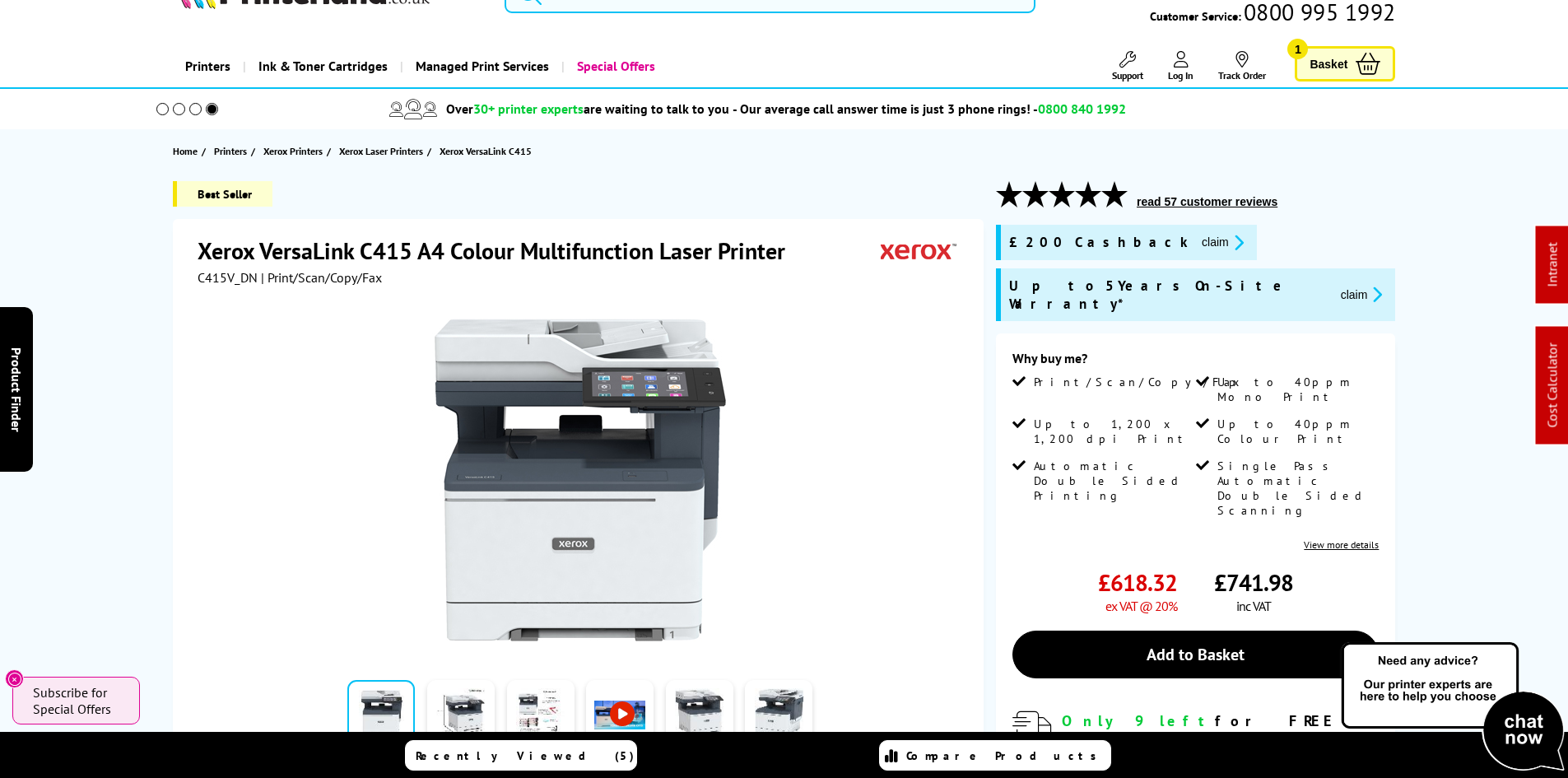
scroll to position [0, 0]
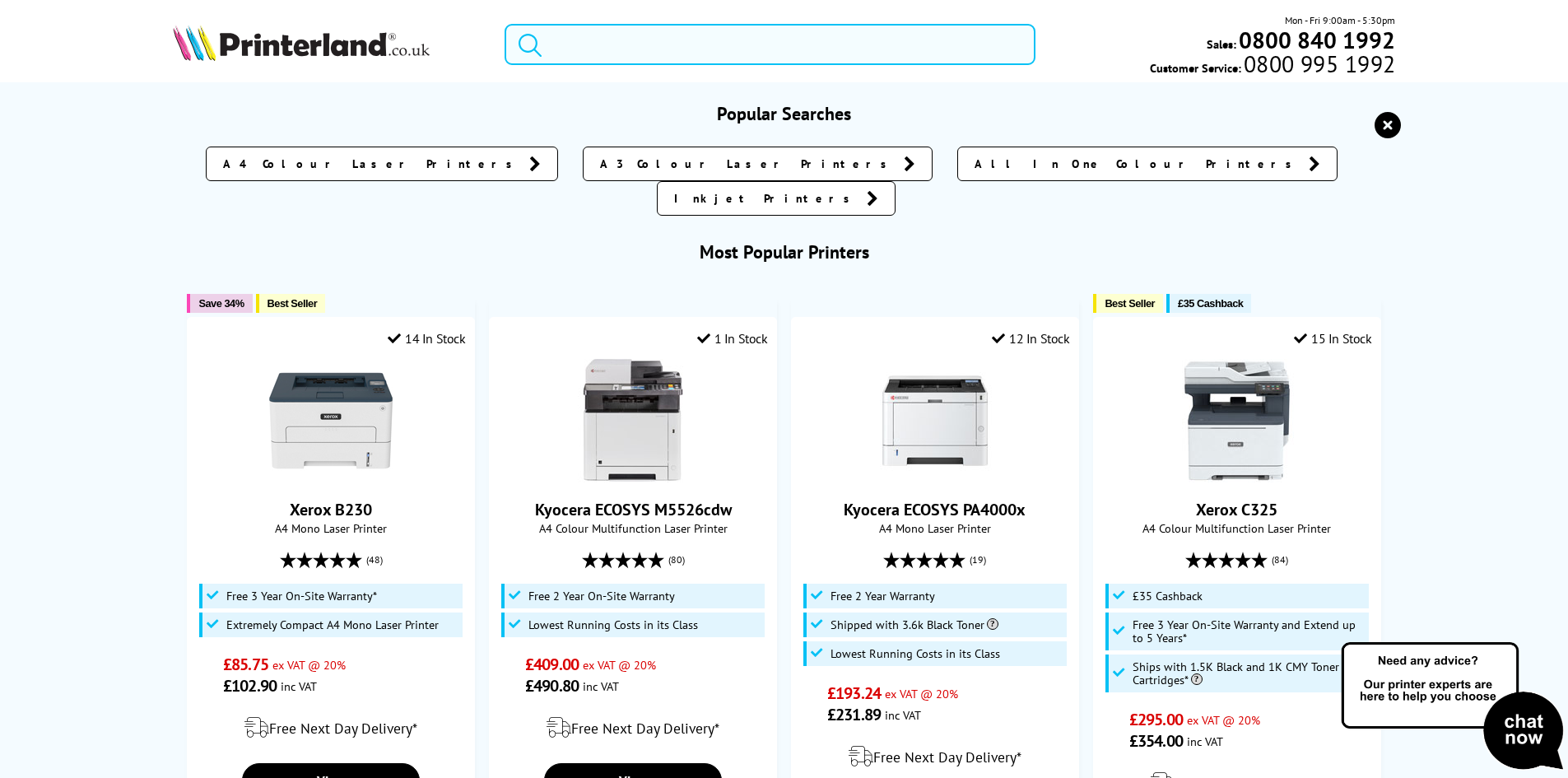
paste input "C415V_DN"
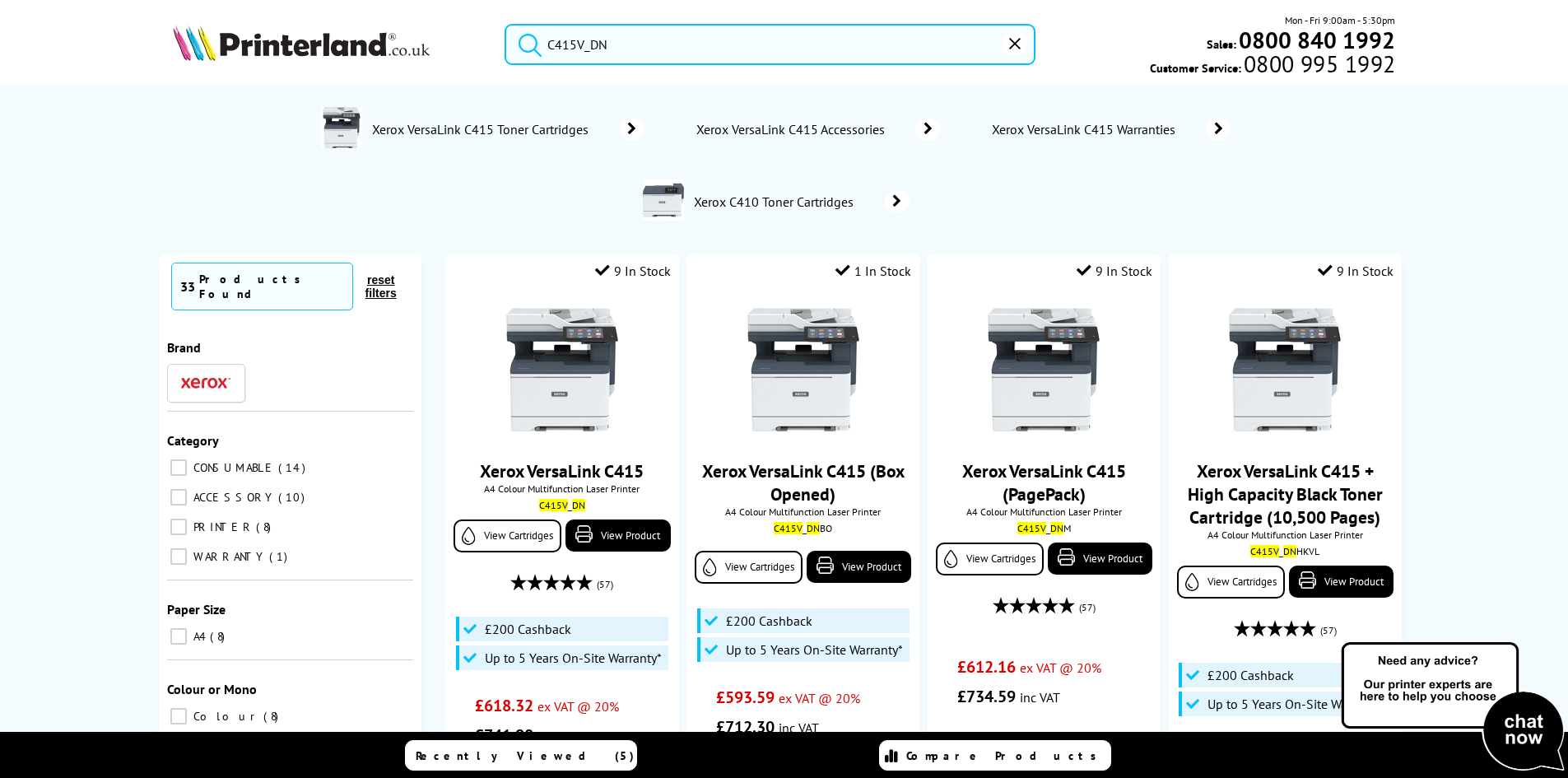
type input "C415V_DN"
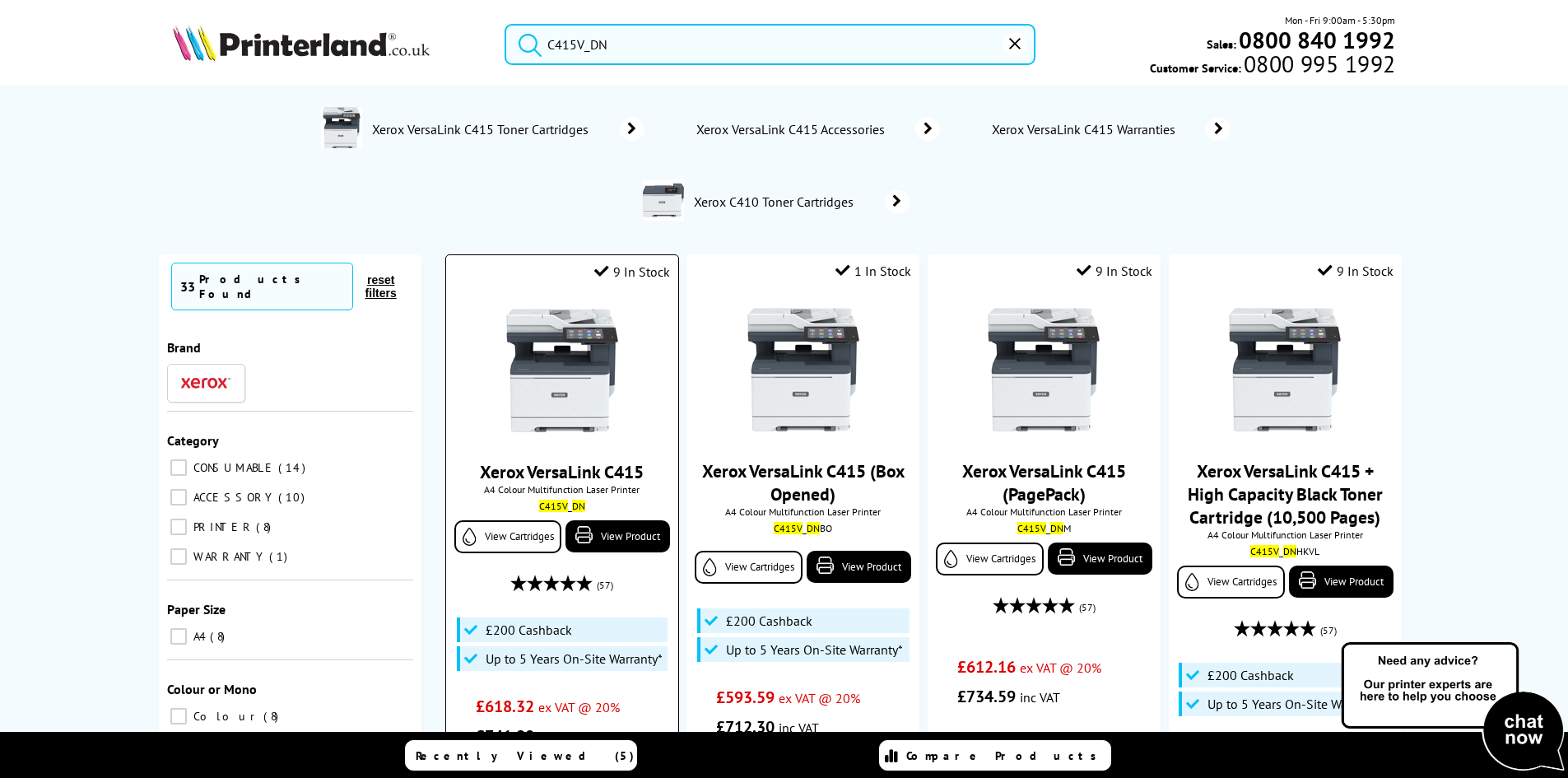
click at [554, 396] on img at bounding box center [561, 370] width 124 height 124
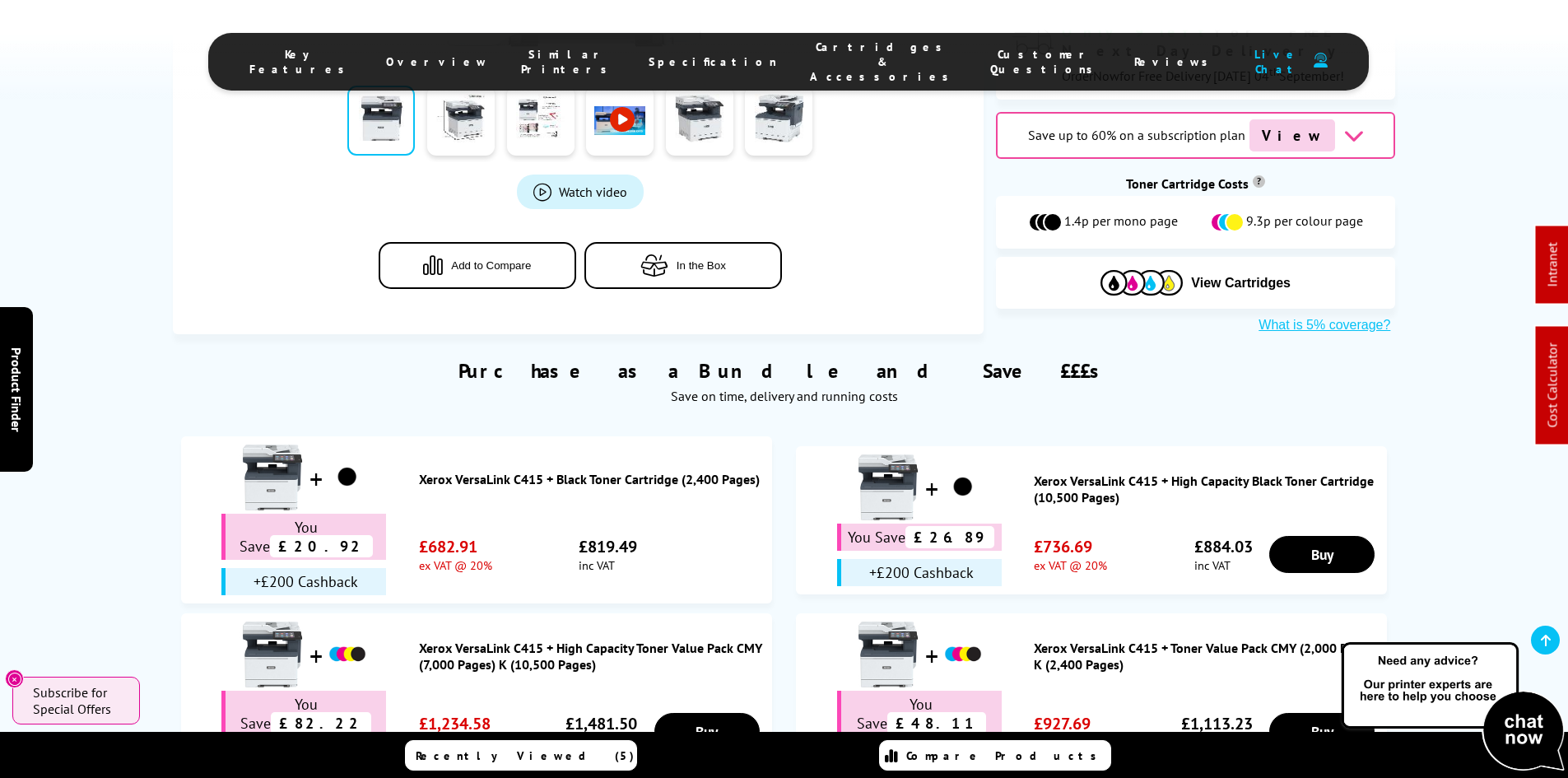
scroll to position [1153, 0]
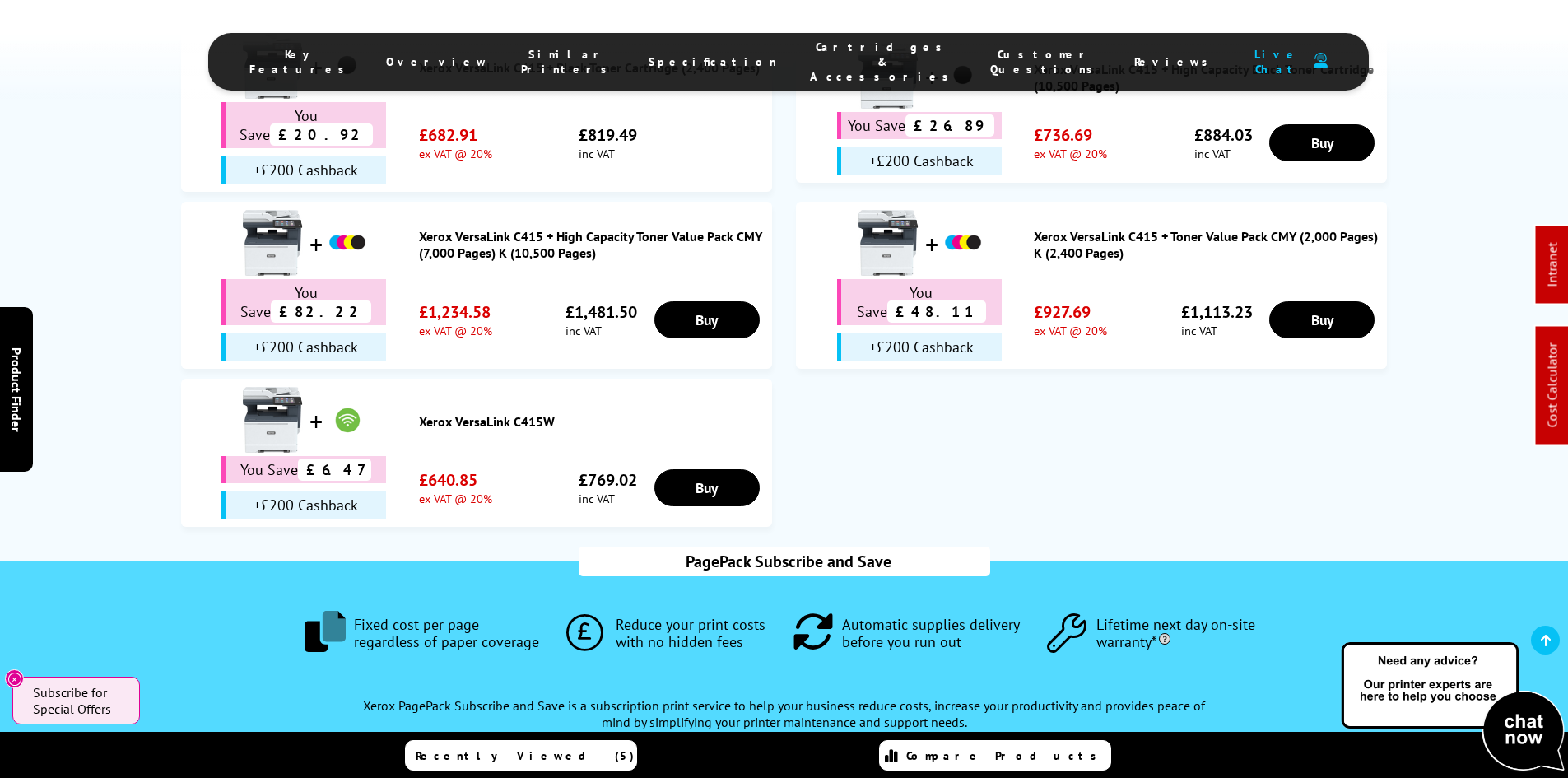
click at [128, 376] on div "Purchase as a Bundle and Save £££s Save on time, delivery and running costs Xer…" at bounding box center [784, 229] width 1316 height 615
click at [124, 374] on div "Purchase as a Bundle and Save £££s Save on time, delivery and running costs You…" at bounding box center [784, 234] width 1568 height 623
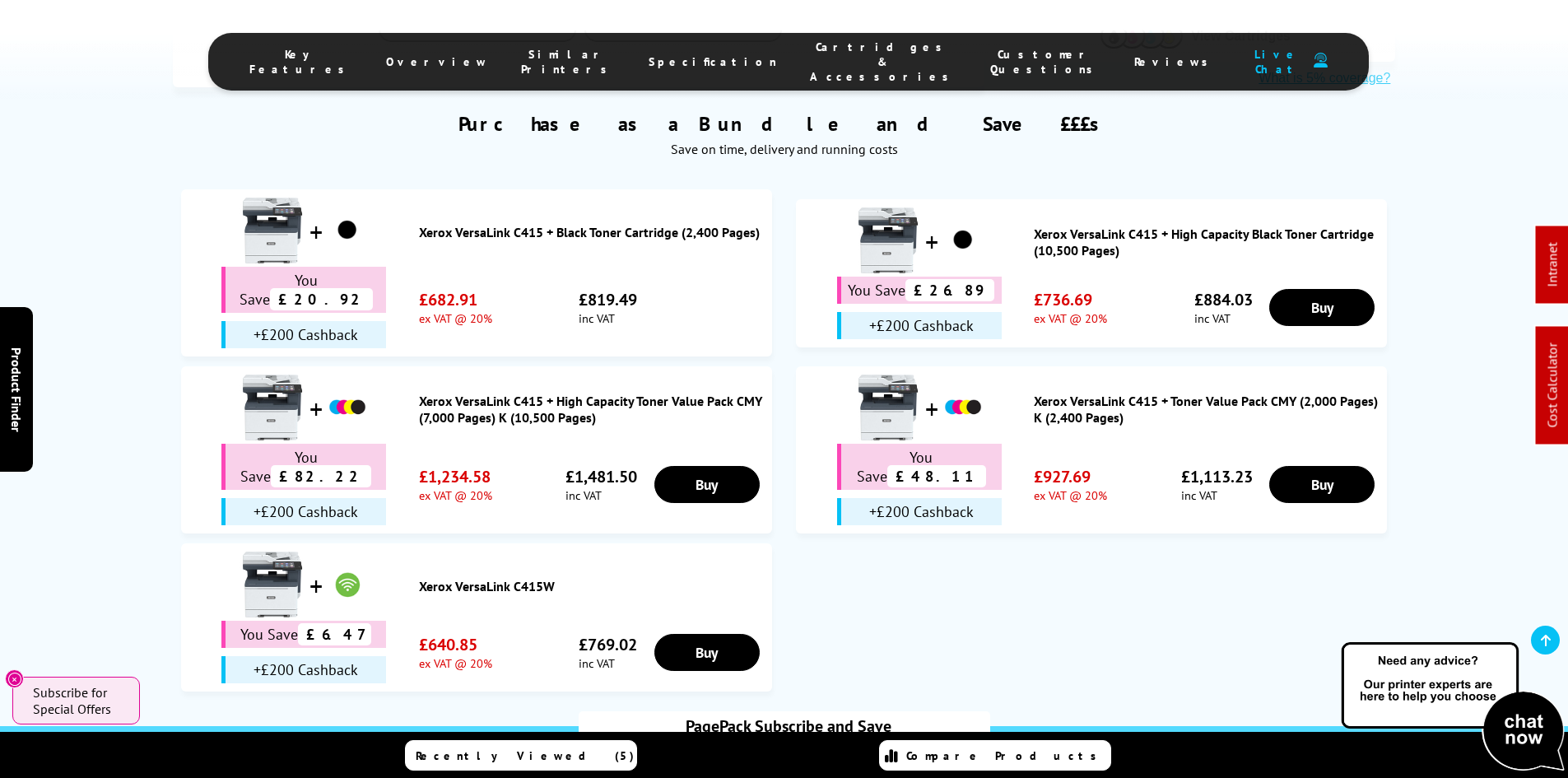
scroll to position [659, 0]
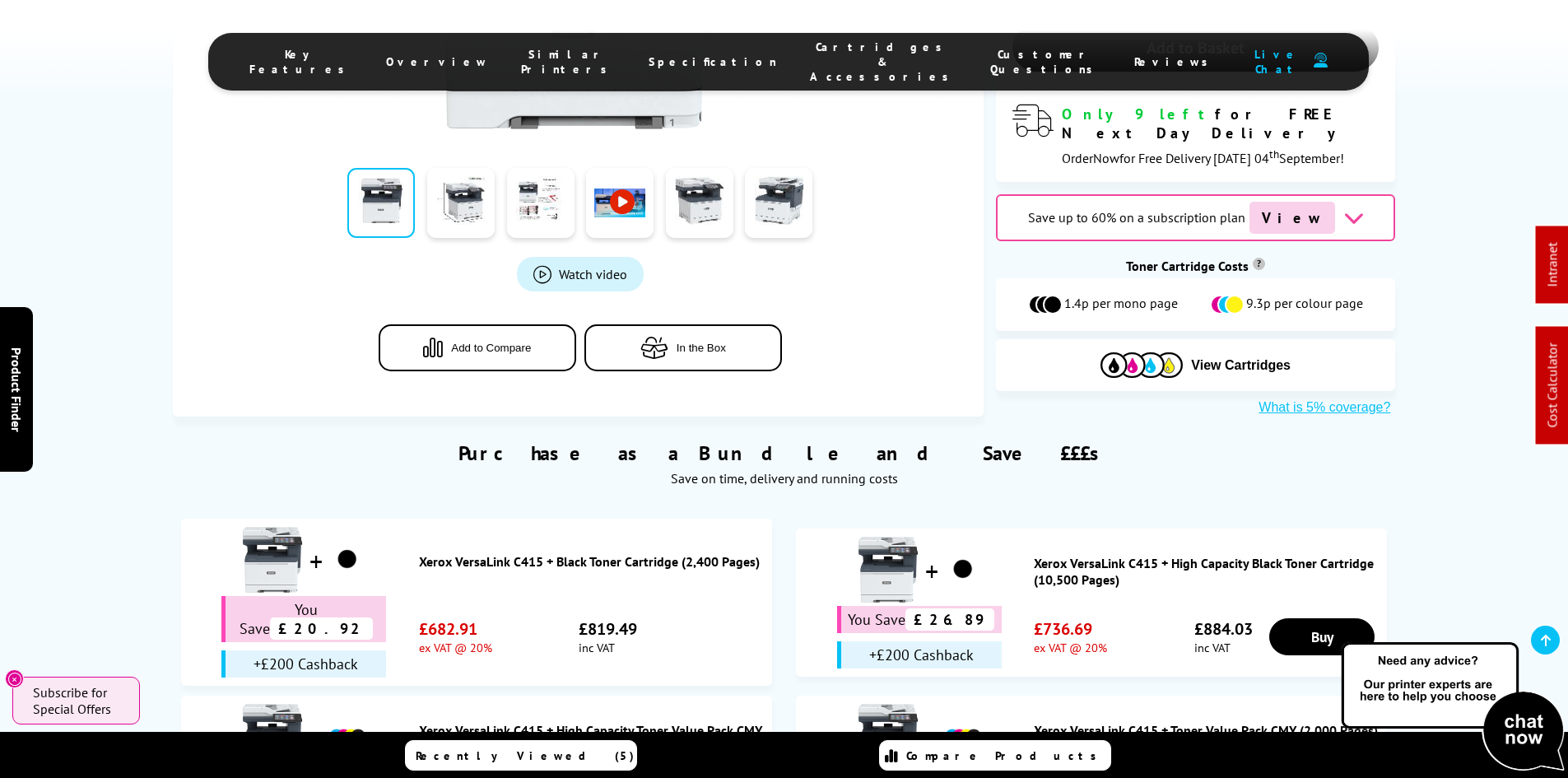
click at [102, 436] on div "Purchase as a Bundle and Save £££s Save on time, delivery and running costs You…" at bounding box center [784, 727] width 1568 height 623
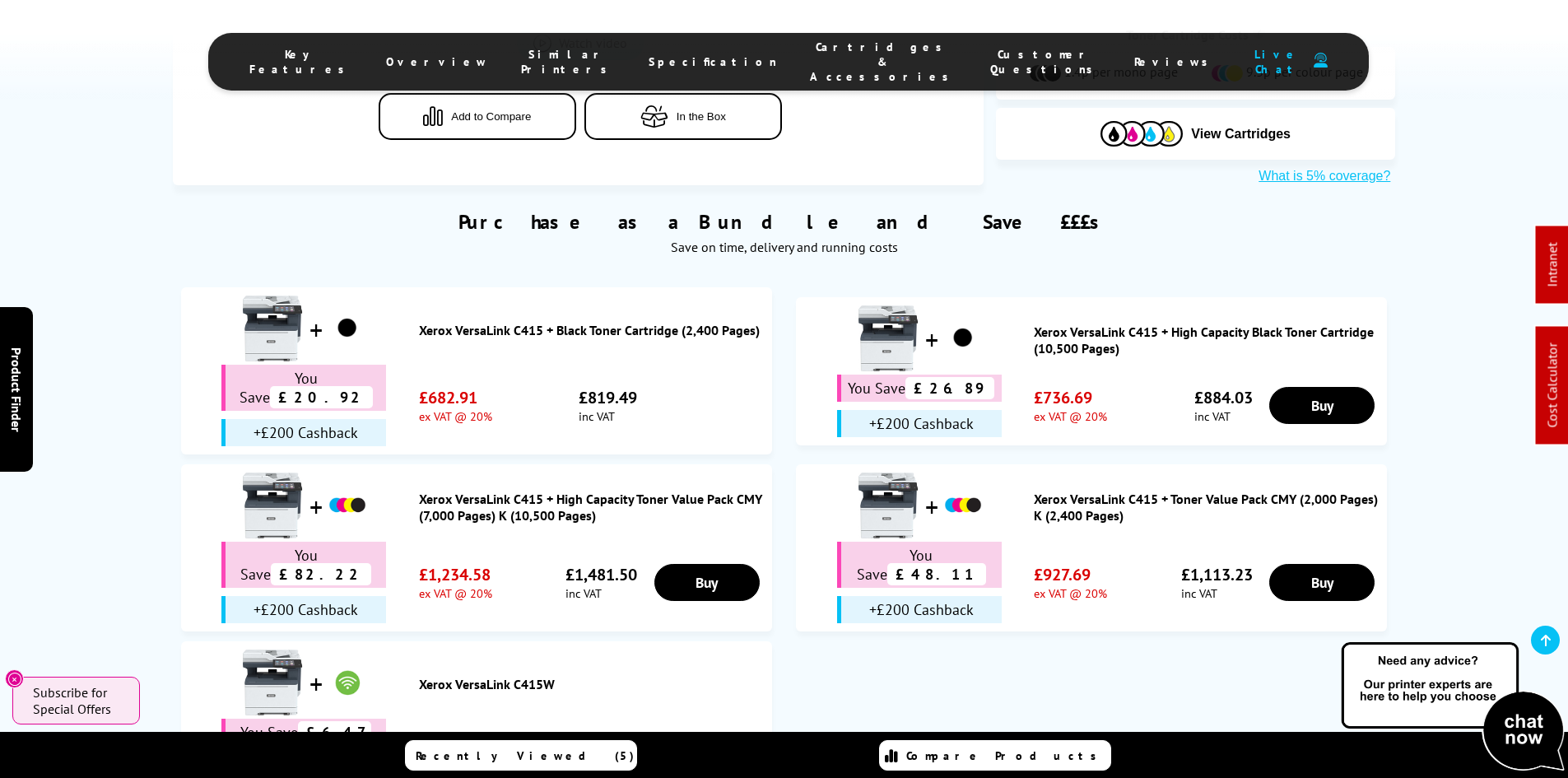
scroll to position [906, 0]
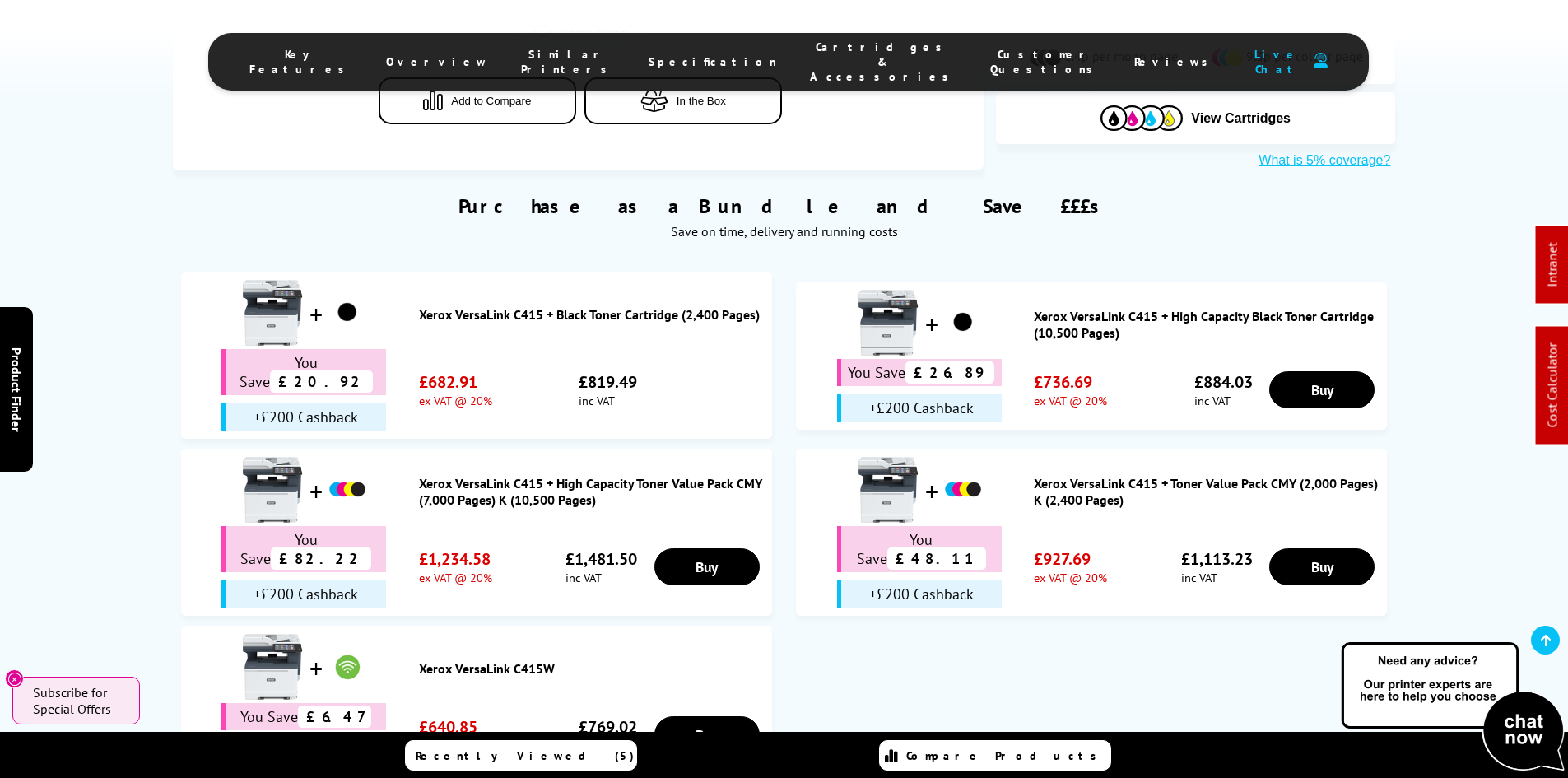
click at [102, 482] on div "Purchase as a Bundle and Save £££s Save on time, delivery and running costs You…" at bounding box center [784, 480] width 1568 height 623
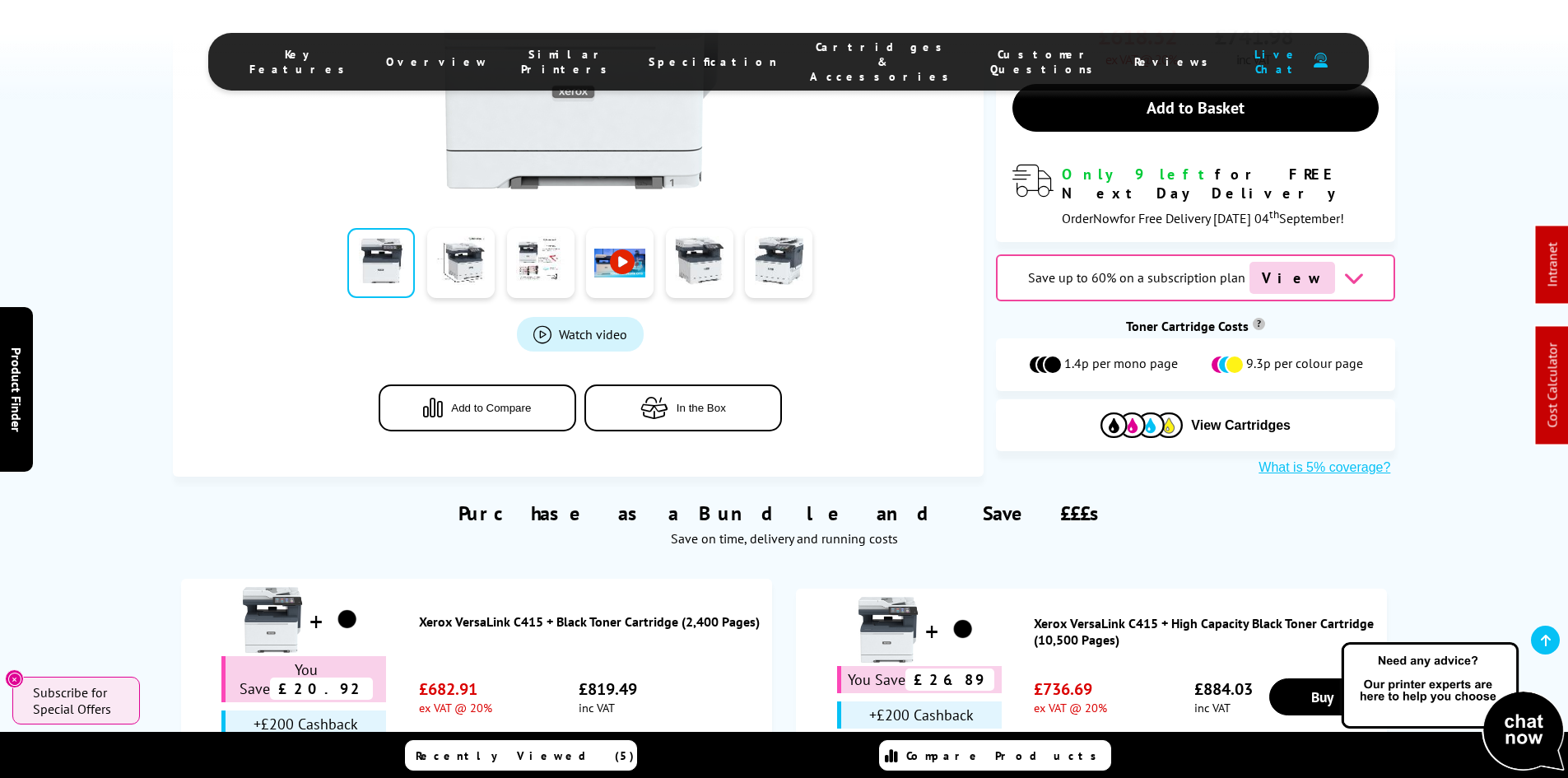
scroll to position [576, 0]
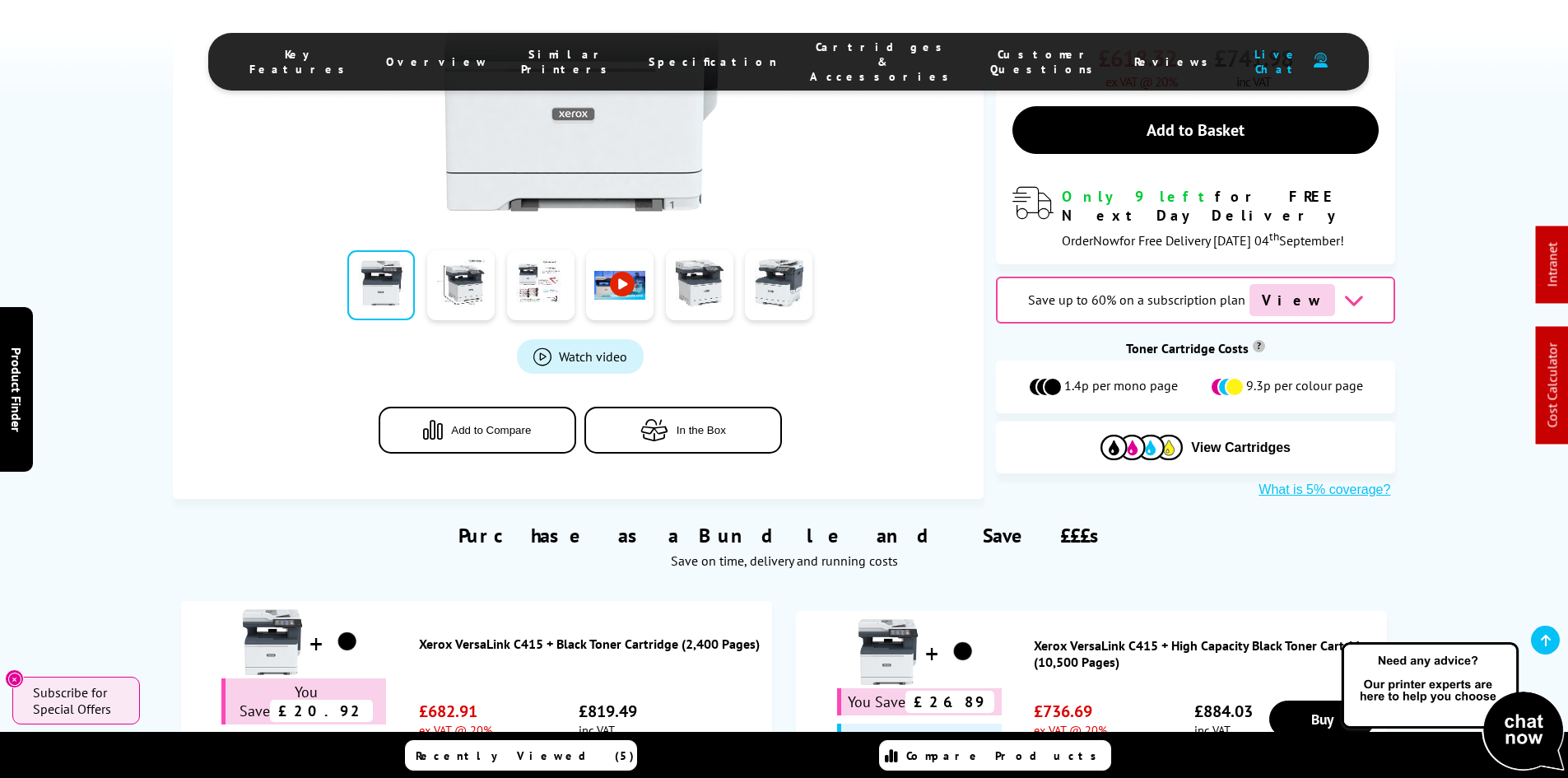
click at [855, 50] on span "Cartridges & Accessories" at bounding box center [883, 61] width 147 height 44
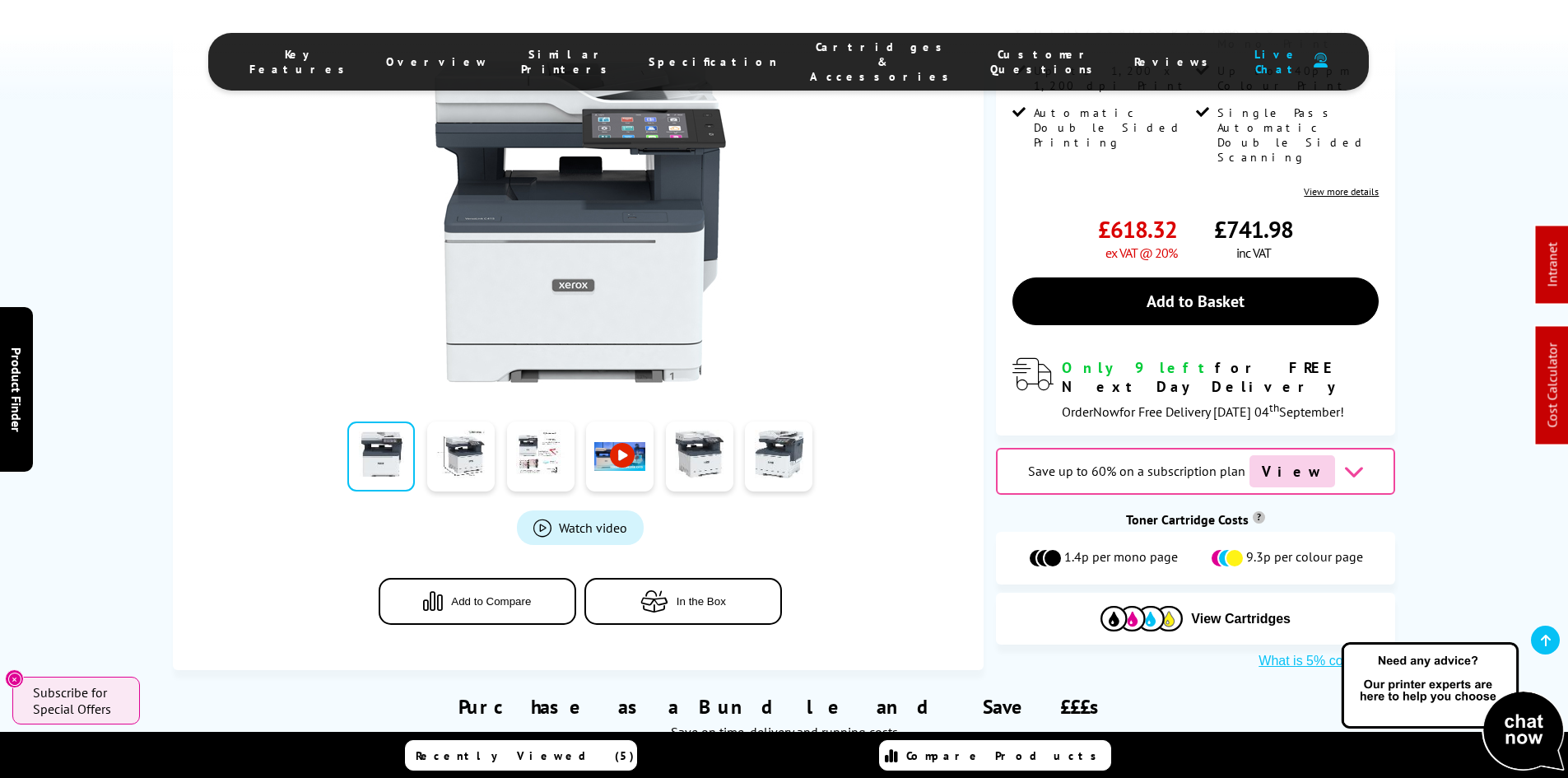
scroll to position [404, 0]
click at [160, 413] on div "Best Seller Xerox VersaLink C415 A4 Colour Multifunction Laser Printer C415V_DN…" at bounding box center [784, 249] width 1316 height 842
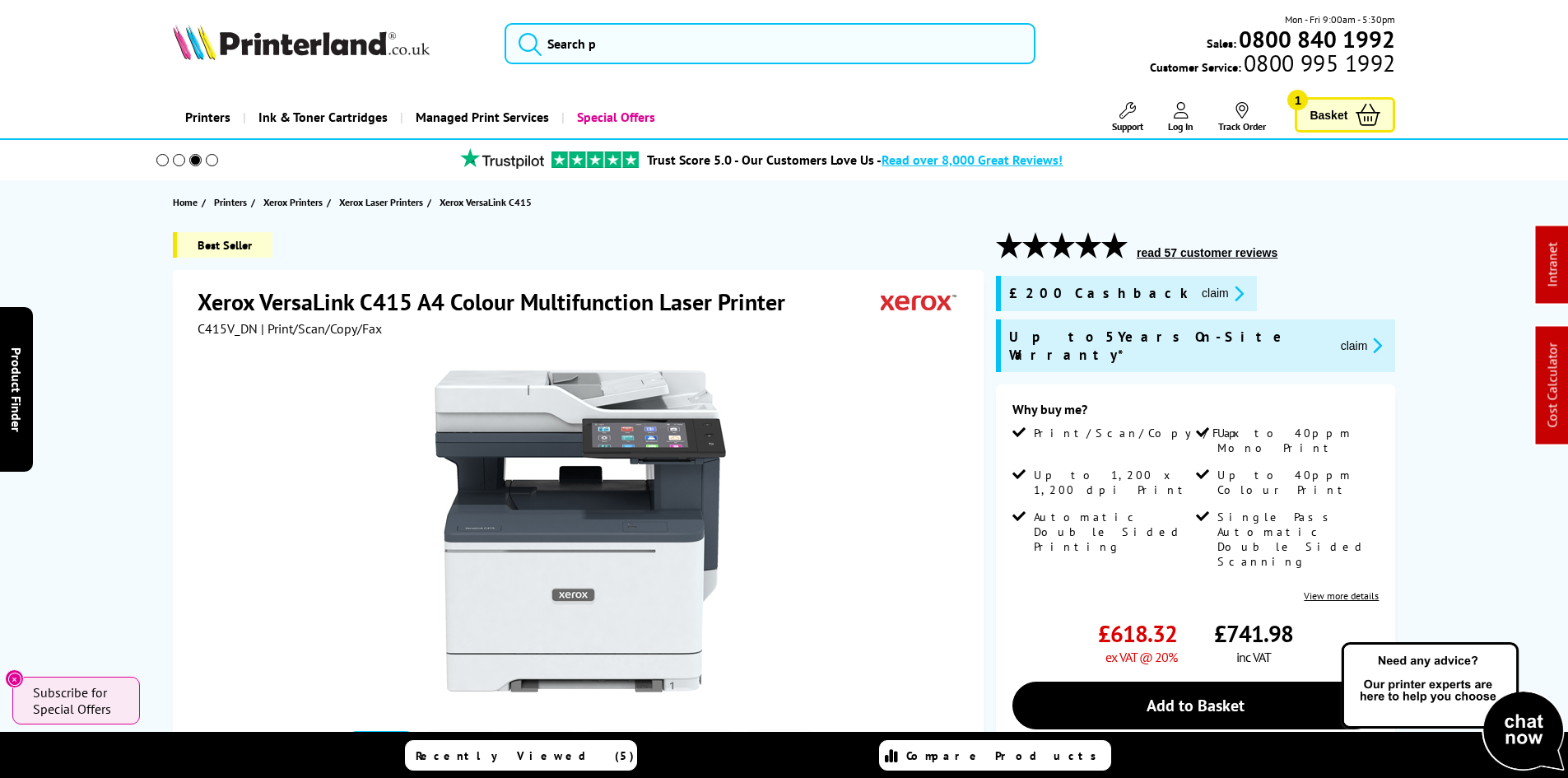
scroll to position [0, 0]
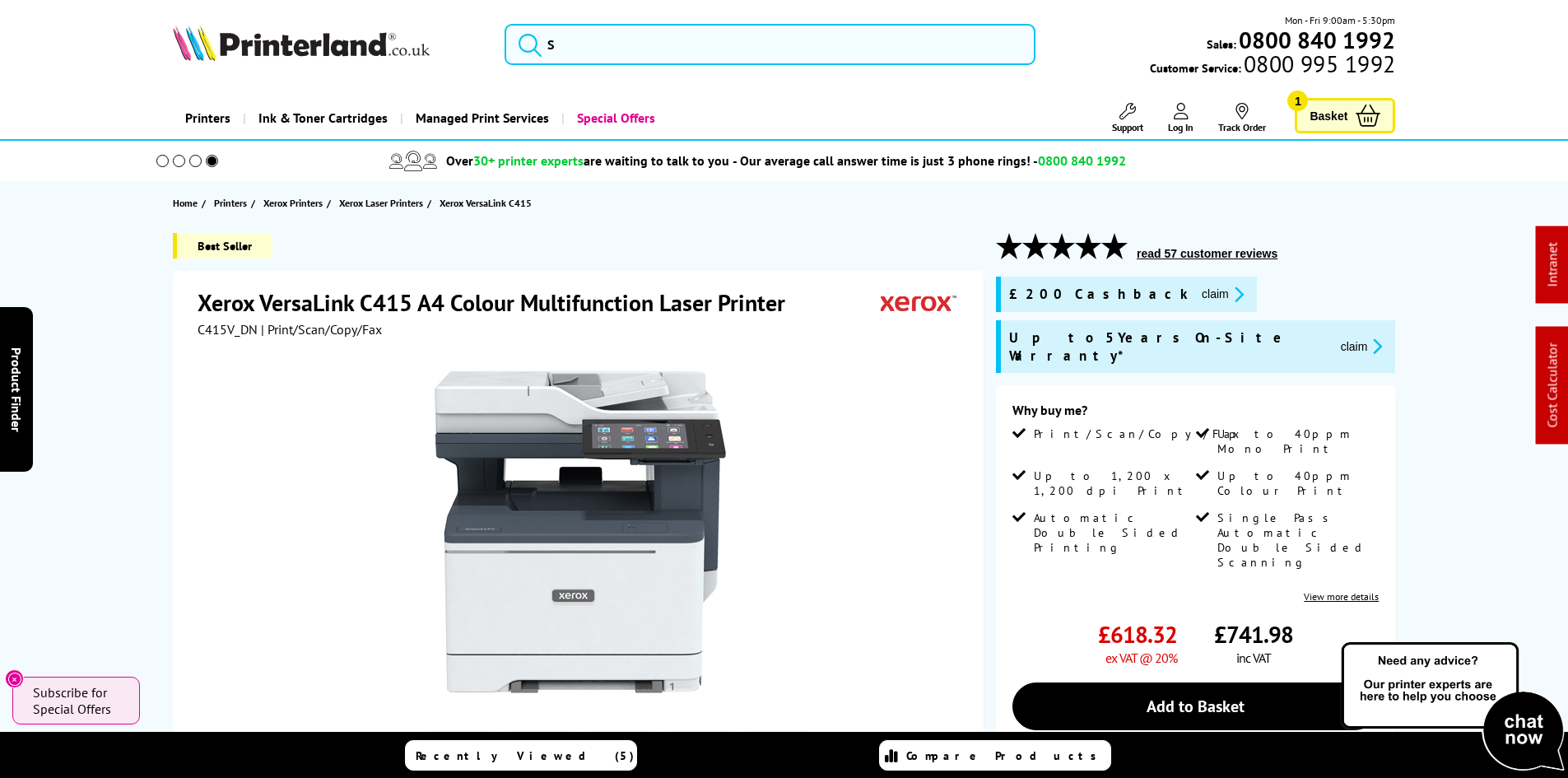
click at [154, 348] on div "Best Seller Xerox VersaLink C415 A4 Colour Multifunction Laser Printer C415V_DN…" at bounding box center [784, 653] width 1316 height 842
click at [148, 474] on div "Best Seller Xerox VersaLink C415 A4 Colour Multifunction Laser Printer C415V_DN…" at bounding box center [784, 653] width 1316 height 842
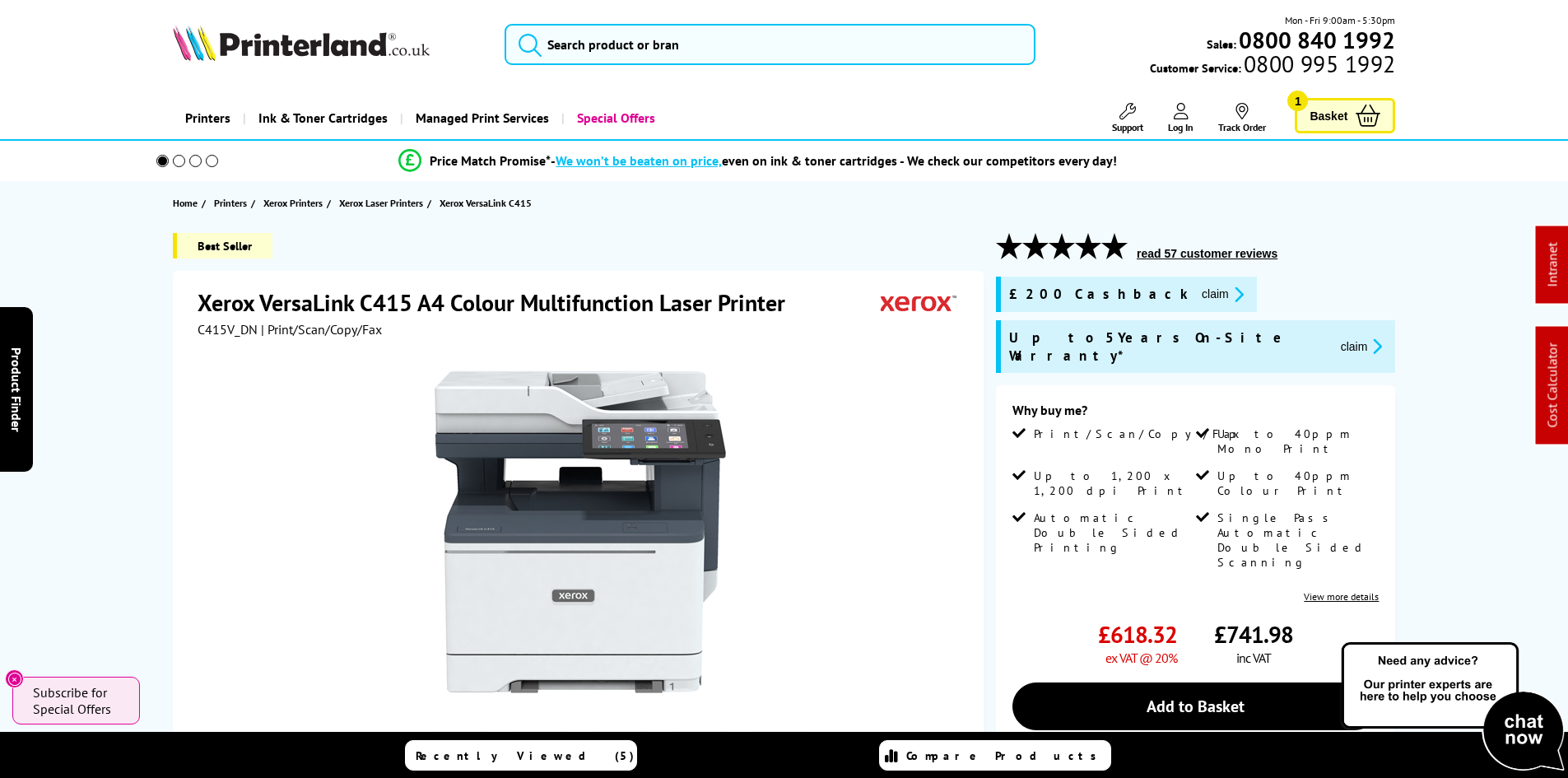
scroll to position [247, 0]
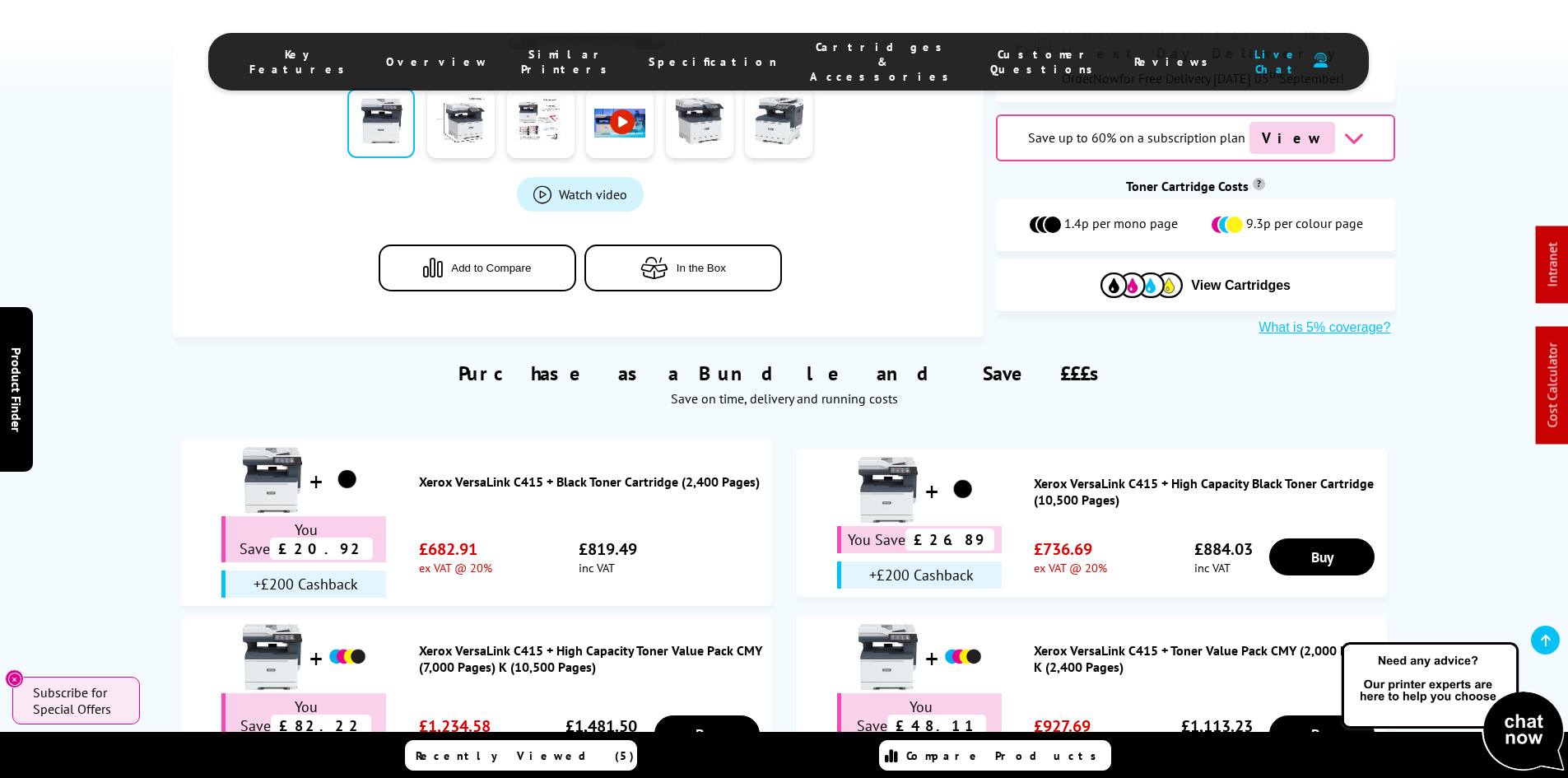
scroll to position [906, 0]
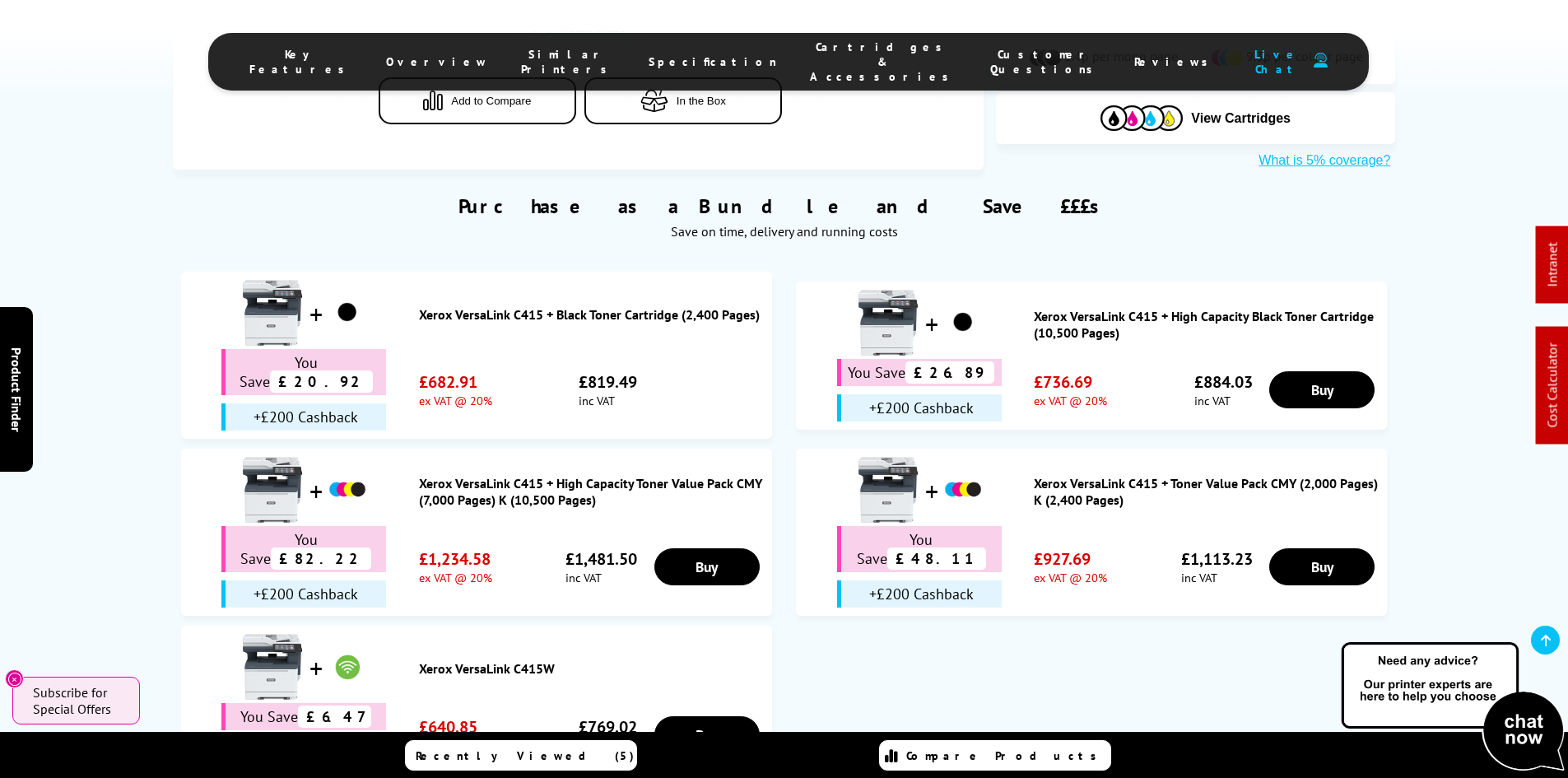
drag, startPoint x: 113, startPoint y: 492, endPoint x: 102, endPoint y: 483, distance: 14.2
click at [130, 494] on div "Purchase as a Bundle and Save £££s Save on time, delivery and running costs You…" at bounding box center [784, 480] width 1568 height 623
click at [815, 48] on span "Cartridges & Accessories" at bounding box center [883, 61] width 147 height 44
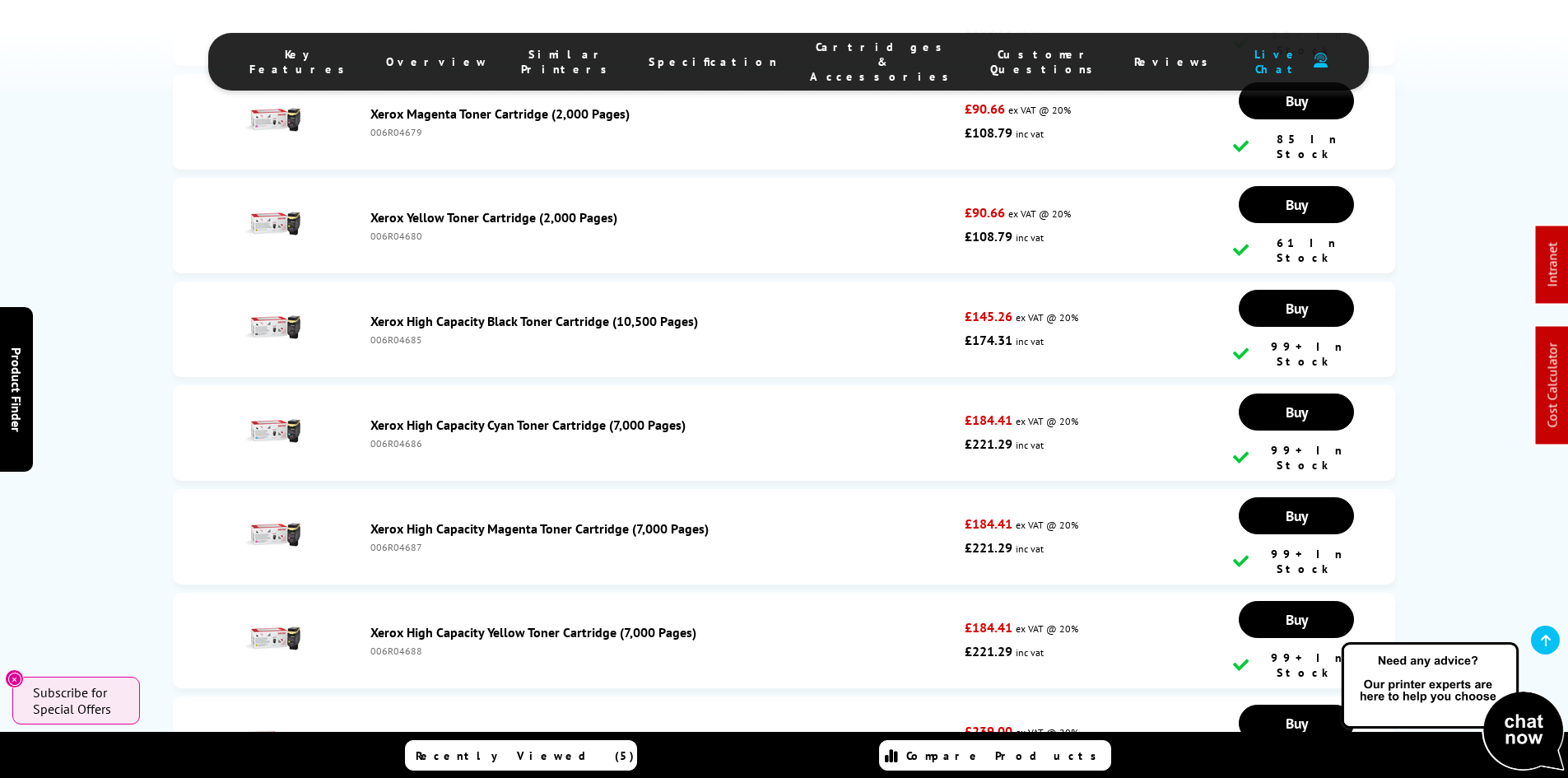
scroll to position [6909, 0]
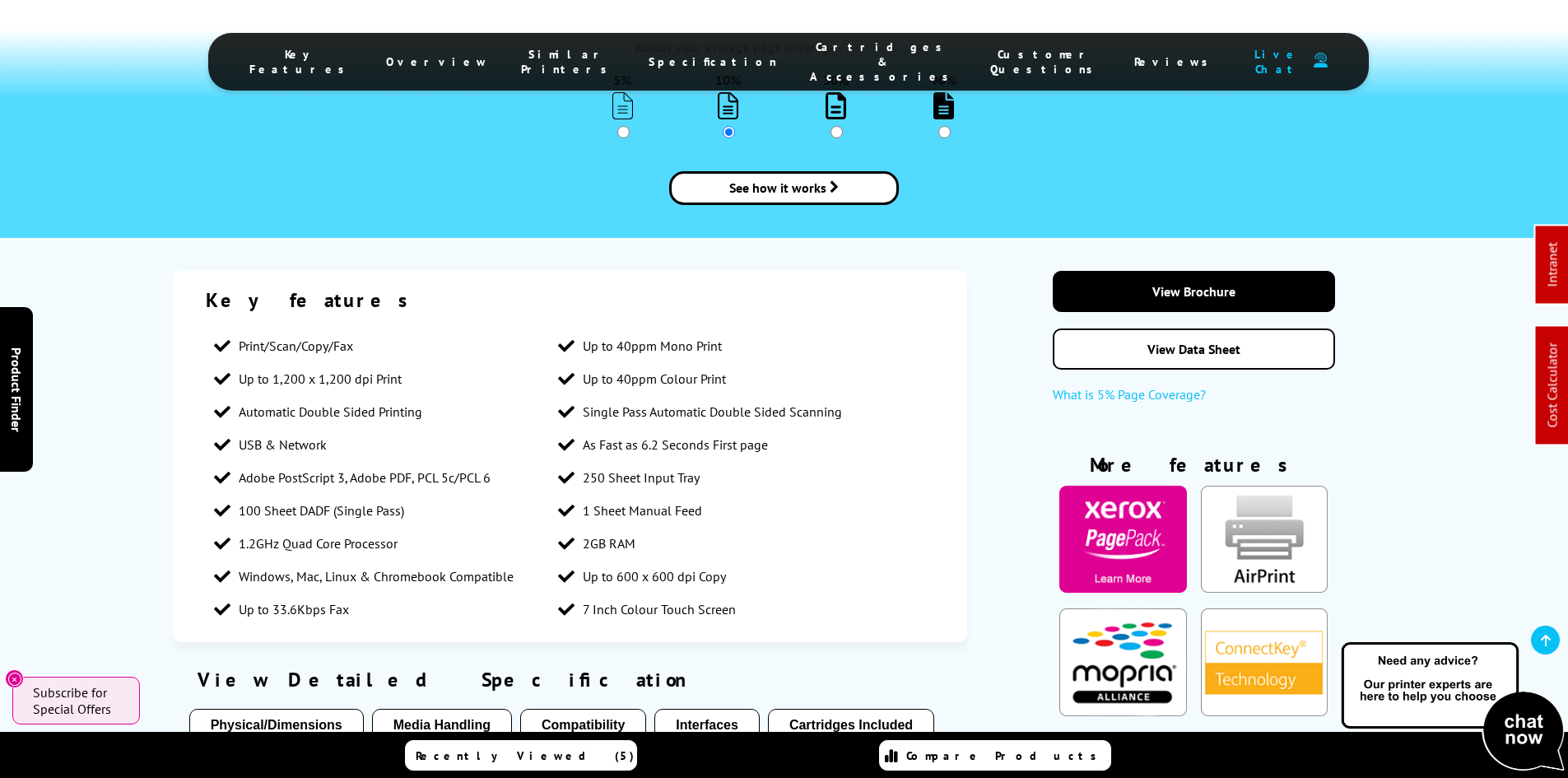
scroll to position [2381, 0]
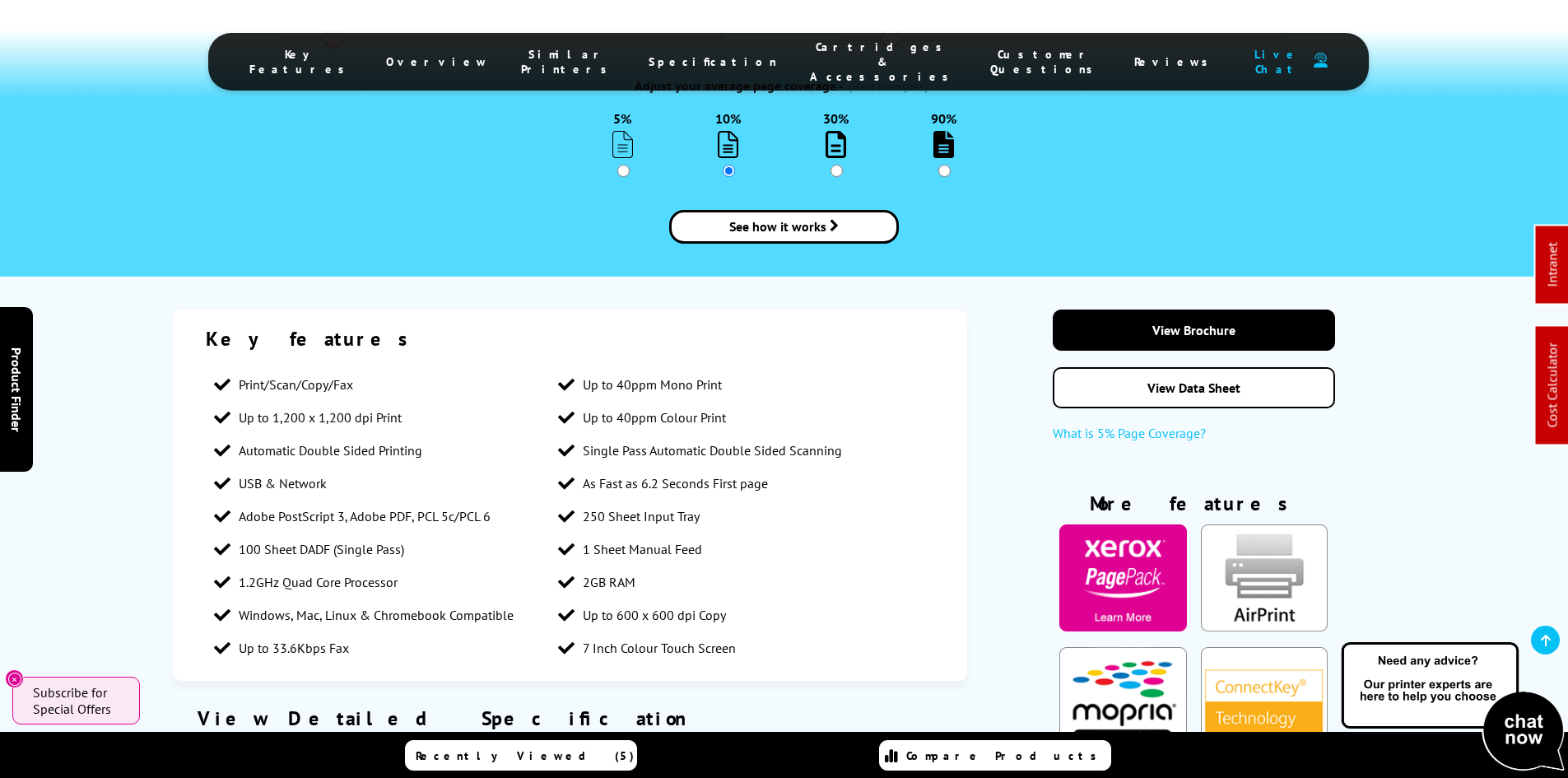
drag, startPoint x: 60, startPoint y: 492, endPoint x: 118, endPoint y: 621, distance: 141.4
click at [67, 500] on div "Key features Print/Scan/Copy/Fax Up to 40ppm Mono Print Up to 1,200 x 1,200 dpi…" at bounding box center [784, 665] width 1568 height 710
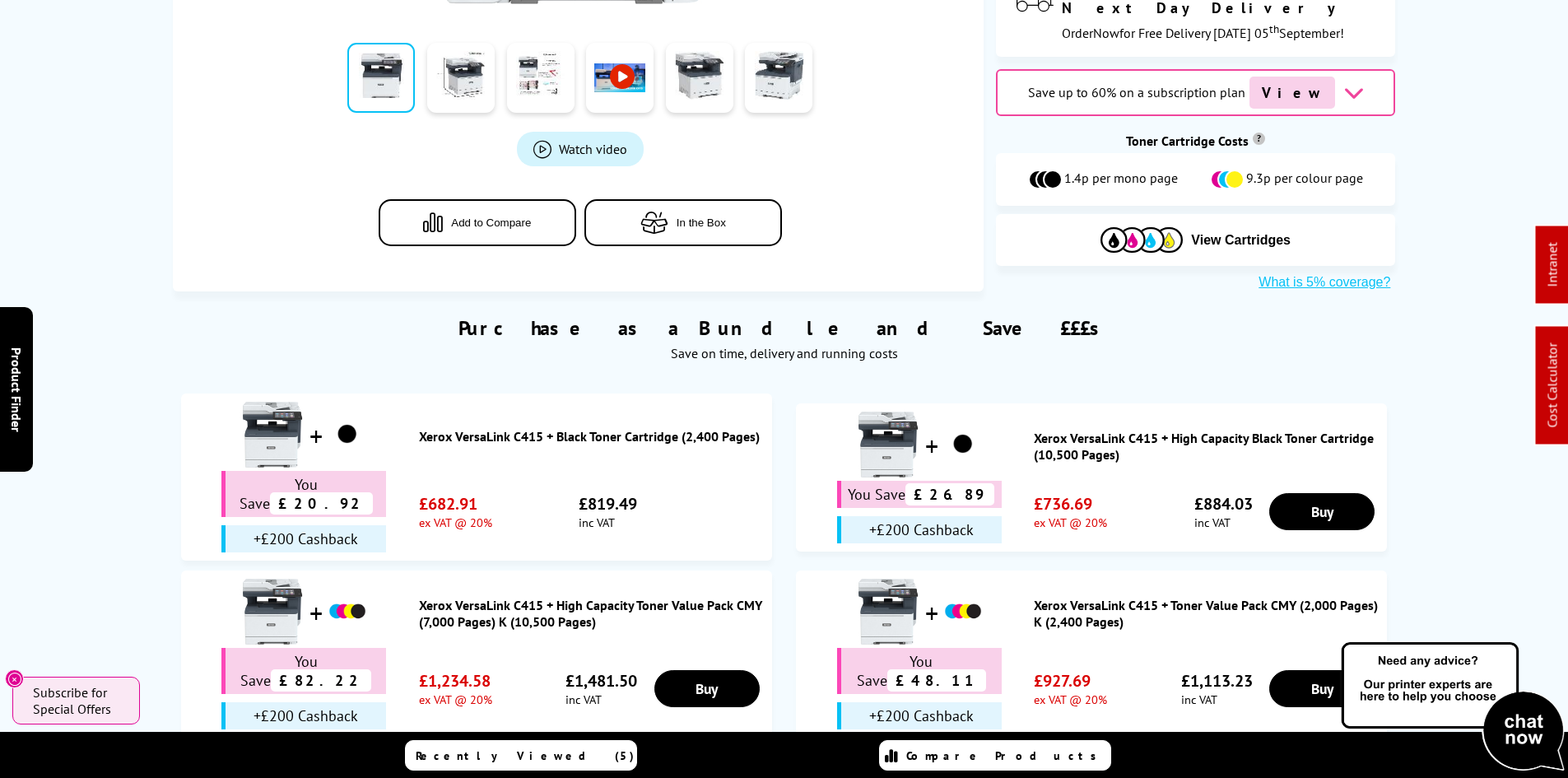
scroll to position [0, 0]
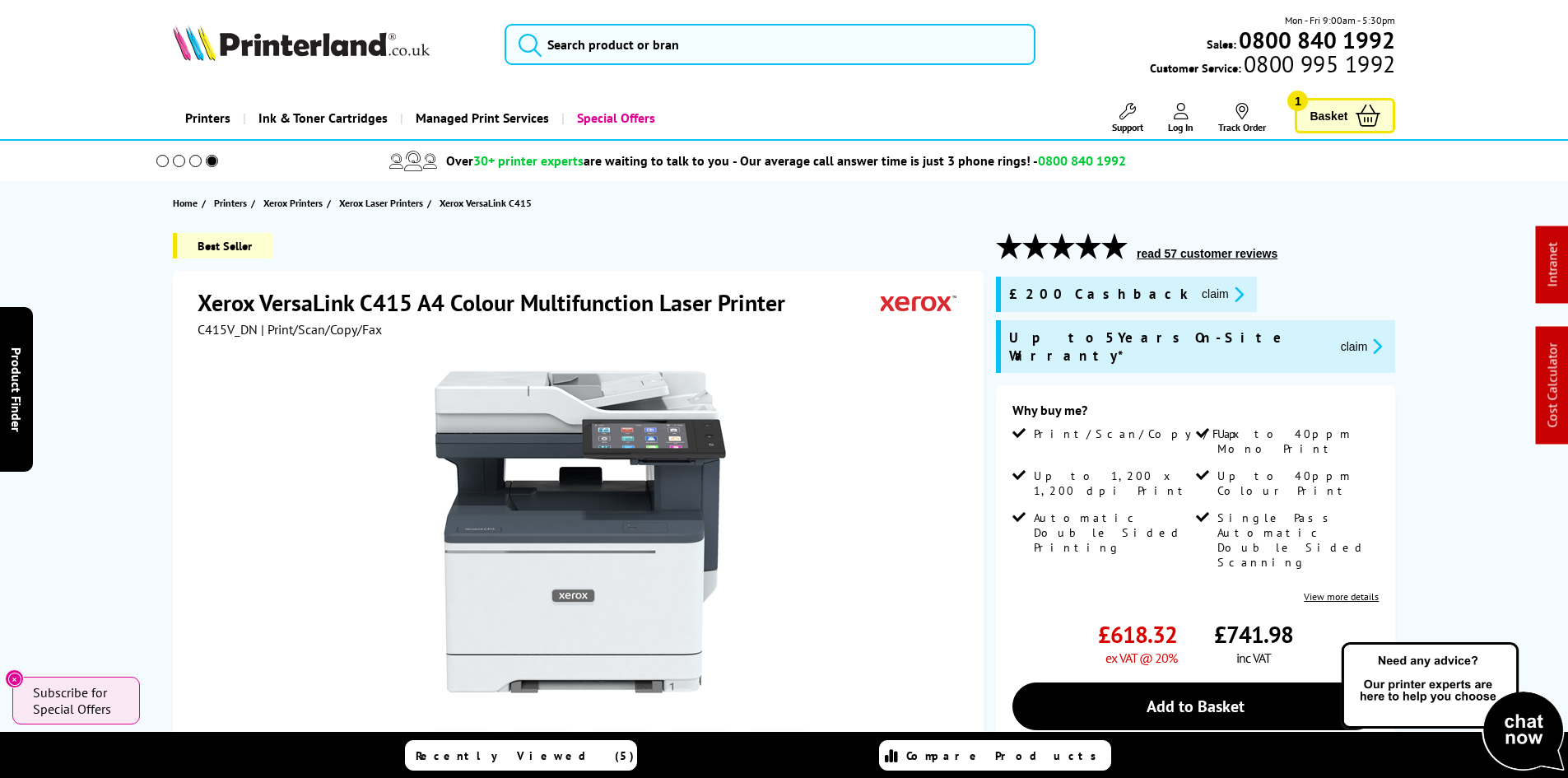
drag, startPoint x: 121, startPoint y: 625, endPoint x: 112, endPoint y: 340, distance: 285.1
drag, startPoint x: 1133, startPoint y: 293, endPoint x: 1161, endPoint y: 349, distance: 62.6
click at [1196, 293] on button "claim" at bounding box center [1222, 294] width 52 height 19
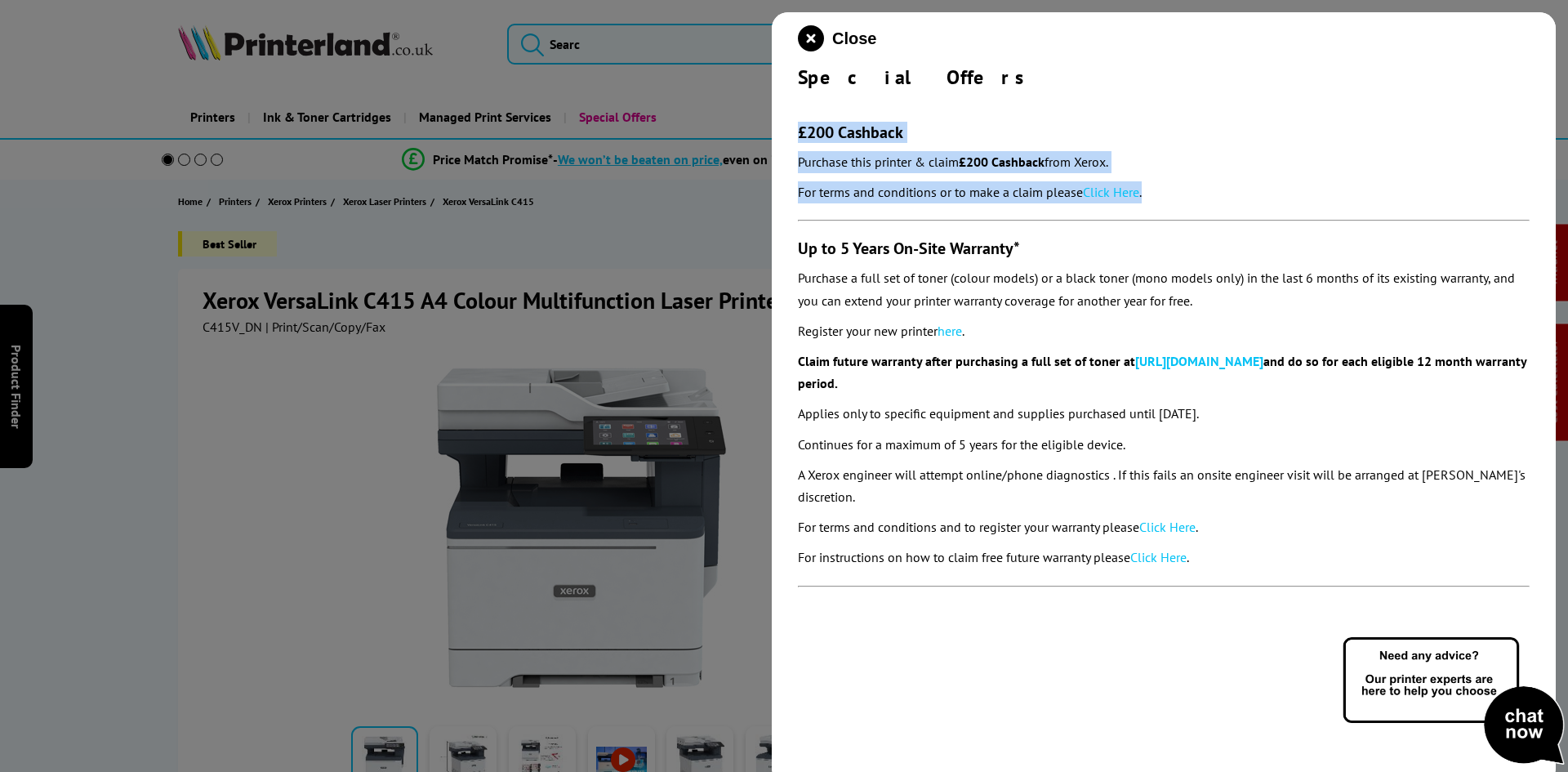
drag, startPoint x: 790, startPoint y: 129, endPoint x: 1185, endPoint y: 183, distance: 398.7
click at [1185, 183] on div "Close Special Offers £200 Cashback Purchase this printer & claim £200 Cashback …" at bounding box center [1163, 398] width 784 height 772
copy section "£200 Cashback Purchase this printer & claim £200 Cashback from Xerox. For terms…"
click at [1255, 187] on p "For terms and conditions or to make a claim please Click Here ." at bounding box center [1164, 192] width 731 height 22
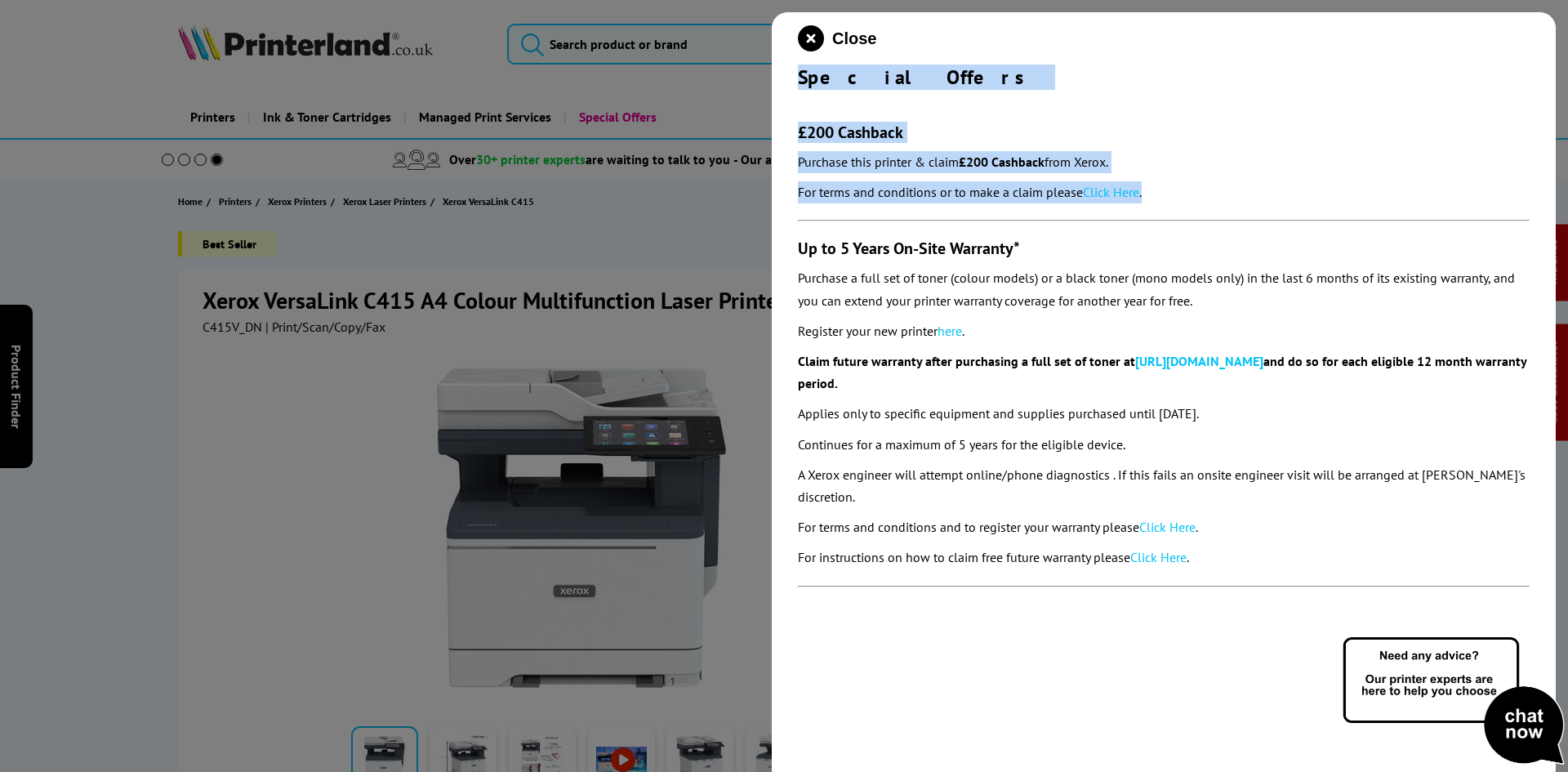
drag, startPoint x: 793, startPoint y: 80, endPoint x: 1182, endPoint y: 185, distance: 402.9
click at [1171, 193] on div "Close Special Offers £200 Cashback Purchase this printer & claim £200 Cashback …" at bounding box center [1163, 398] width 784 height 772
copy div "Special Offers £200 Cashback Purchase this printer & claim £200 Cashback from X…"
click at [818, 42] on icon "close modal" at bounding box center [811, 38] width 26 height 26
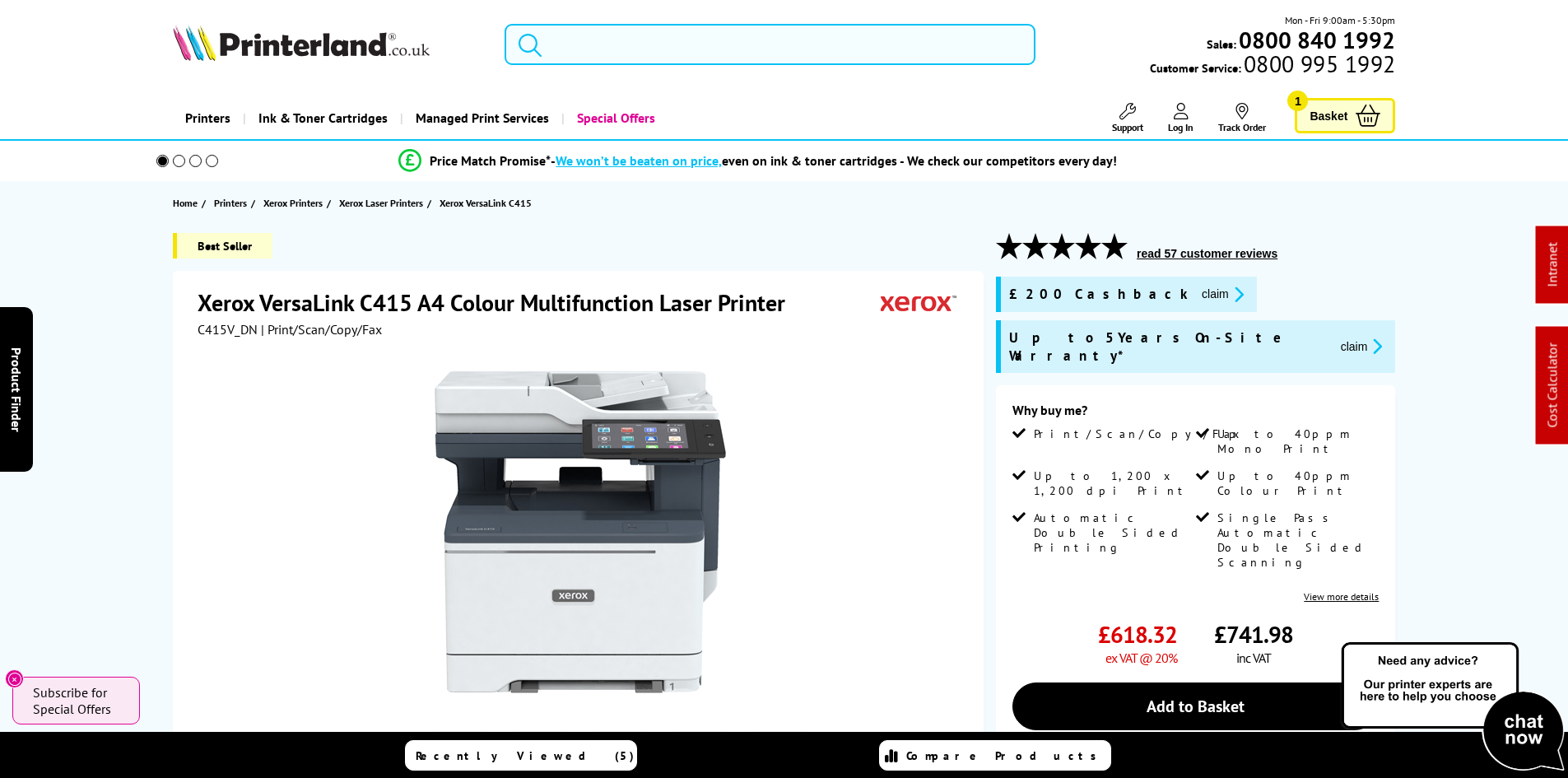
drag, startPoint x: 571, startPoint y: 43, endPoint x: 654, endPoint y: 59, distance: 84.5
click at [576, 42] on input "search" at bounding box center [770, 45] width 531 height 42
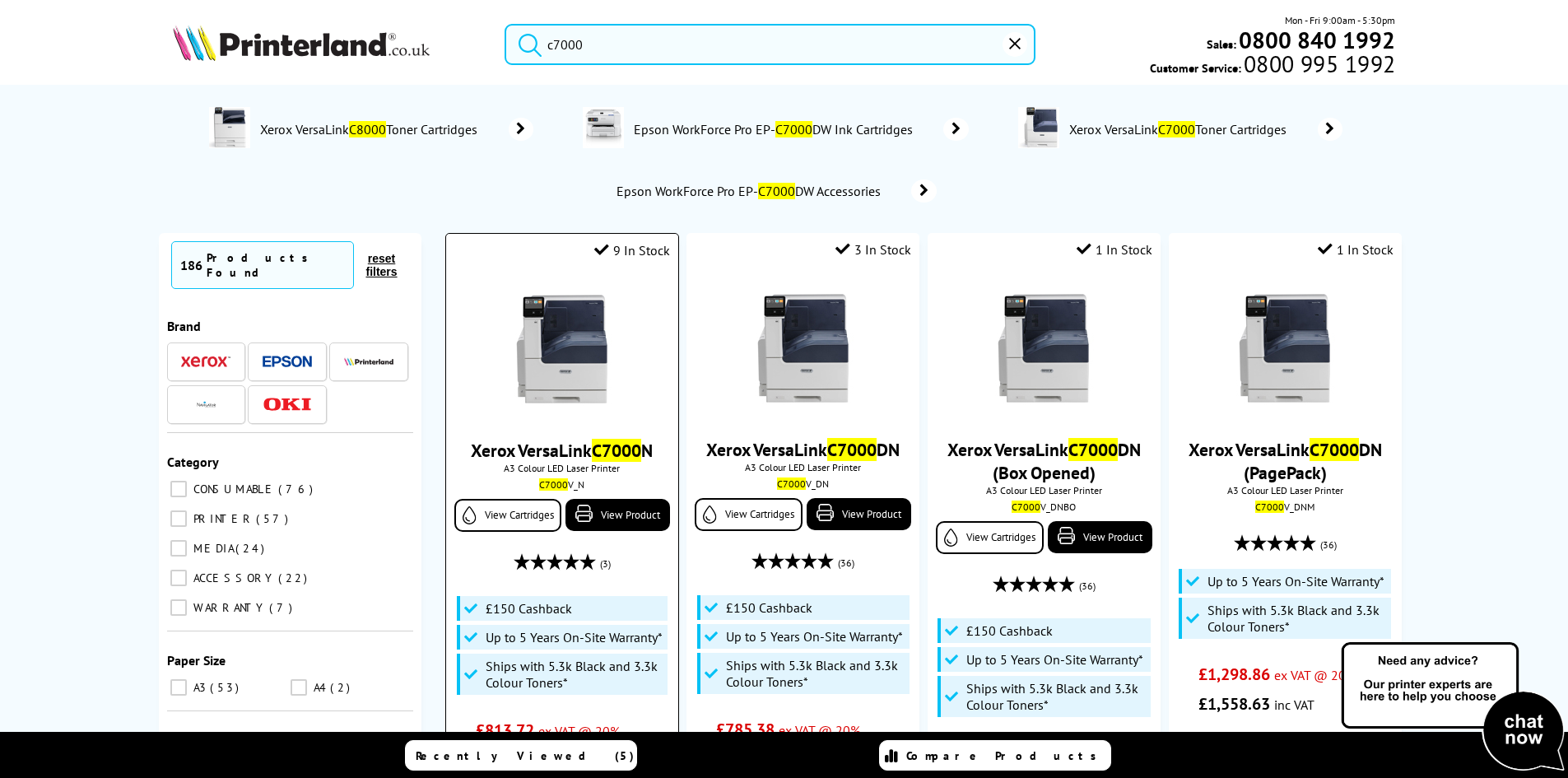
type input "c7000"
click at [573, 331] on img at bounding box center [561, 349] width 124 height 124
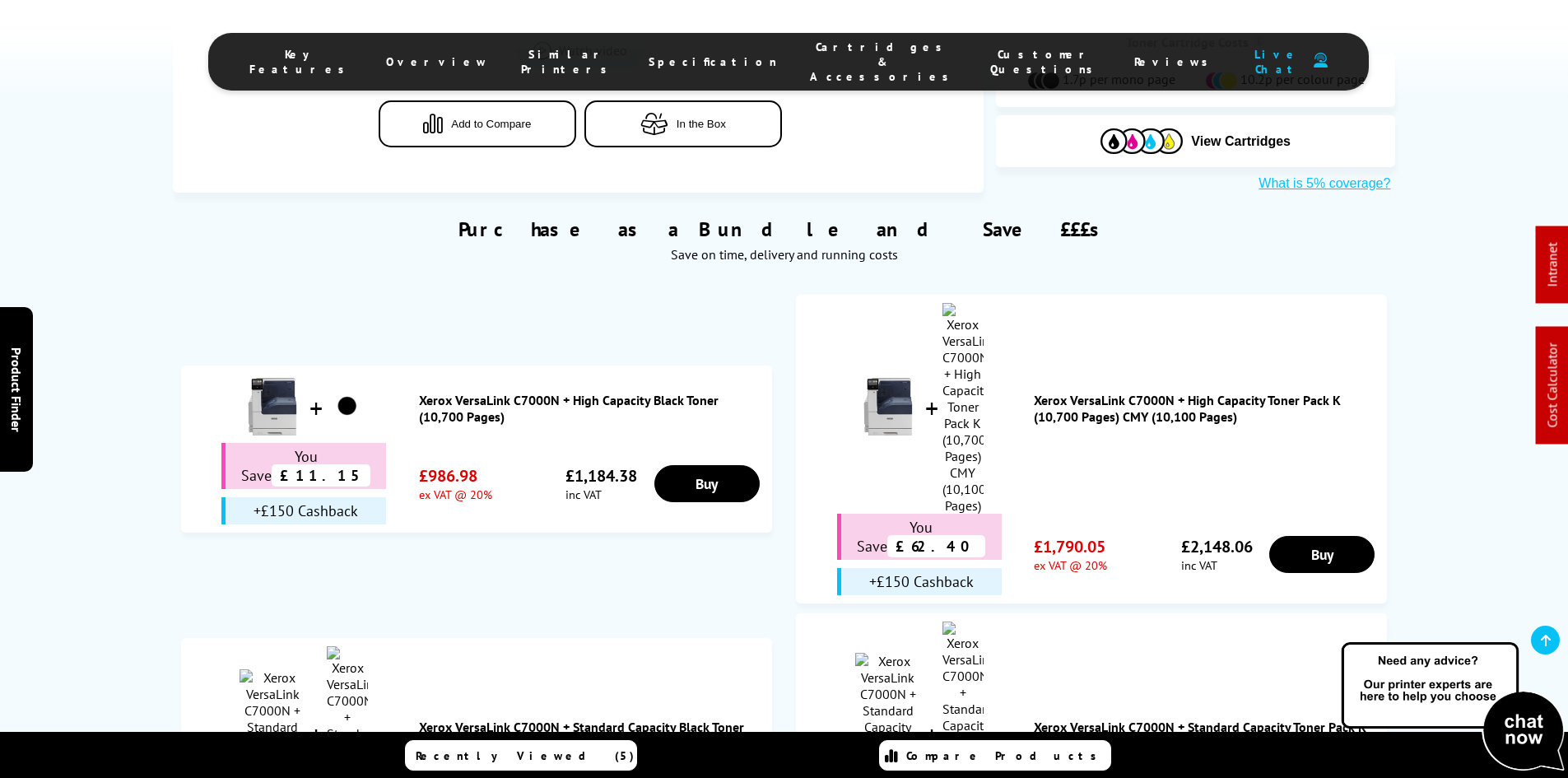
click at [856, 46] on span "Cartridges & Accessories" at bounding box center [883, 61] width 147 height 44
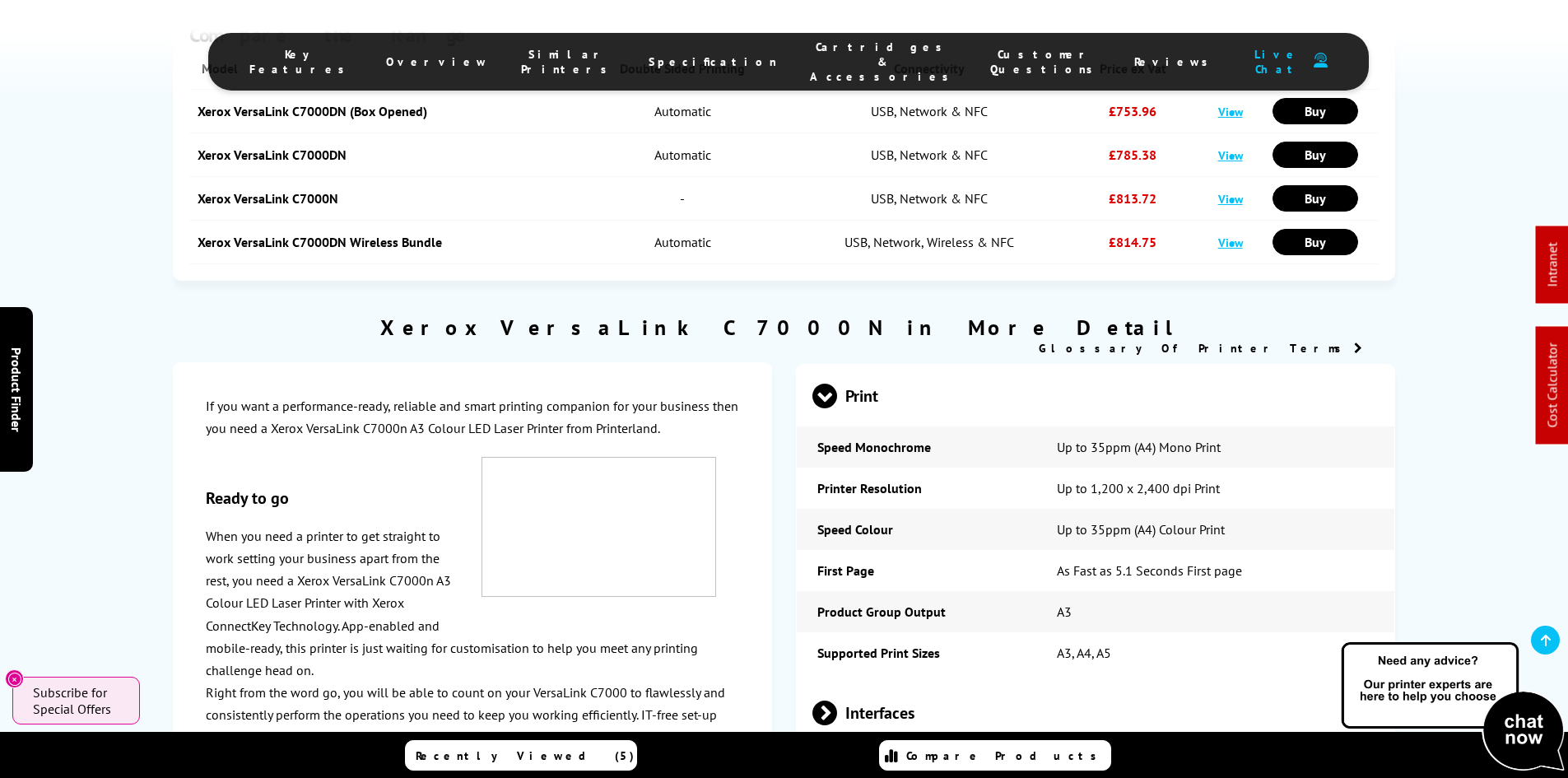
scroll to position [4639, 0]
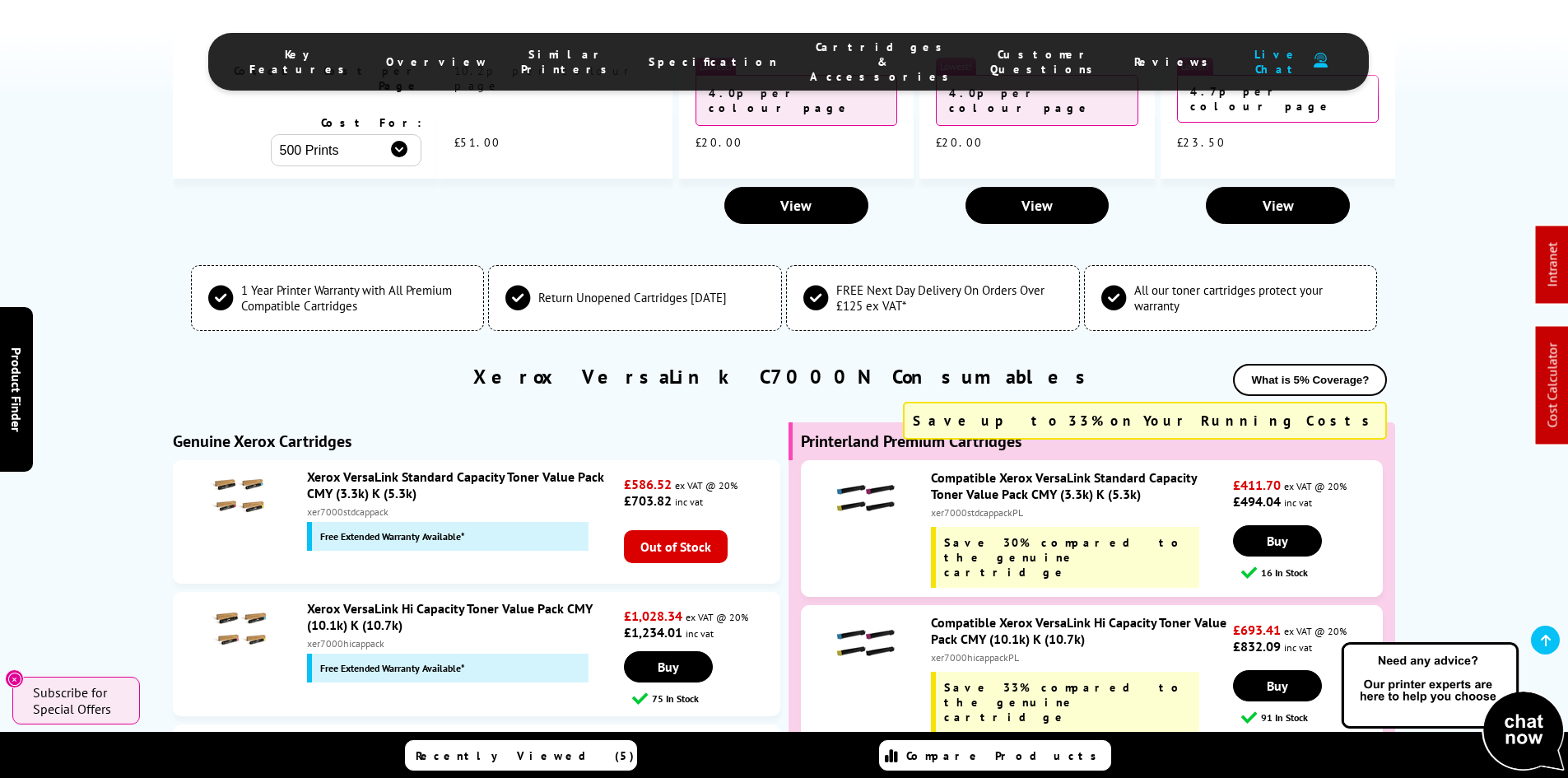
scroll to position [4886, 0]
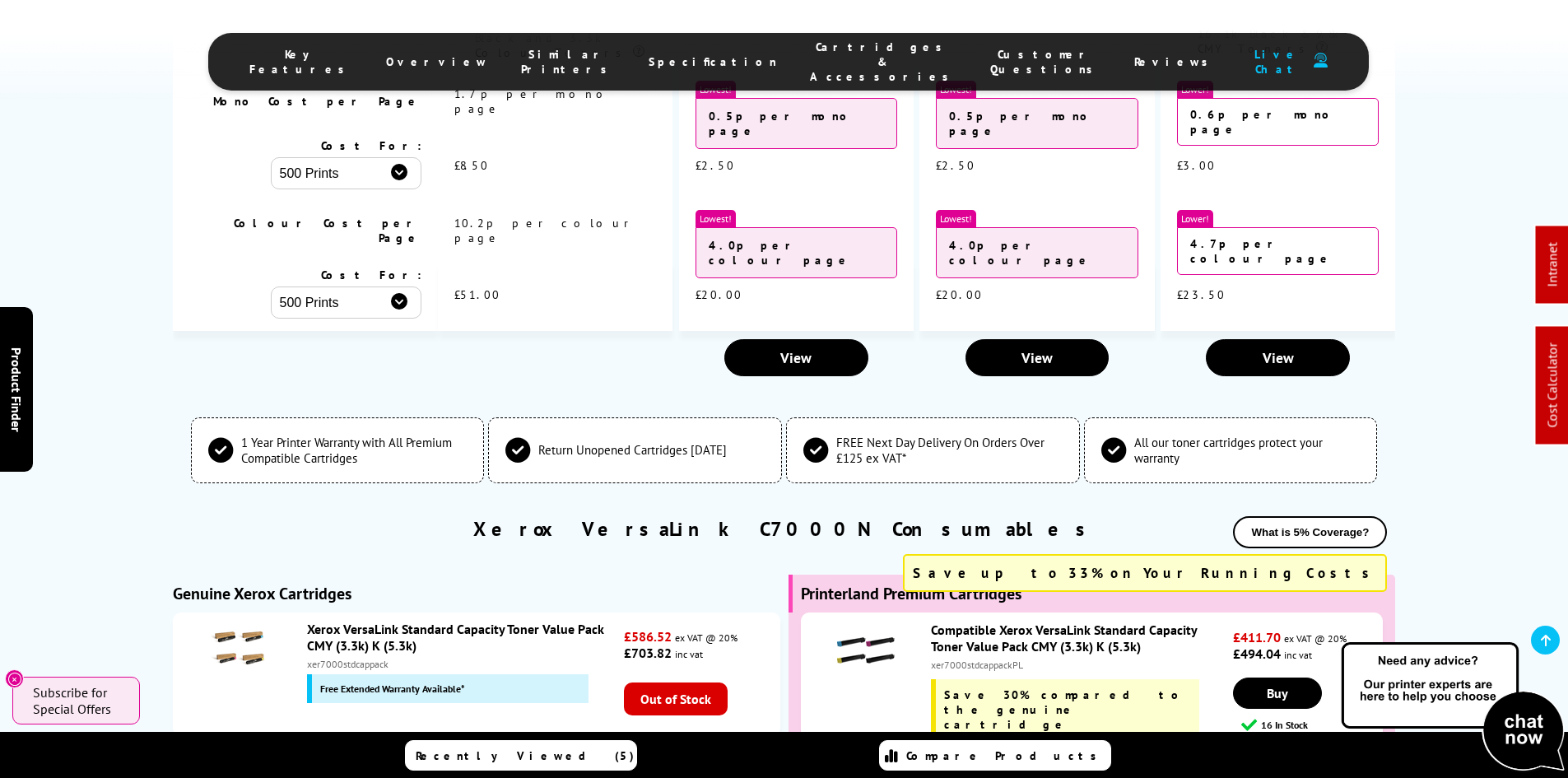
scroll to position [4639, 0]
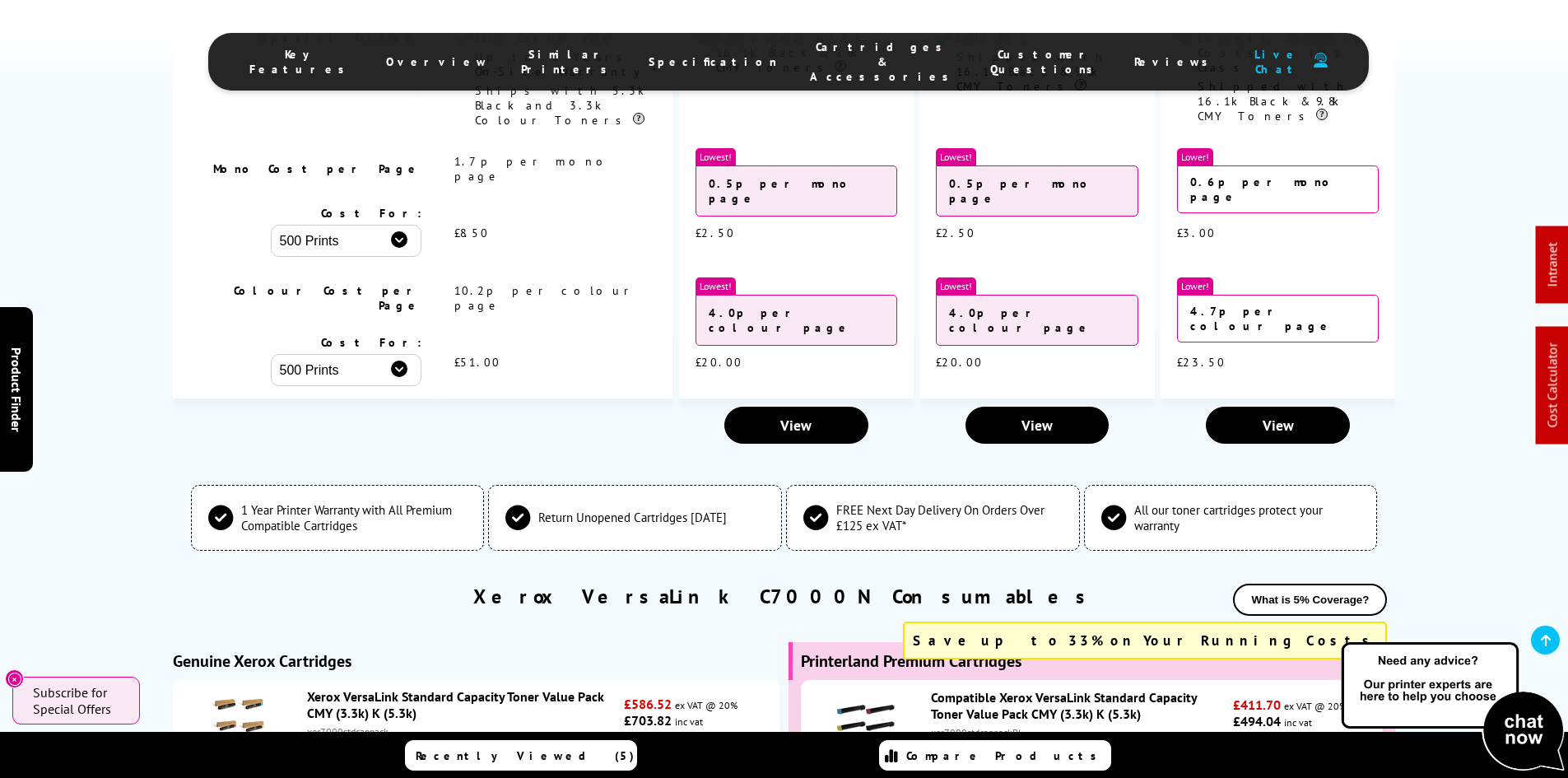
copy div "xer7000hicappackPL"
